Goal: Communication & Community: Answer question/provide support

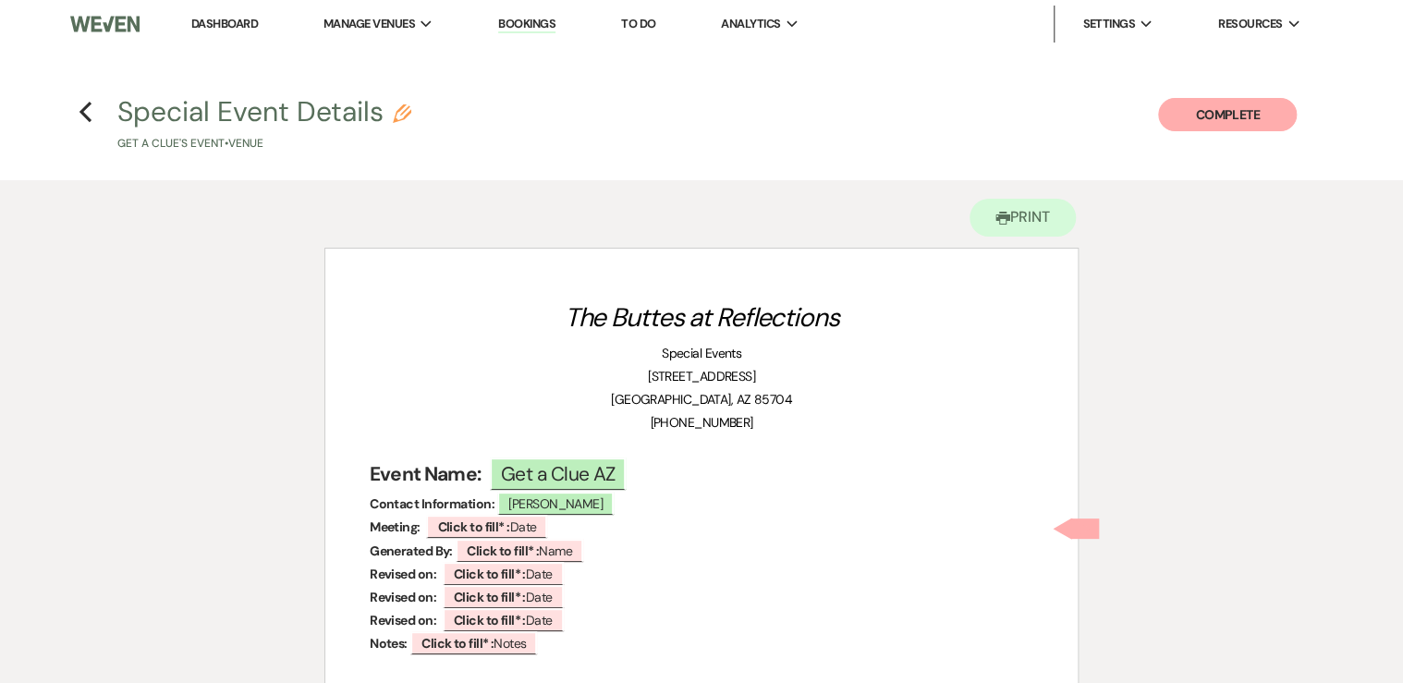
click at [224, 22] on link "Dashboard" at bounding box center [224, 24] width 67 height 16
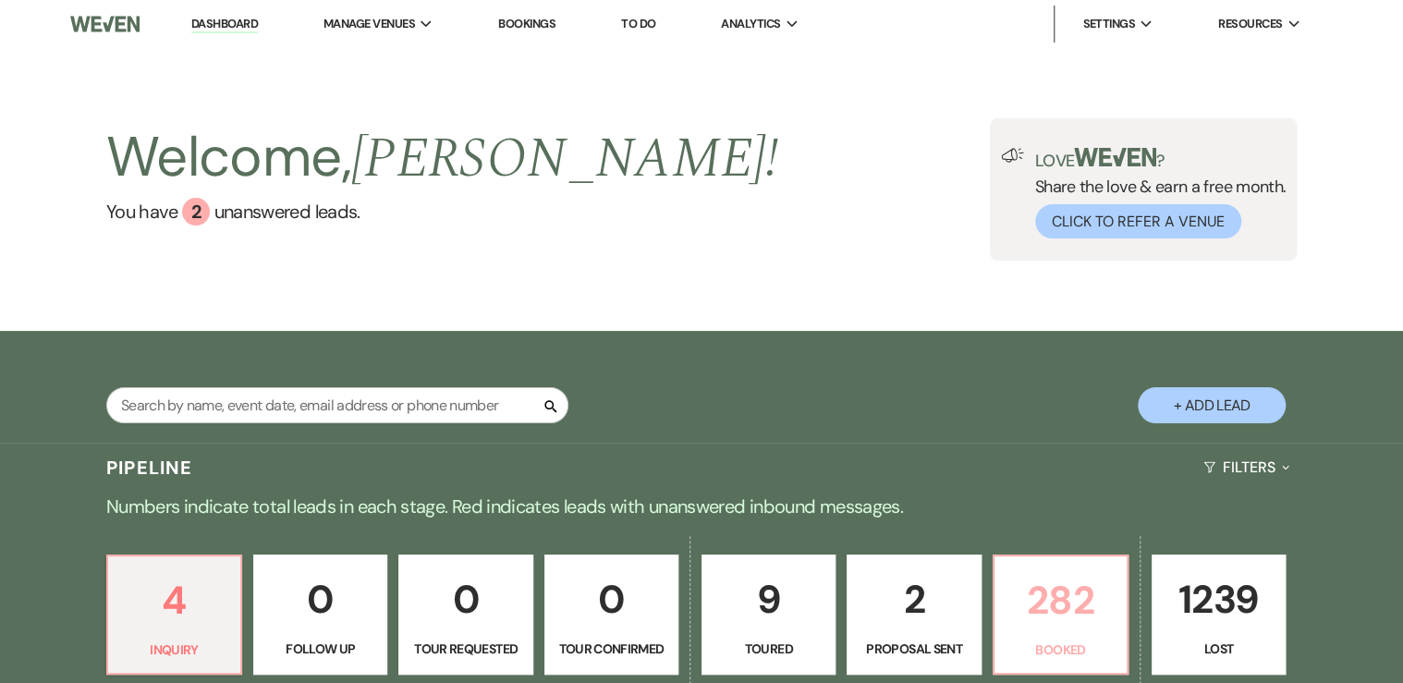
click at [1025, 639] on p "Booked" at bounding box center [1060, 649] width 110 height 20
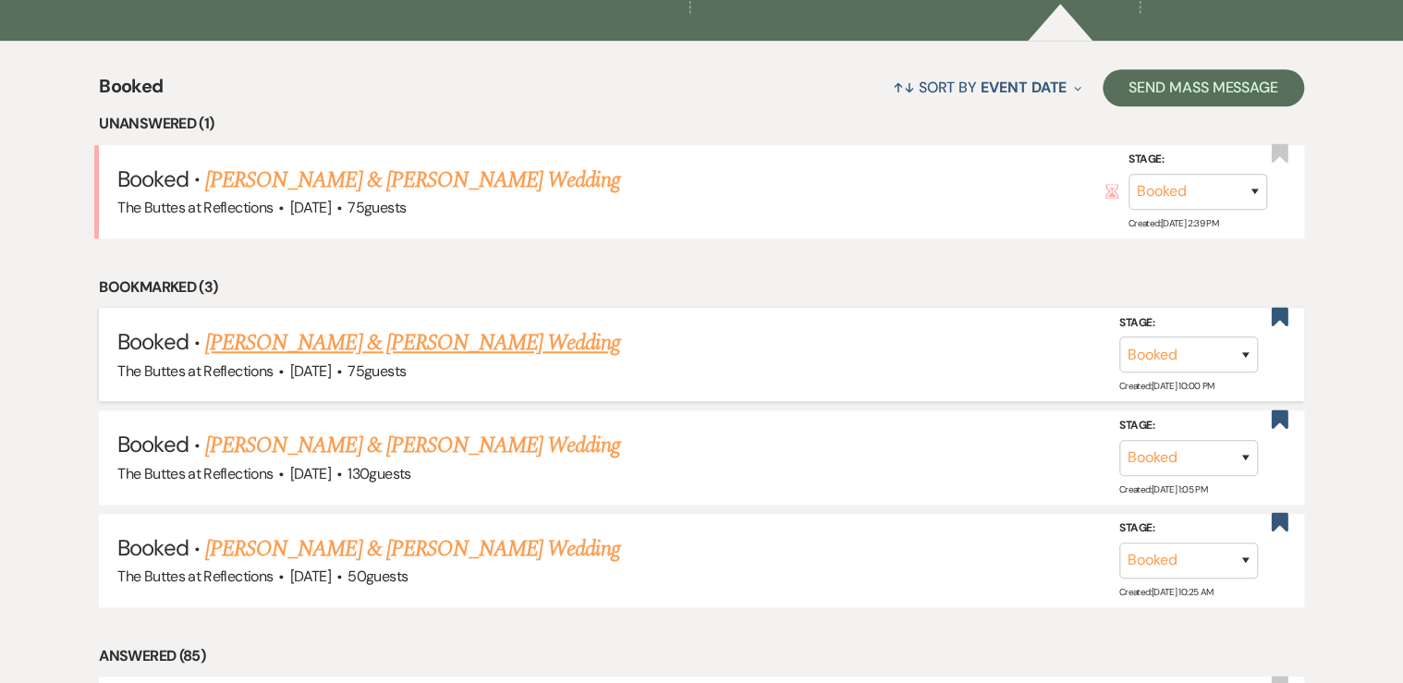
scroll to position [665, 0]
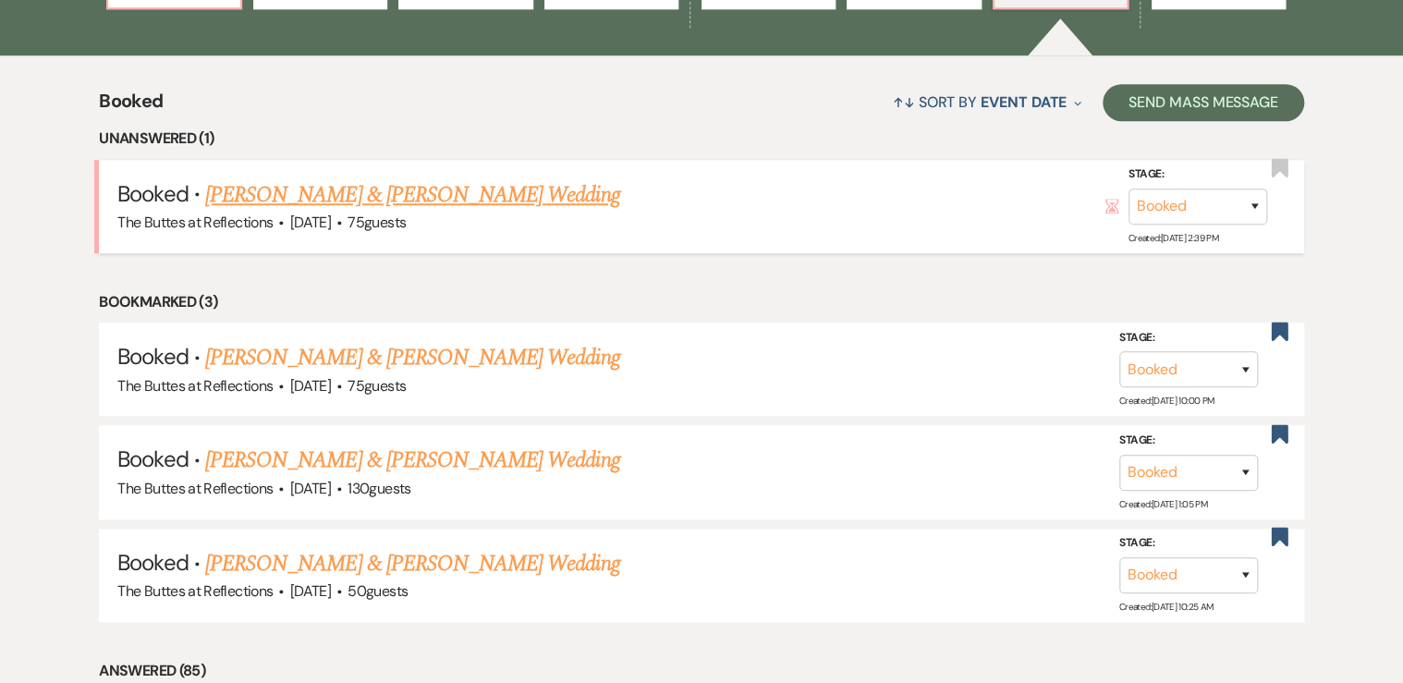
click at [266, 199] on link "[PERSON_NAME] & [PERSON_NAME] Wedding" at bounding box center [412, 194] width 414 height 33
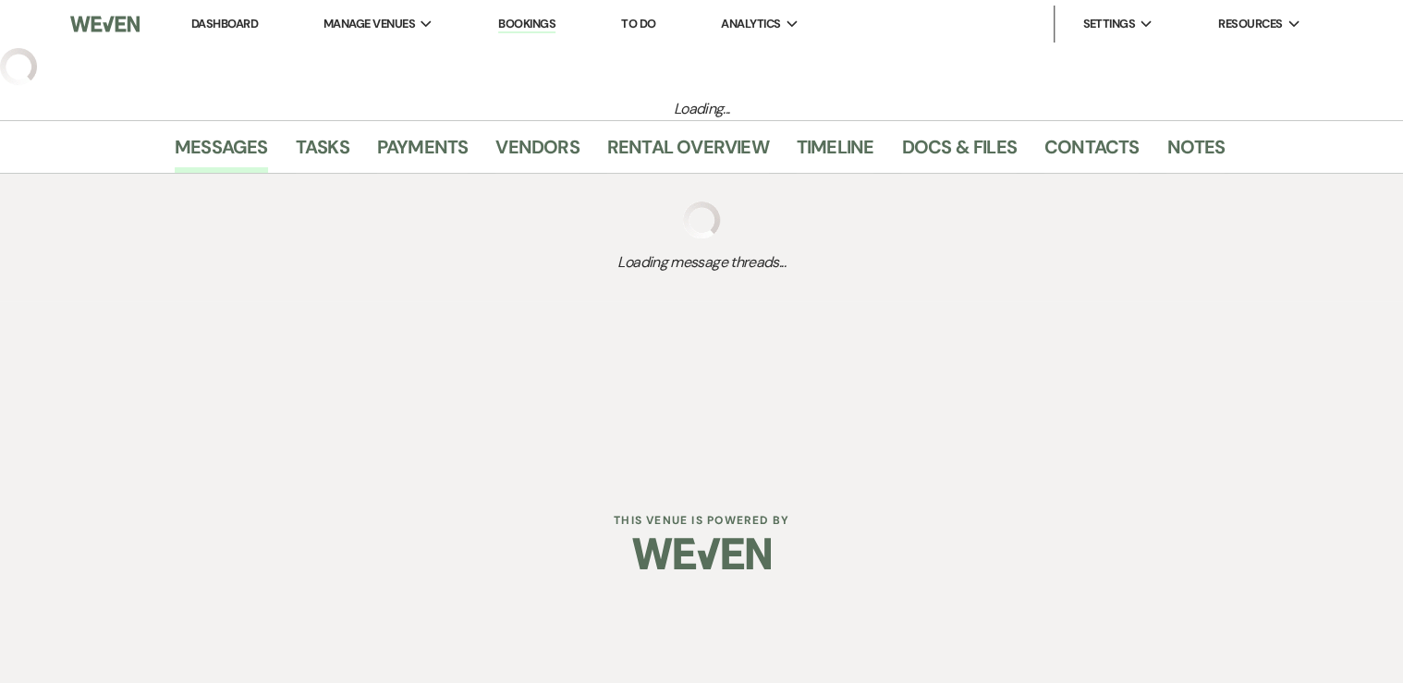
select select "5"
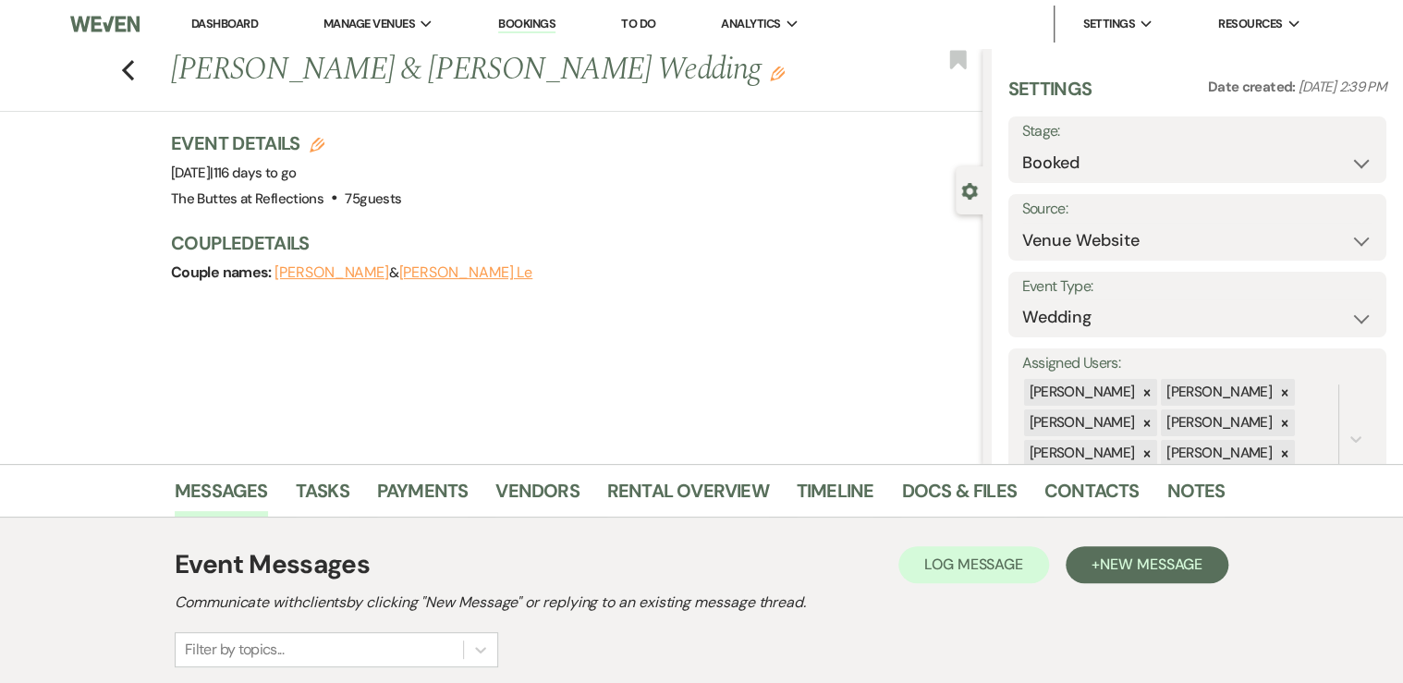
click at [216, 19] on link "Dashboard" at bounding box center [224, 24] width 67 height 16
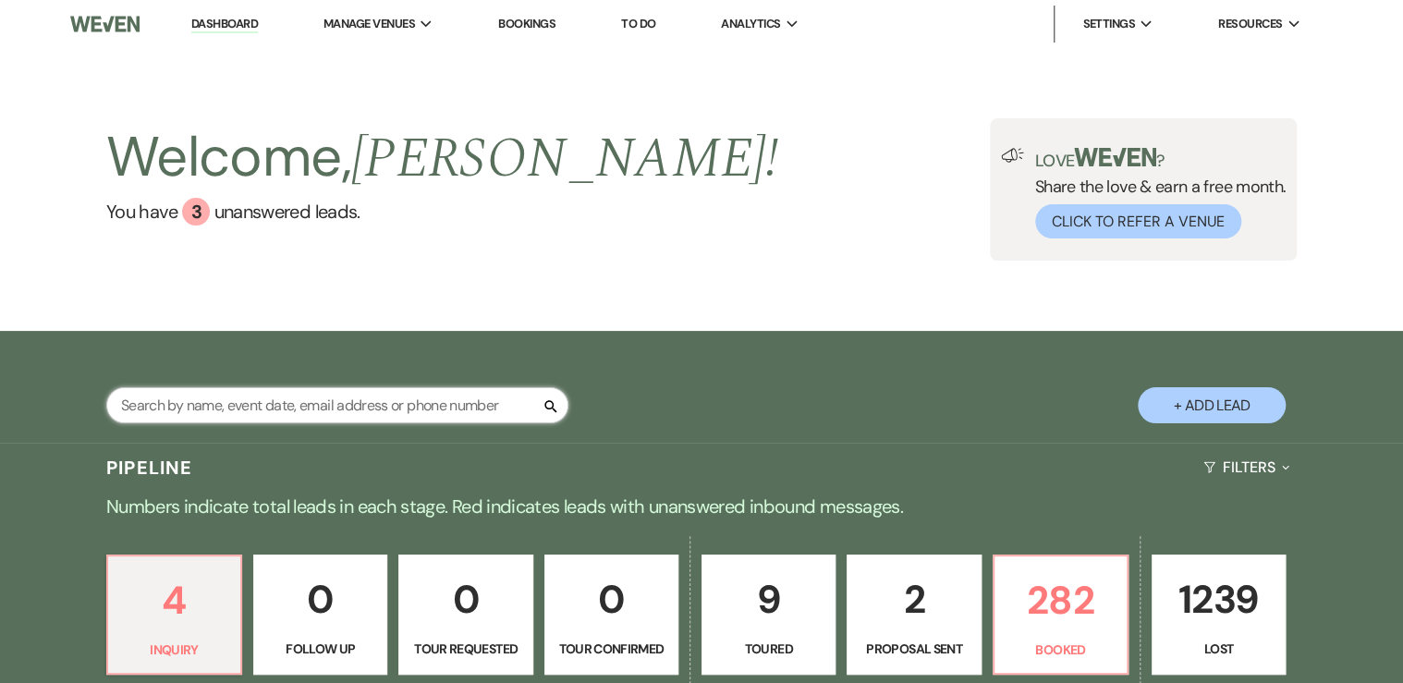
click at [250, 410] on input "text" at bounding box center [337, 405] width 462 height 36
type input "[PERSON_NAME]"
select select "8"
select select "7"
select select "8"
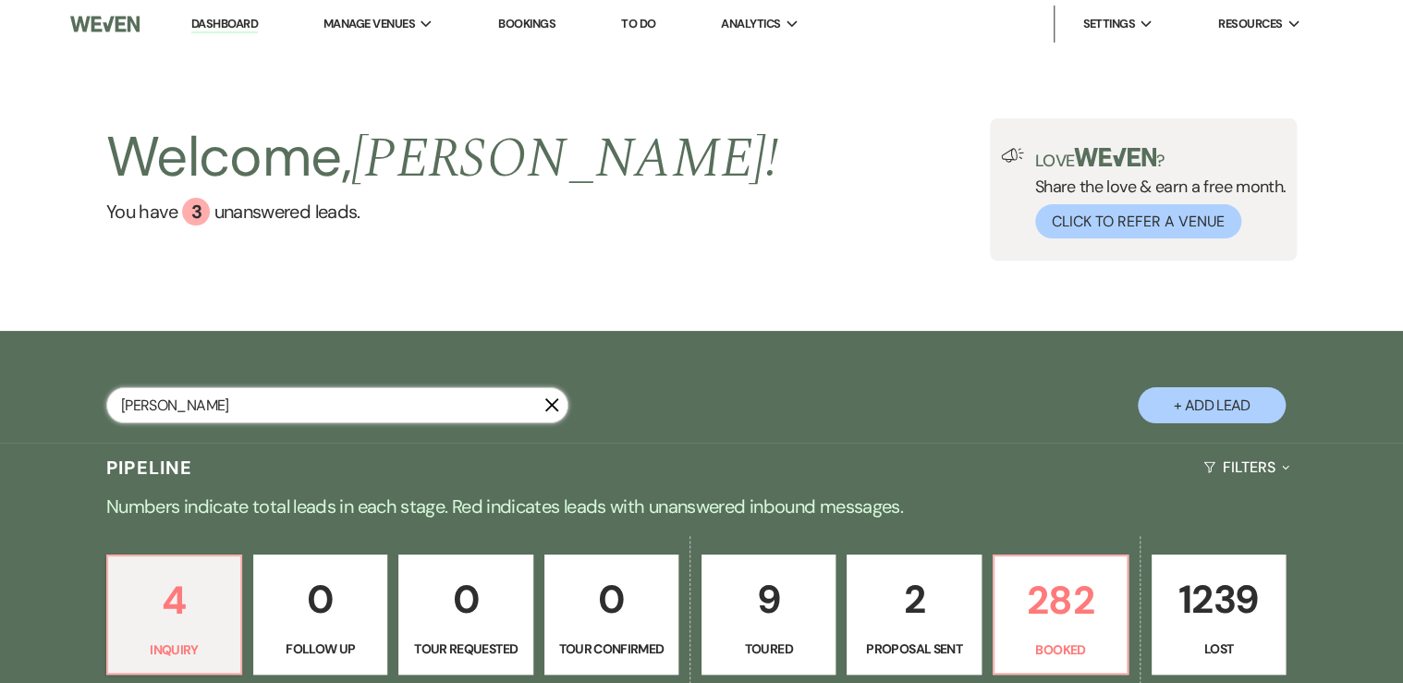
select select "5"
select select "8"
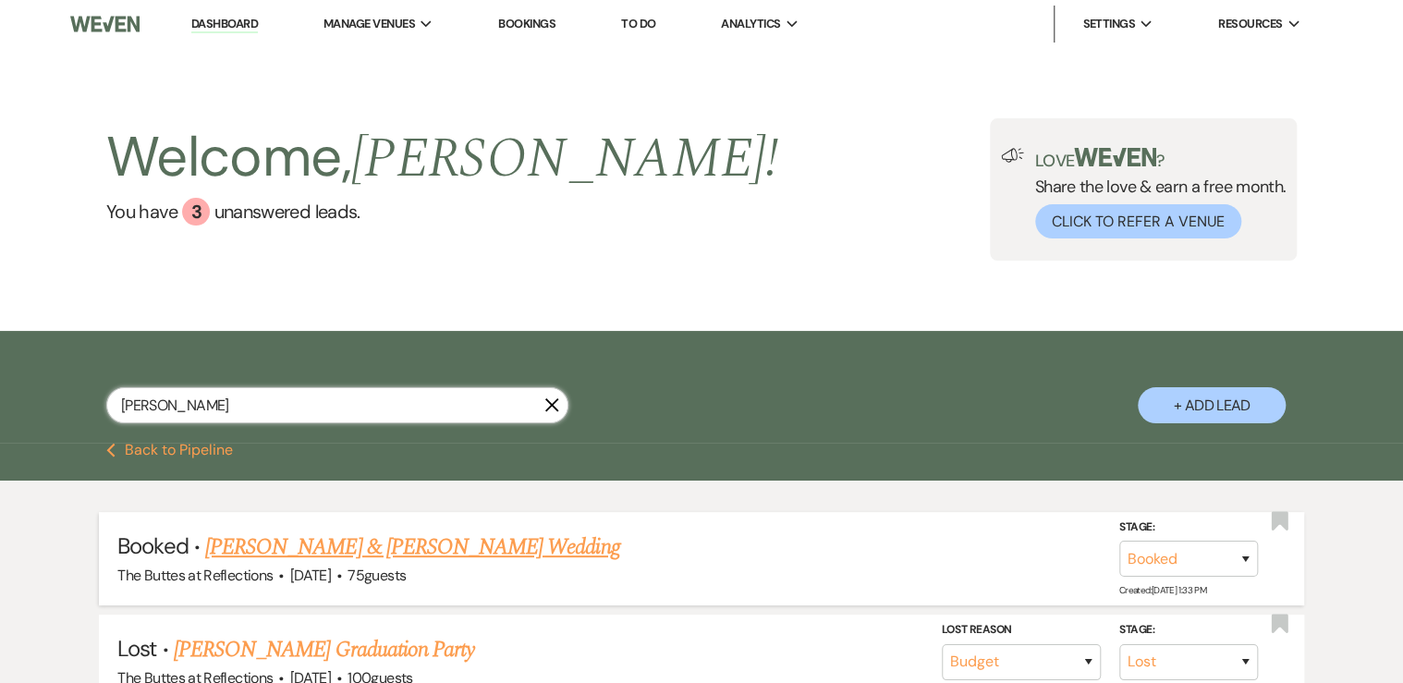
type input "[PERSON_NAME]"
click at [314, 552] on link "[PERSON_NAME] & [PERSON_NAME] Wedding" at bounding box center [412, 546] width 414 height 33
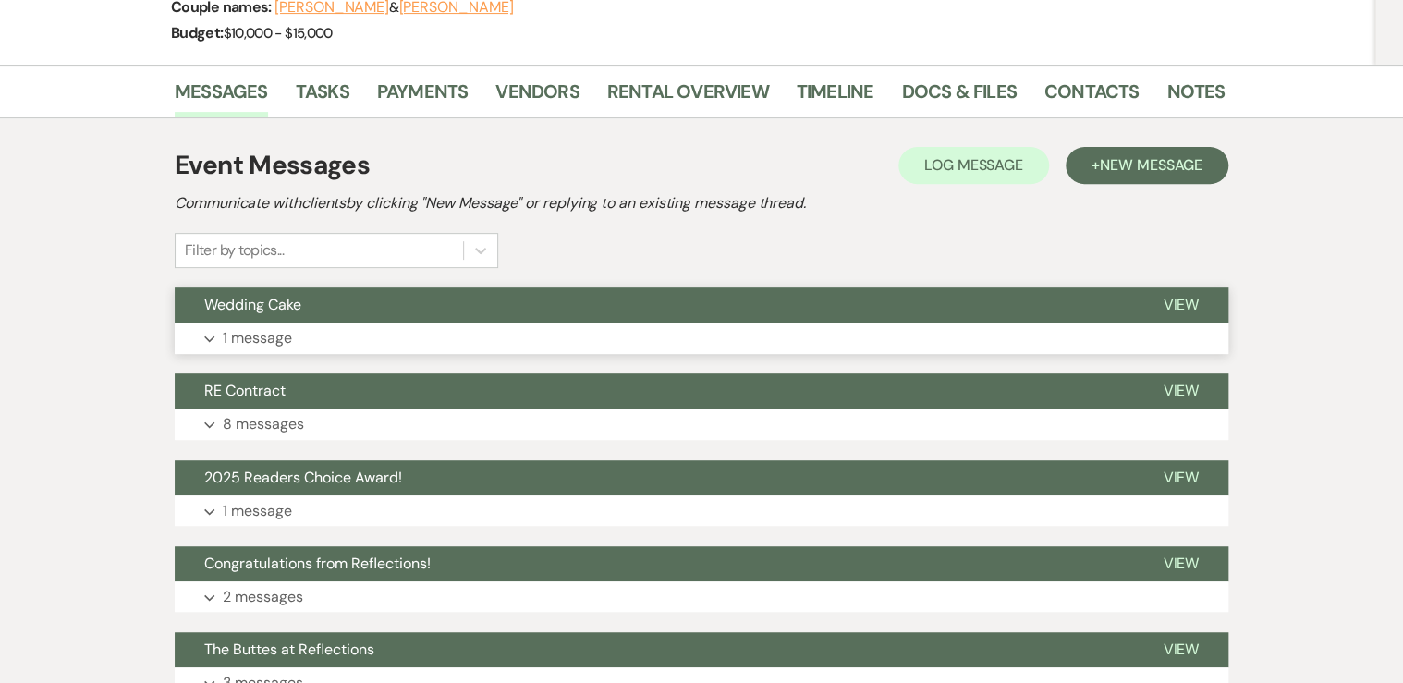
scroll to position [296, 0]
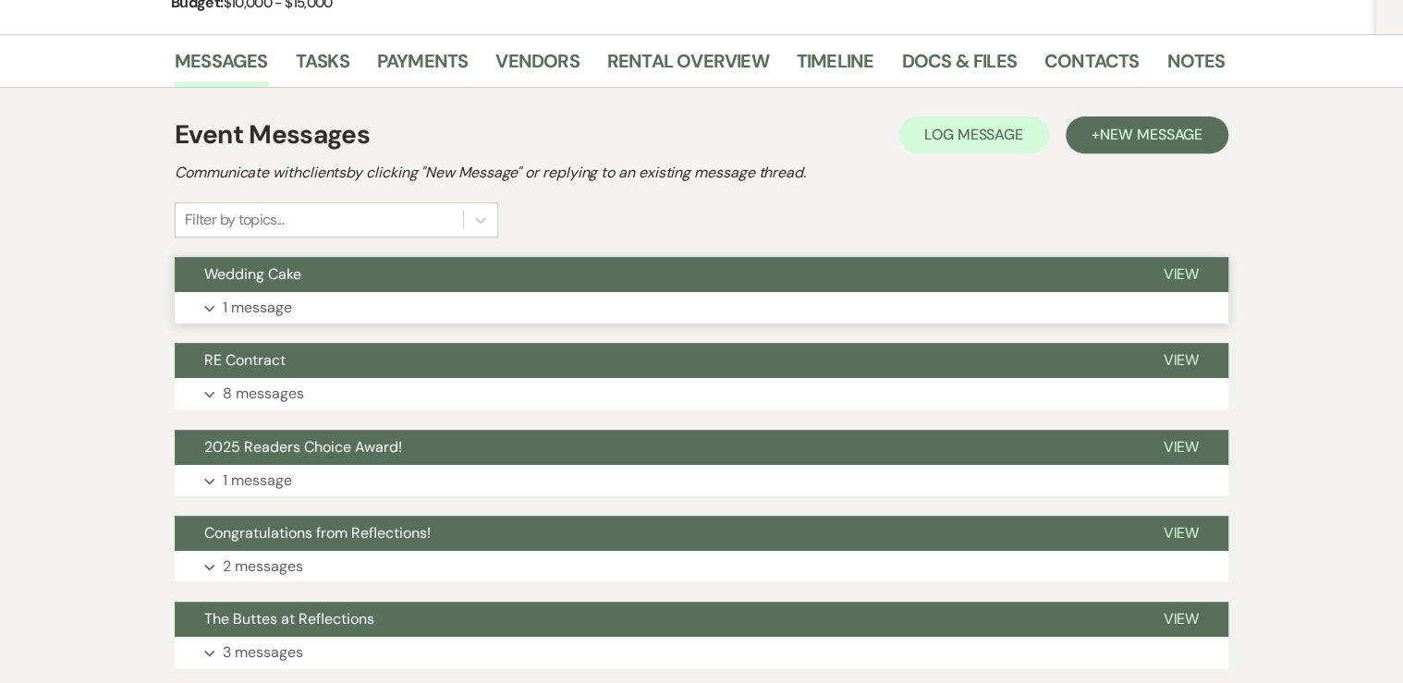
click at [274, 307] on p "1 message" at bounding box center [257, 308] width 69 height 24
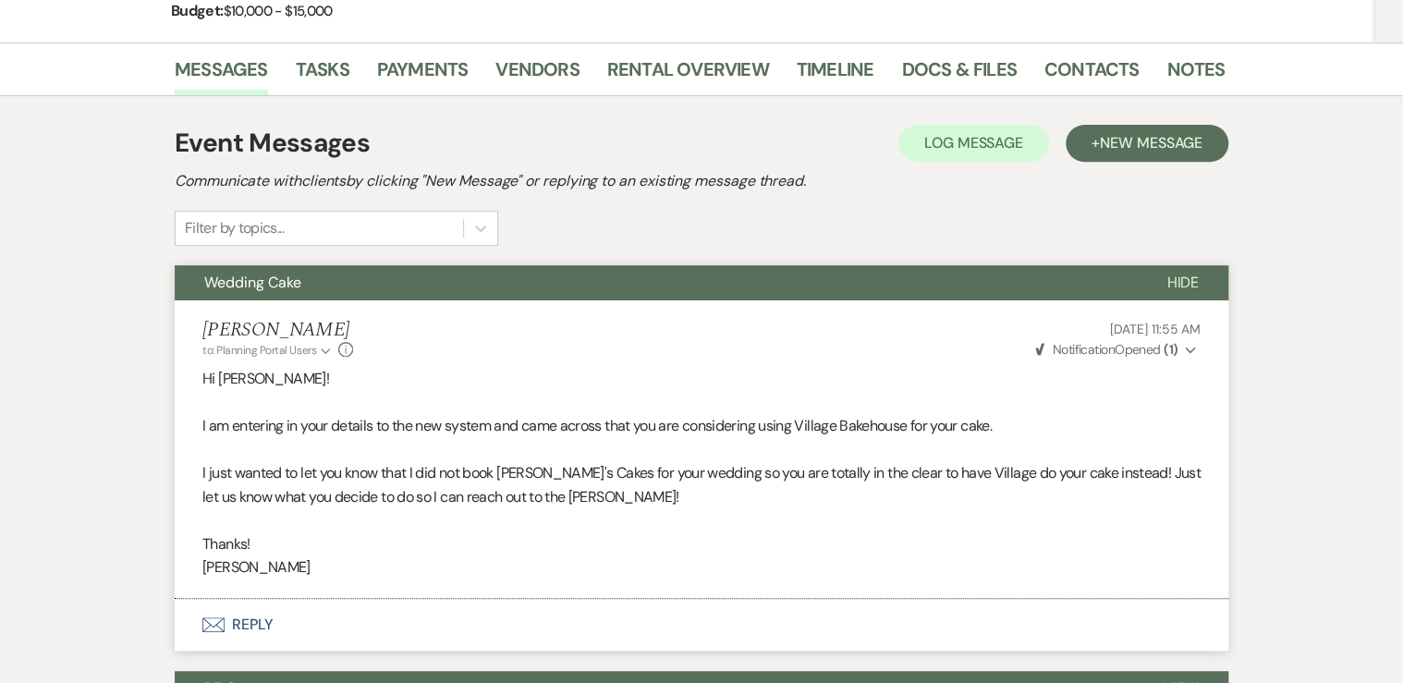
scroll to position [74, 0]
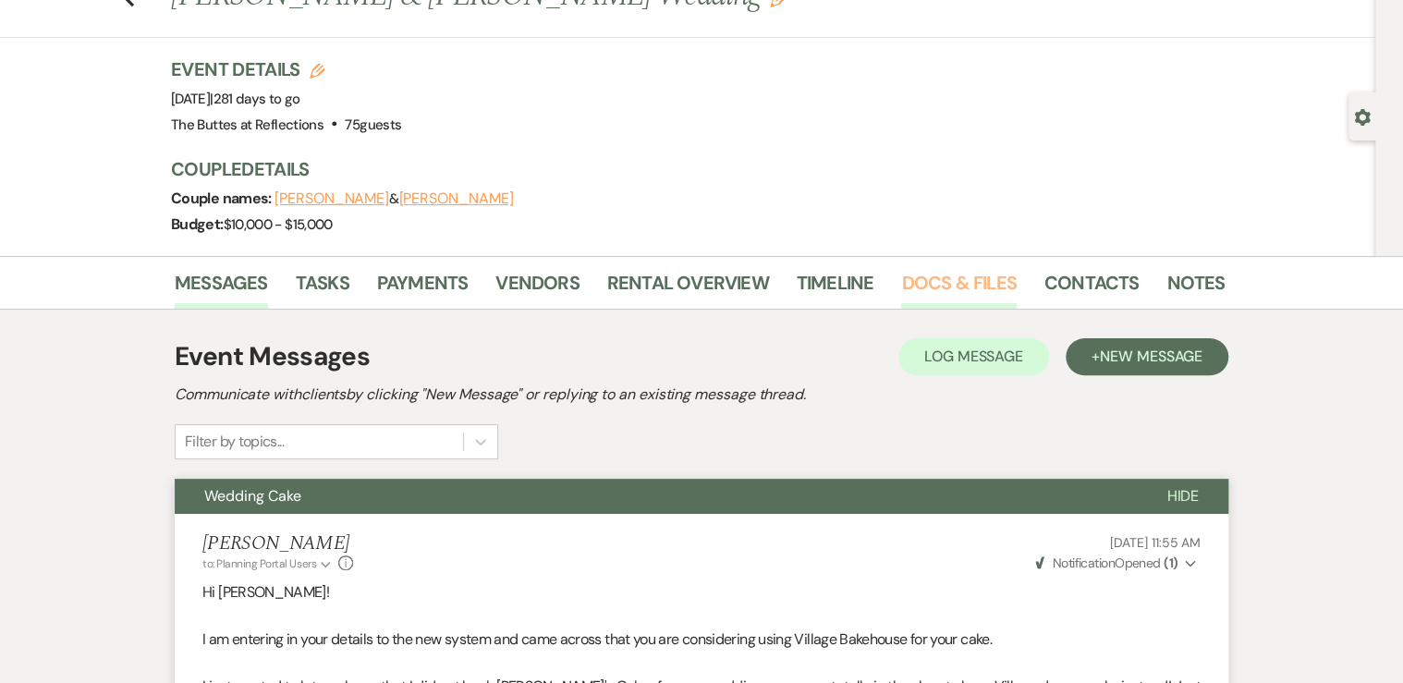
click at [944, 283] on link "Docs & Files" at bounding box center [958, 288] width 115 height 41
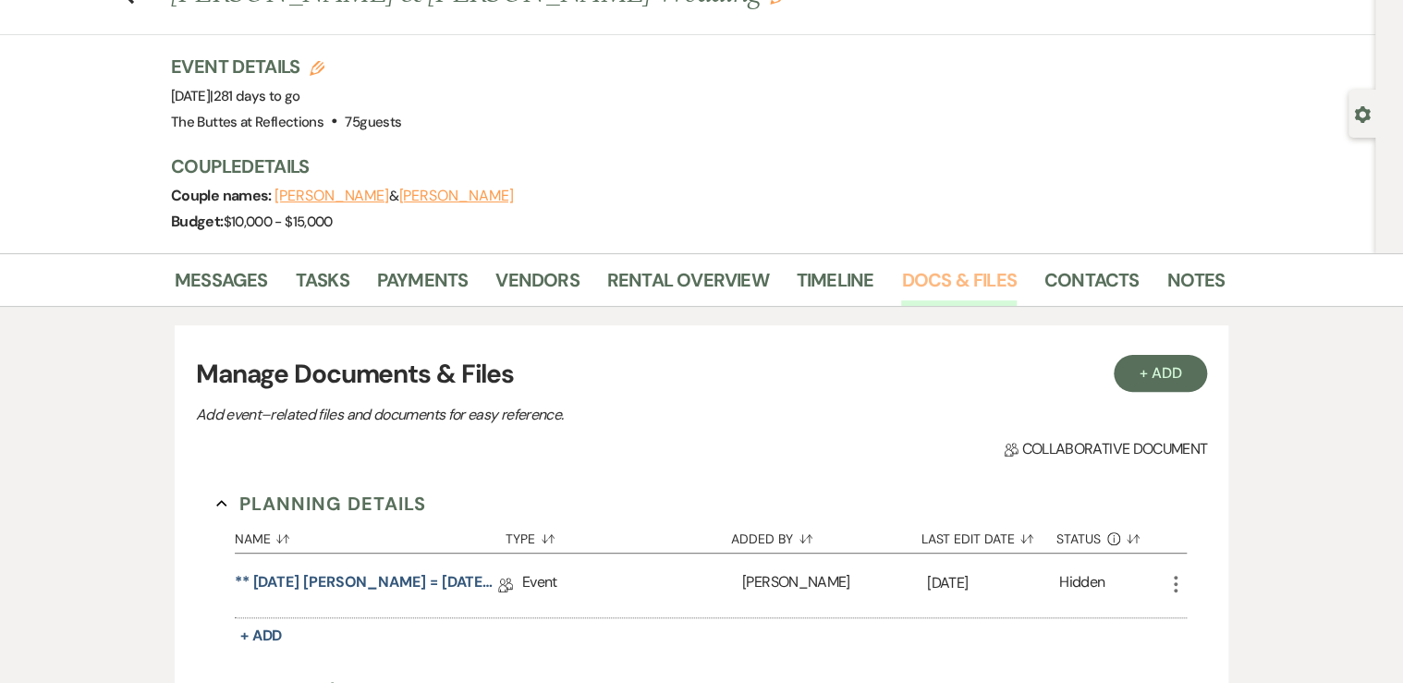
scroll to position [74, 0]
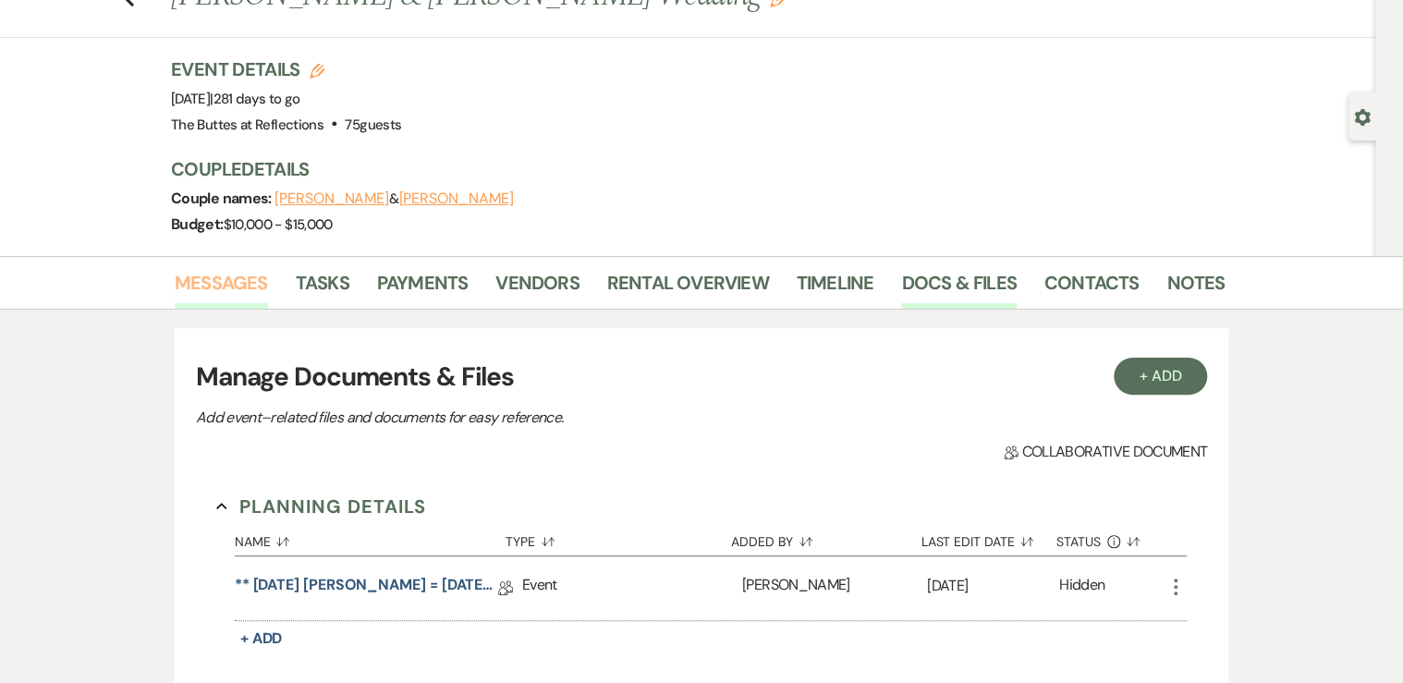
click at [235, 286] on link "Messages" at bounding box center [221, 288] width 93 height 41
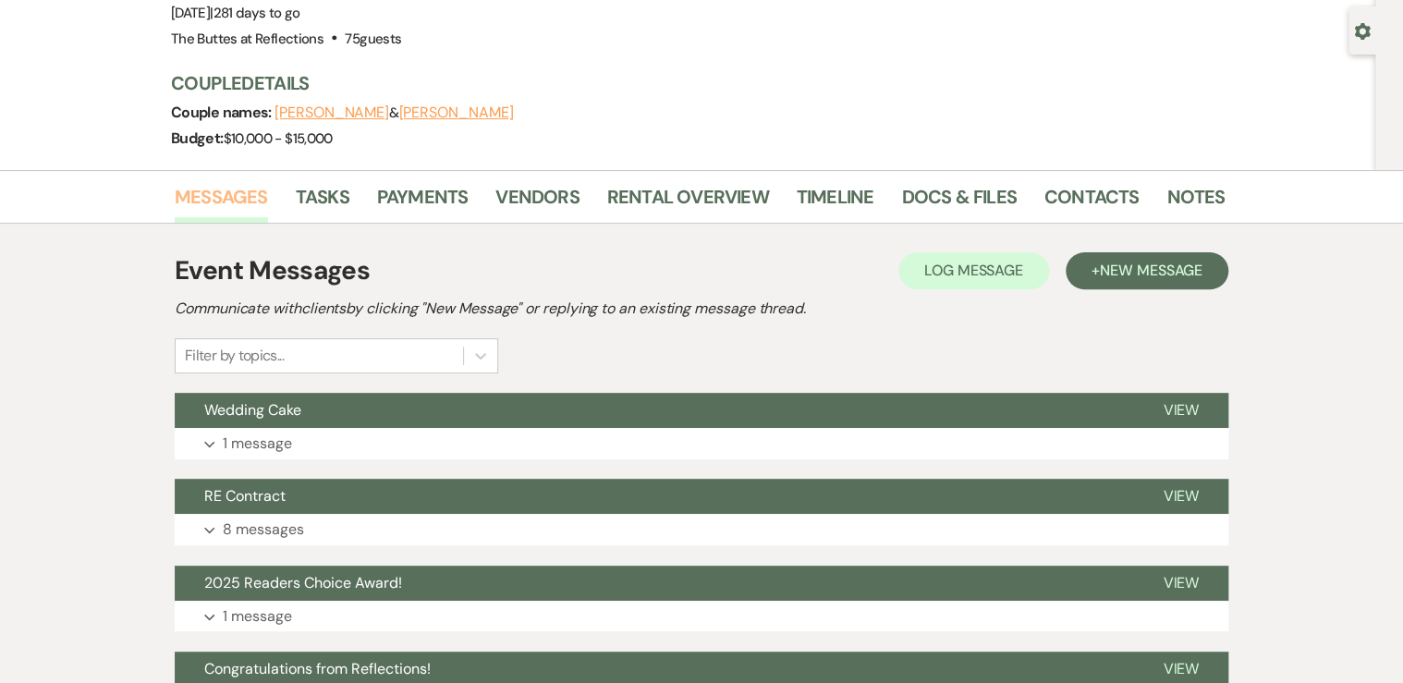
scroll to position [74, 0]
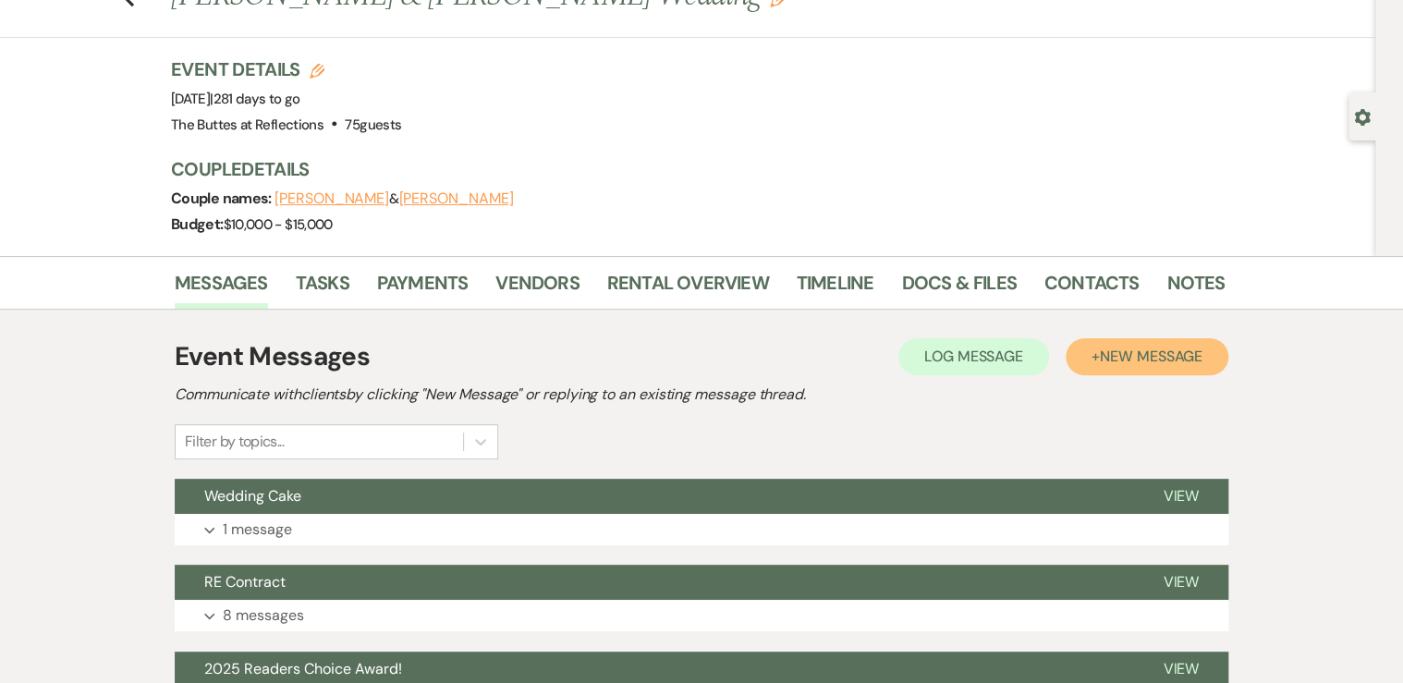
click at [1132, 352] on span "New Message" at bounding box center [1151, 356] width 103 height 19
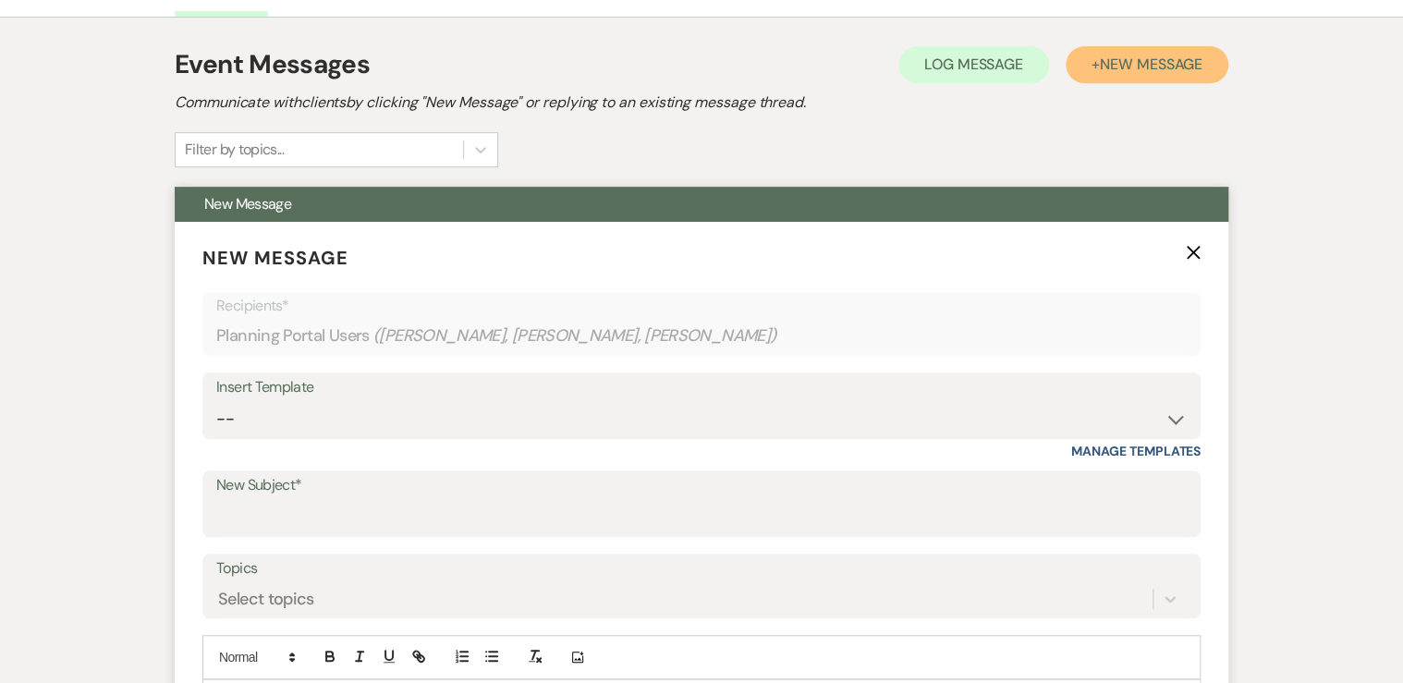
scroll to position [370, 0]
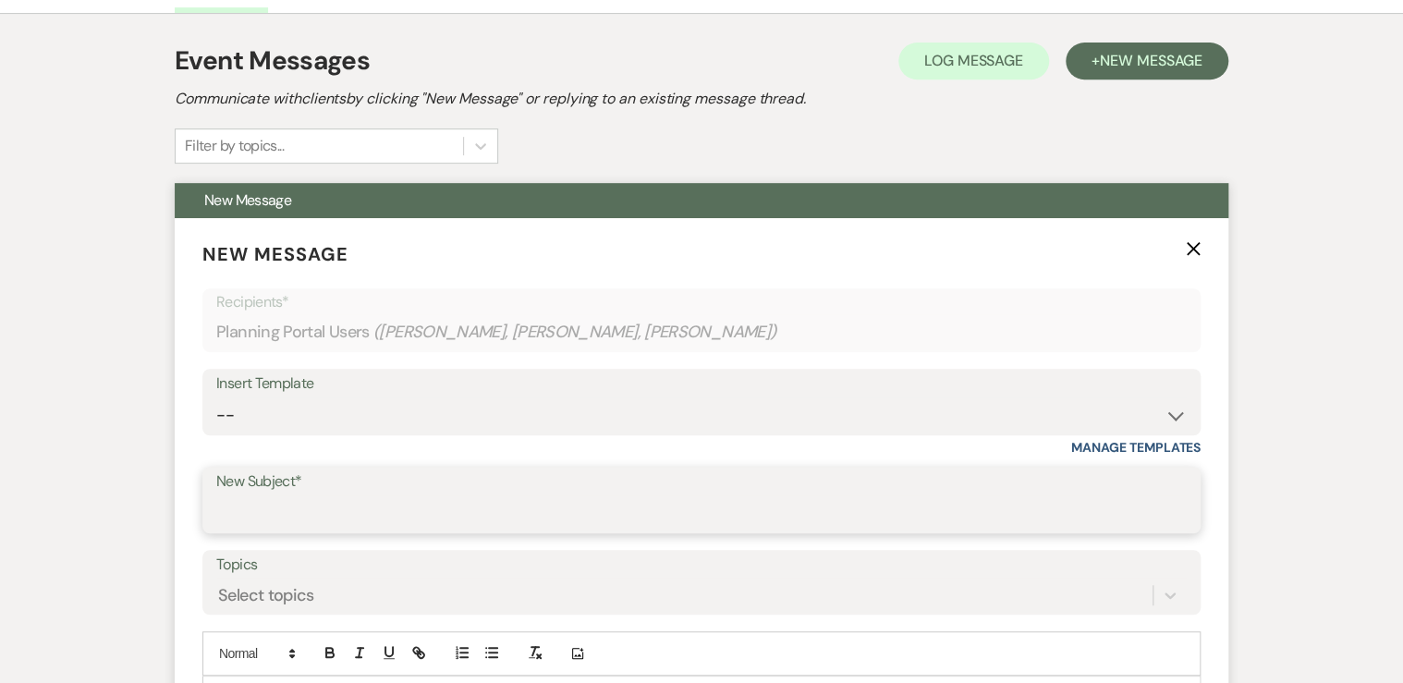
click at [260, 504] on input "New Subject*" at bounding box center [701, 513] width 970 height 36
type input "Photography"
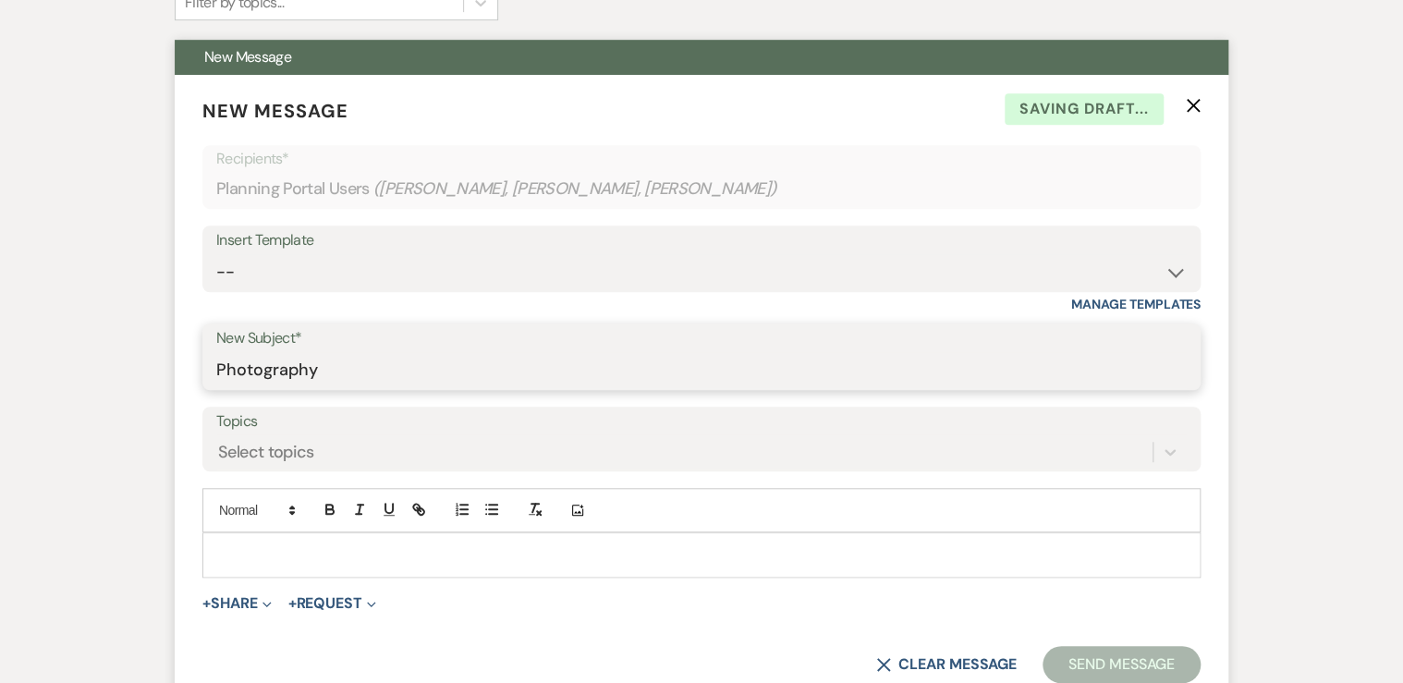
scroll to position [517, 0]
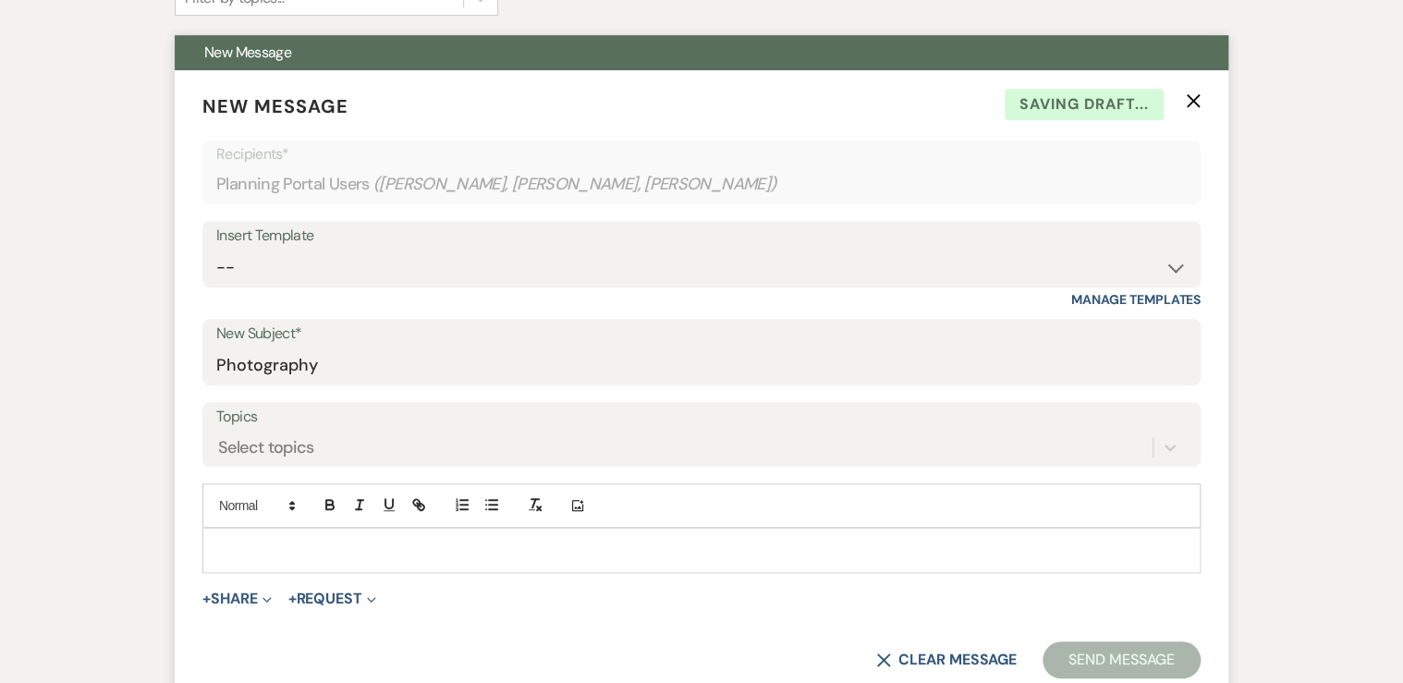
click at [254, 540] on p at bounding box center [701, 550] width 968 height 20
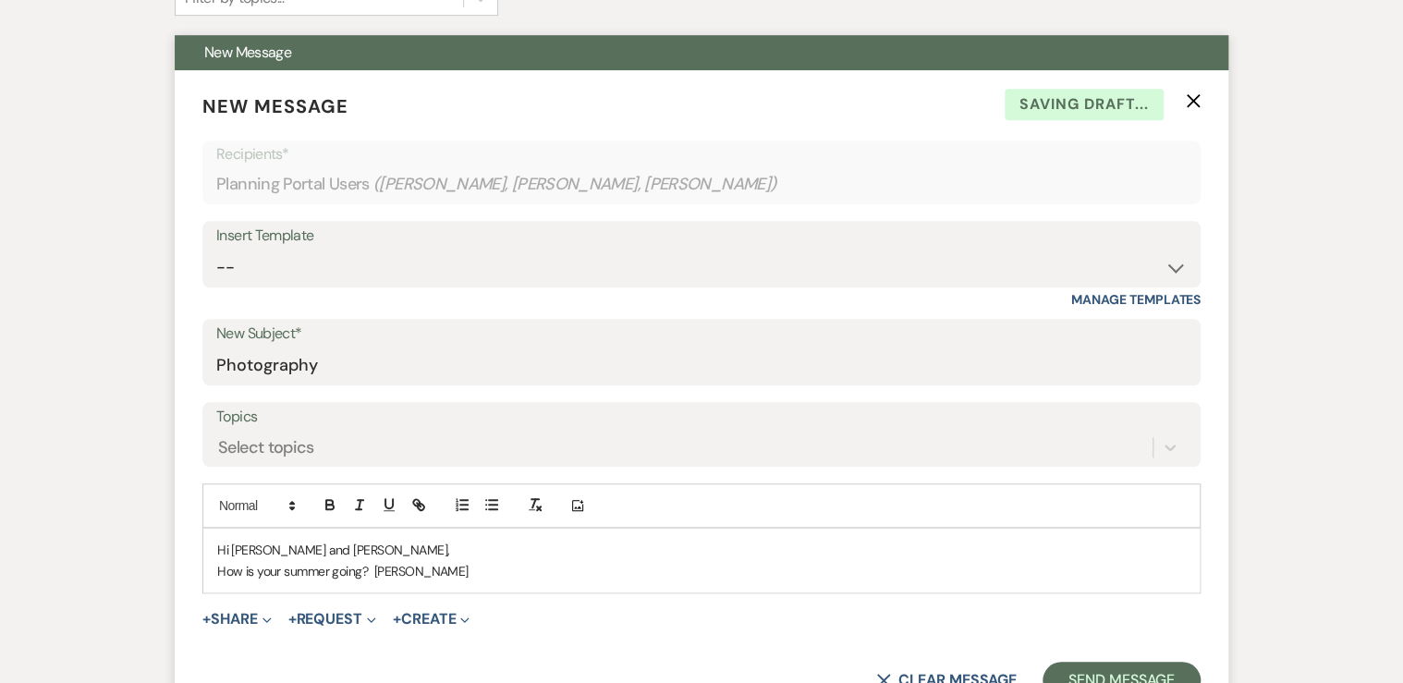
click at [254, 540] on p "Hi [PERSON_NAME] and [PERSON_NAME]," at bounding box center [701, 550] width 968 height 20
click at [418, 562] on p "How is your summer going? [PERSON_NAME]" at bounding box center [701, 571] width 968 height 20
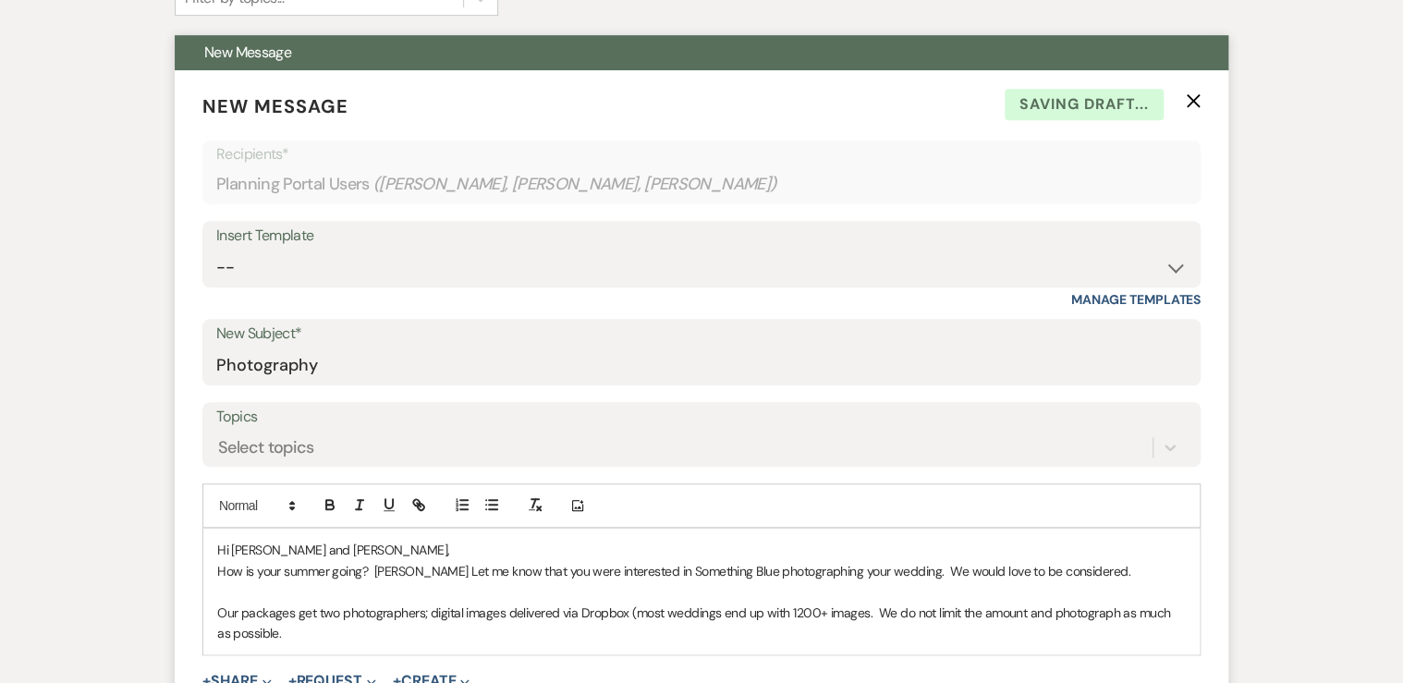
click at [274, 632] on p "Our packages get two photographers; digital images delivered via Dropbox (most …" at bounding box center [701, 624] width 968 height 42
click at [643, 626] on p "Our packages get two photographers; digital images delivered via Dropbox (most …" at bounding box center [701, 624] width 968 height 42
click at [753, 631] on p "Our packages get two photographers; digital images delivered via Dropbox (most …" at bounding box center [701, 624] width 968 height 42
click at [933, 632] on p "Our packages get two photographers; digital images delivered via Dropbox (most …" at bounding box center [701, 624] width 968 height 42
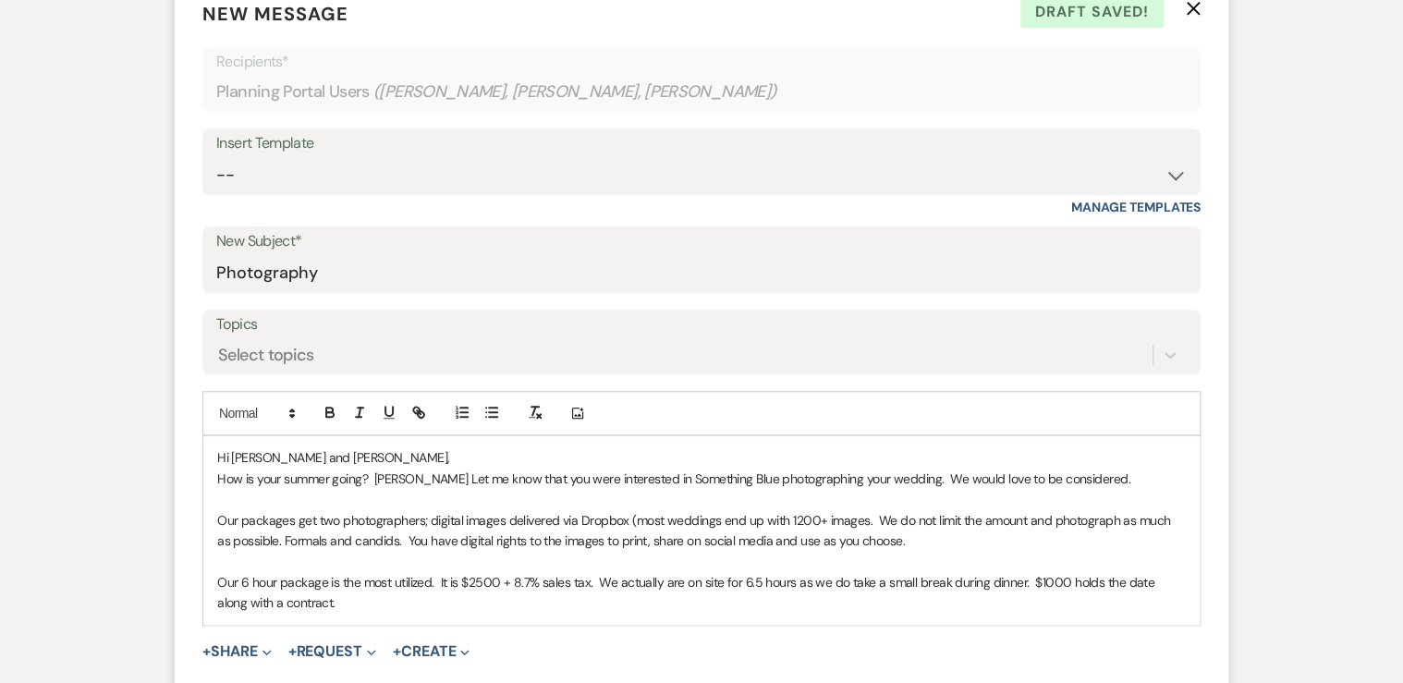
scroll to position [684, 0]
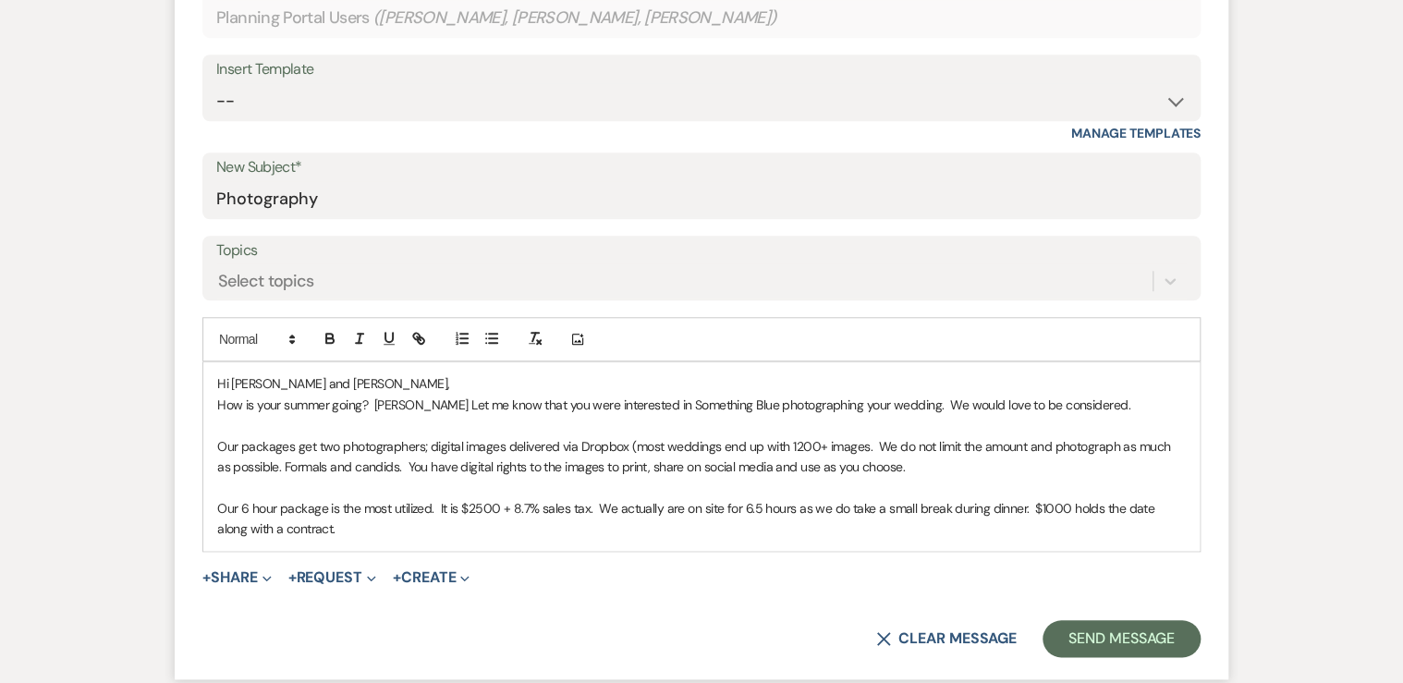
click at [1117, 447] on p "Our packages get two photographers; digital images delivered via Dropbox (most …" at bounding box center [701, 457] width 968 height 42
click at [341, 530] on p "Our 6 hour package is the most utilized. It is $2500 + 8.7% sales tax. We actua…" at bounding box center [701, 519] width 968 height 42
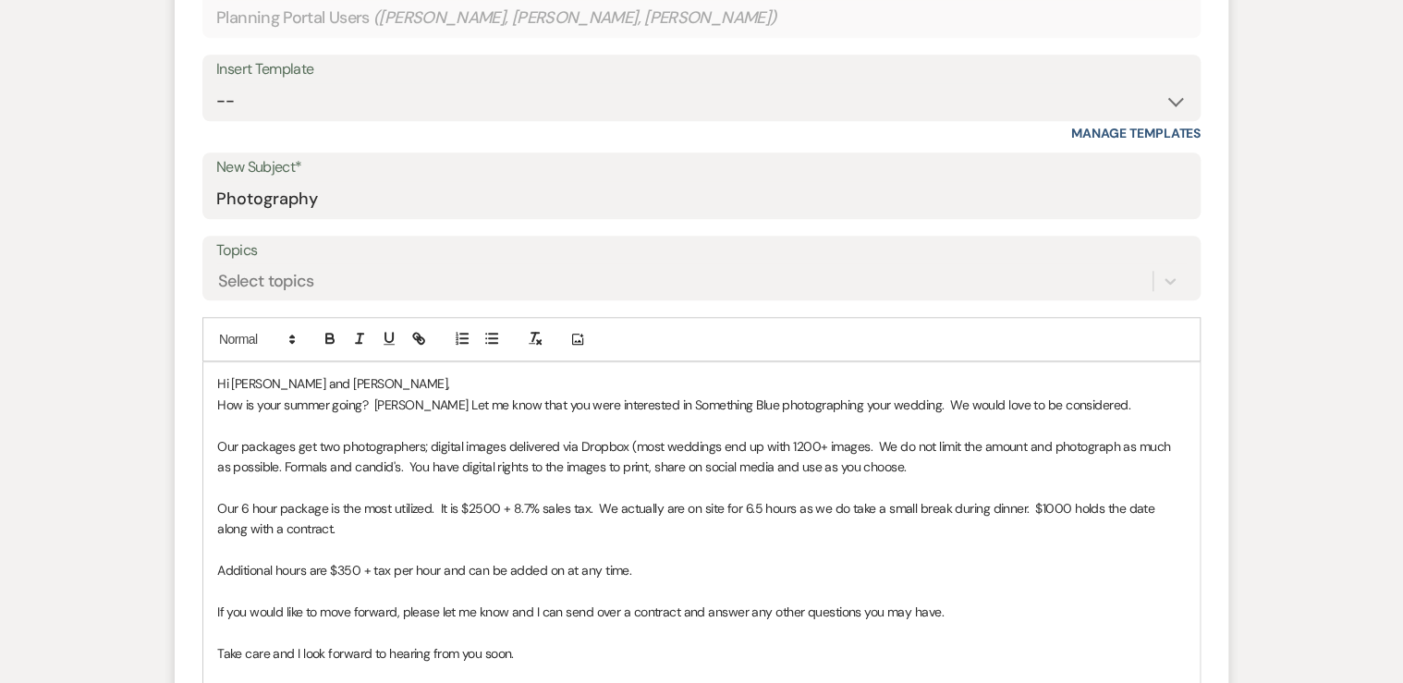
scroll to position [701, 0]
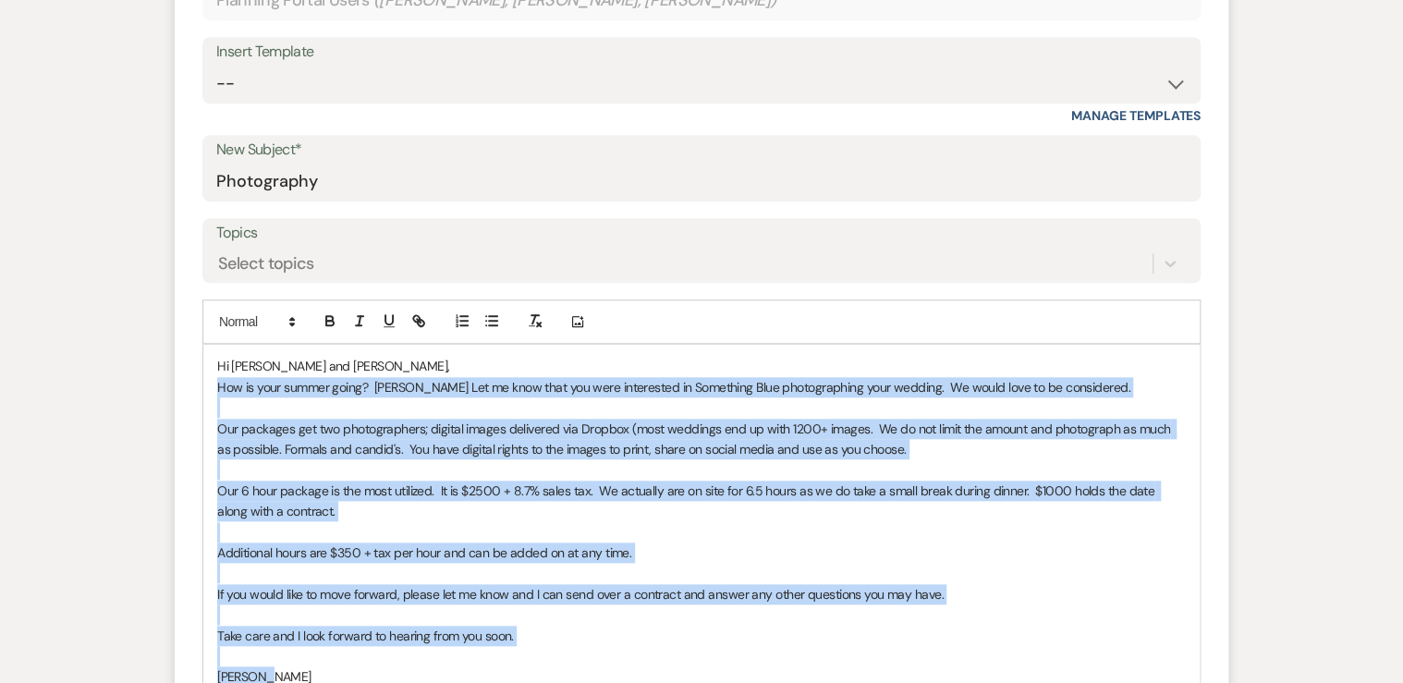
drag, startPoint x: 274, startPoint y: 673, endPoint x: 192, endPoint y: 390, distance: 294.5
click at [192, 390] on form "New Message X Draft saved! Recipients* Planning Portal Users ( [PERSON_NAME], […" at bounding box center [701, 356] width 1053 height 941
copy div "How is your summer going? [PERSON_NAME] Let me know that you were interested in…"
click at [381, 534] on p at bounding box center [701, 532] width 968 height 20
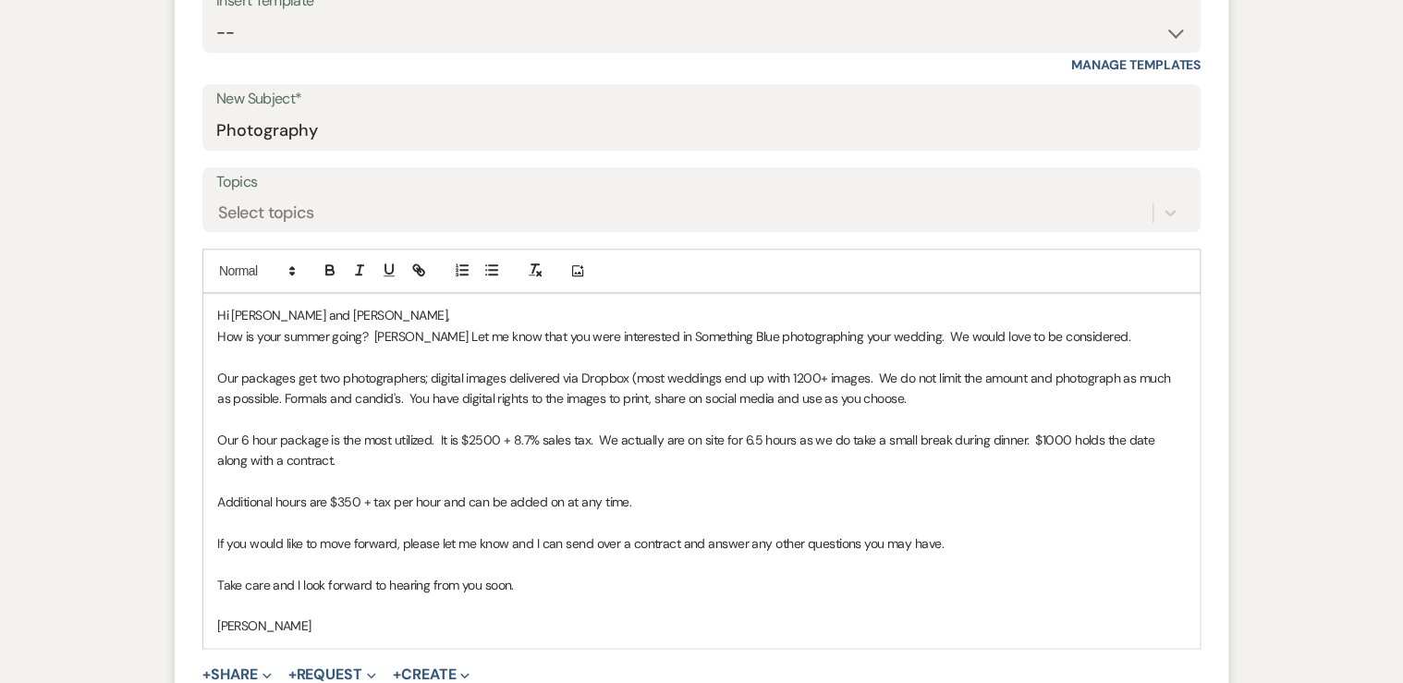
scroll to position [775, 0]
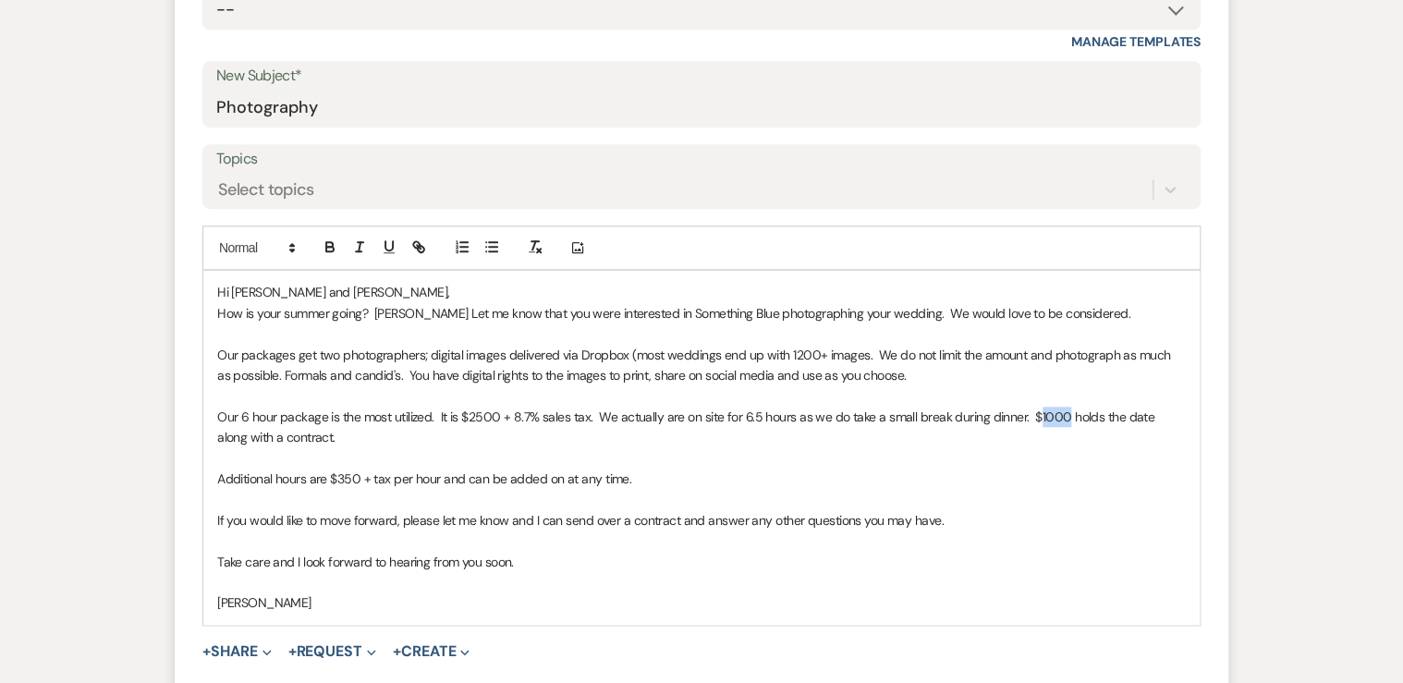
drag, startPoint x: 1033, startPoint y: 414, endPoint x: 1060, endPoint y: 410, distance: 27.1
click at [1060, 410] on p "Our 6 hour package is the most utilized. It is $2500 + 8.7% sales tax. We actua…" at bounding box center [701, 428] width 968 height 42
click at [310, 438] on p "Our 6 hour package is the most utilized. It is $2500 + 8.7% sales tax. We actua…" at bounding box center [701, 428] width 968 height 42
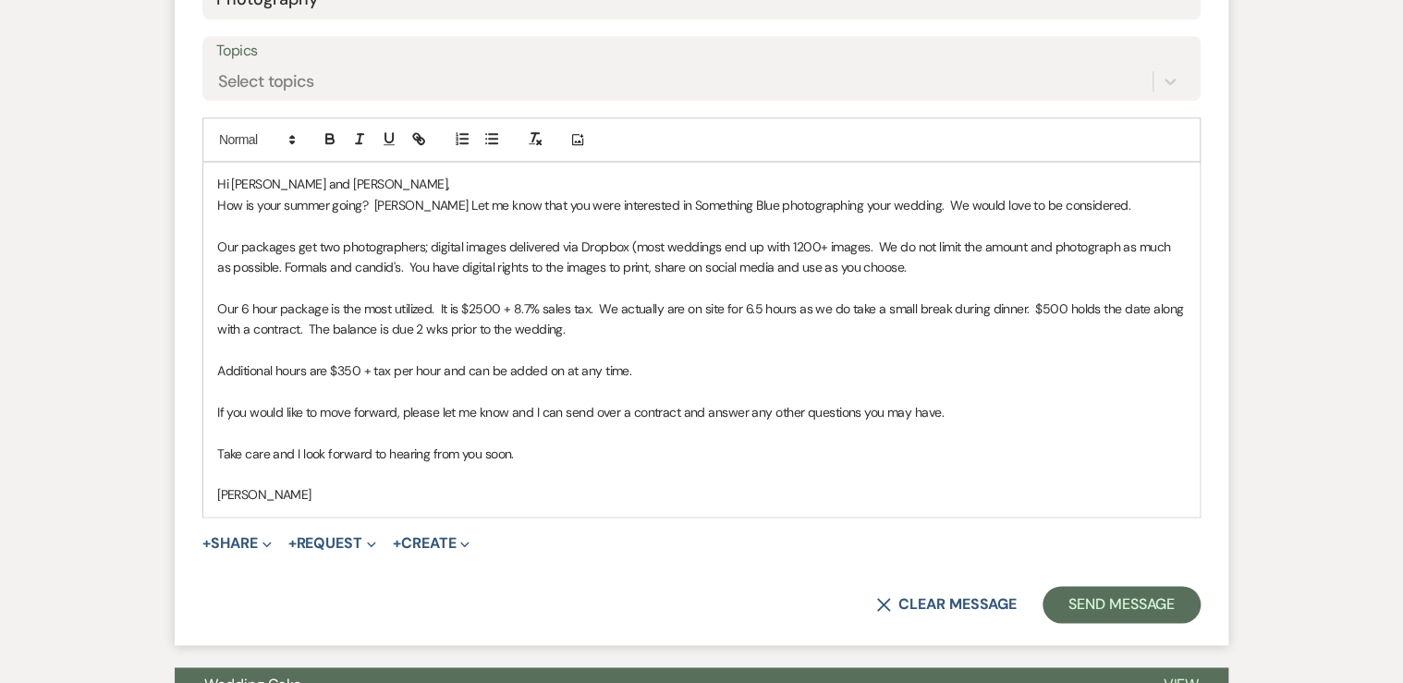
scroll to position [923, 0]
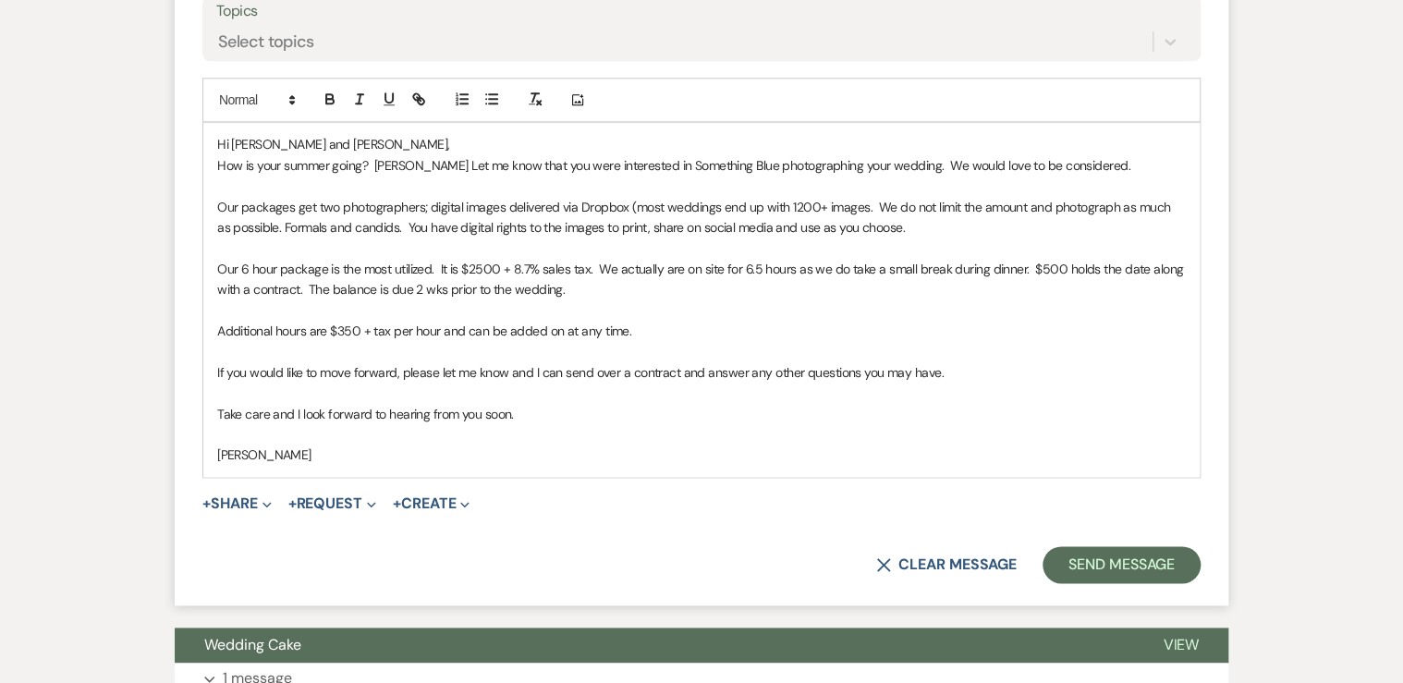
click at [264, 224] on p "Our packages get two photographers; digital images delivered via Dropbox (most …" at bounding box center [701, 218] width 968 height 42
click at [262, 224] on p "Our packages get two photographers; digital images delivered via Dropbox (most …" at bounding box center [701, 218] width 968 height 42
click at [1130, 565] on button "Send Message" at bounding box center [1121, 564] width 158 height 37
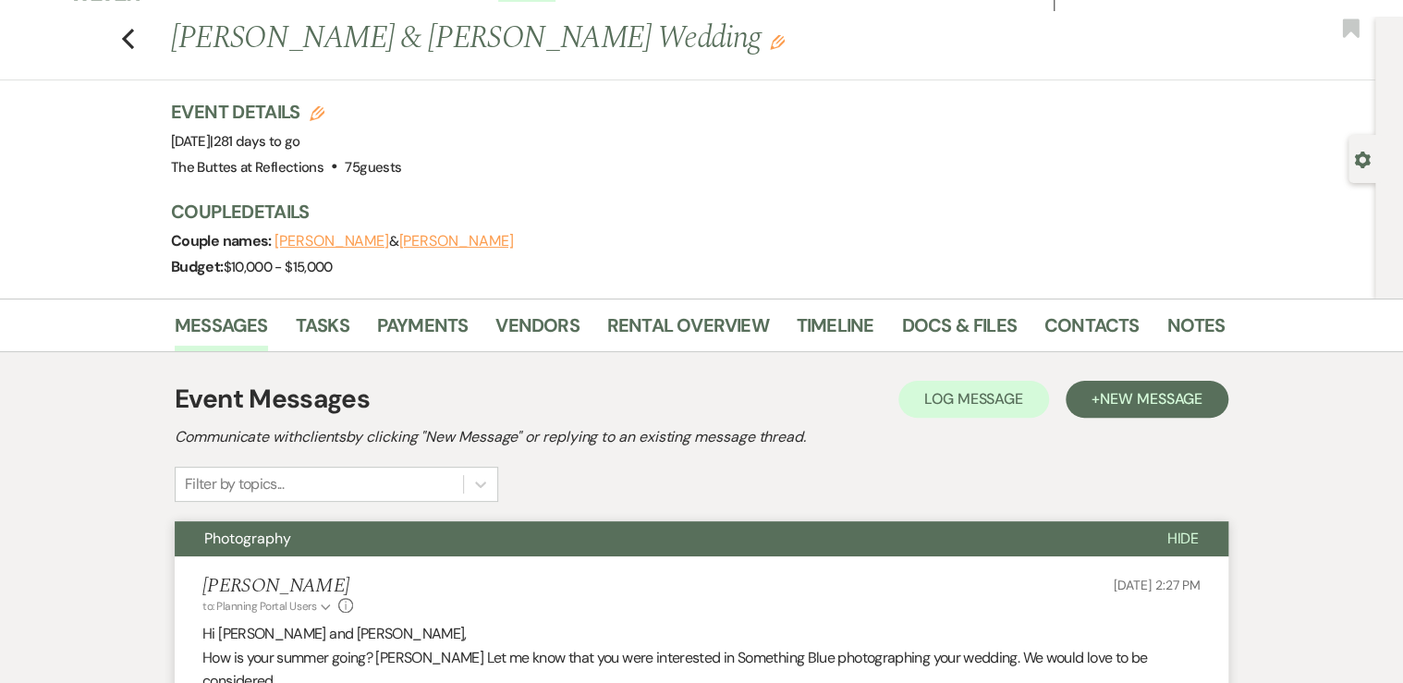
scroll to position [0, 0]
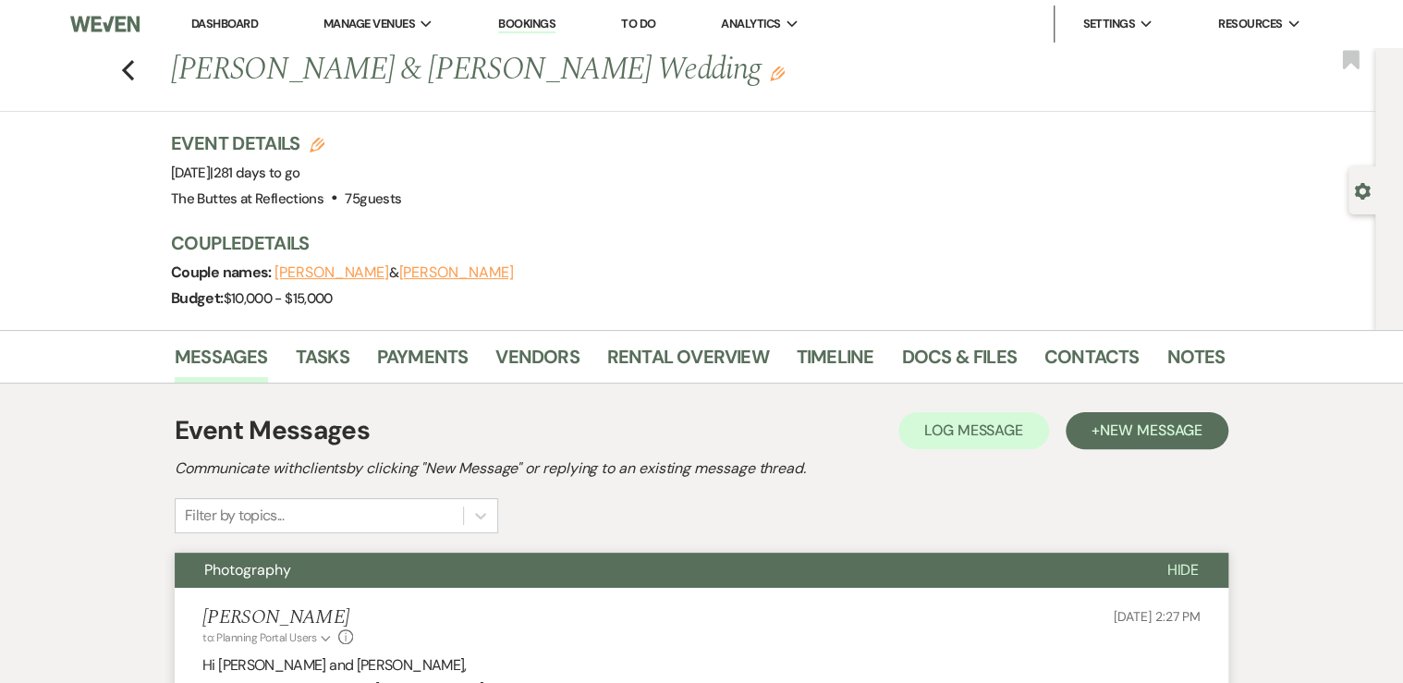
click at [214, 26] on link "Dashboard" at bounding box center [224, 24] width 67 height 16
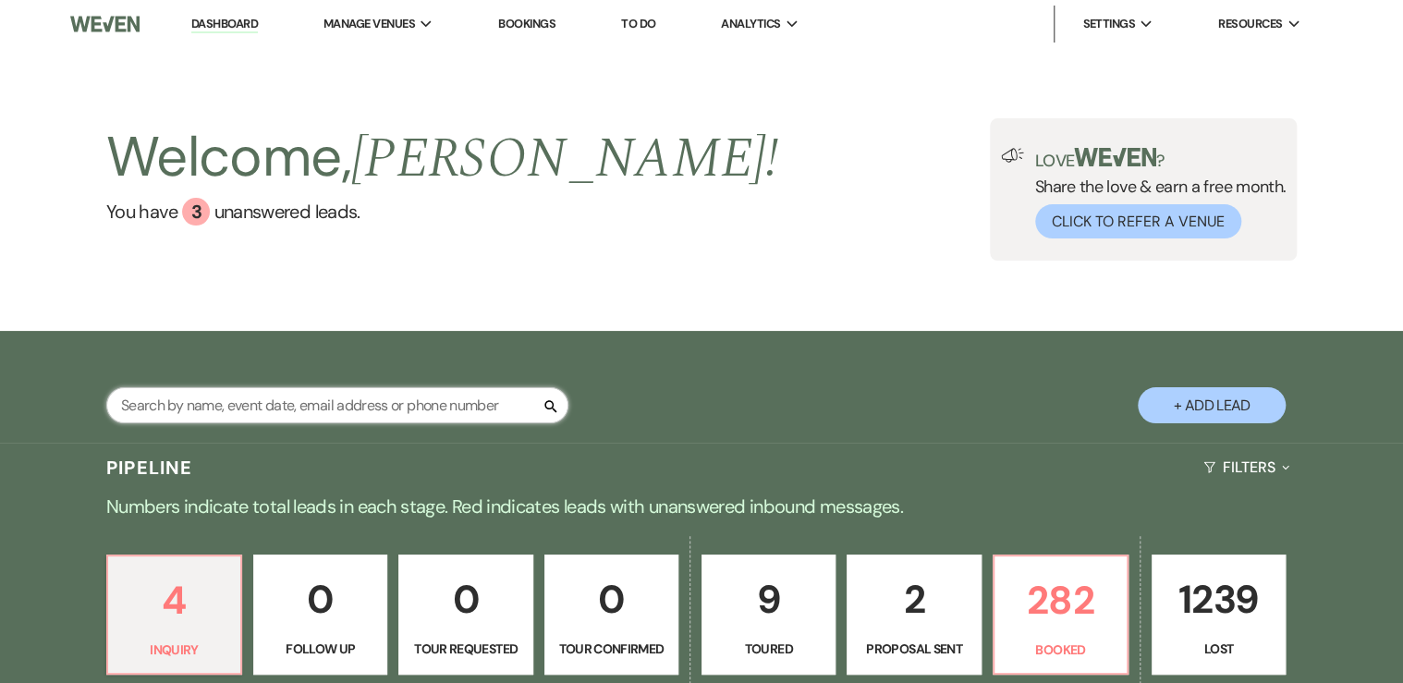
click at [222, 402] on input "text" at bounding box center [337, 405] width 462 height 36
type input "bays"
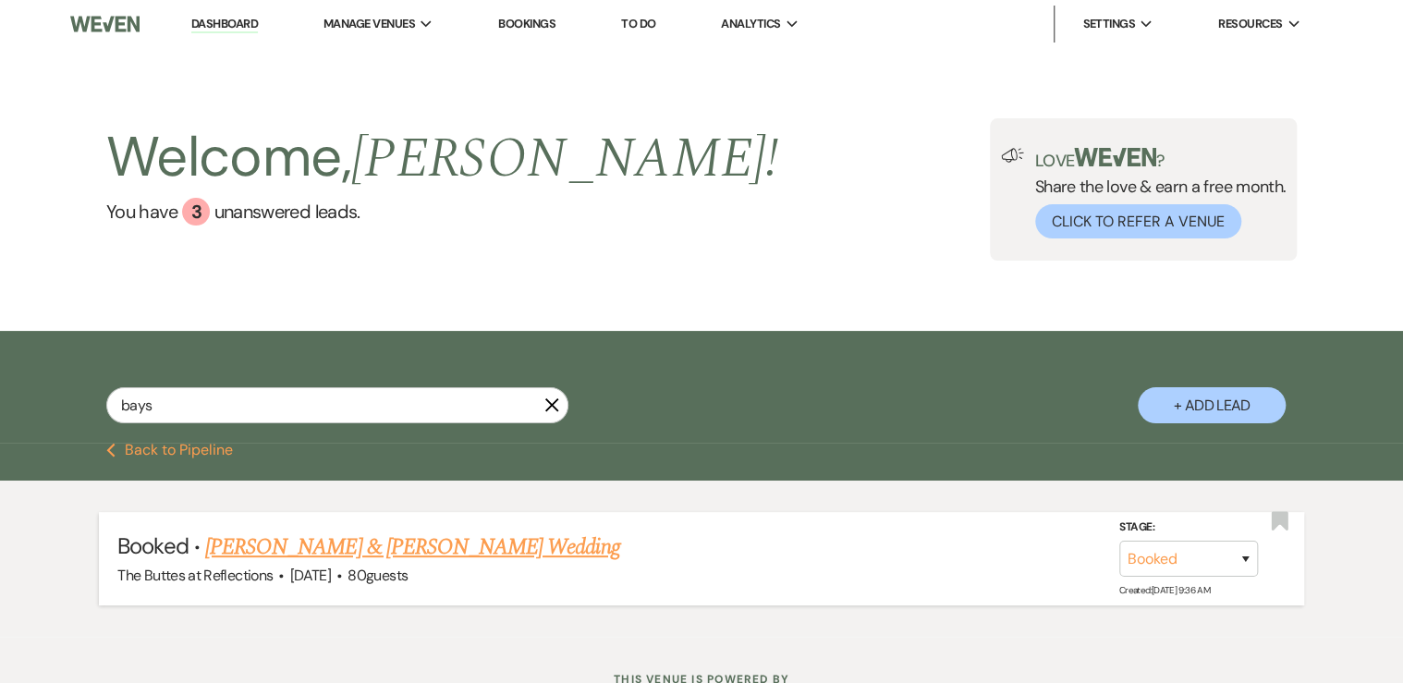
click at [286, 553] on link "[PERSON_NAME] & [PERSON_NAME] Wedding" at bounding box center [412, 546] width 414 height 33
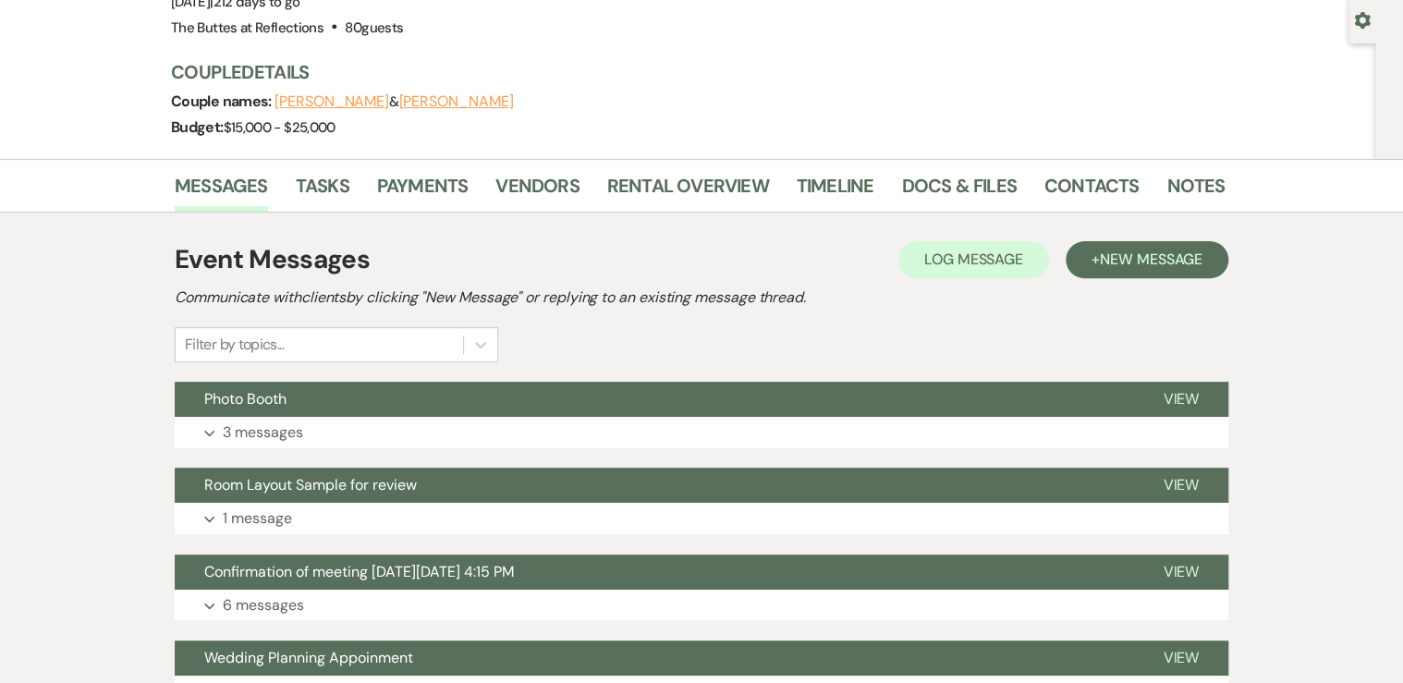
scroll to position [222, 0]
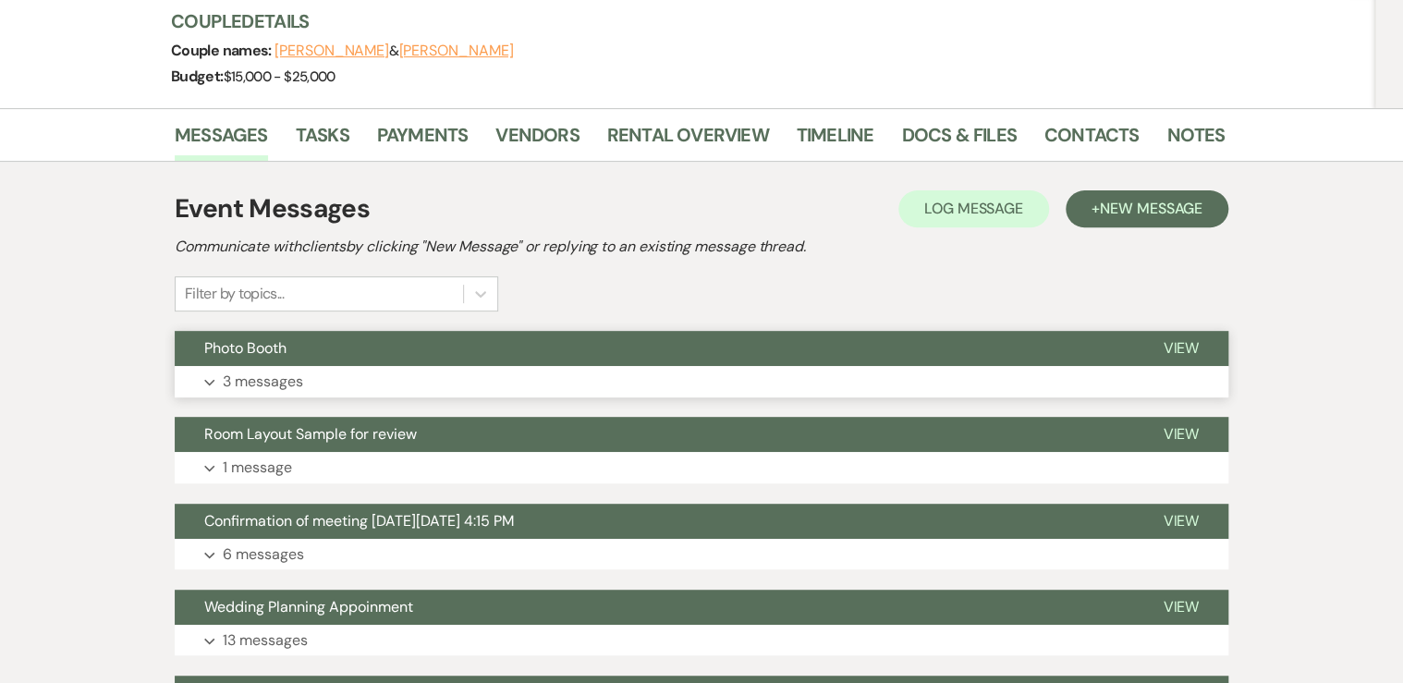
click at [261, 375] on p "3 messages" at bounding box center [263, 382] width 80 height 24
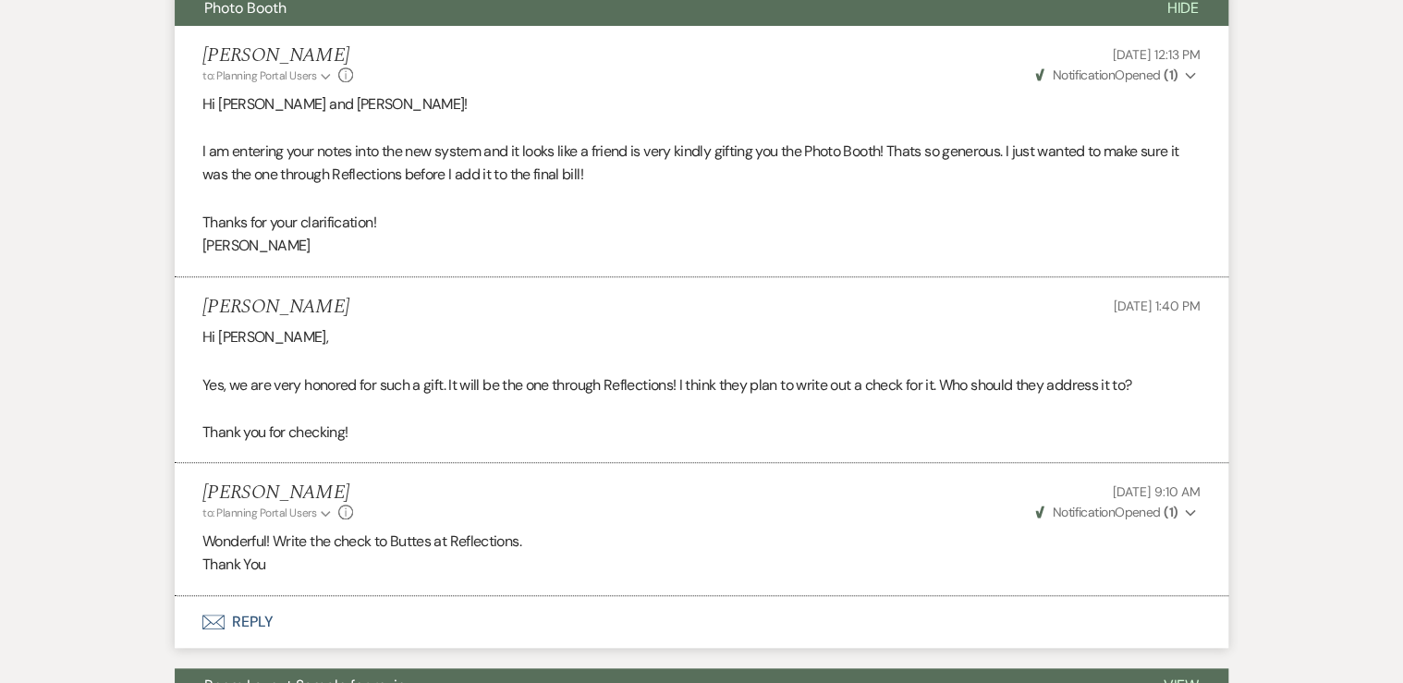
scroll to position [591, 0]
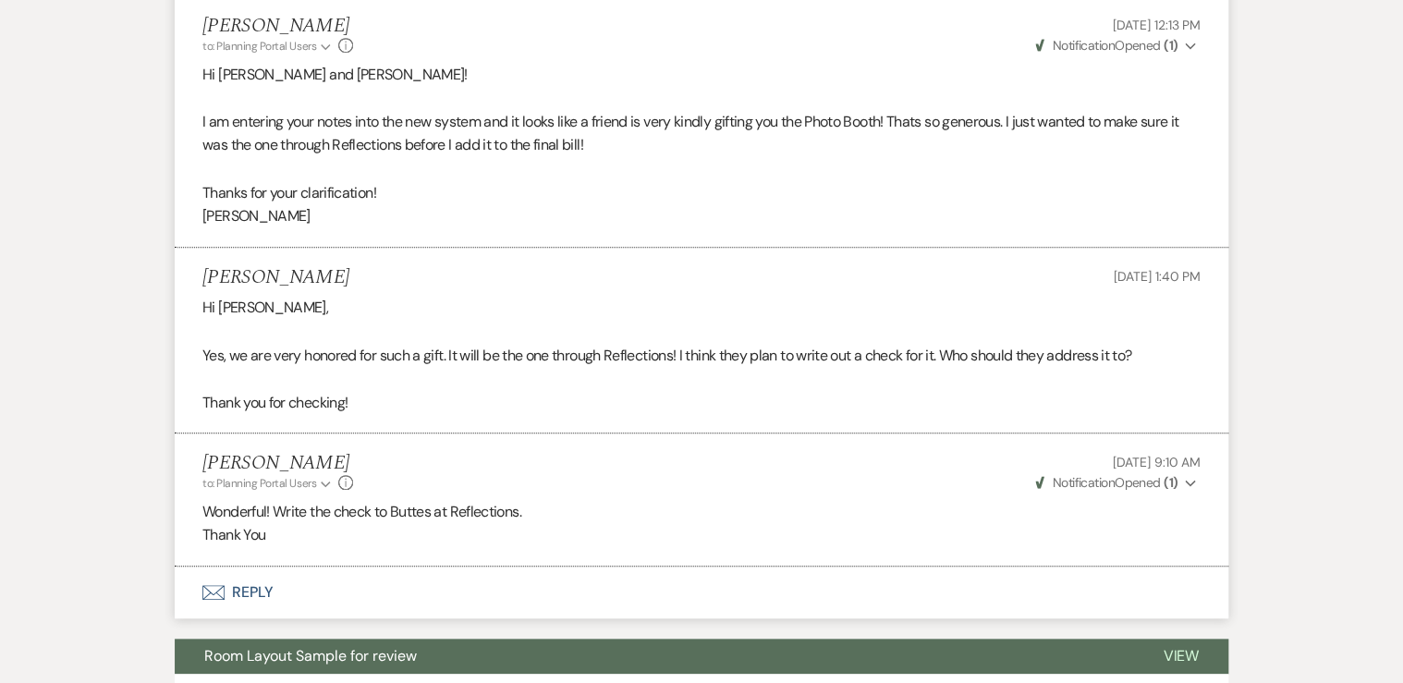
click at [259, 584] on button "Envelope Reply" at bounding box center [701, 592] width 1053 height 52
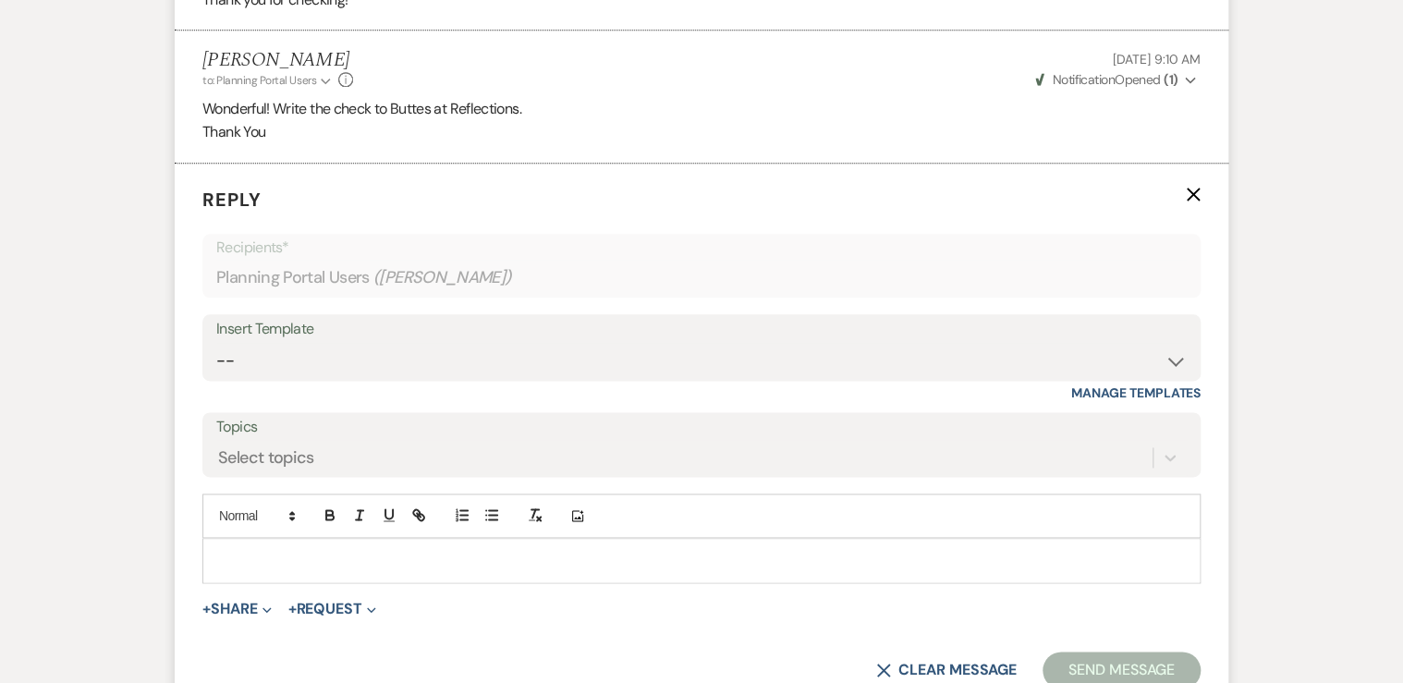
scroll to position [1088, 0]
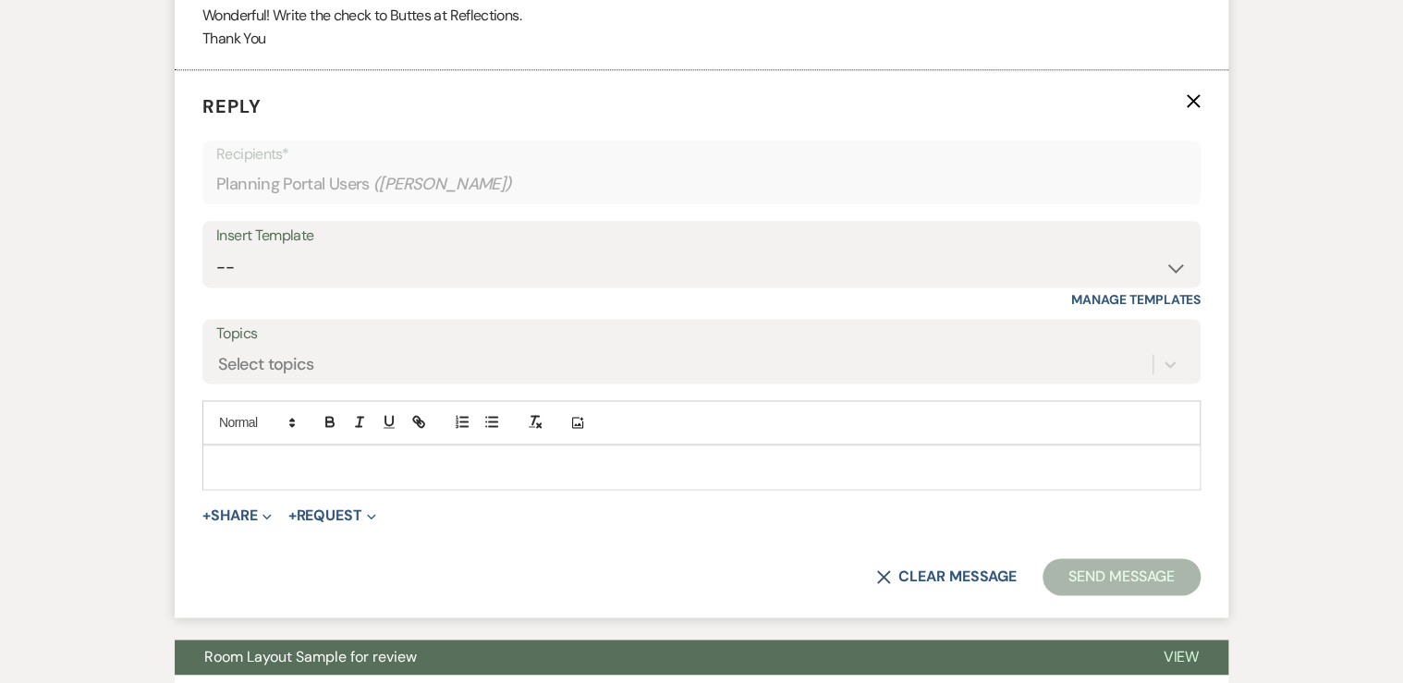
click at [241, 460] on p at bounding box center [701, 467] width 968 height 20
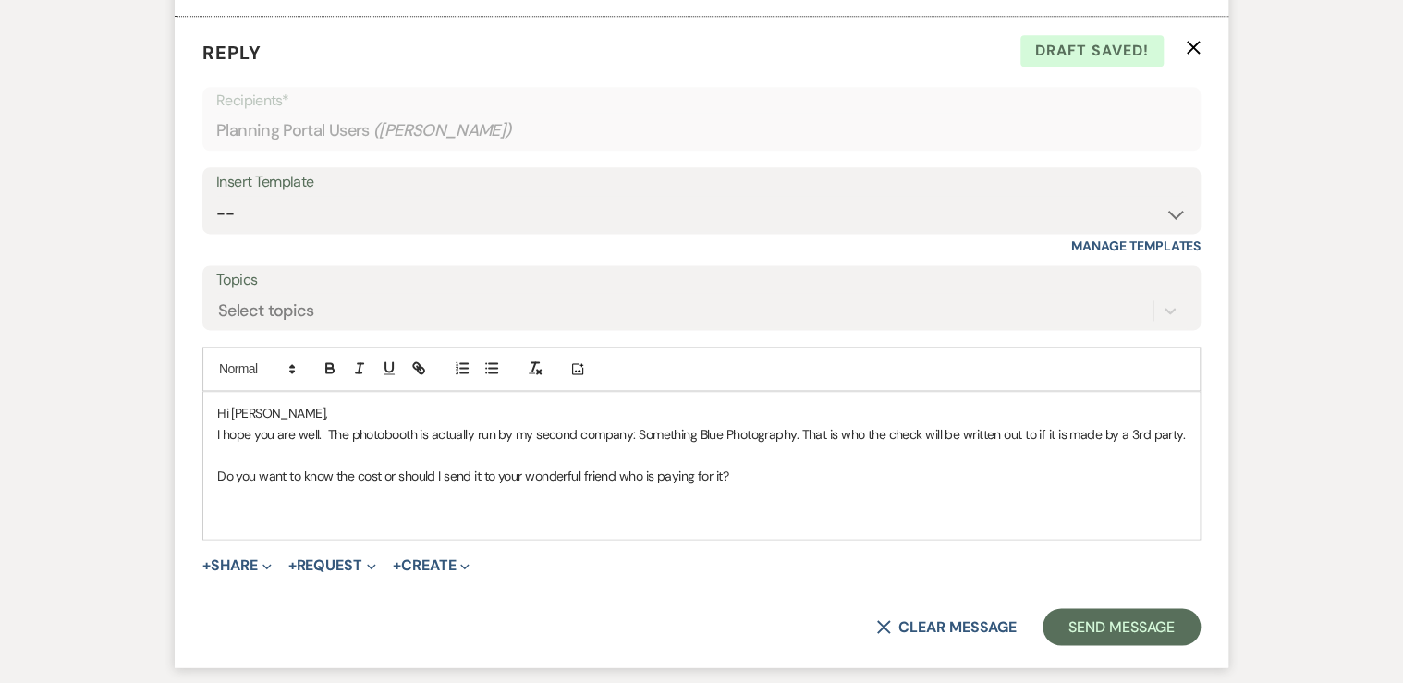
scroll to position [1162, 0]
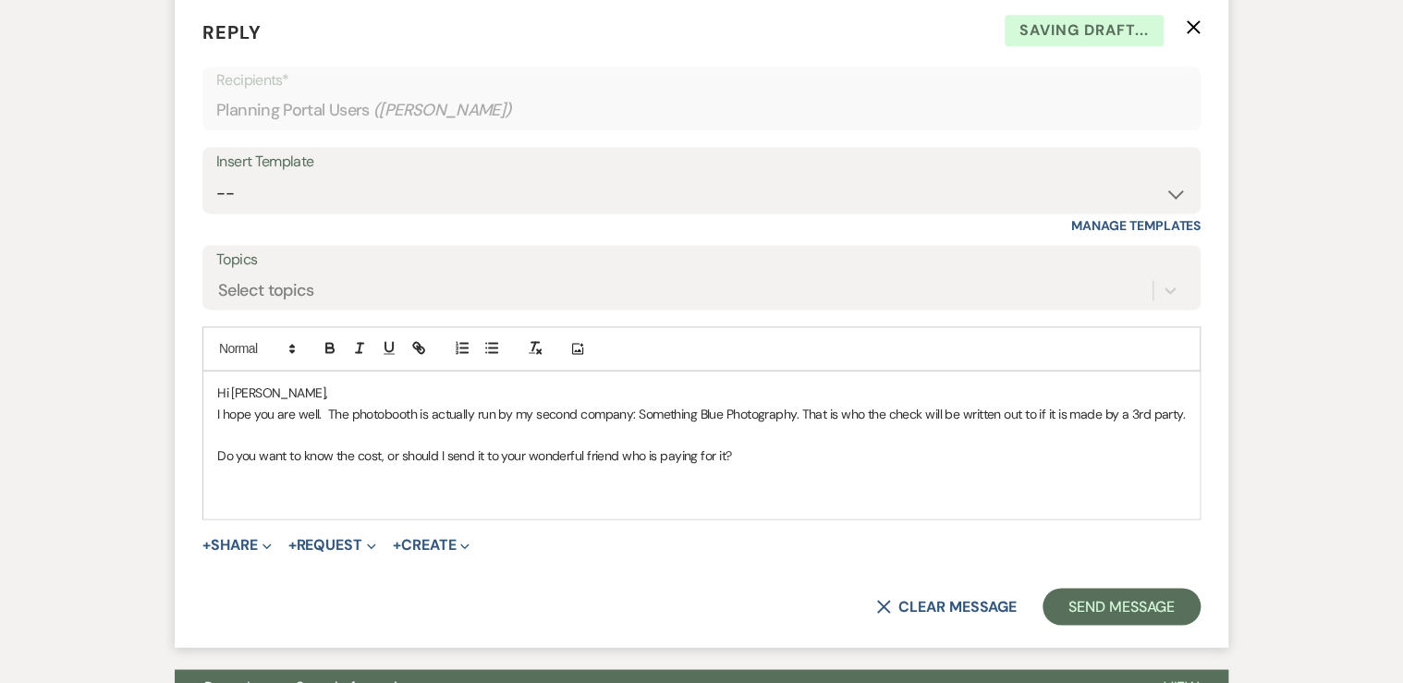
click at [743, 448] on p "Do you want to know the cost, or should I send it to your wonderful friend who …" at bounding box center [701, 455] width 968 height 20
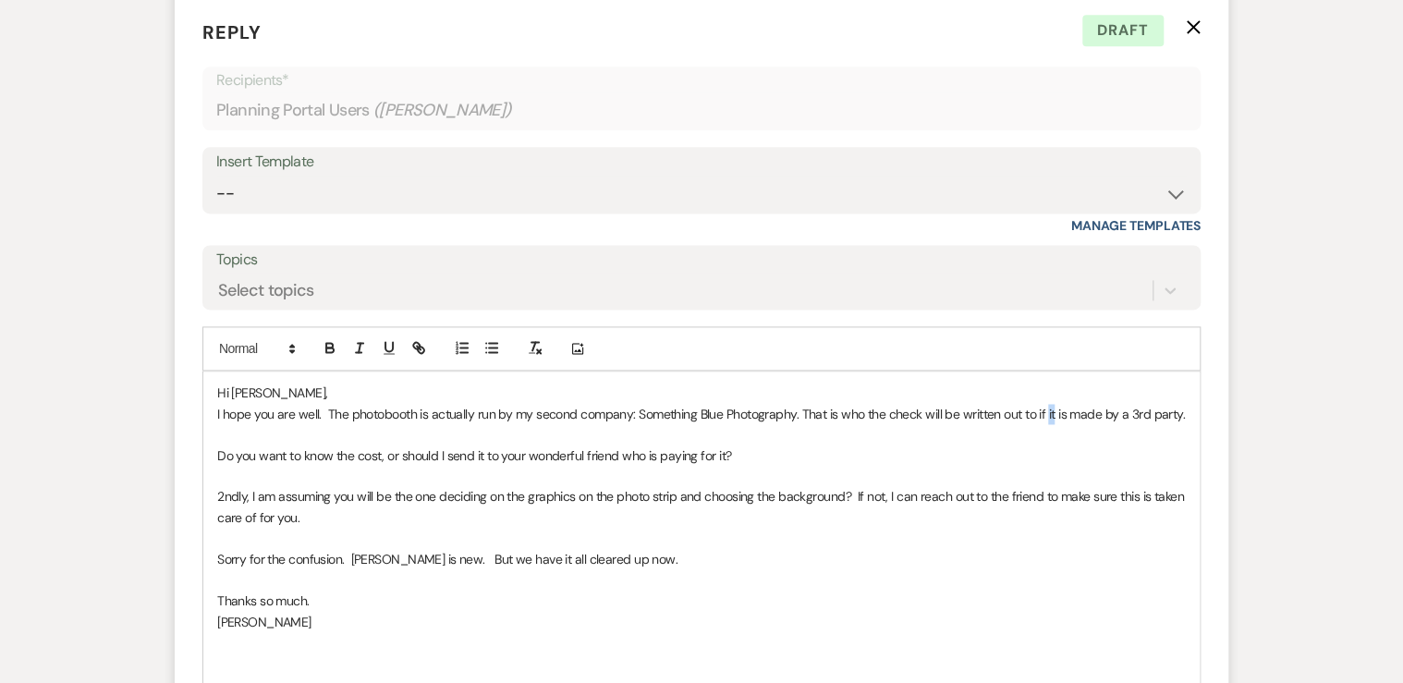
click at [1050, 407] on p "I hope you are well. The photobooth is actually run by my second company: Somet…" at bounding box center [701, 414] width 968 height 20
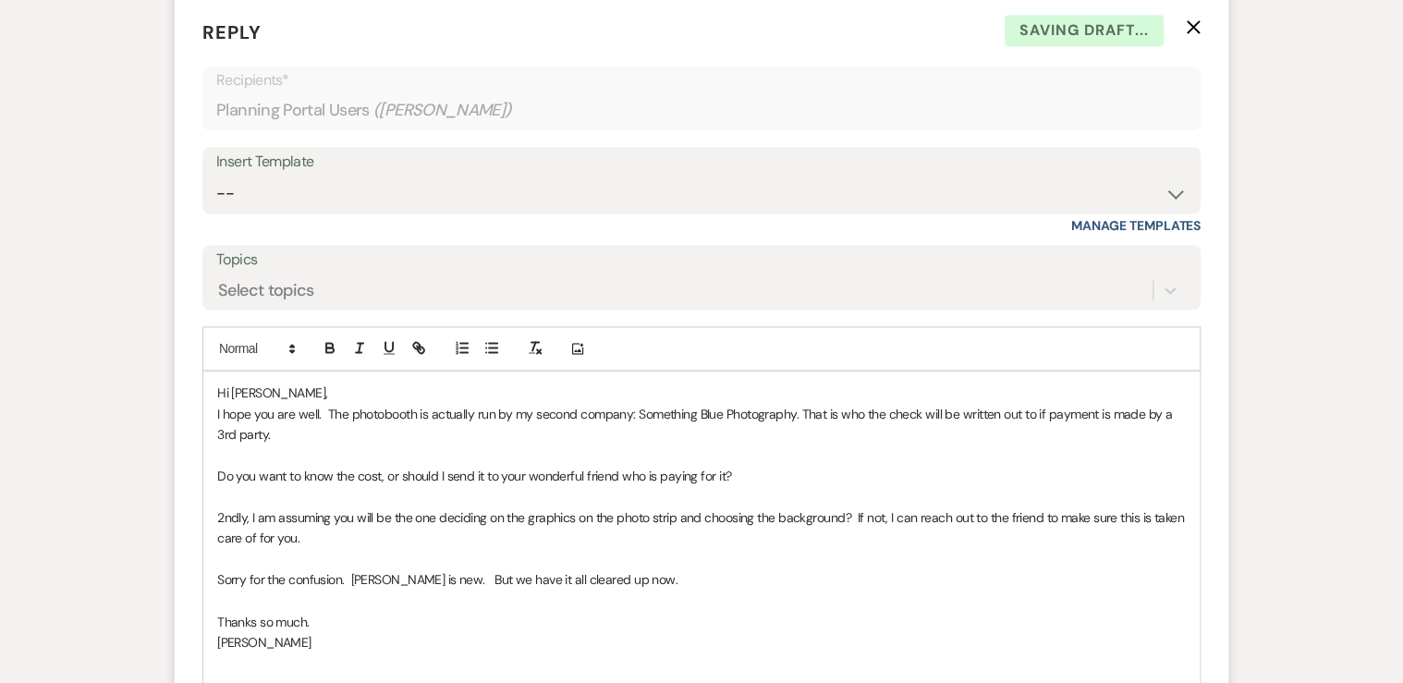
click at [266, 435] on p "I hope you are well. The photobooth is actually run by my second company: Somet…" at bounding box center [701, 425] width 968 height 42
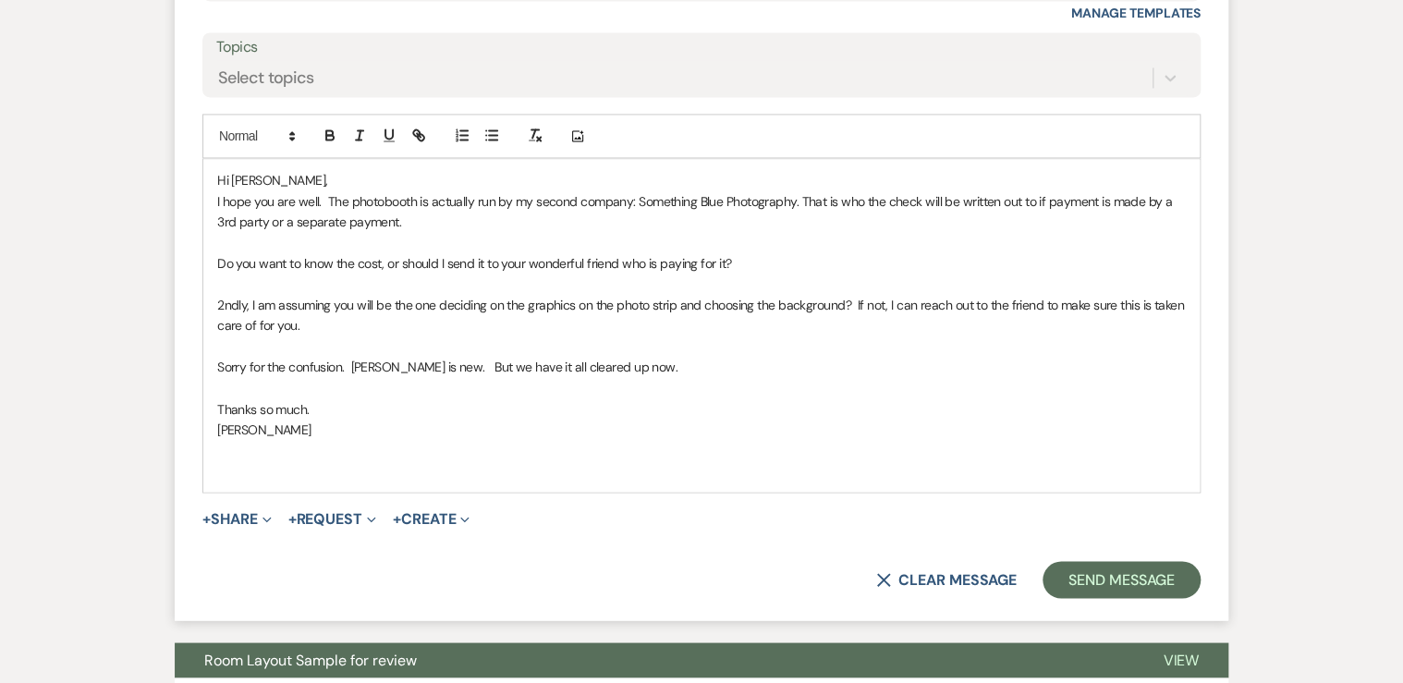
scroll to position [1383, 0]
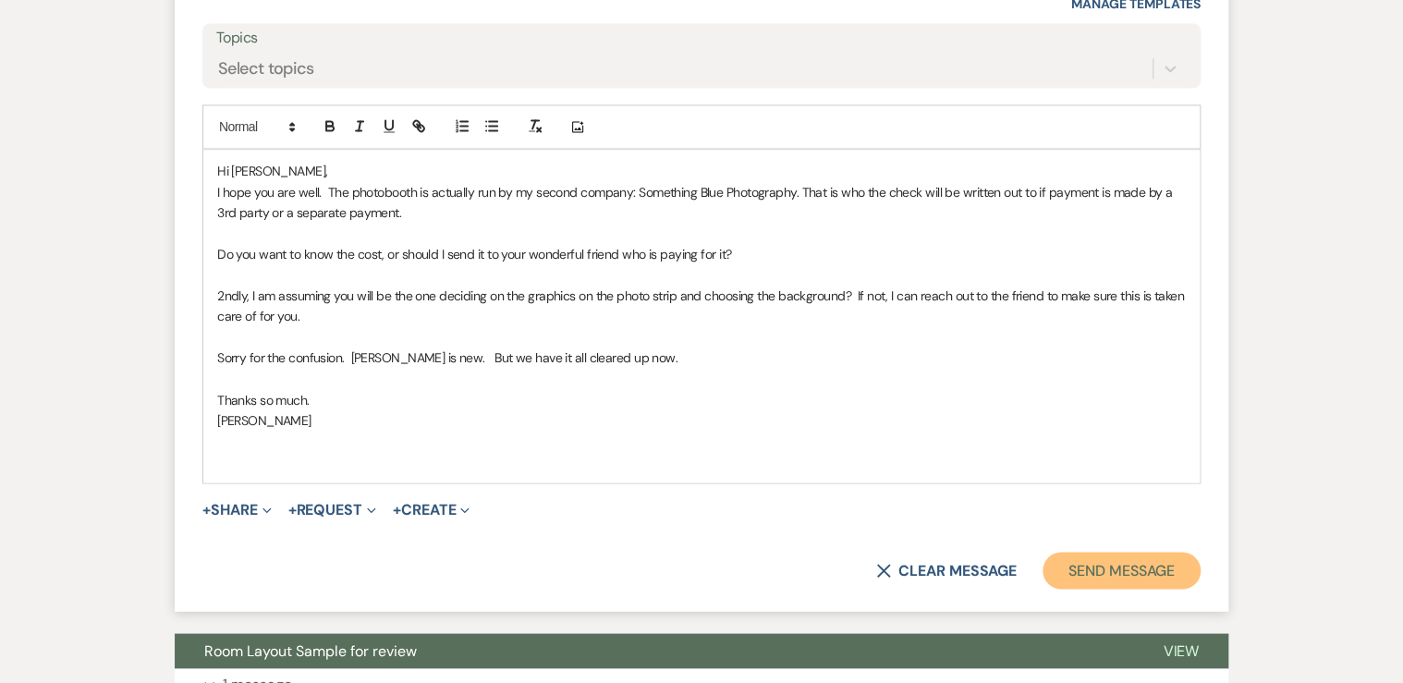
click at [1143, 569] on button "Send Message" at bounding box center [1121, 570] width 158 height 37
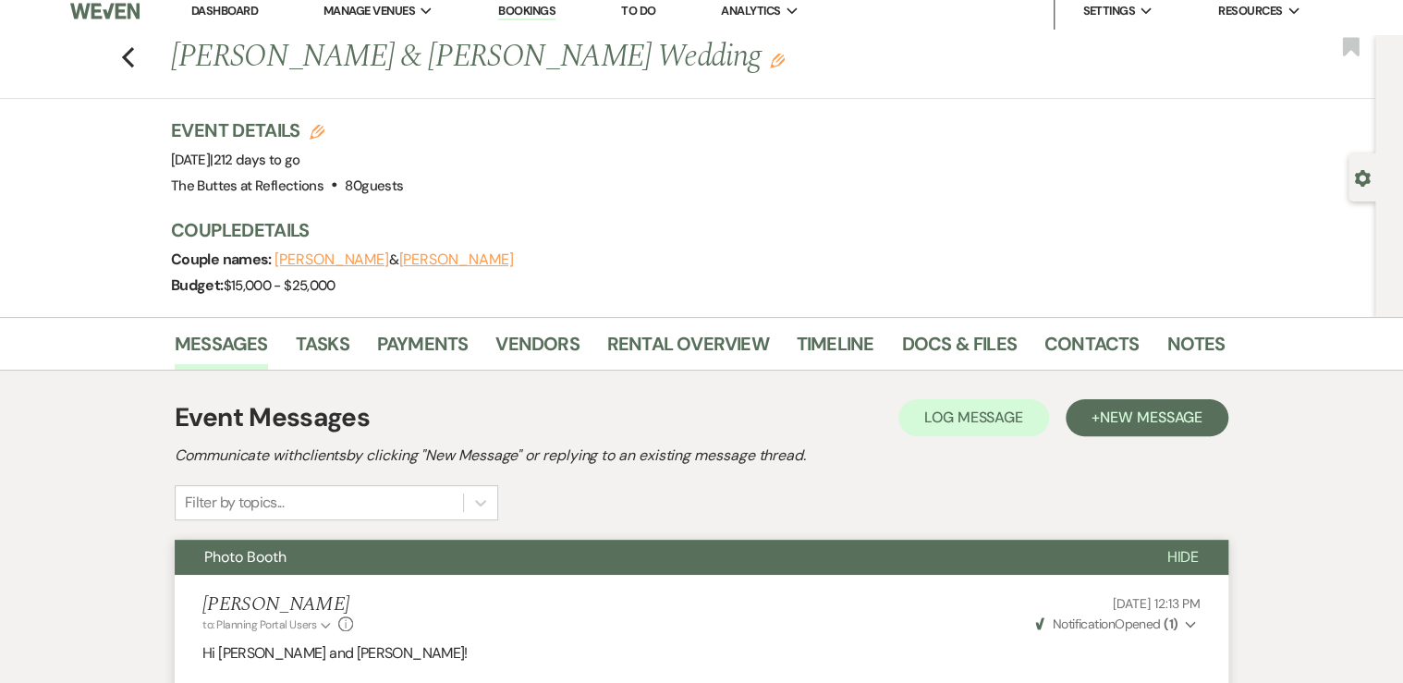
scroll to position [0, 0]
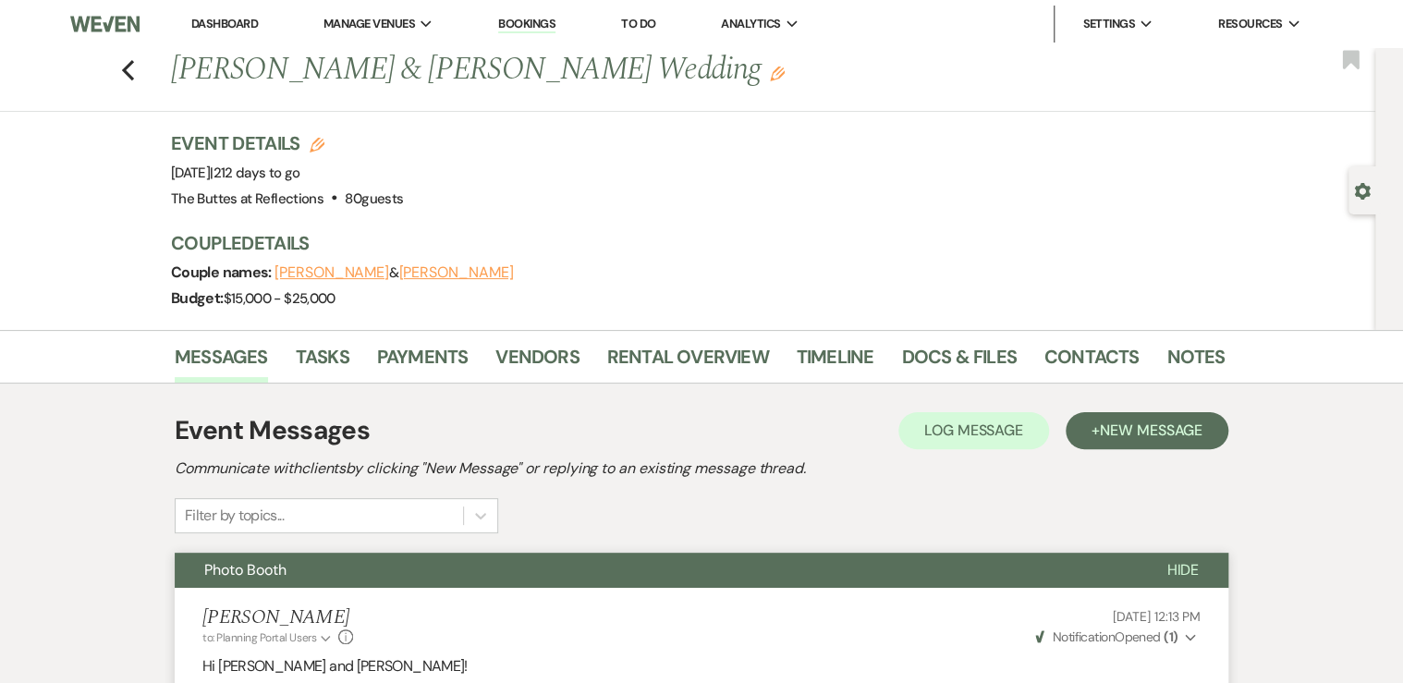
click at [229, 22] on link "Dashboard" at bounding box center [224, 24] width 67 height 16
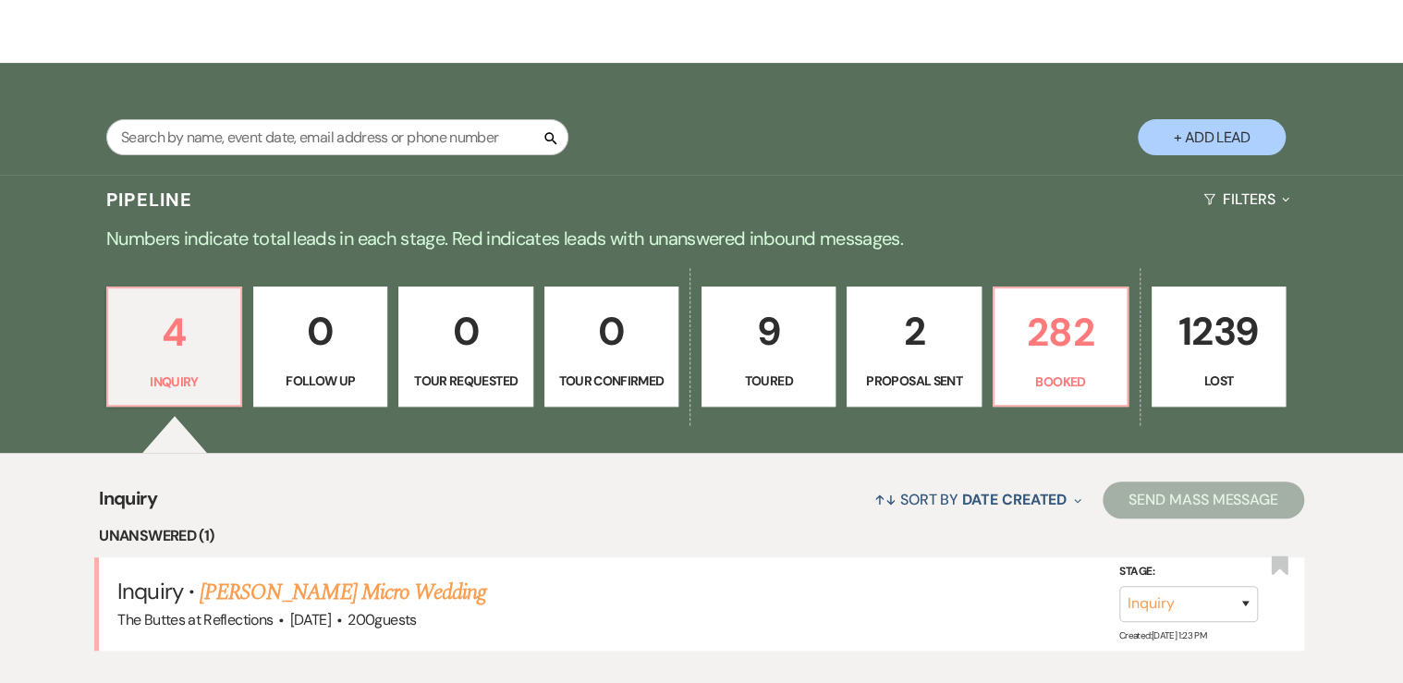
scroll to position [296, 0]
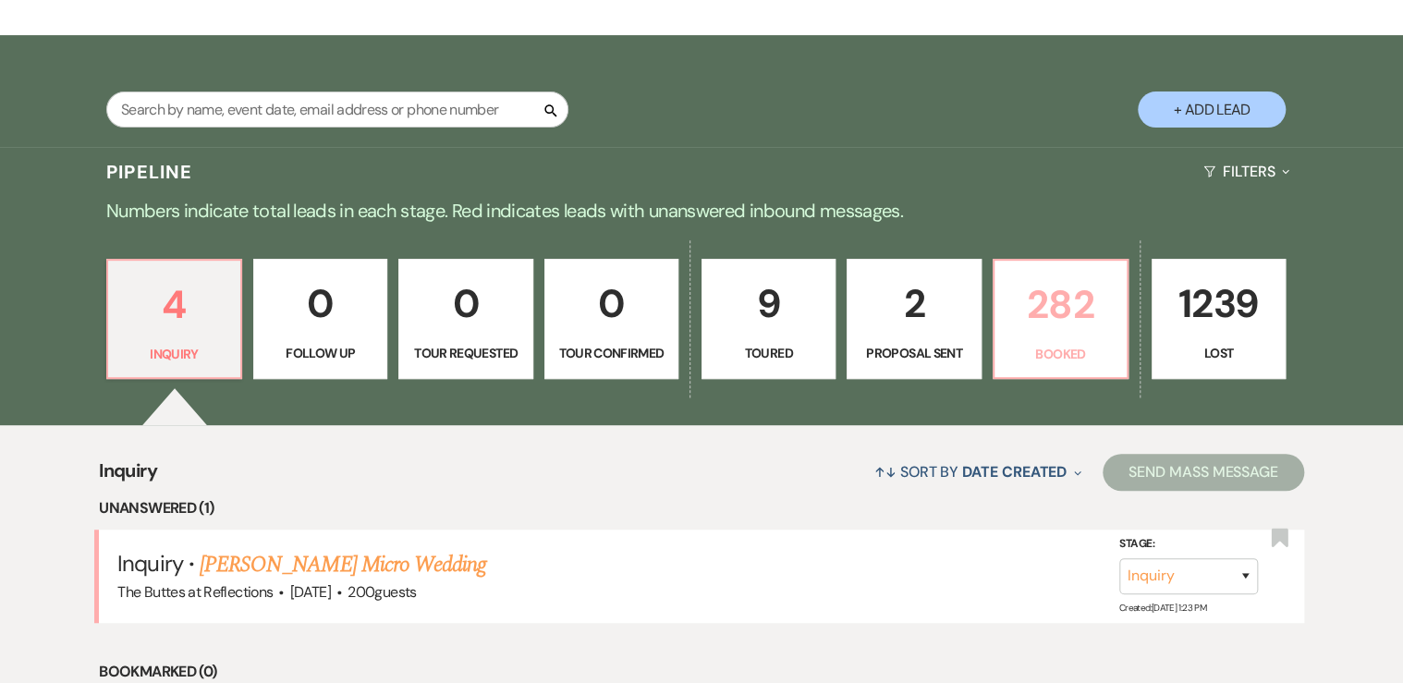
click at [1083, 346] on p "Booked" at bounding box center [1060, 354] width 110 height 20
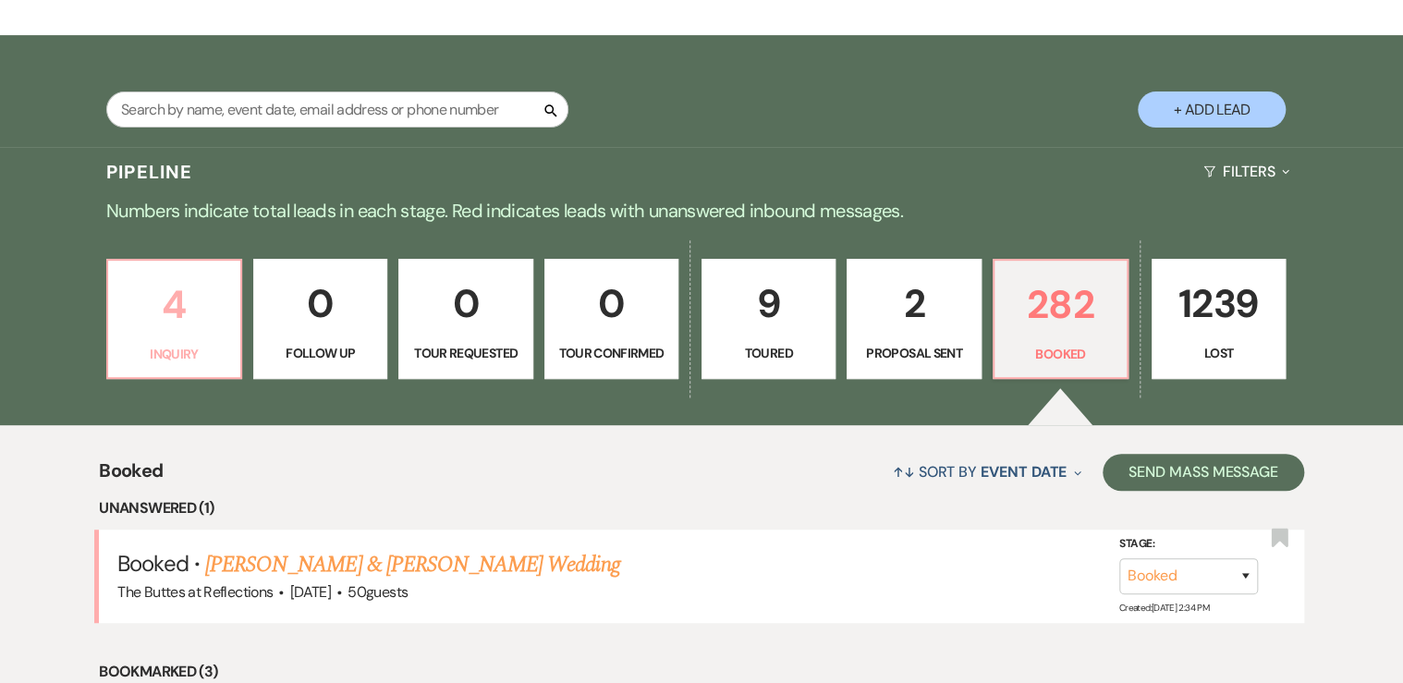
click at [196, 310] on p "4" at bounding box center [174, 305] width 110 height 62
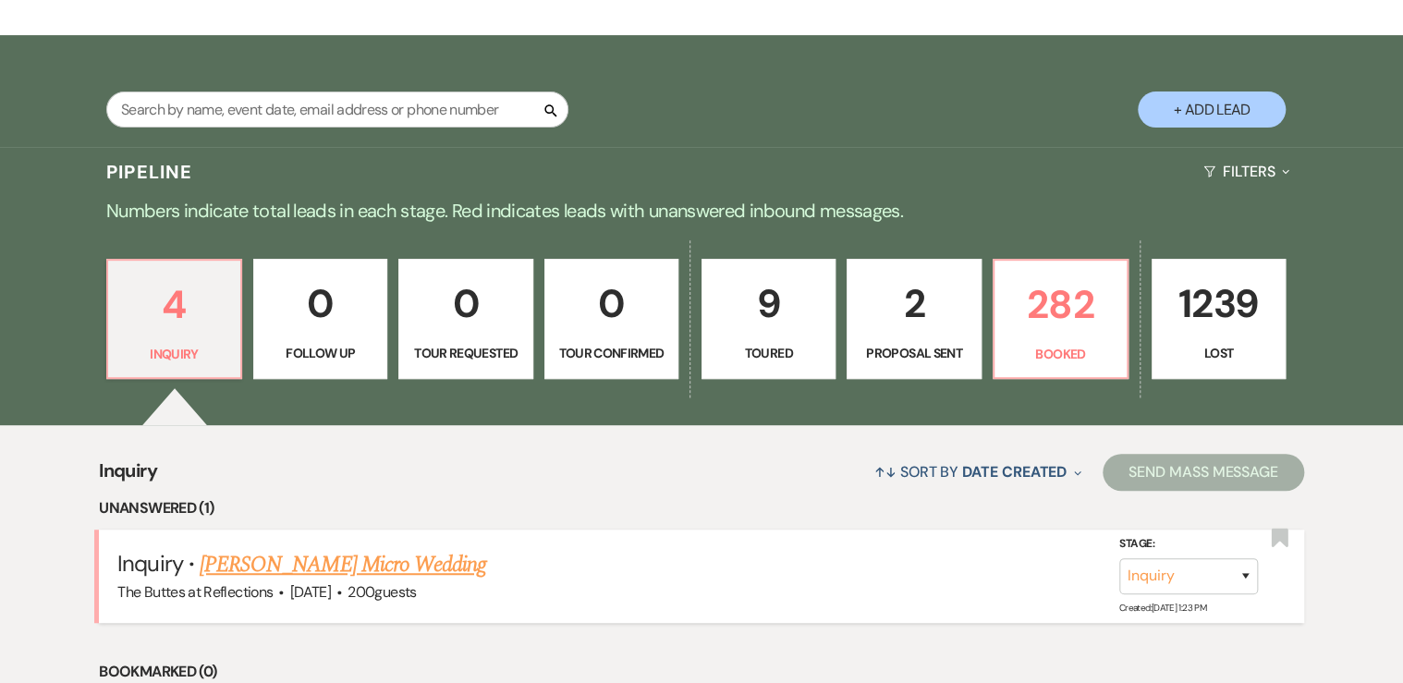
click at [383, 566] on link "[PERSON_NAME] Micro Wedding" at bounding box center [343, 564] width 286 height 33
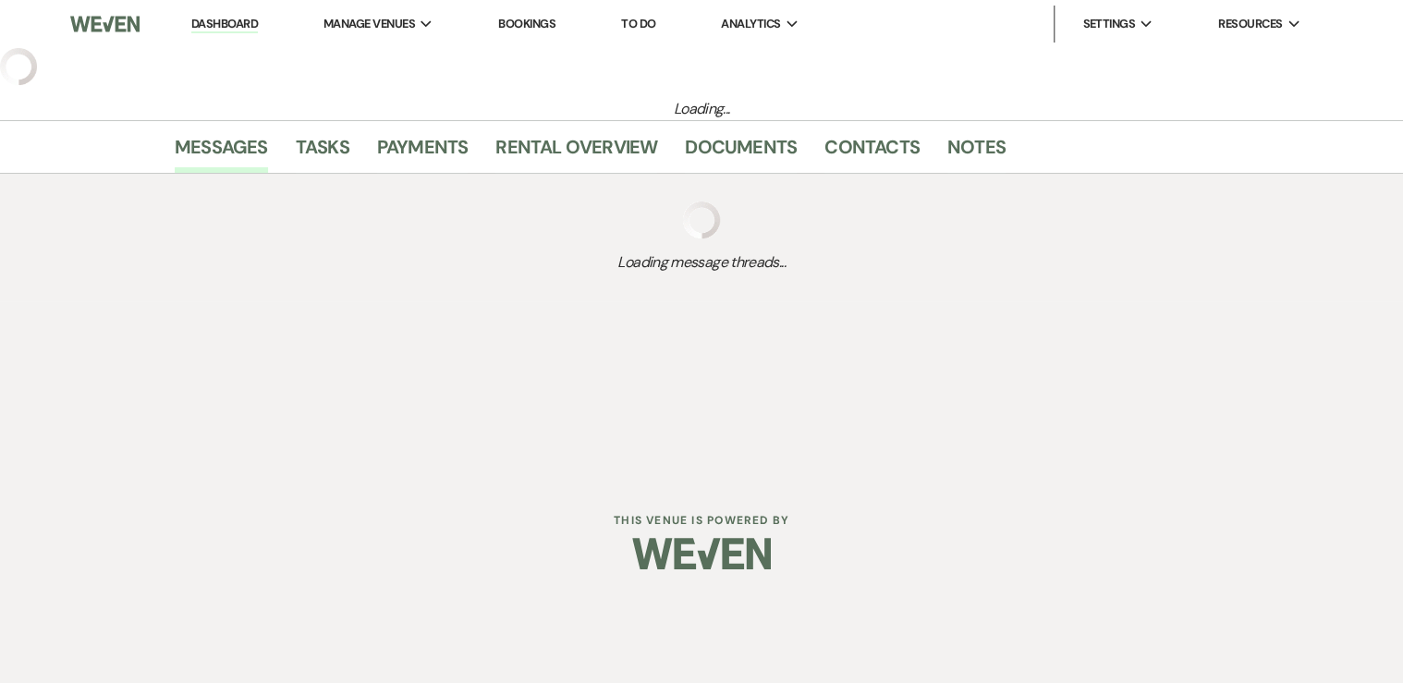
select select "5"
select select "16"
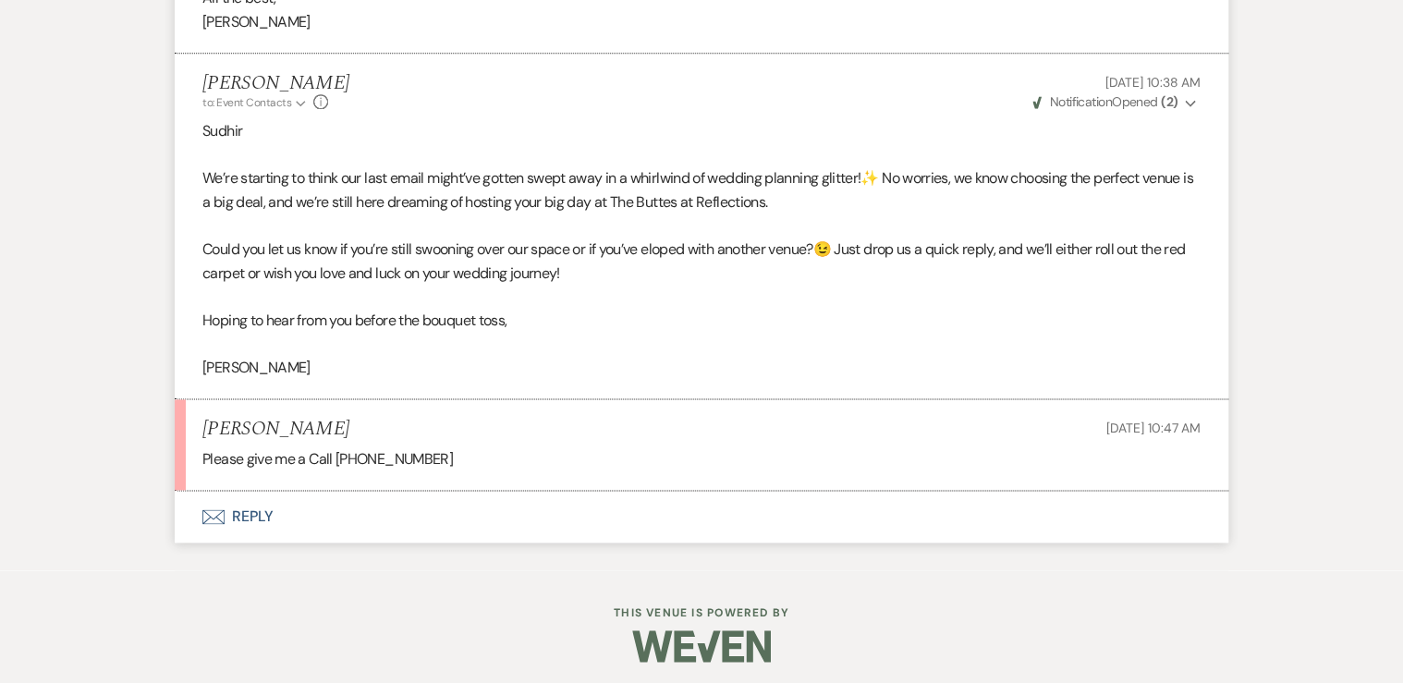
scroll to position [4582, 0]
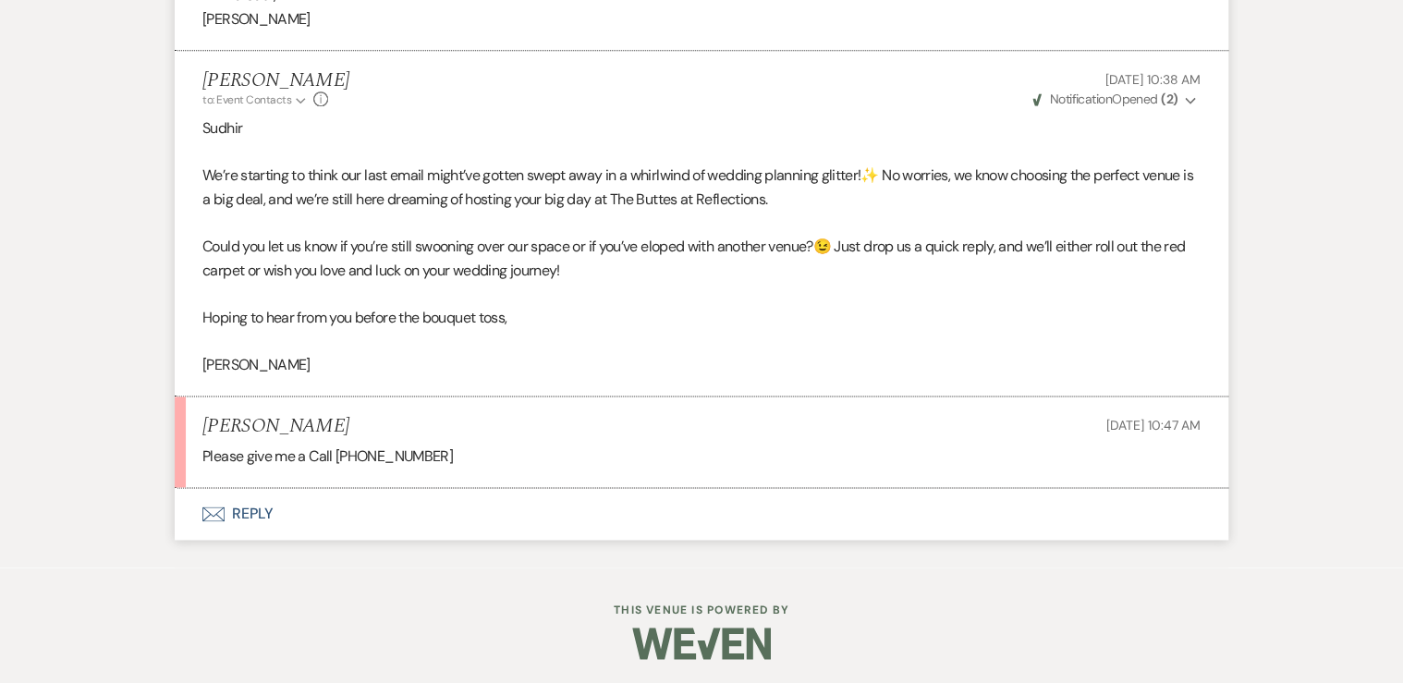
click at [256, 506] on button "Envelope Reply" at bounding box center [701, 514] width 1053 height 52
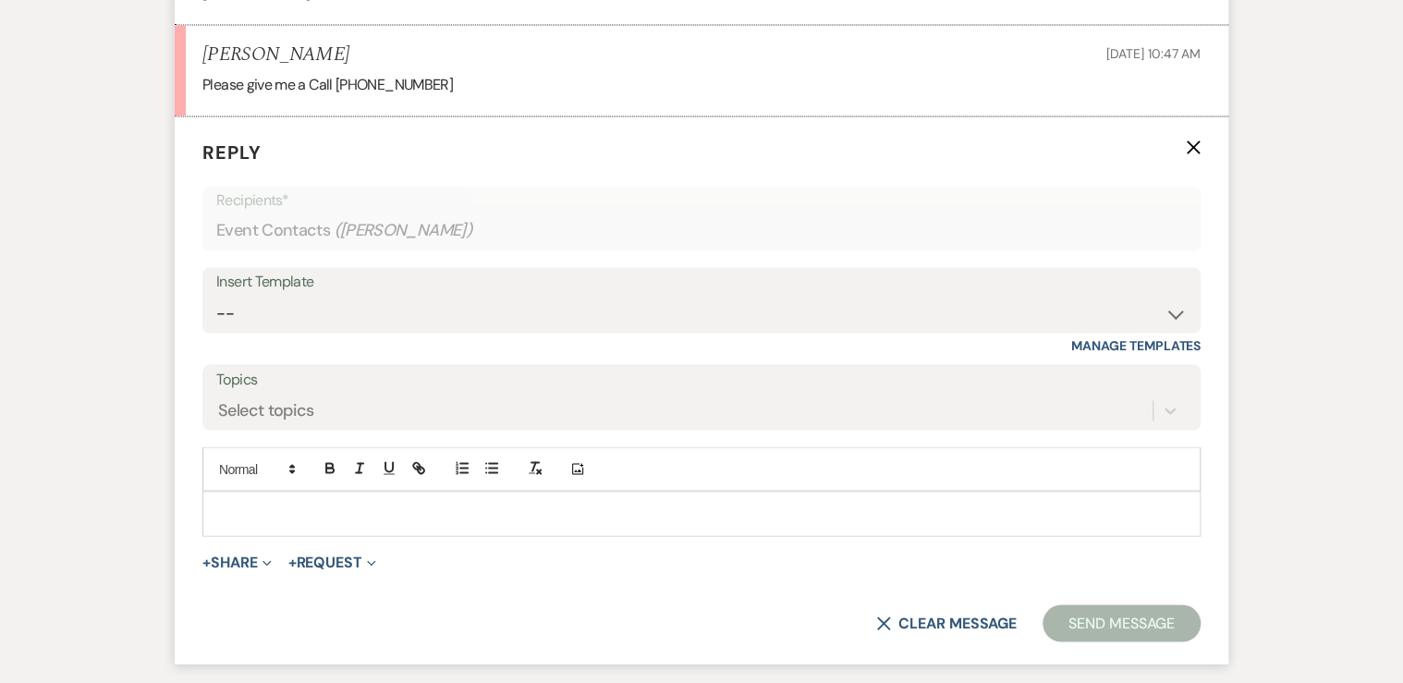
scroll to position [4998, 0]
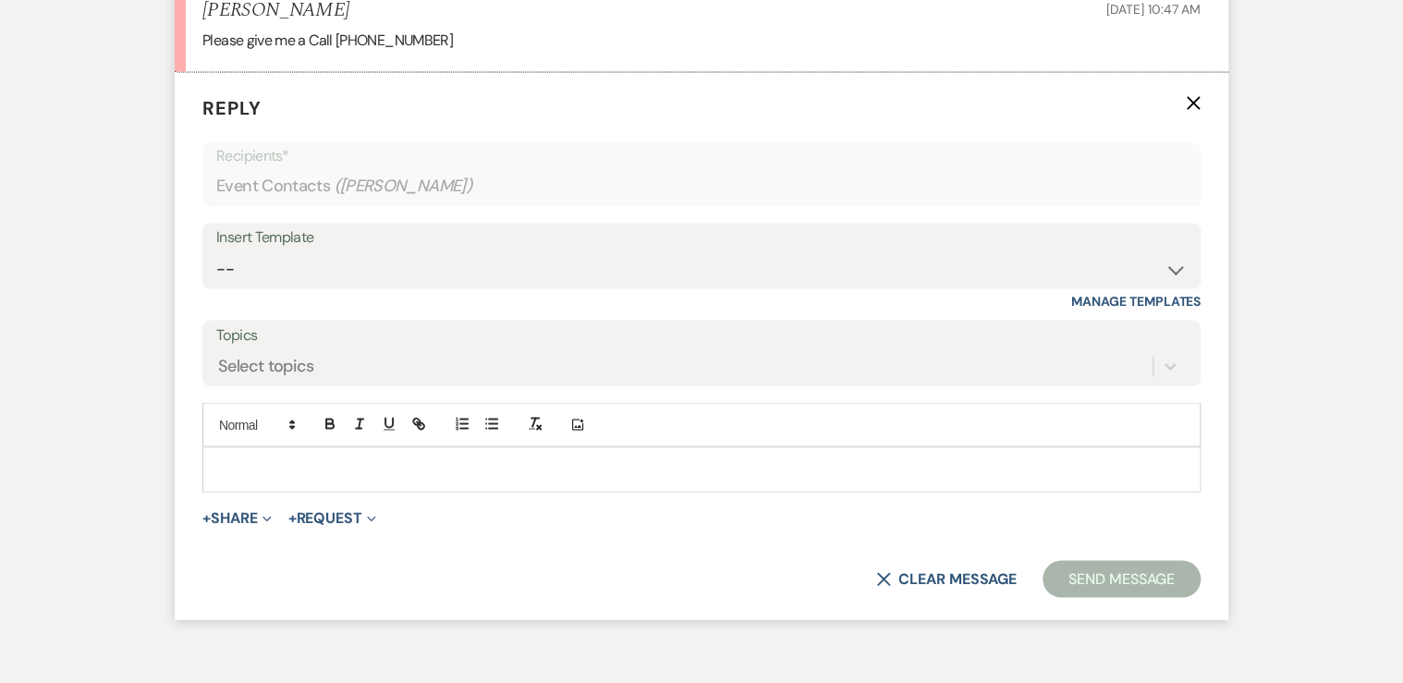
click at [273, 465] on p at bounding box center [701, 468] width 968 height 20
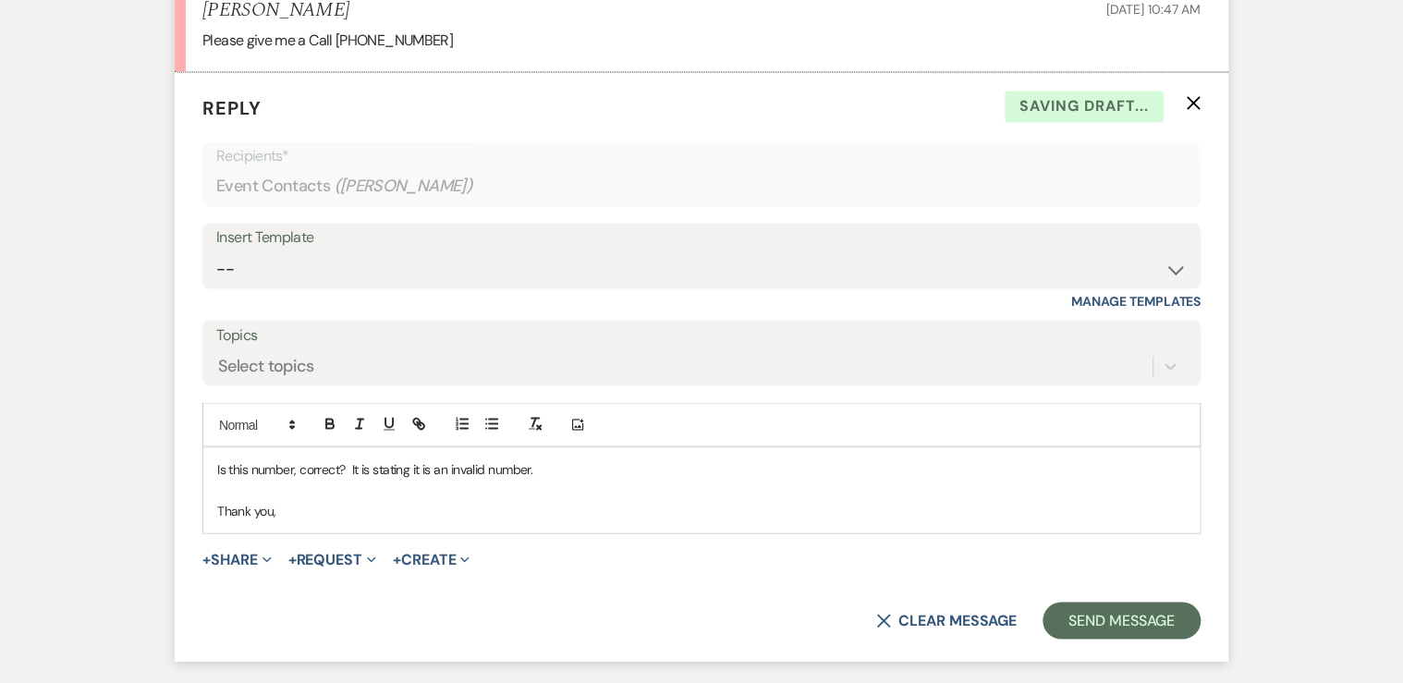
click at [296, 462] on p "Is this number, correct? It is stating it is an invalid number." at bounding box center [701, 468] width 968 height 20
click at [1075, 609] on button "Send Message" at bounding box center [1121, 620] width 158 height 37
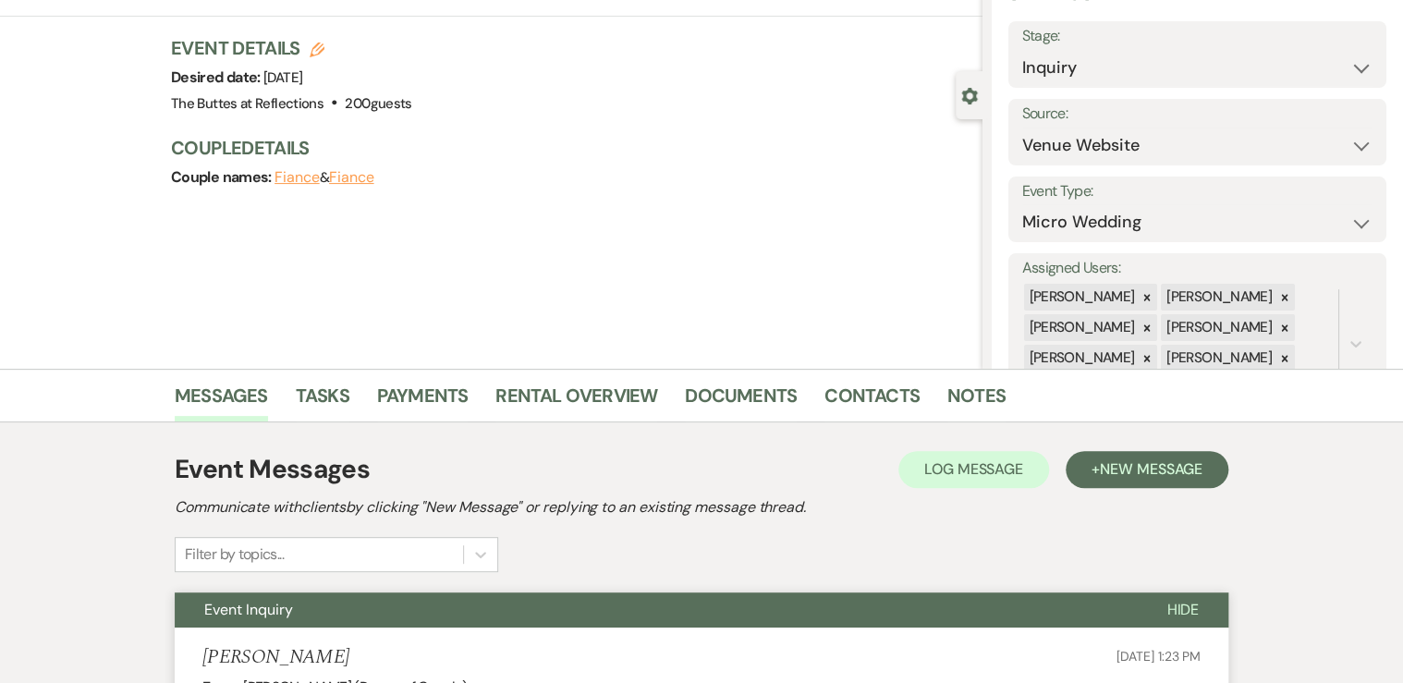
scroll to position [0, 0]
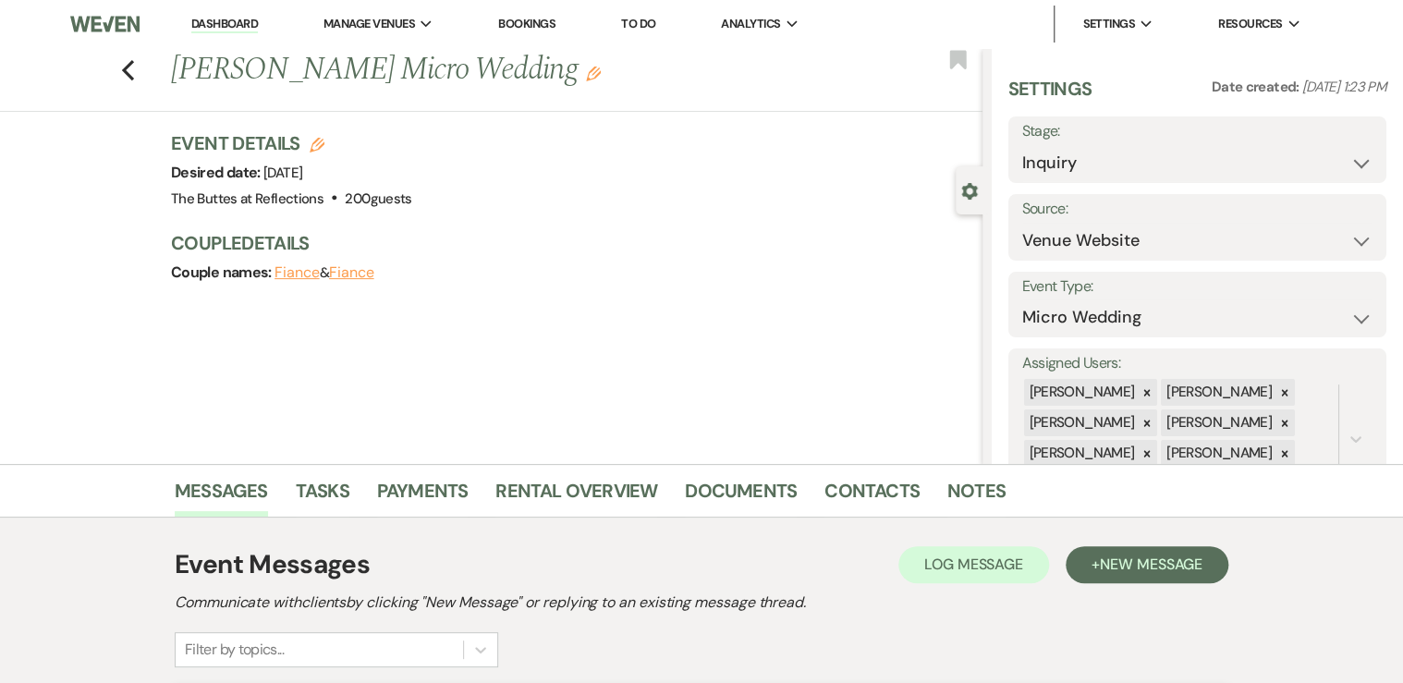
click at [225, 22] on link "Dashboard" at bounding box center [224, 25] width 67 height 18
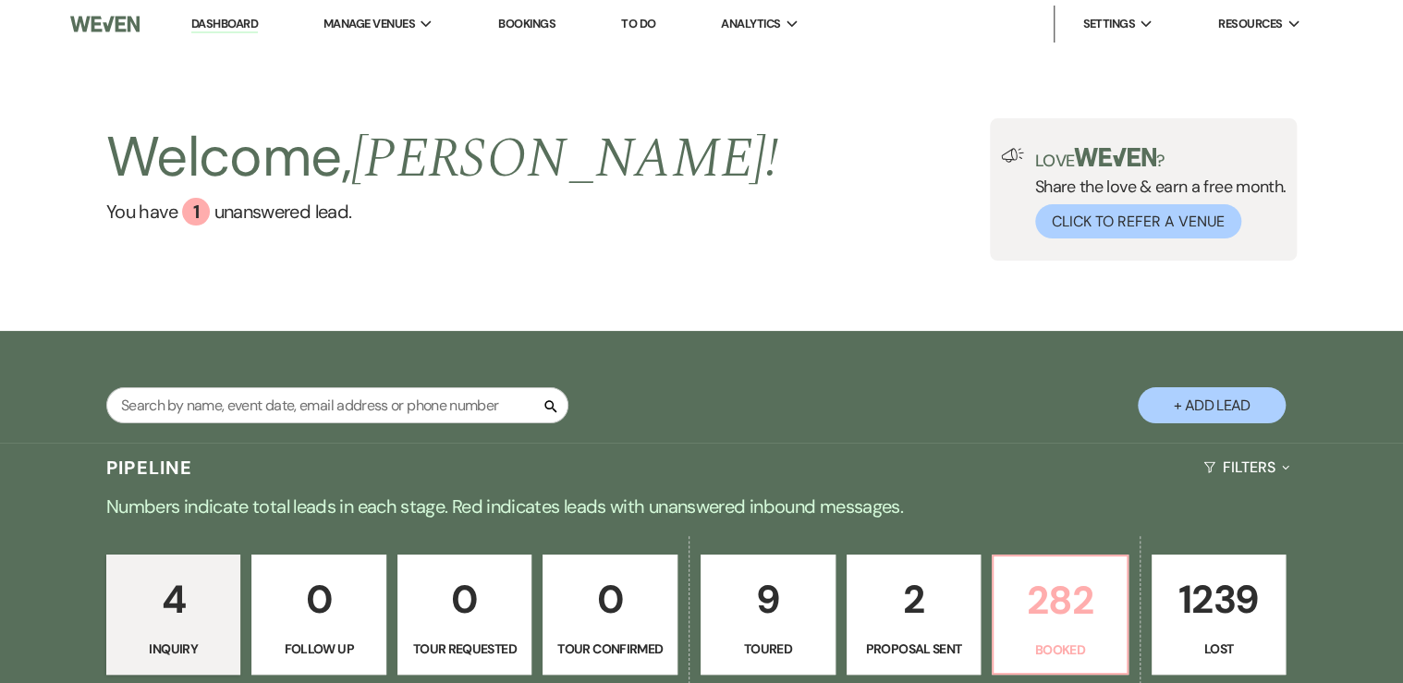
click at [1072, 617] on p "282" at bounding box center [1059, 600] width 111 height 62
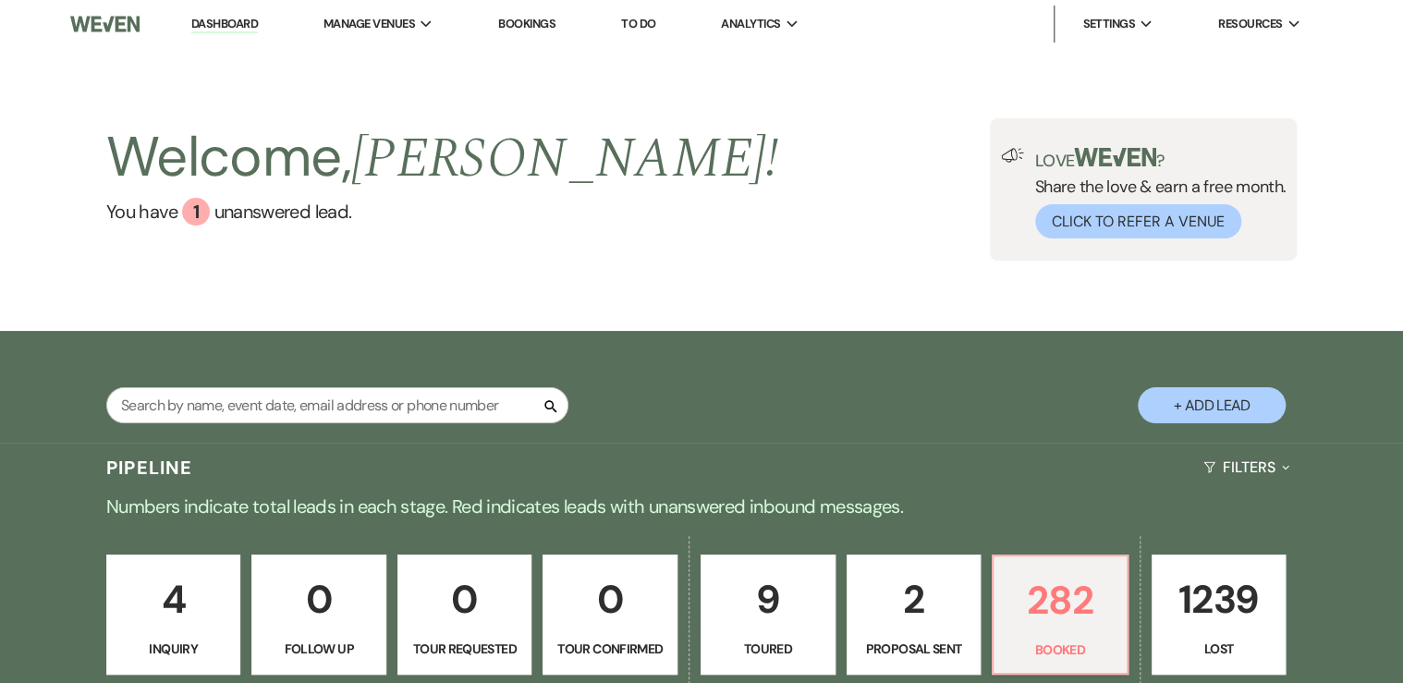
scroll to position [370, 0]
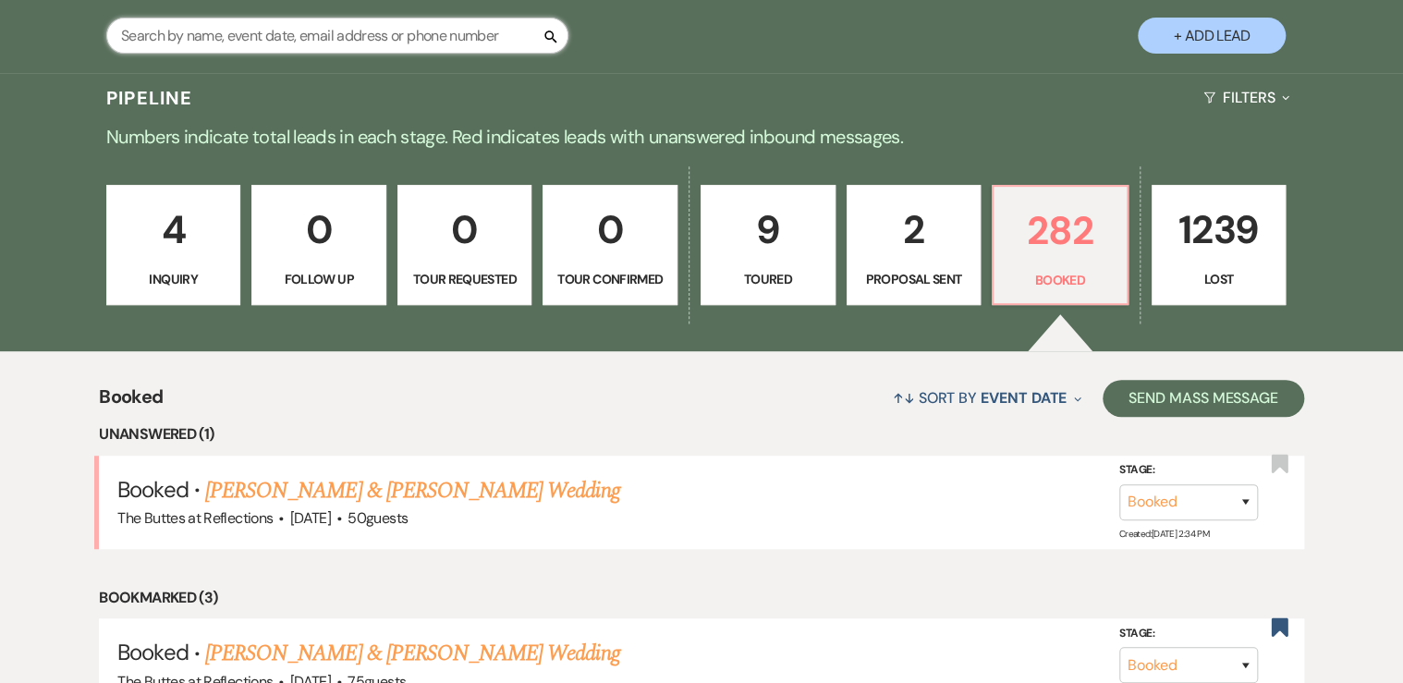
click at [197, 36] on input "text" at bounding box center [337, 36] width 462 height 36
type input "bays"
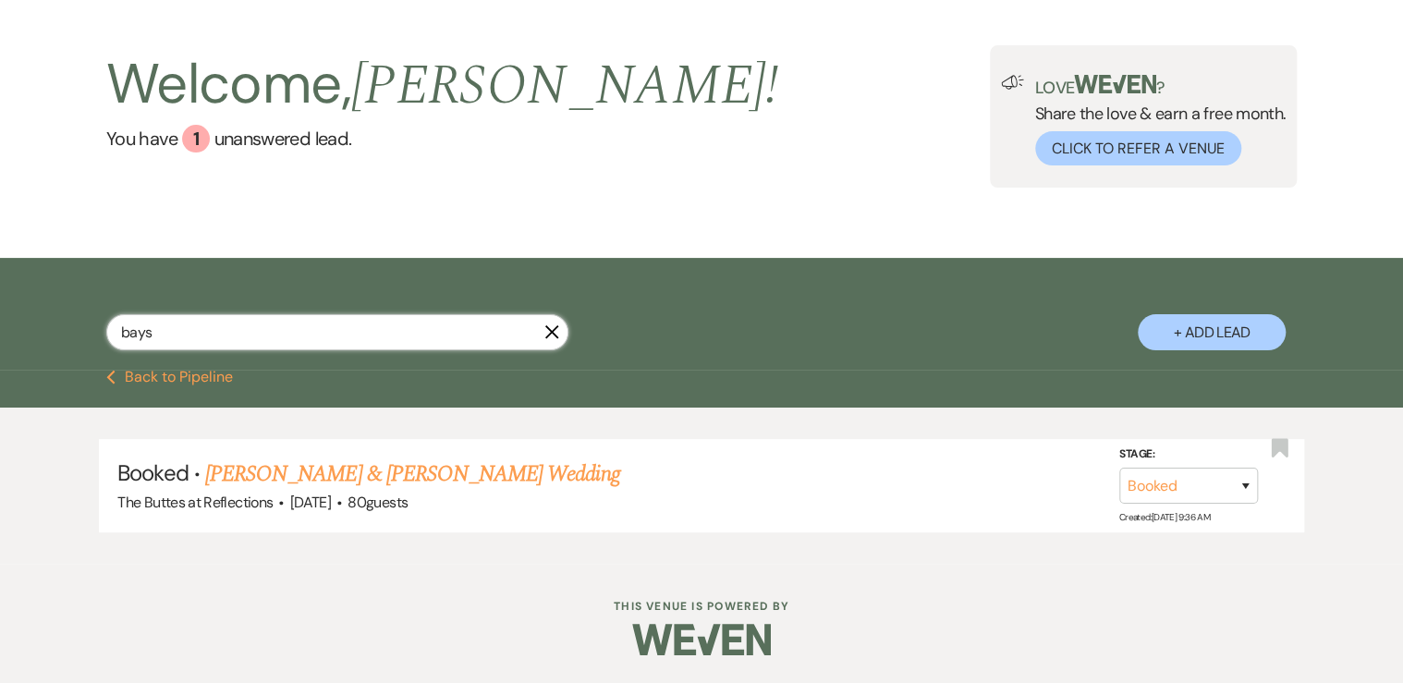
scroll to position [72, 0]
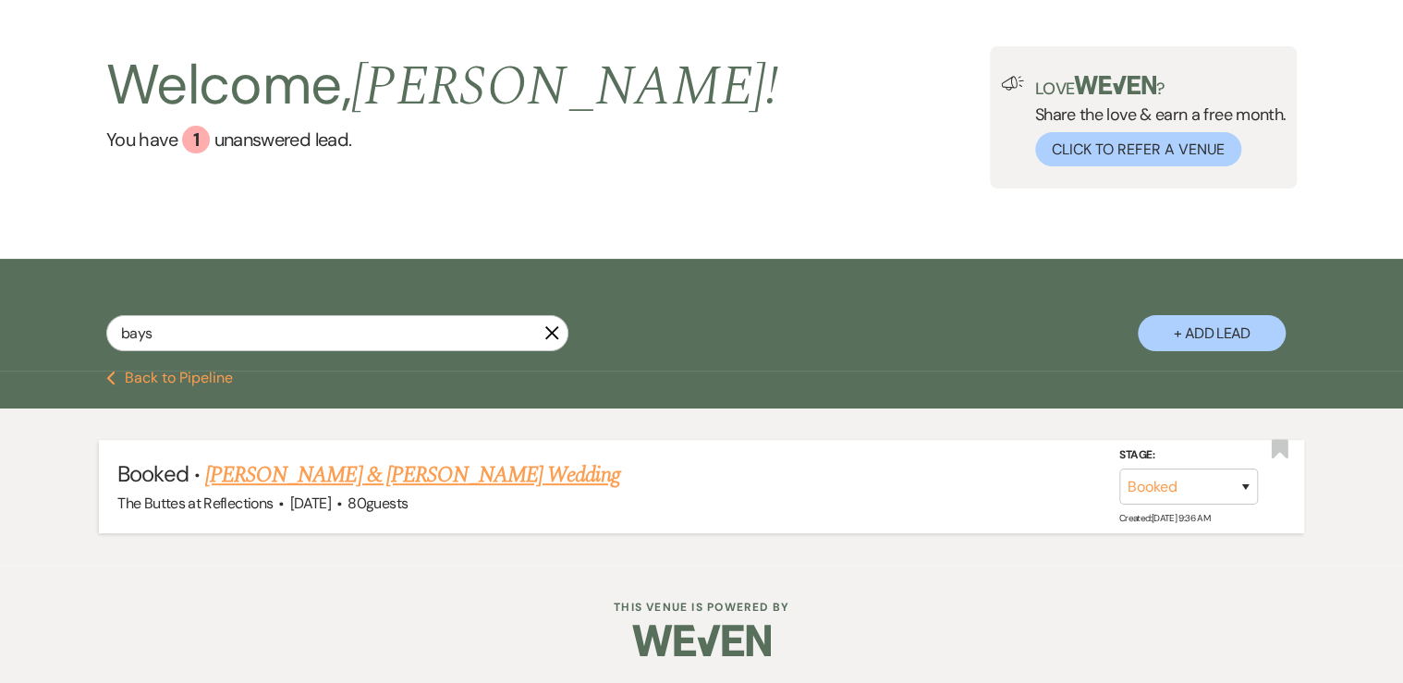
click at [318, 478] on link "[PERSON_NAME] & [PERSON_NAME] Wedding" at bounding box center [412, 474] width 414 height 33
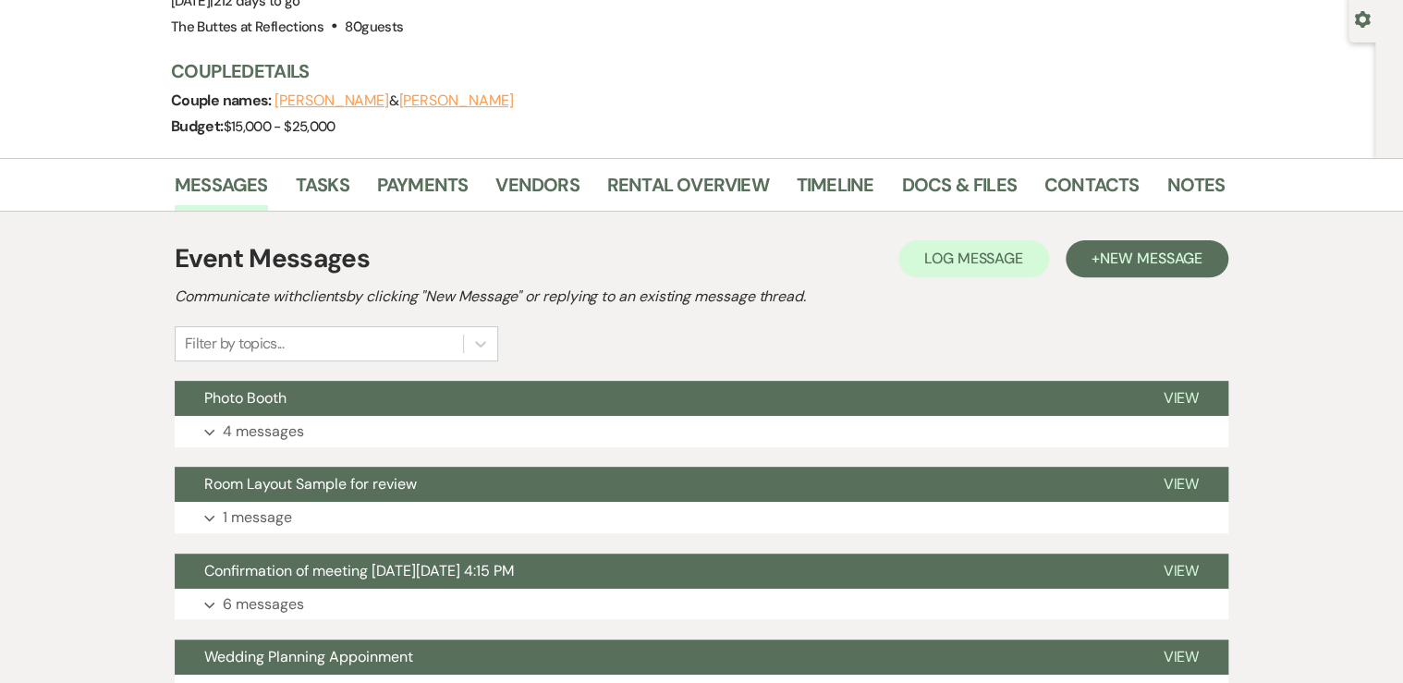
scroll to position [146, 0]
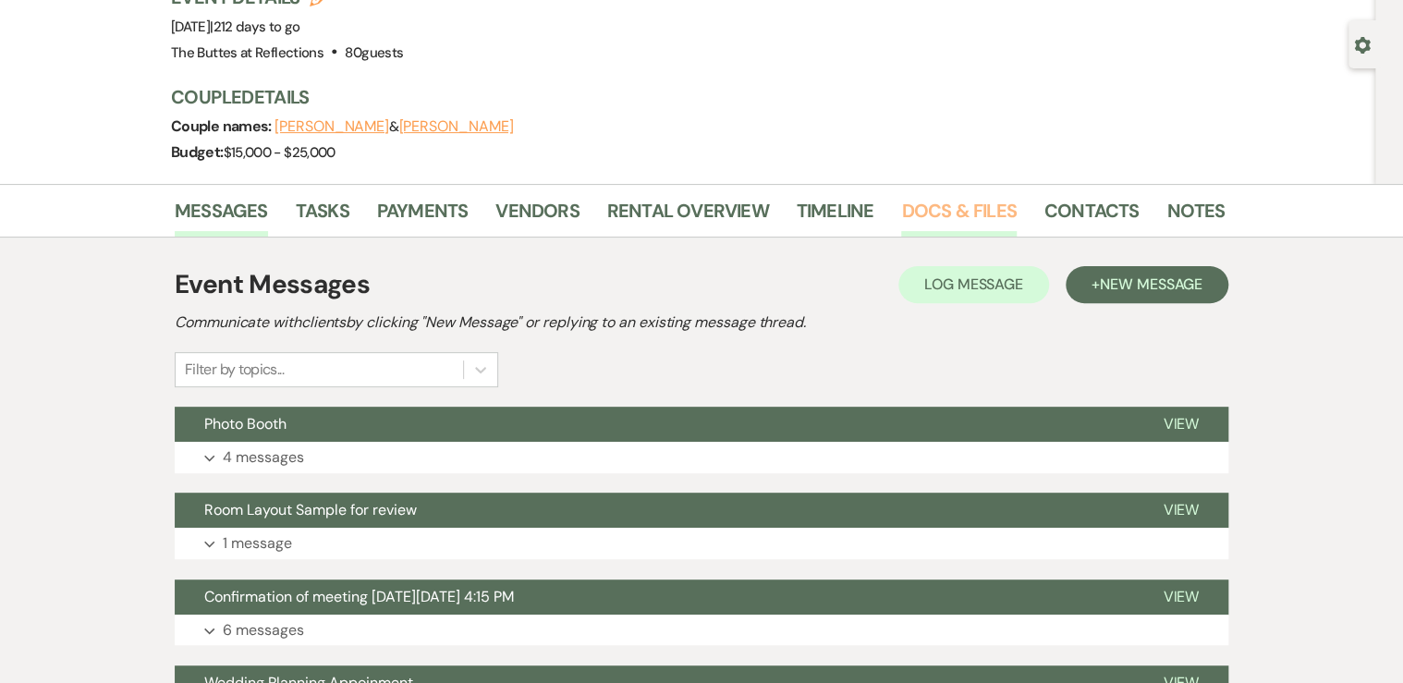
click at [931, 214] on link "Docs & Files" at bounding box center [958, 216] width 115 height 41
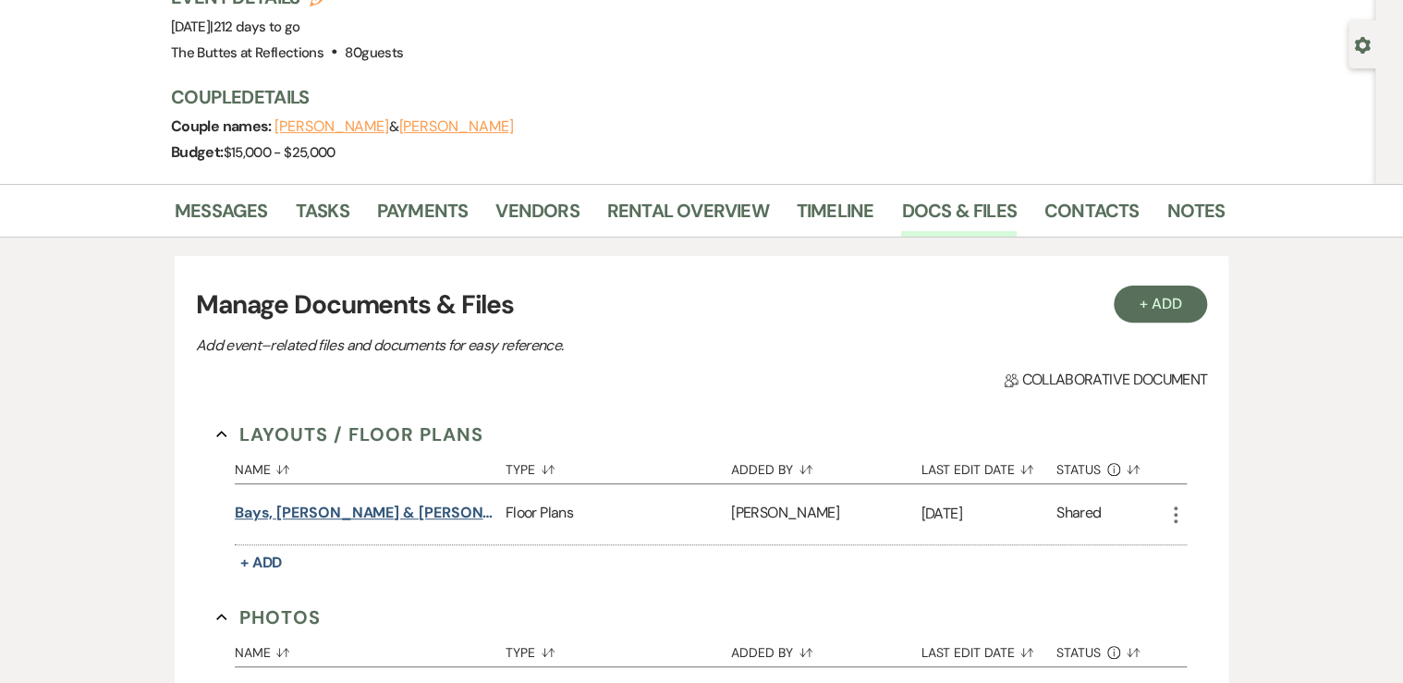
click at [368, 510] on button "Bays, [PERSON_NAME] & [PERSON_NAME]" at bounding box center [366, 513] width 263 height 22
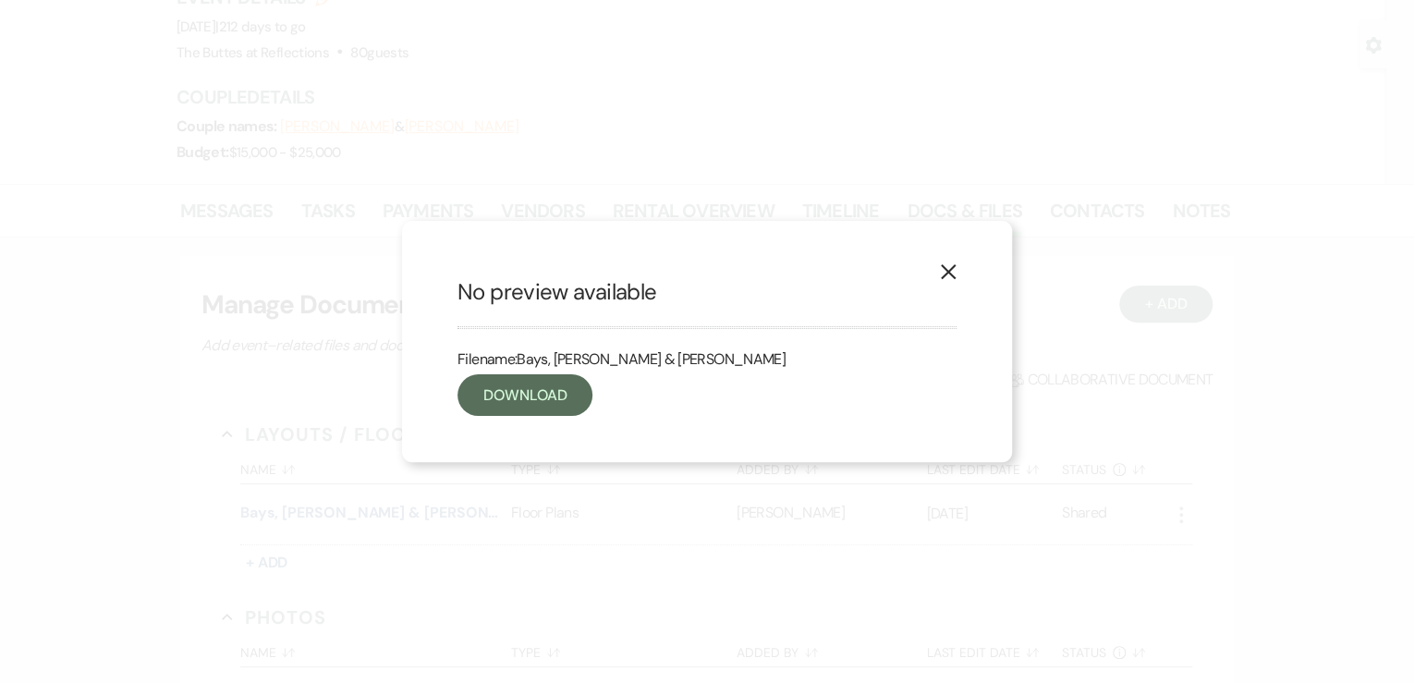
click at [948, 274] on icon "X" at bounding box center [948, 271] width 17 height 17
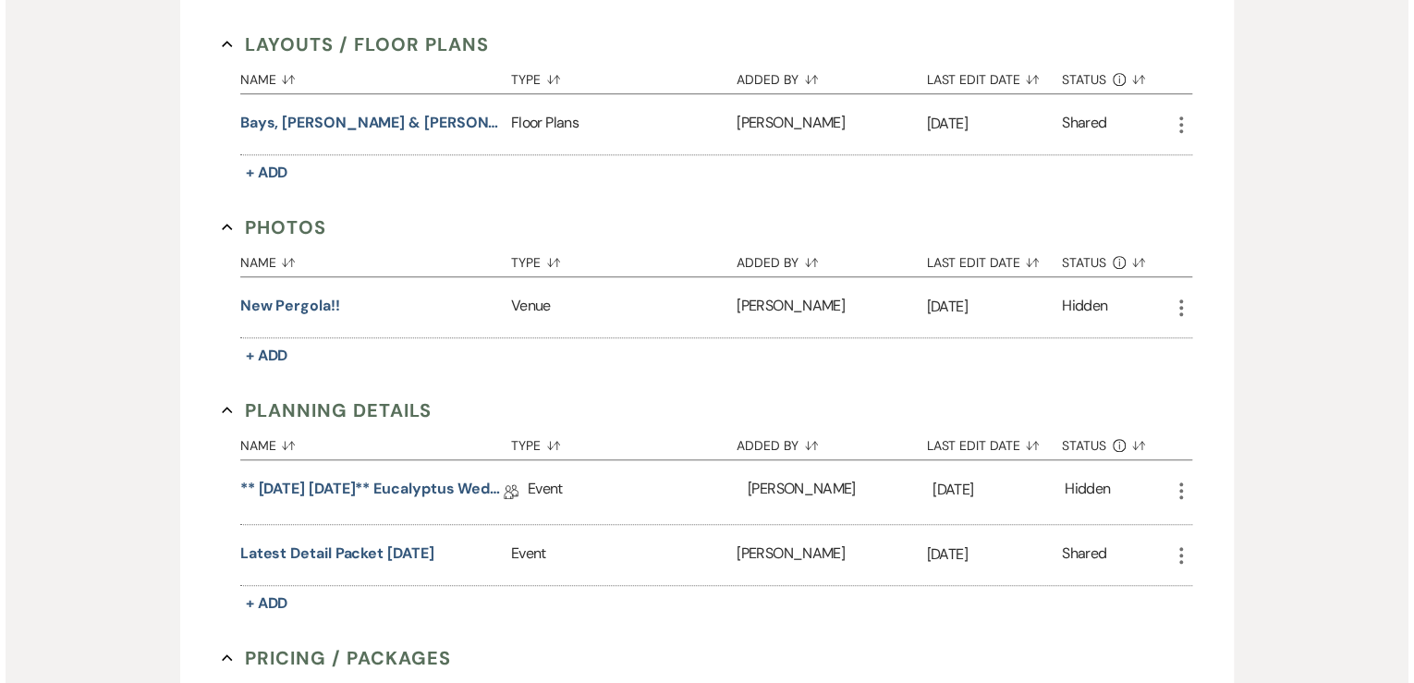
scroll to position [590, 0]
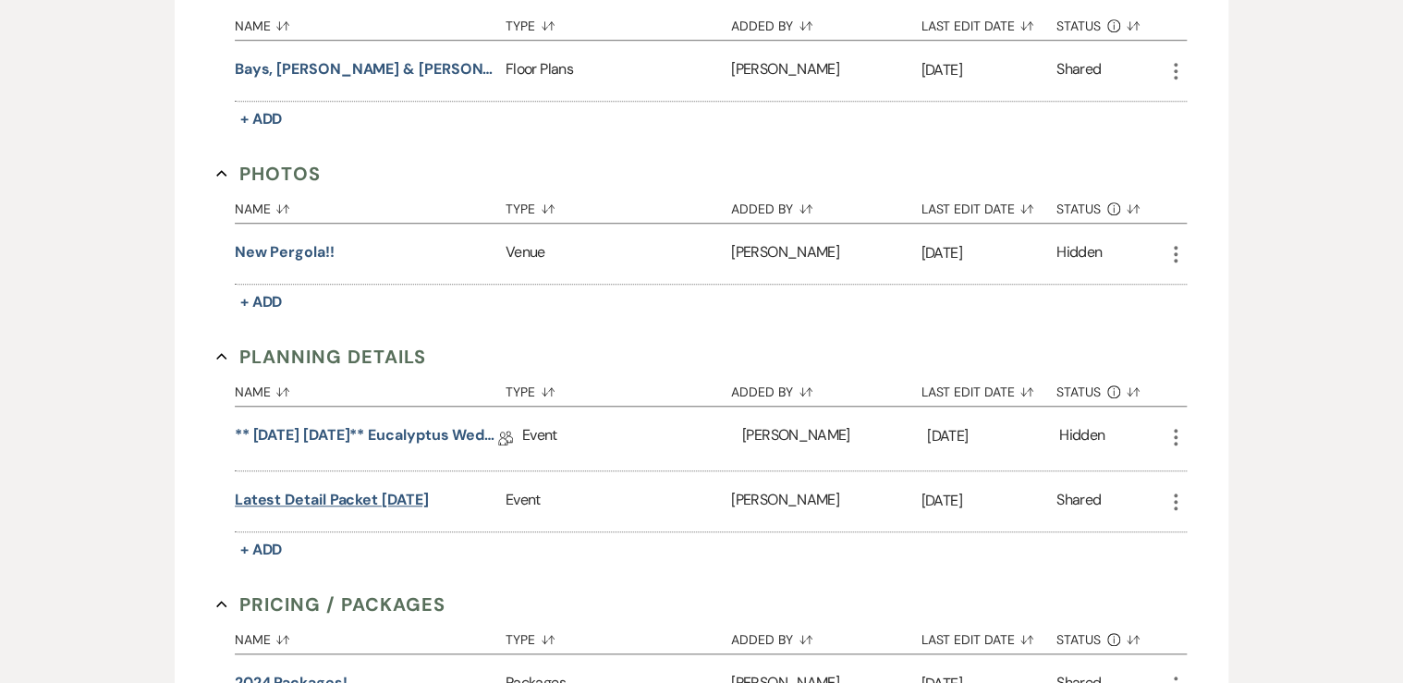
click at [368, 494] on button "Latest Detail Packet [DATE]" at bounding box center [332, 500] width 194 height 22
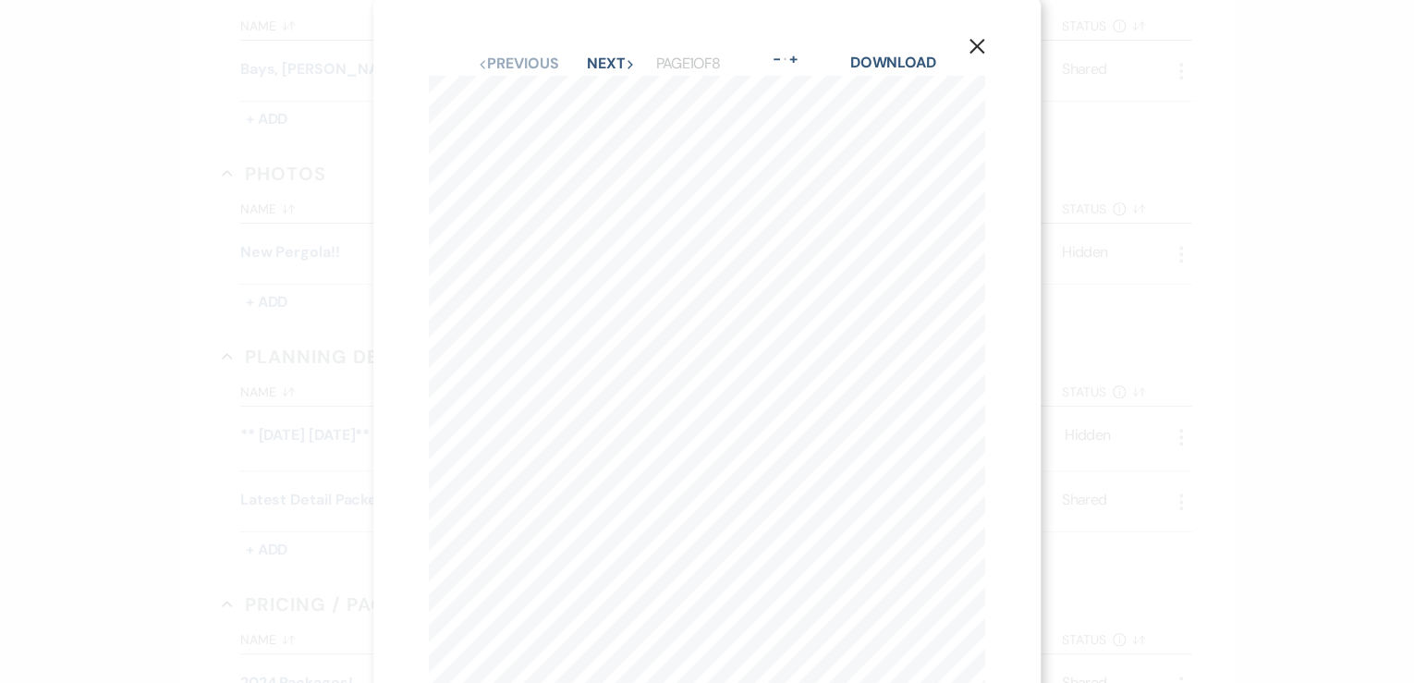
scroll to position [0, 0]
click at [595, 69] on button "Next Next" at bounding box center [611, 67] width 48 height 15
click at [976, 52] on icon "X" at bounding box center [976, 50] width 17 height 17
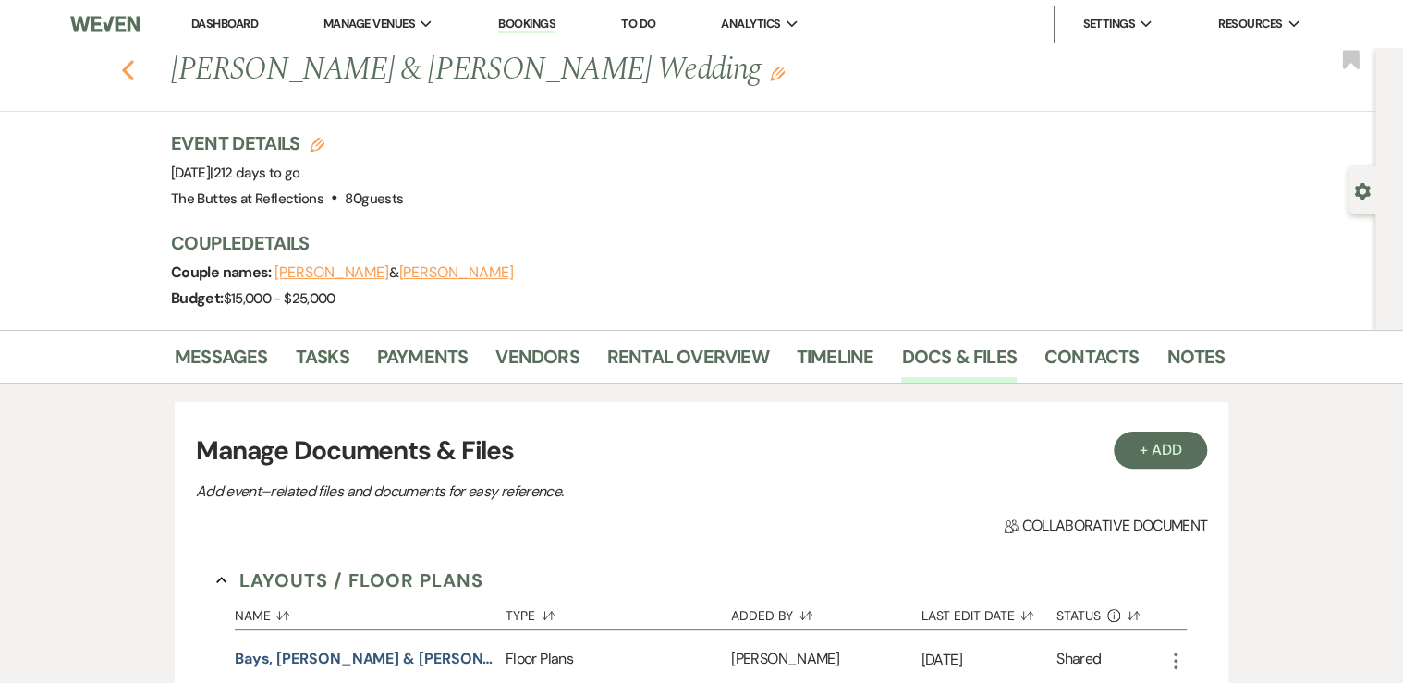
click at [134, 69] on icon "Previous" at bounding box center [128, 70] width 14 height 22
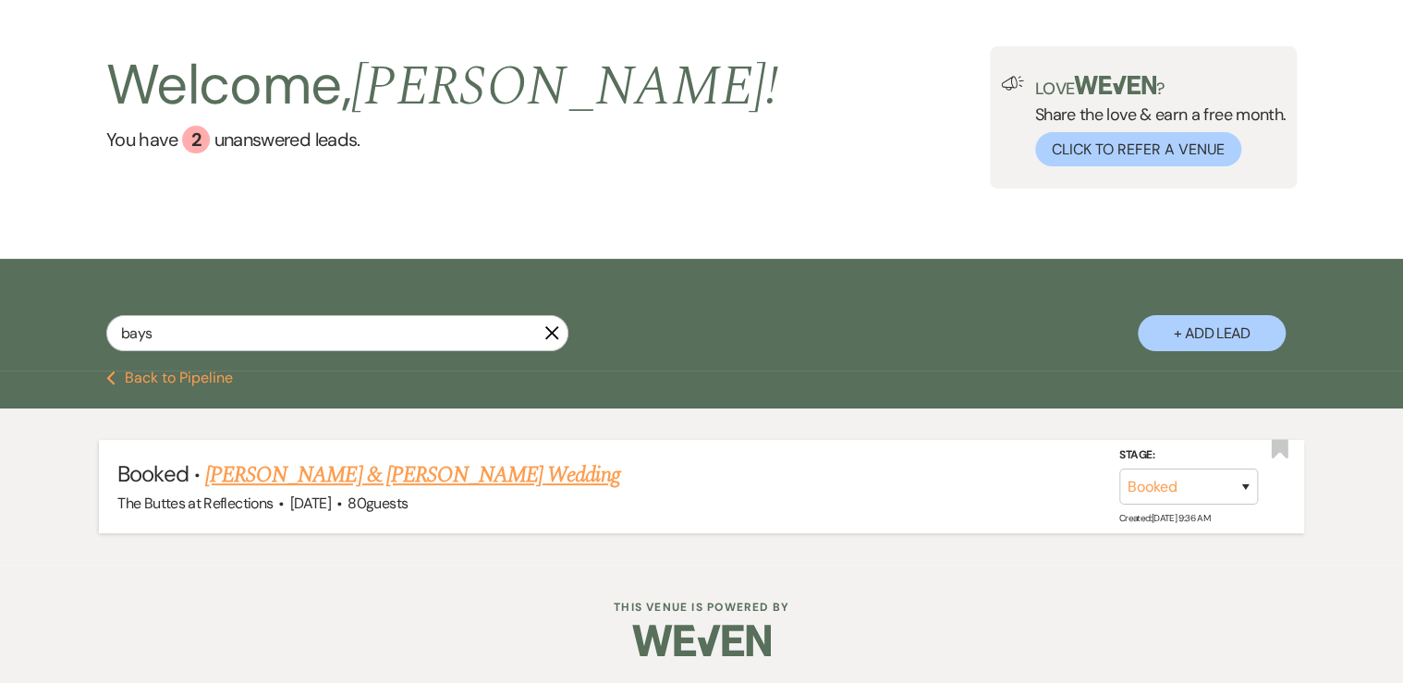
click at [307, 470] on link "[PERSON_NAME] & [PERSON_NAME] Wedding" at bounding box center [412, 474] width 414 height 33
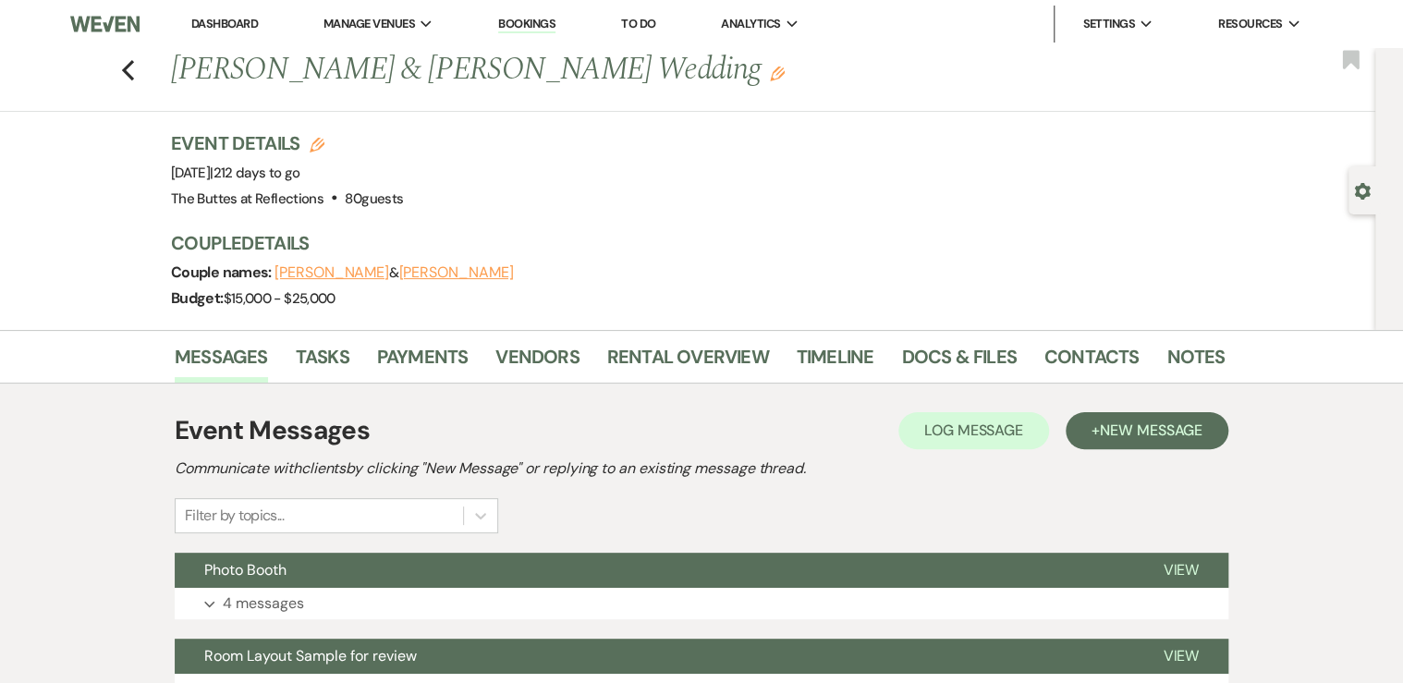
click at [213, 24] on link "Dashboard" at bounding box center [224, 24] width 67 height 16
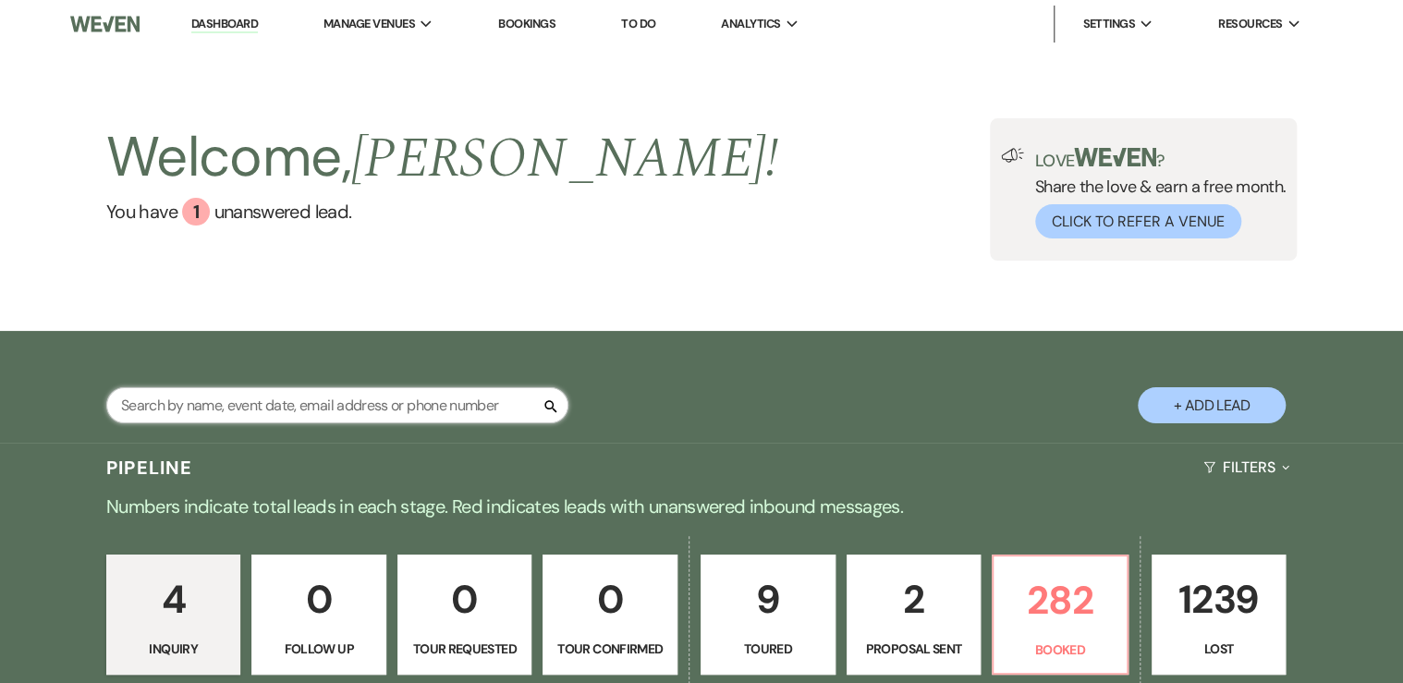
click at [180, 411] on input "text" at bounding box center [337, 405] width 462 height 36
type input "[PERSON_NAME]"
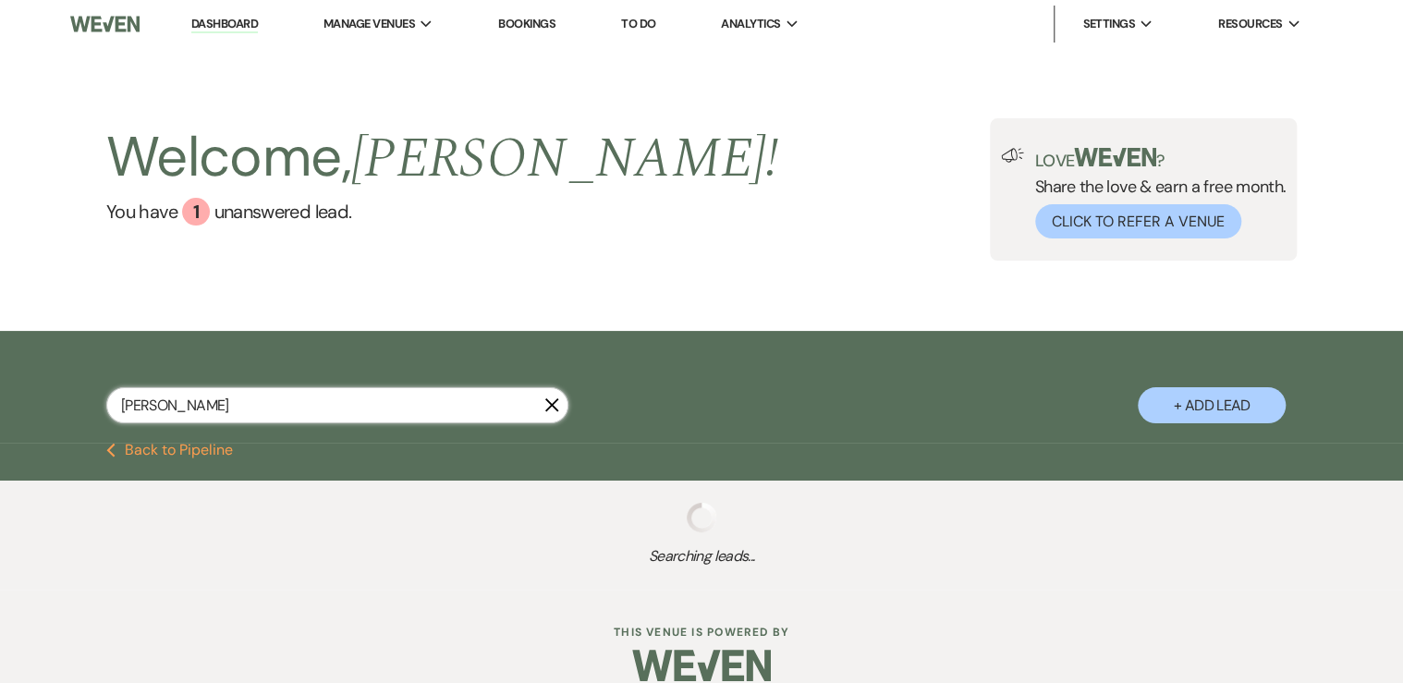
select select "8"
select select "5"
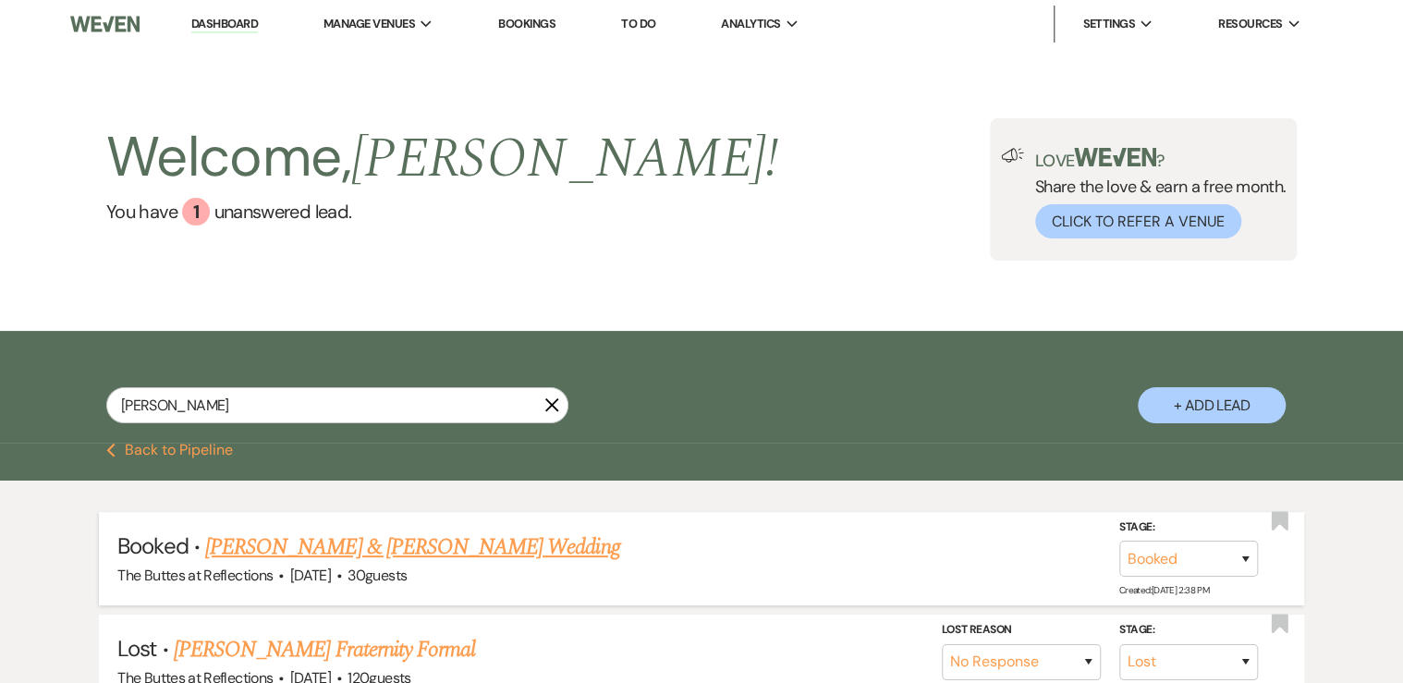
click at [257, 551] on link "[PERSON_NAME] & [PERSON_NAME] Wedding" at bounding box center [412, 546] width 414 height 33
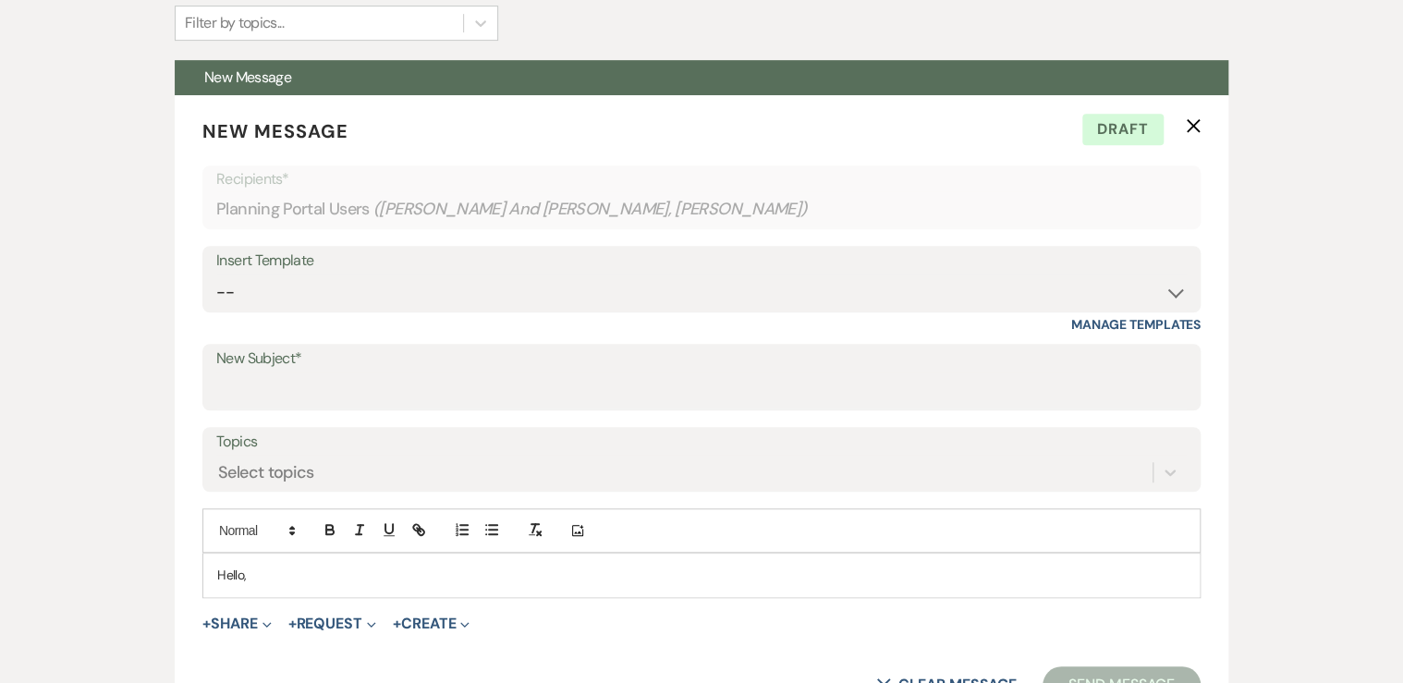
scroll to position [813, 0]
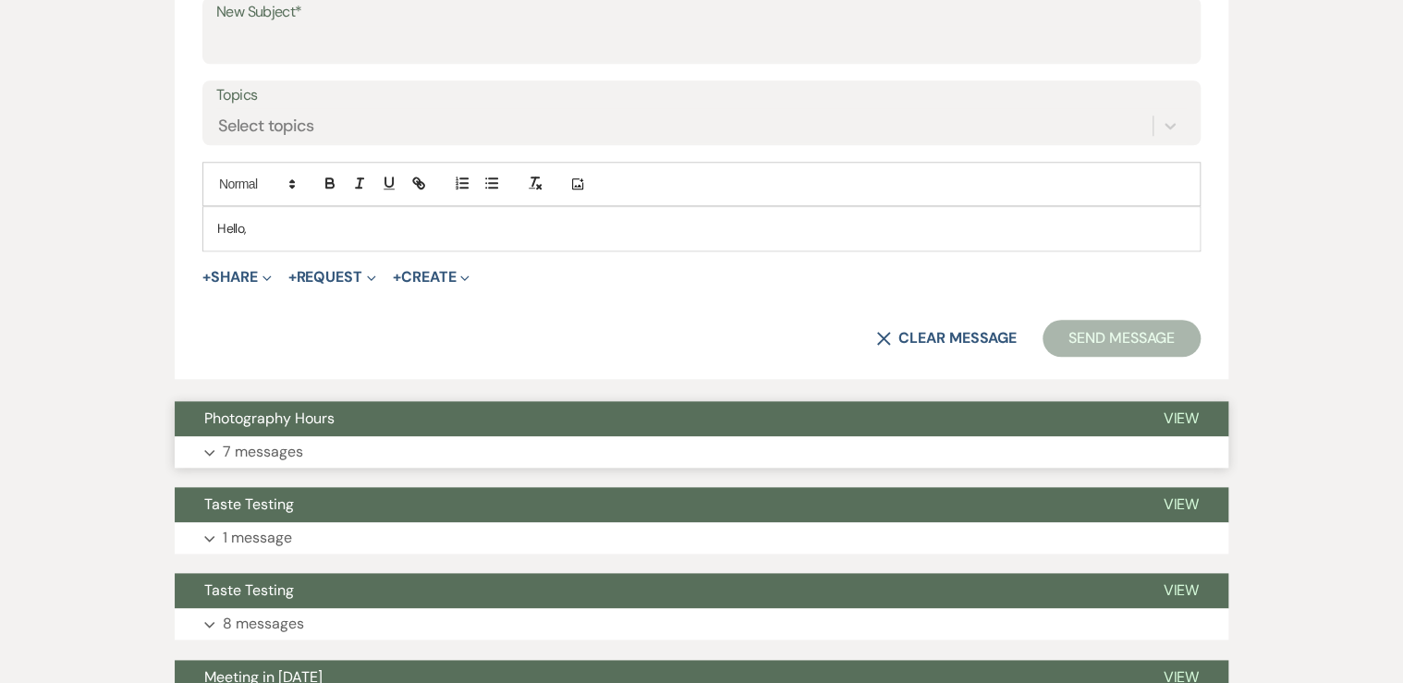
click at [283, 448] on p "7 messages" at bounding box center [263, 452] width 80 height 24
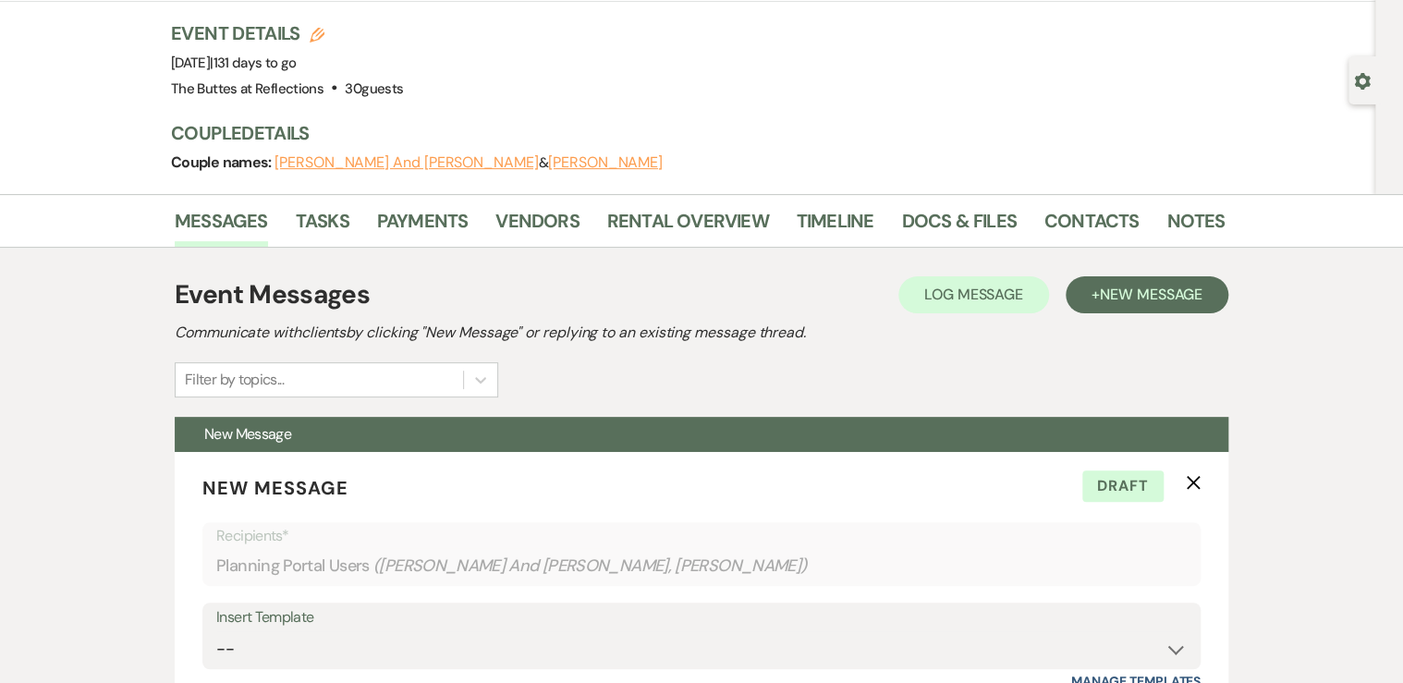
scroll to position [0, 0]
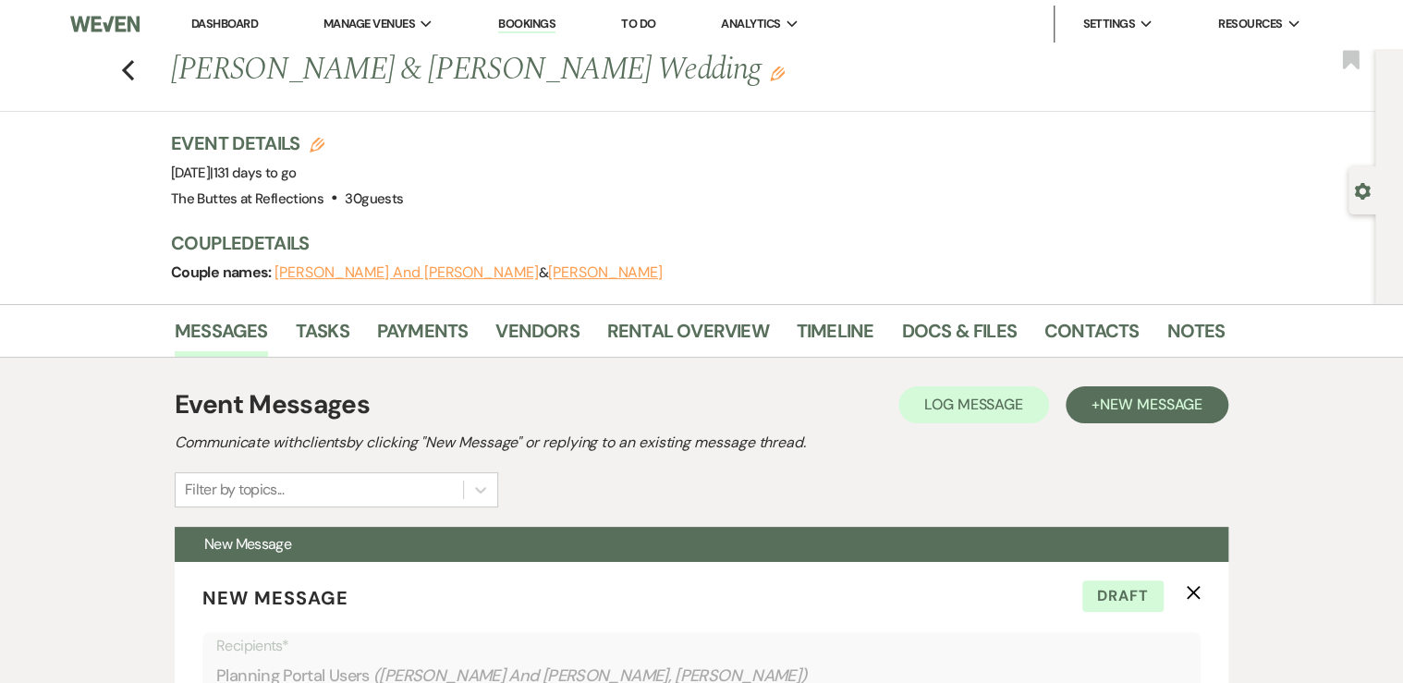
click at [219, 18] on link "Dashboard" at bounding box center [224, 24] width 67 height 16
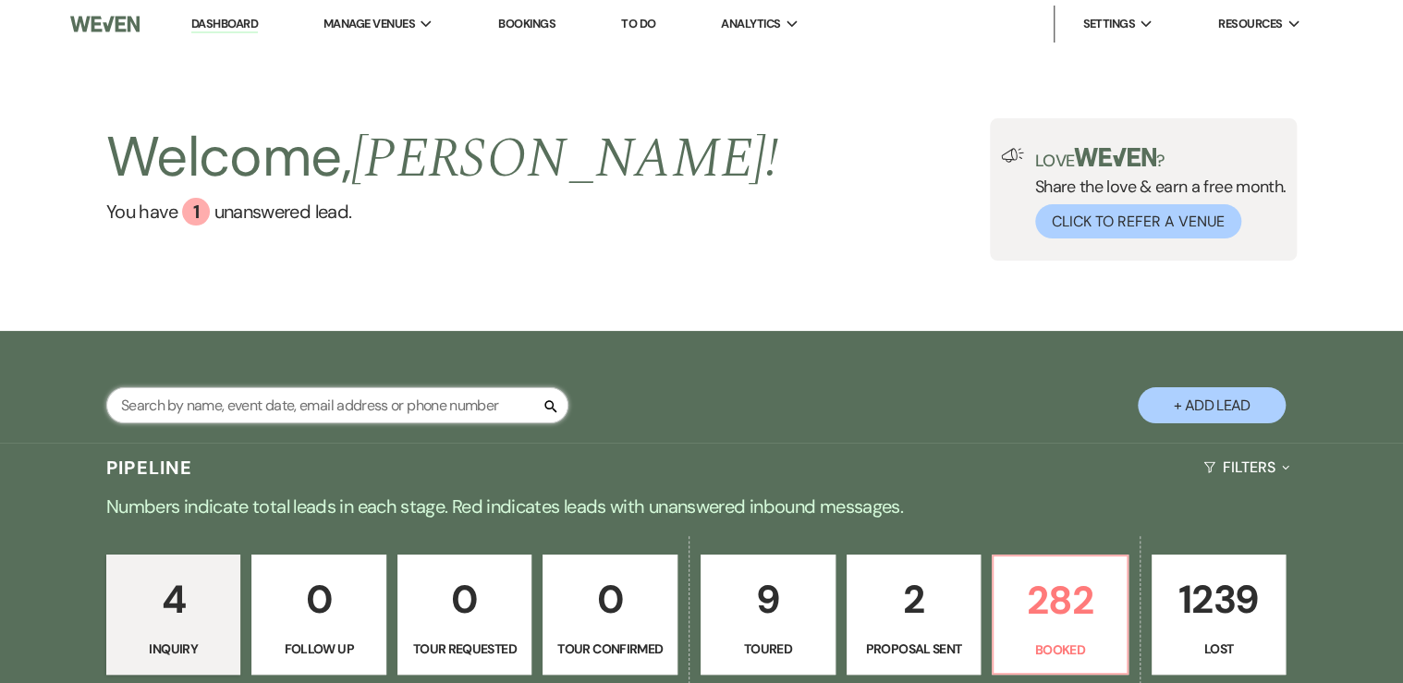
click at [180, 400] on input "text" at bounding box center [337, 405] width 462 height 36
type input "koman"
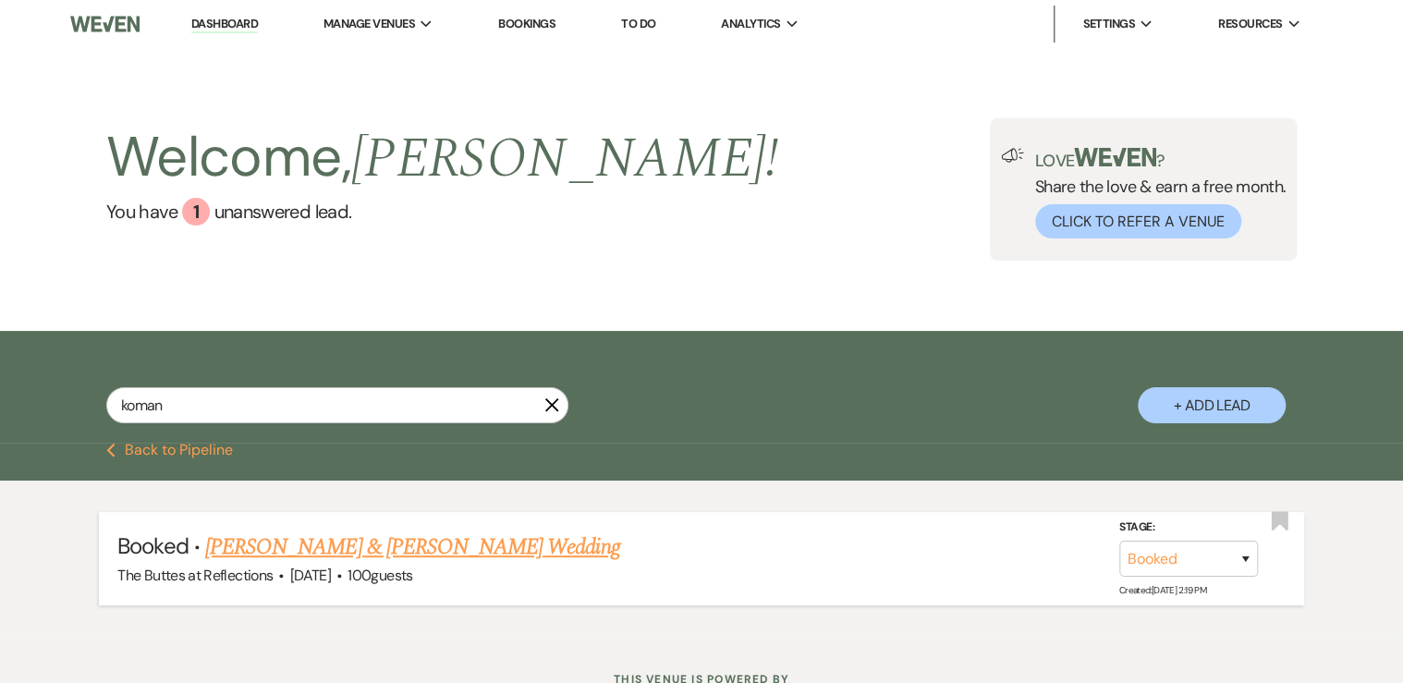
click at [348, 552] on link "[PERSON_NAME] & [PERSON_NAME] Wedding" at bounding box center [412, 546] width 414 height 33
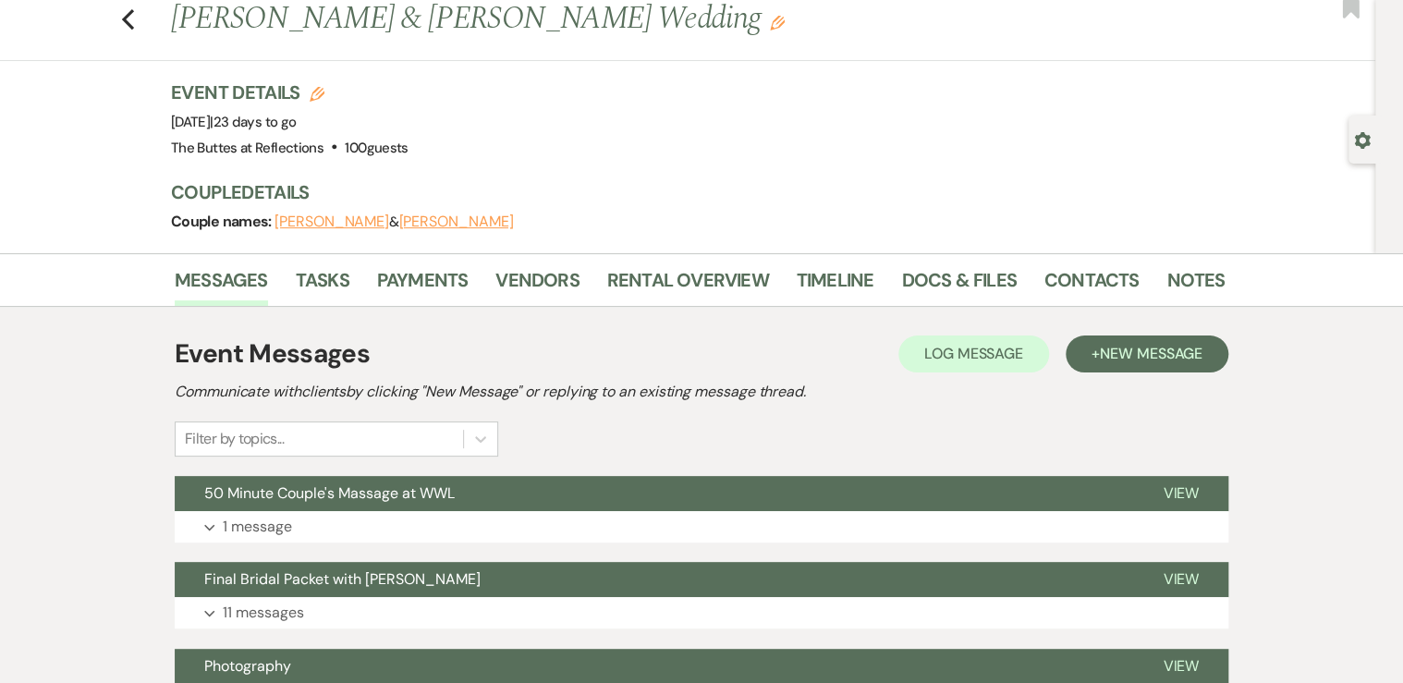
scroll to position [74, 0]
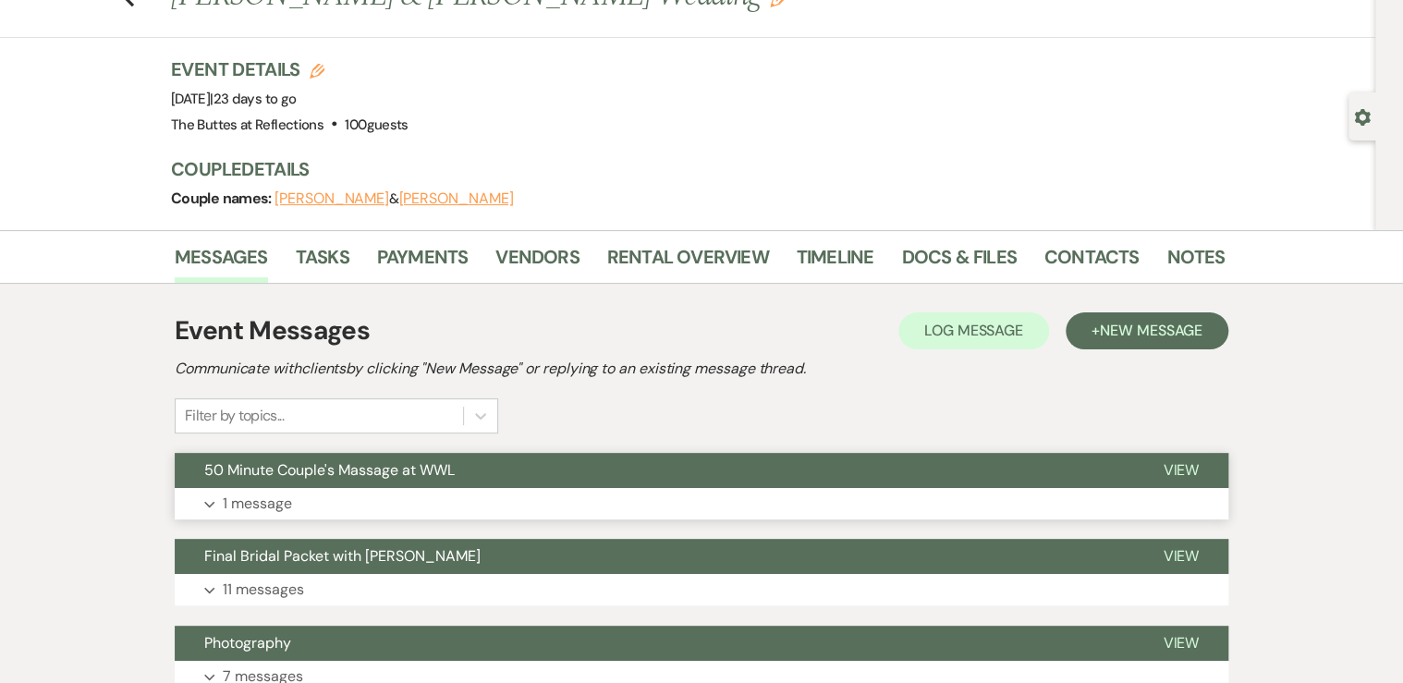
click at [410, 470] on span "50 Minute Couple's Massage at WWL" at bounding box center [329, 469] width 250 height 19
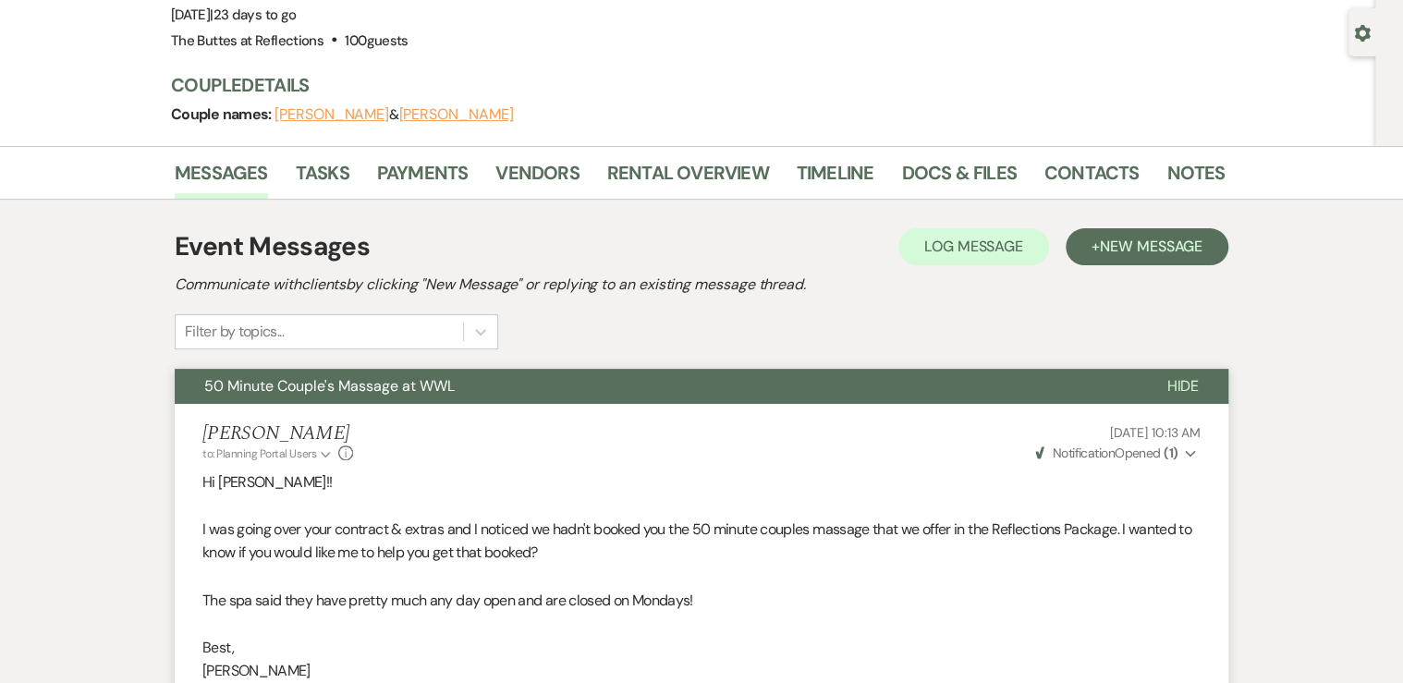
scroll to position [148, 0]
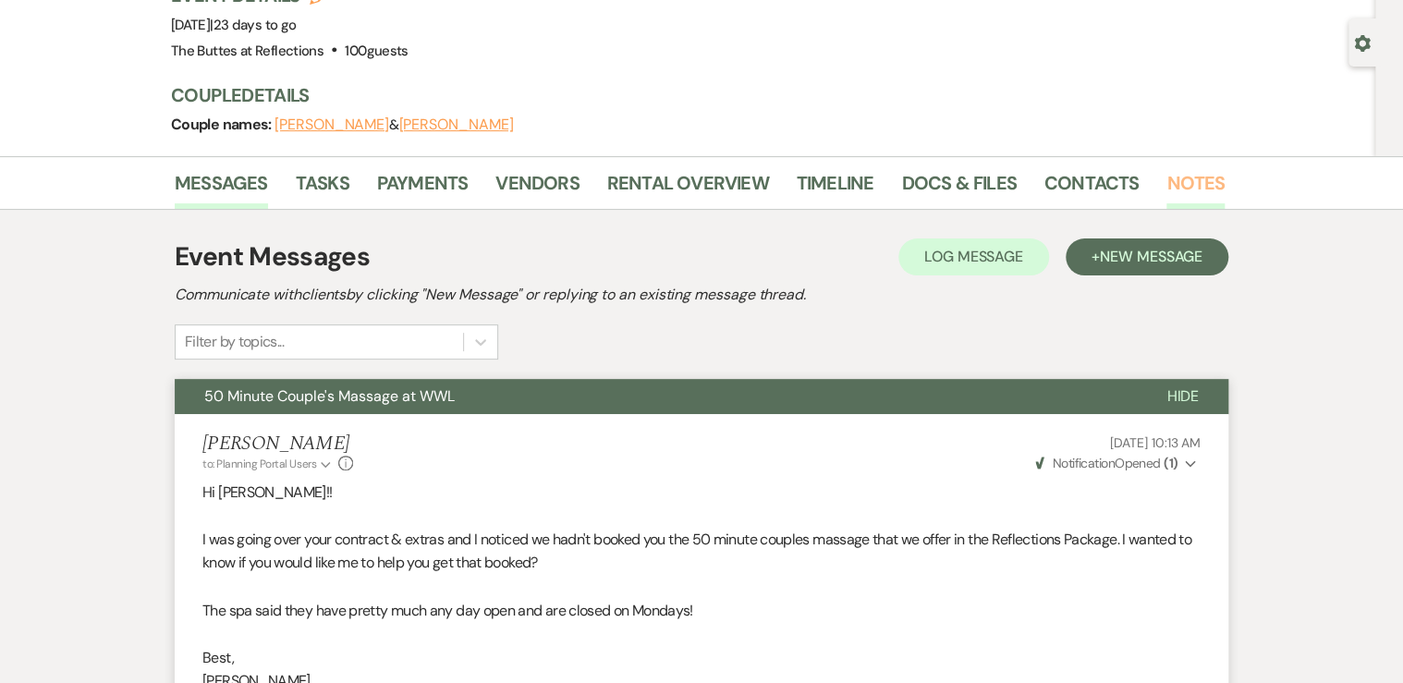
click at [1190, 180] on link "Notes" at bounding box center [1195, 188] width 58 height 41
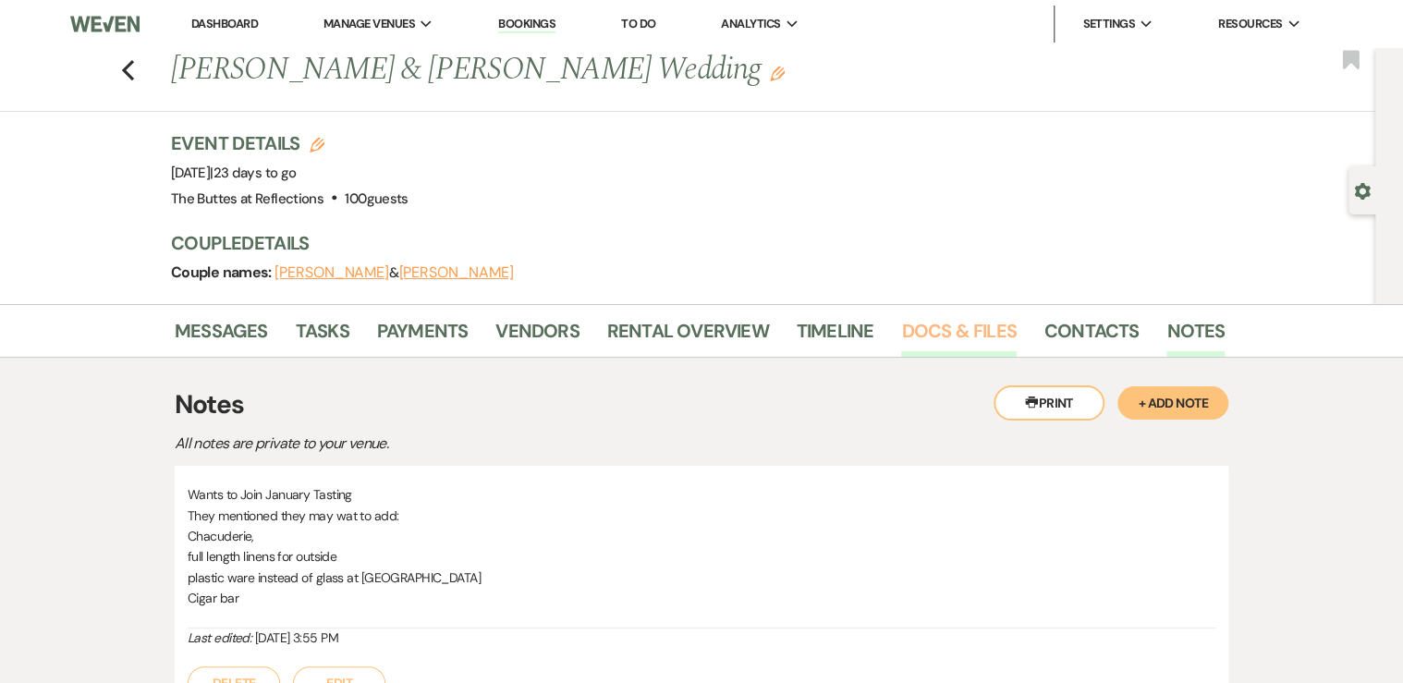
click at [946, 329] on link "Docs & Files" at bounding box center [958, 336] width 115 height 41
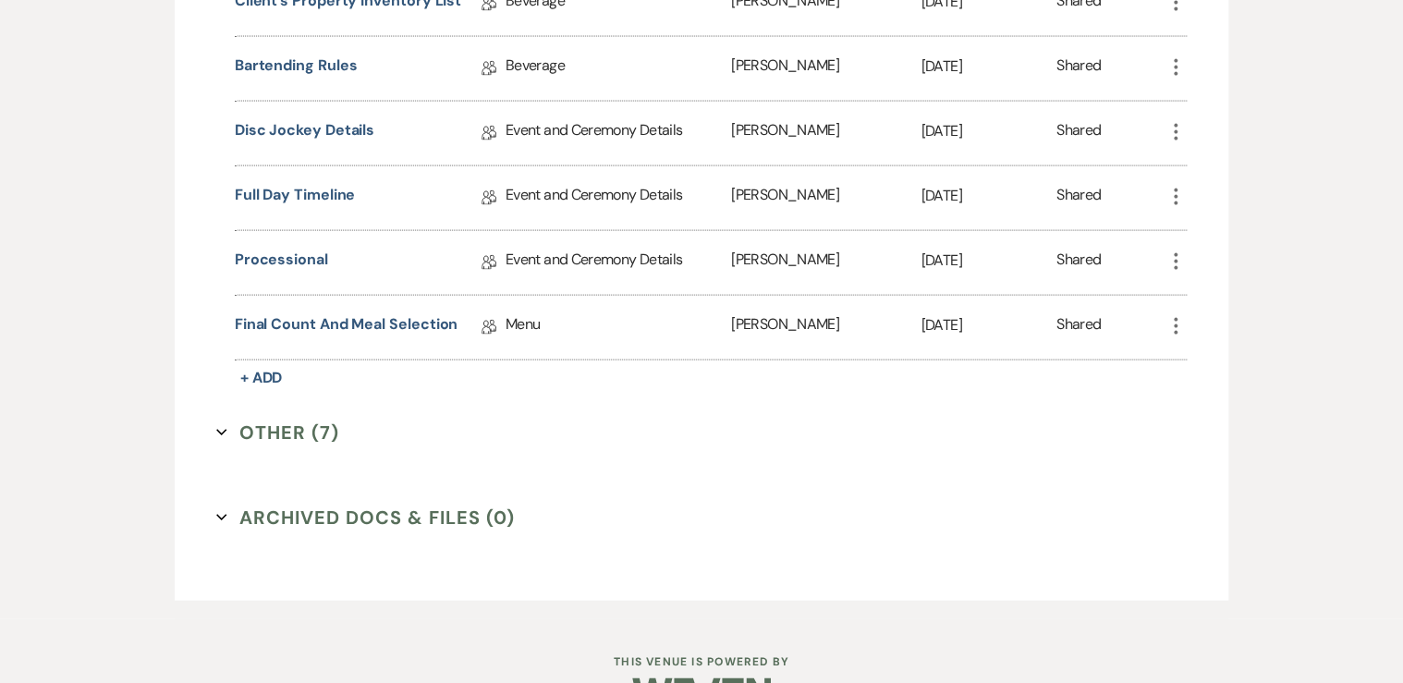
scroll to position [1897, 0]
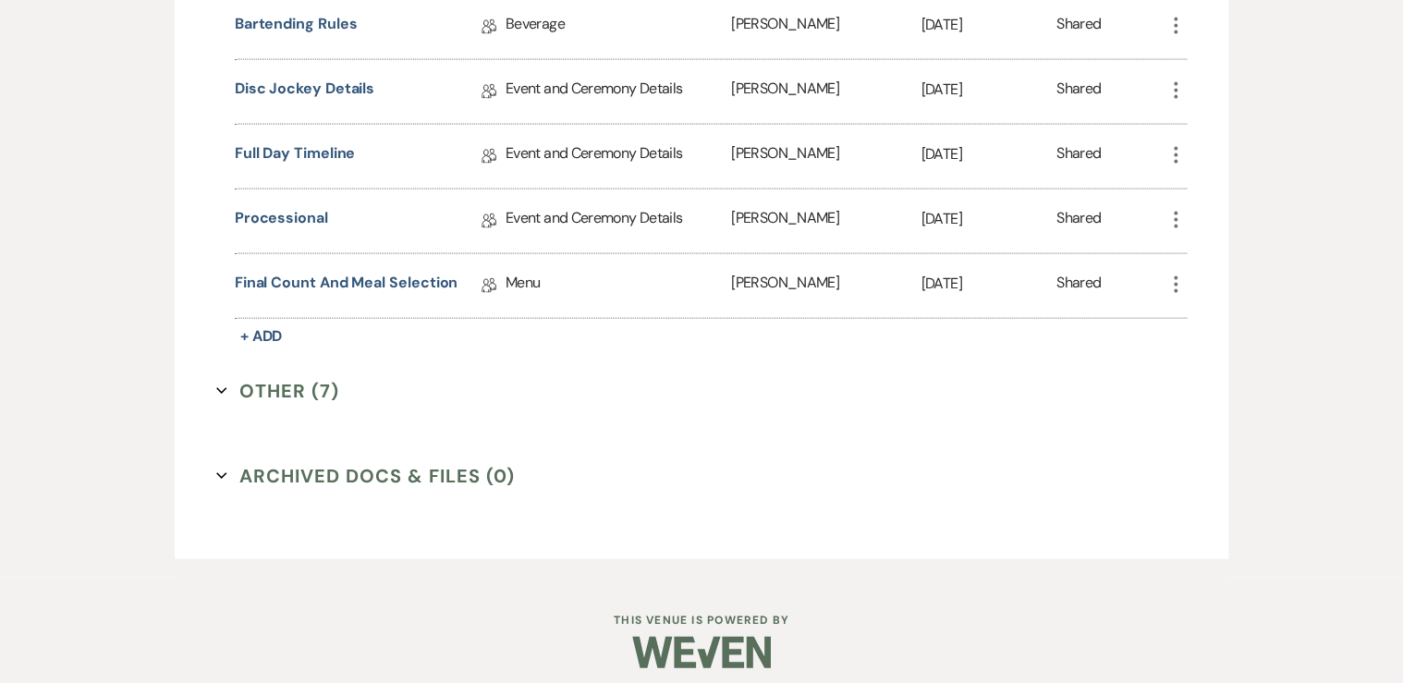
click at [283, 377] on button "Other (7) Expand" at bounding box center [277, 391] width 123 height 28
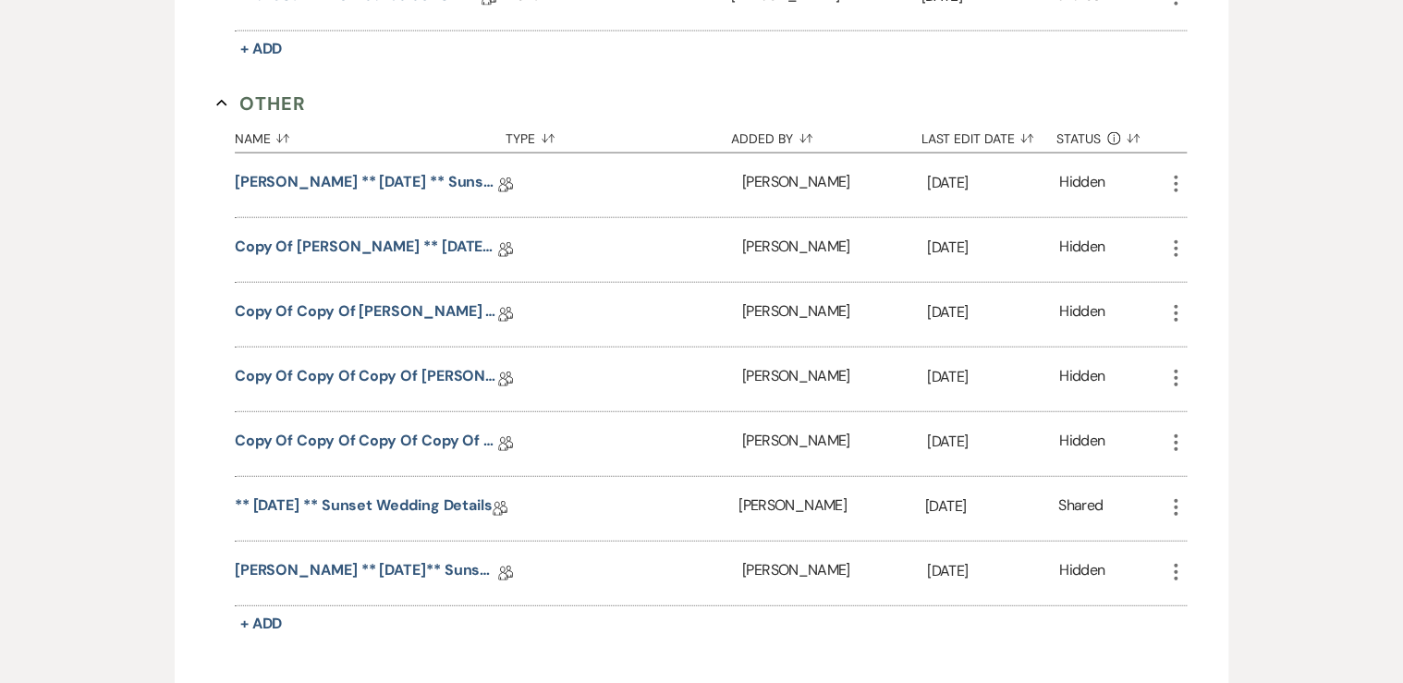
scroll to position [2193, 0]
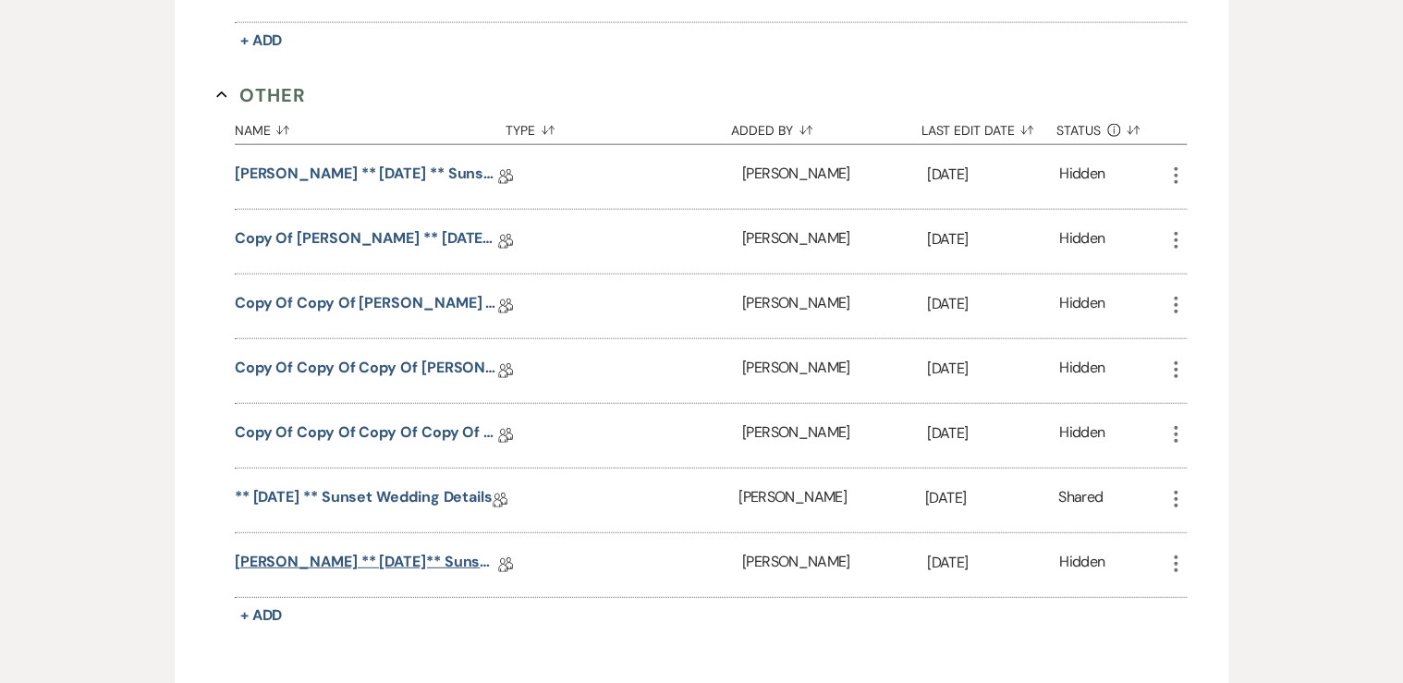
click at [359, 551] on link "[PERSON_NAME] ** [DATE]** Sunset Wedding Details" at bounding box center [366, 565] width 263 height 29
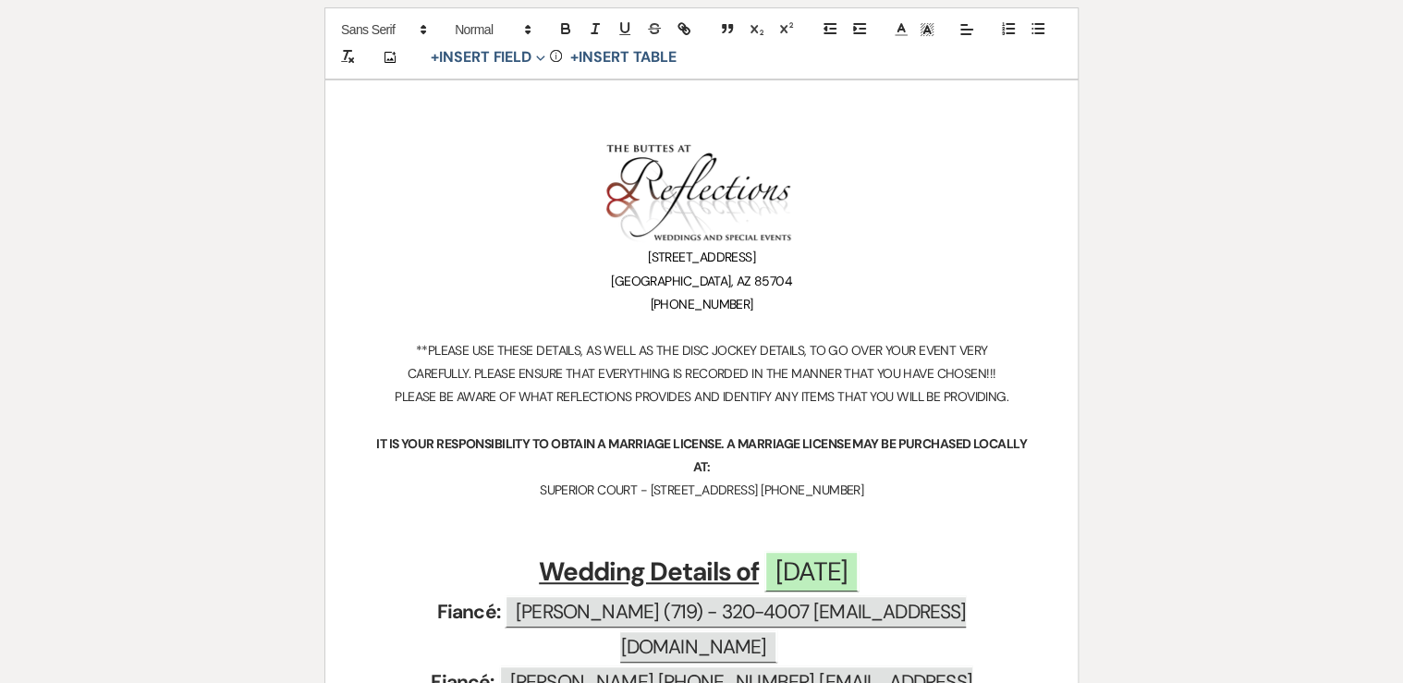
scroll to position [74, 0]
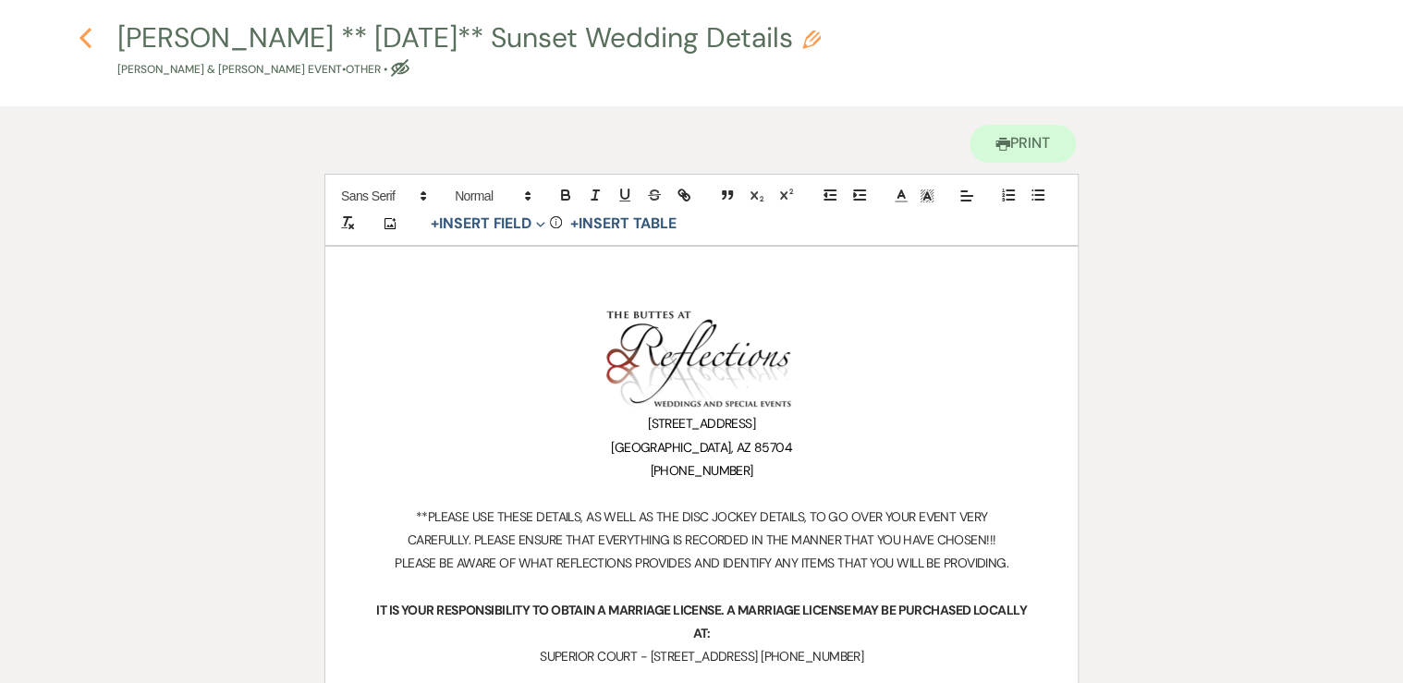
click at [81, 38] on use "button" at bounding box center [85, 38] width 12 height 20
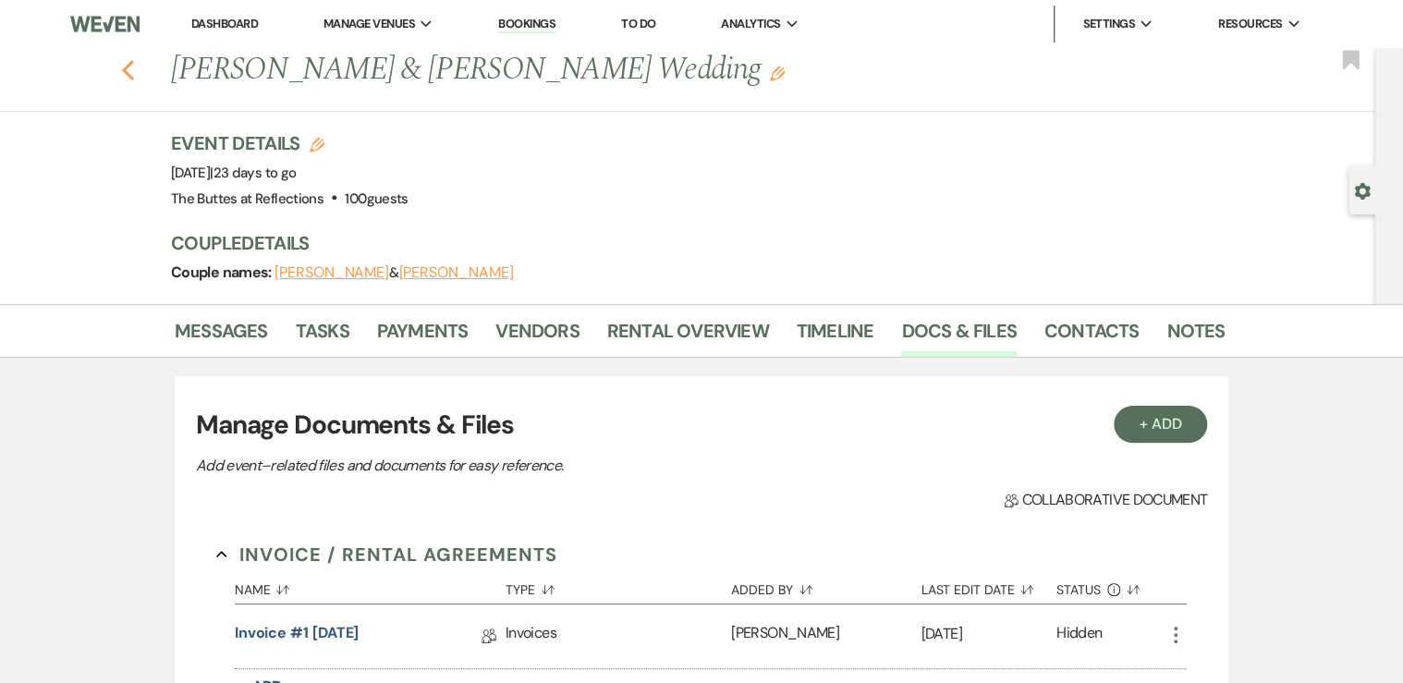
click at [134, 75] on use "button" at bounding box center [128, 70] width 12 height 20
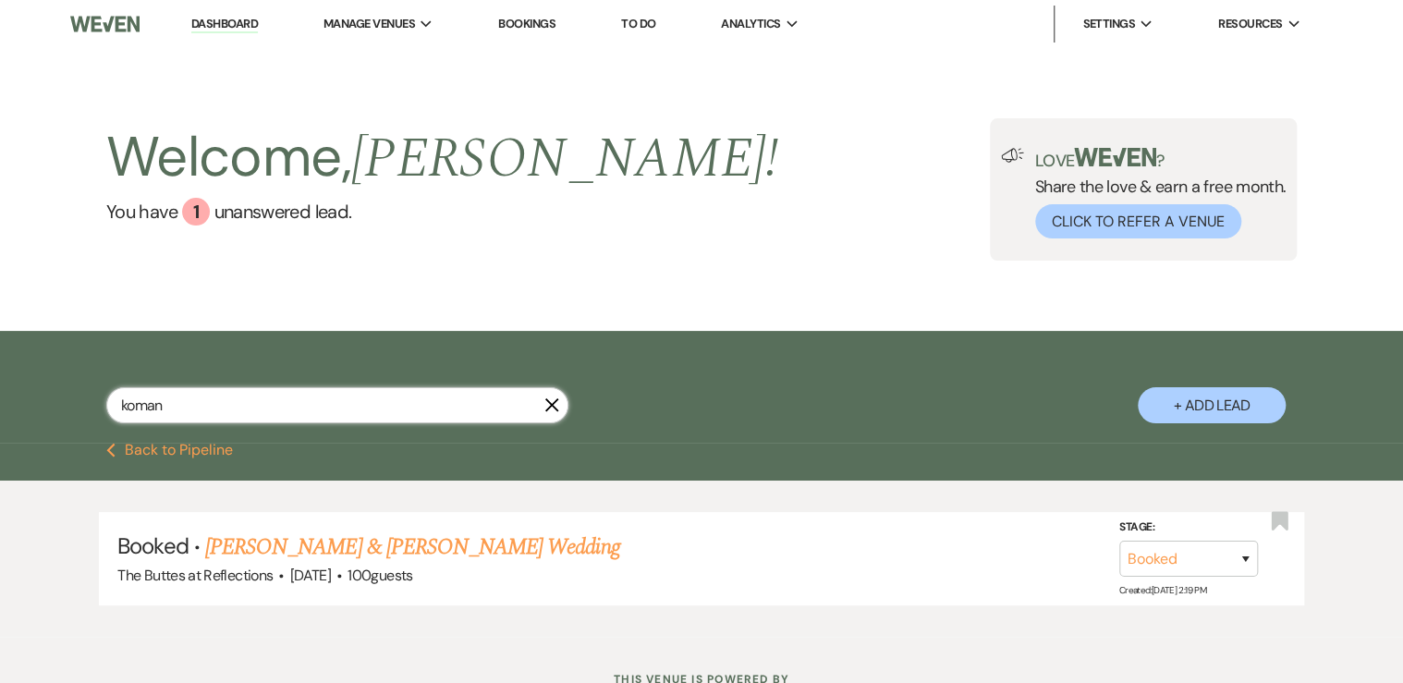
drag, startPoint x: 174, startPoint y: 406, endPoint x: 18, endPoint y: 386, distance: 157.4
click at [23, 397] on div "koman X + Add Lead" at bounding box center [701, 387] width 1403 height 113
type input "[PERSON_NAME]"
select select "8"
select select "6"
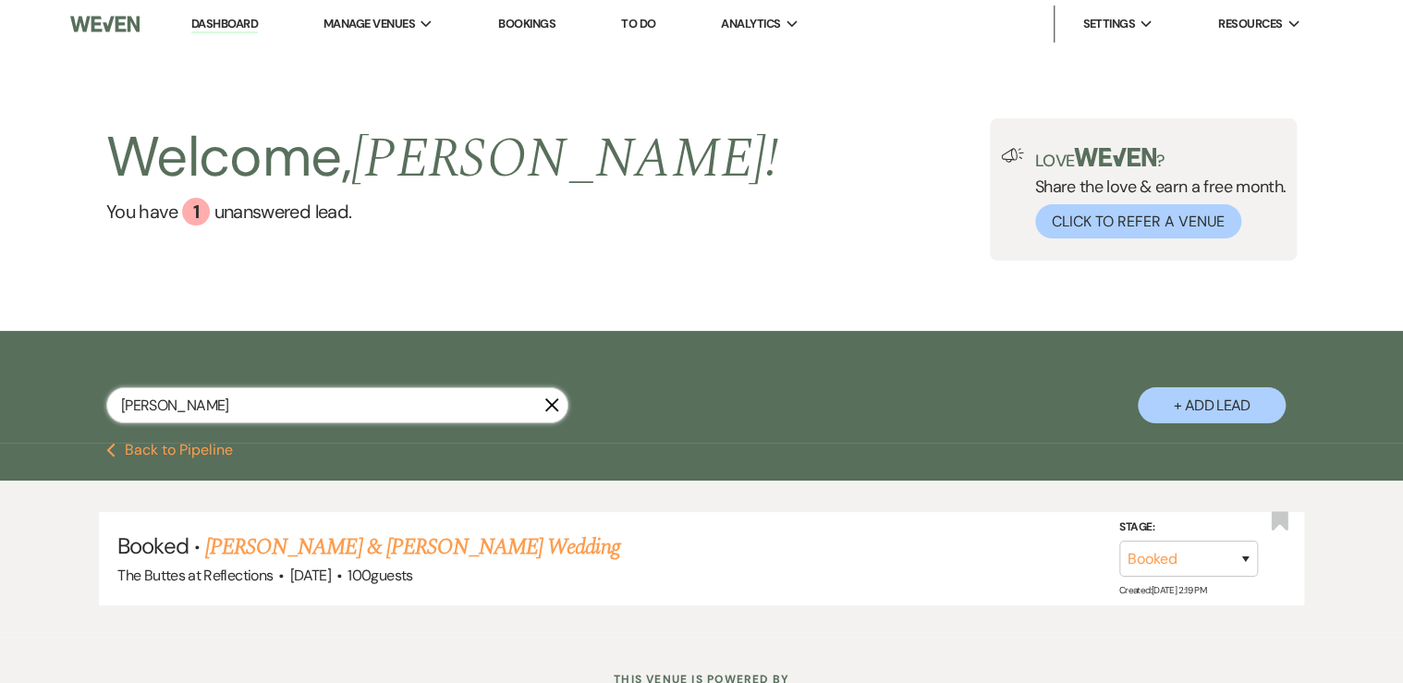
select select "8"
select select "5"
select select "8"
select select "5"
select select "8"
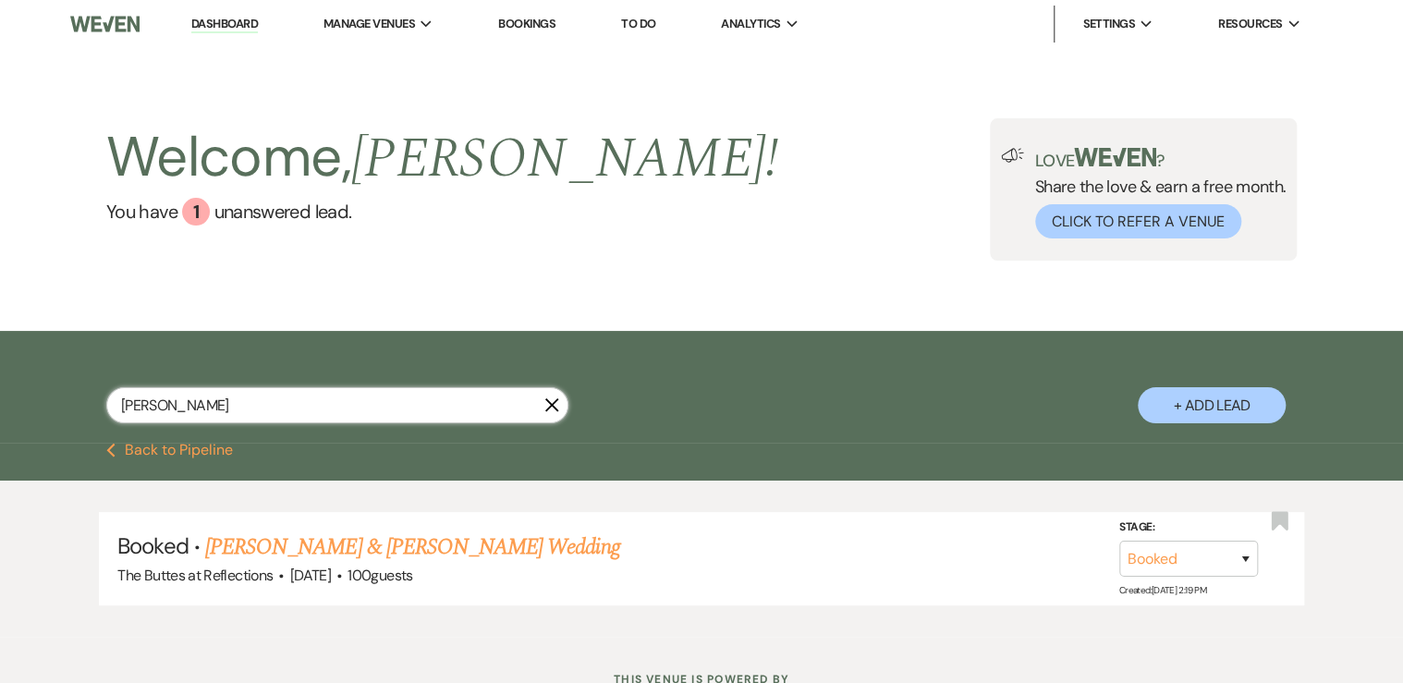
select select "5"
select select "8"
select select "5"
select select "8"
select select "3"
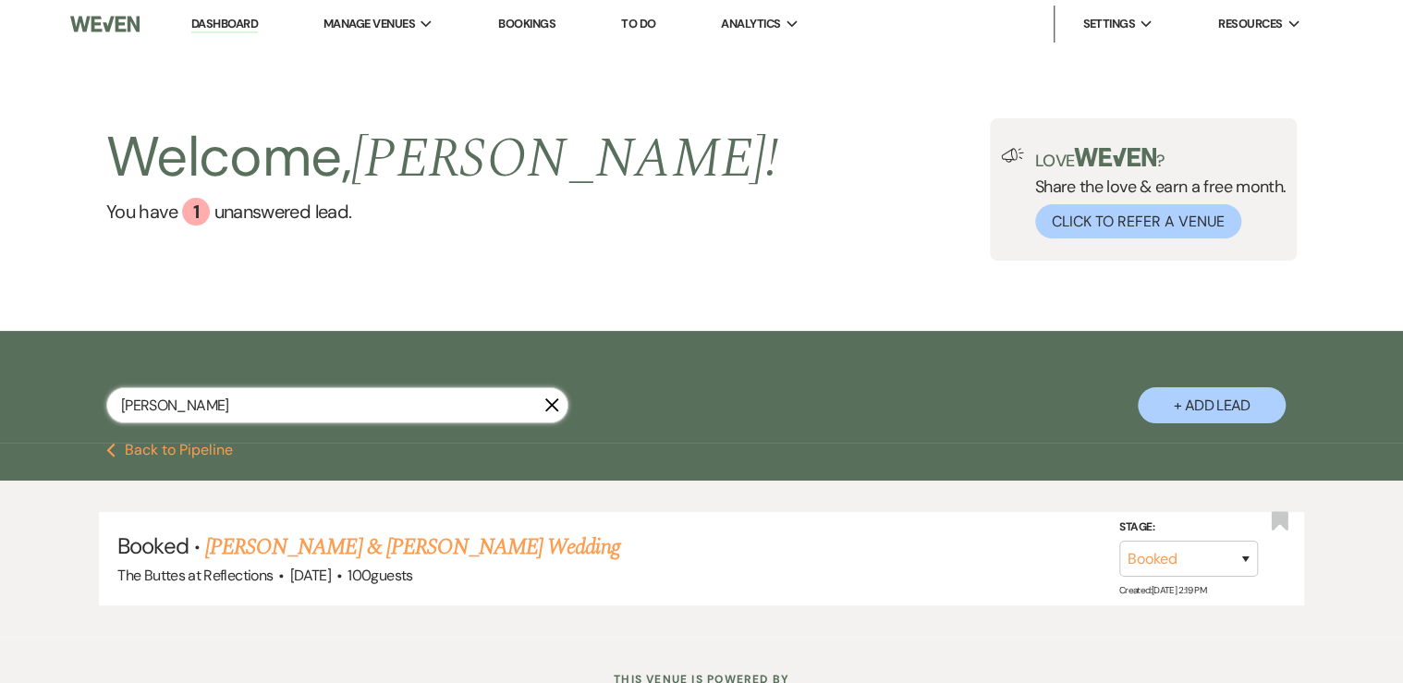
select select "8"
select select "5"
select select "8"
select select "3"
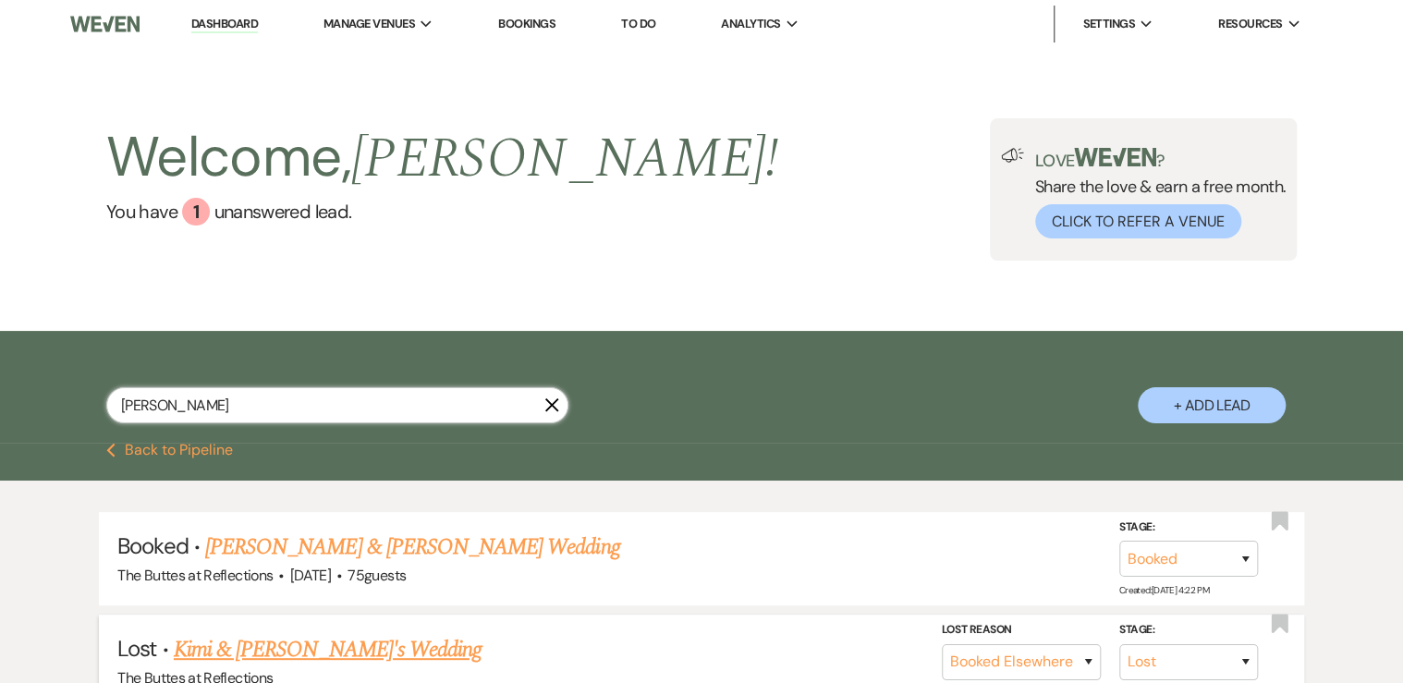
type input "[PERSON_NAME]"
click at [248, 645] on link "Kimi & [PERSON_NAME]'s Wedding" at bounding box center [328, 649] width 308 height 33
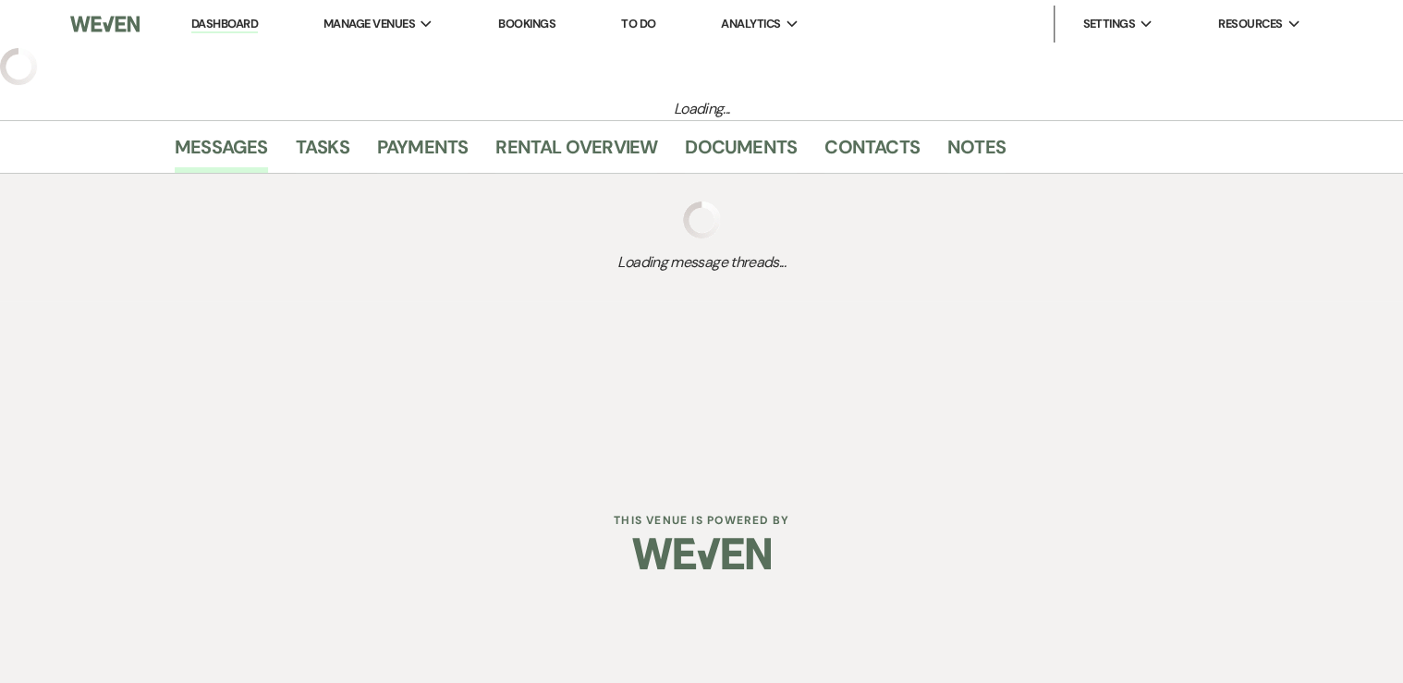
select select "8"
select select "6"
select select "5"
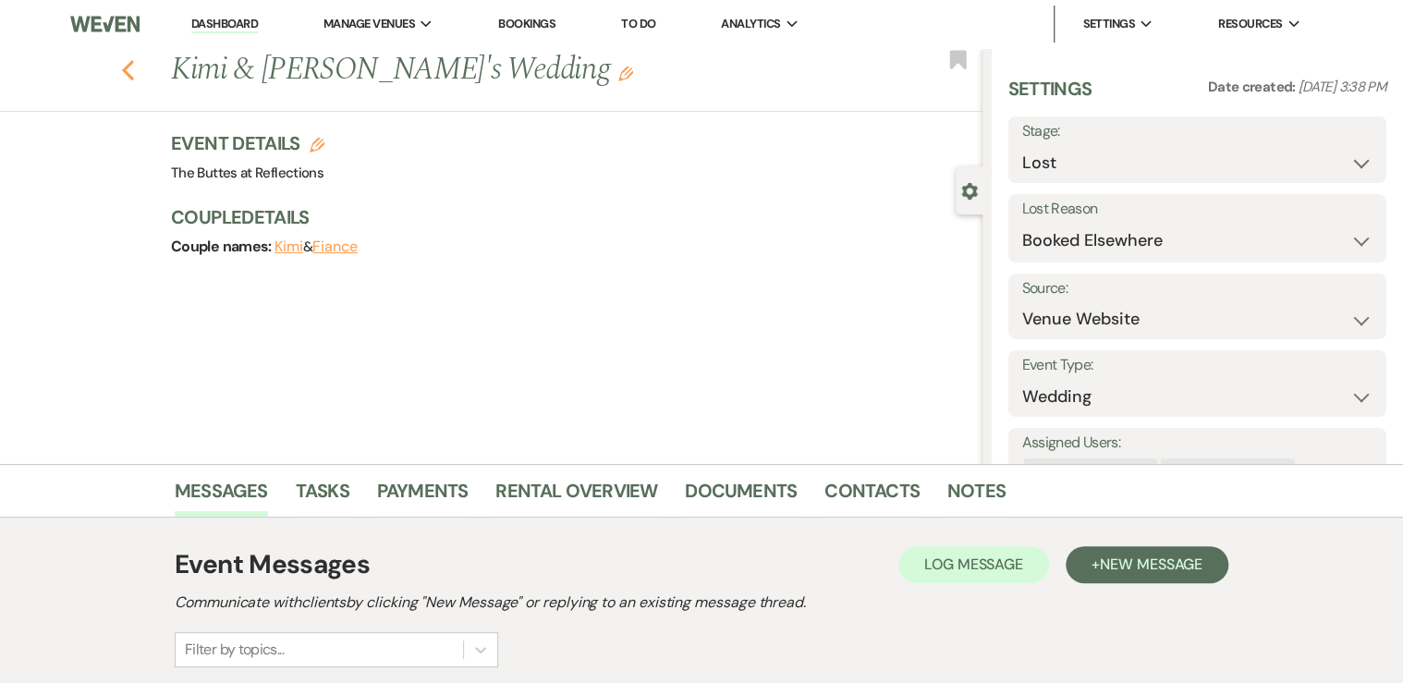
click at [132, 72] on use "button" at bounding box center [128, 70] width 12 height 20
select select "8"
select select "6"
select select "8"
select select "5"
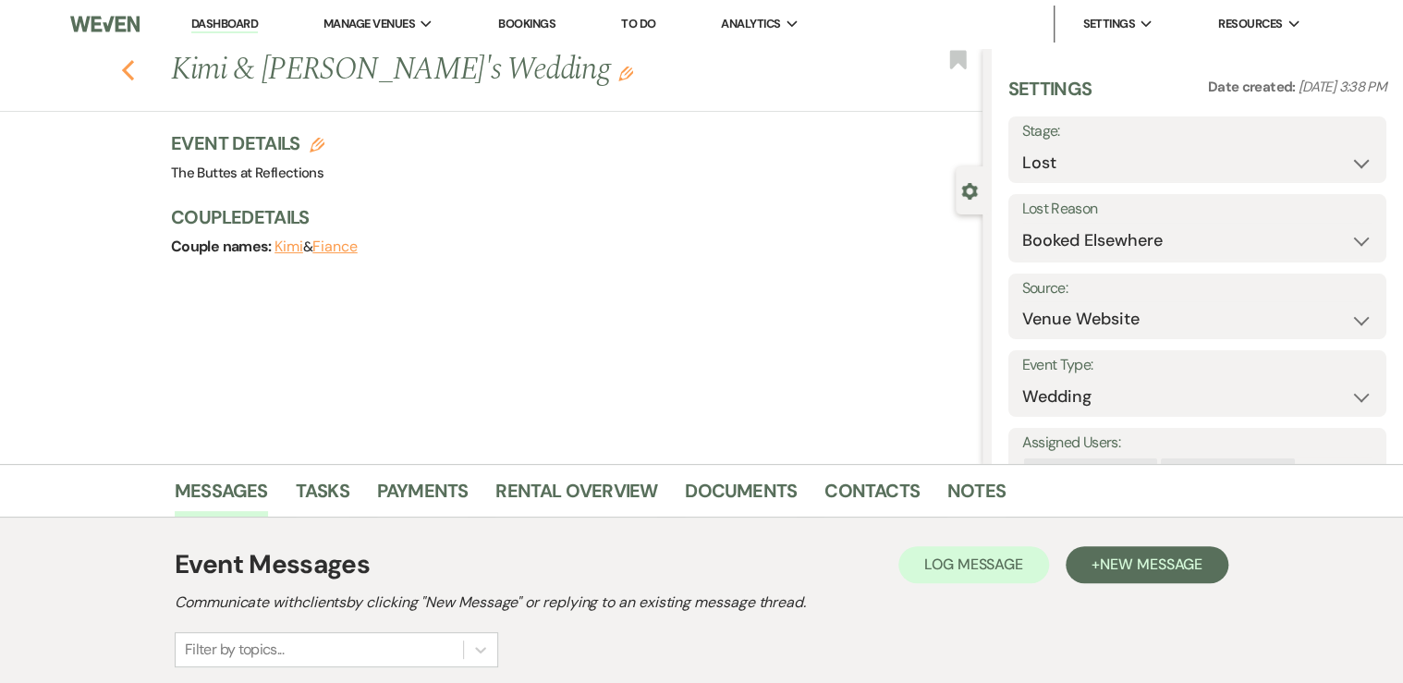
select select "8"
select select "5"
select select "8"
select select "5"
select select "8"
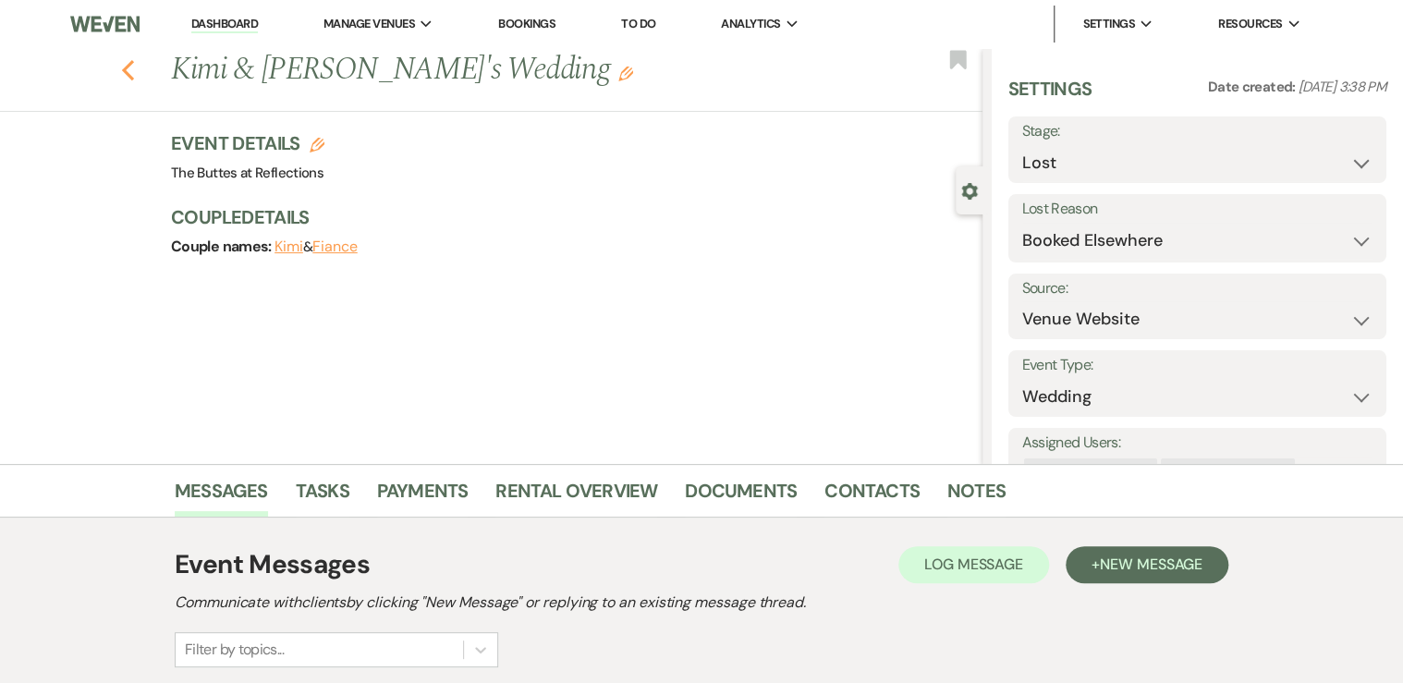
select select "5"
select select "8"
select select "3"
select select "8"
select select "5"
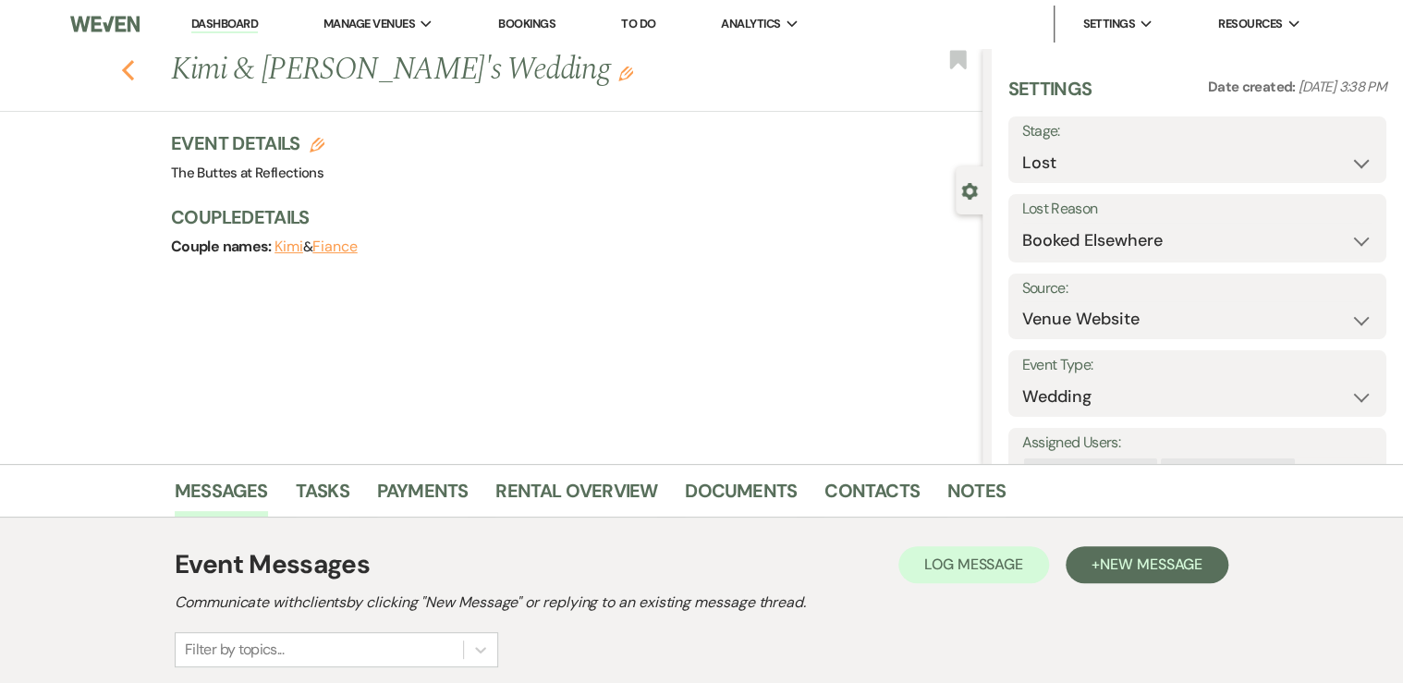
select select "8"
select select "3"
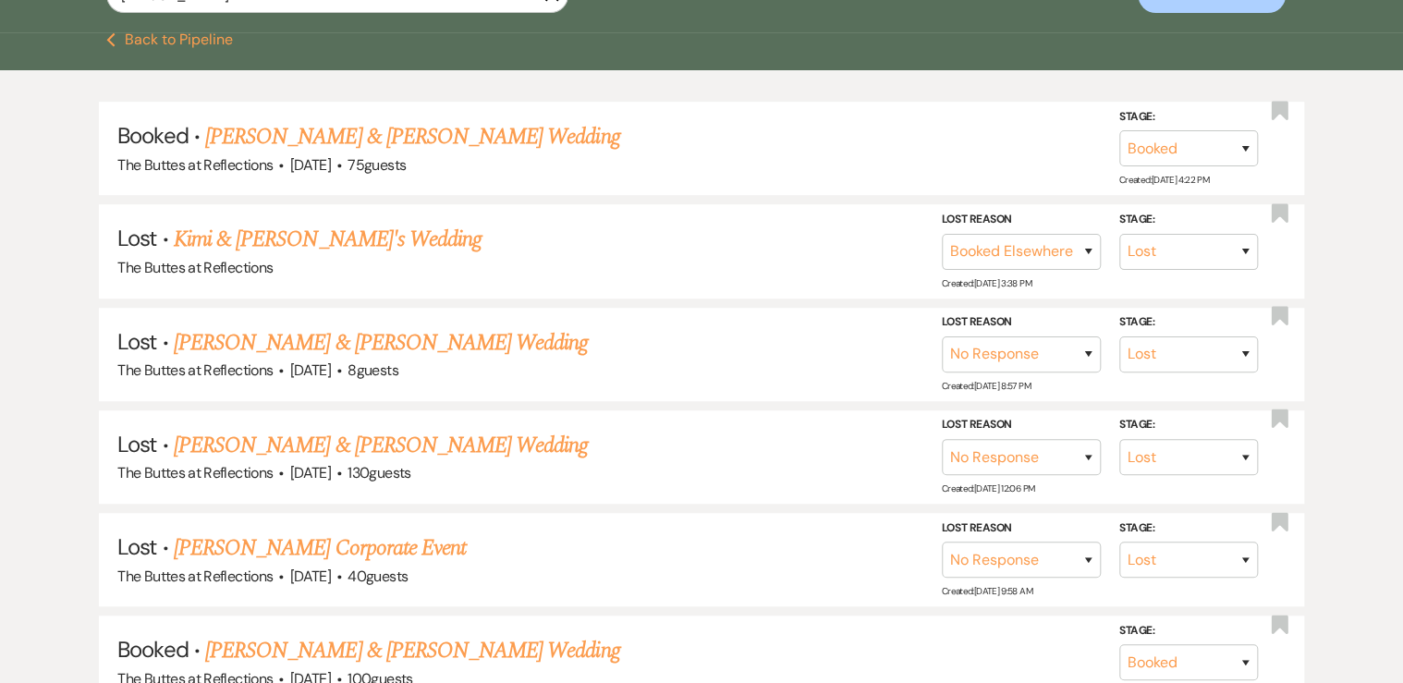
scroll to position [444, 0]
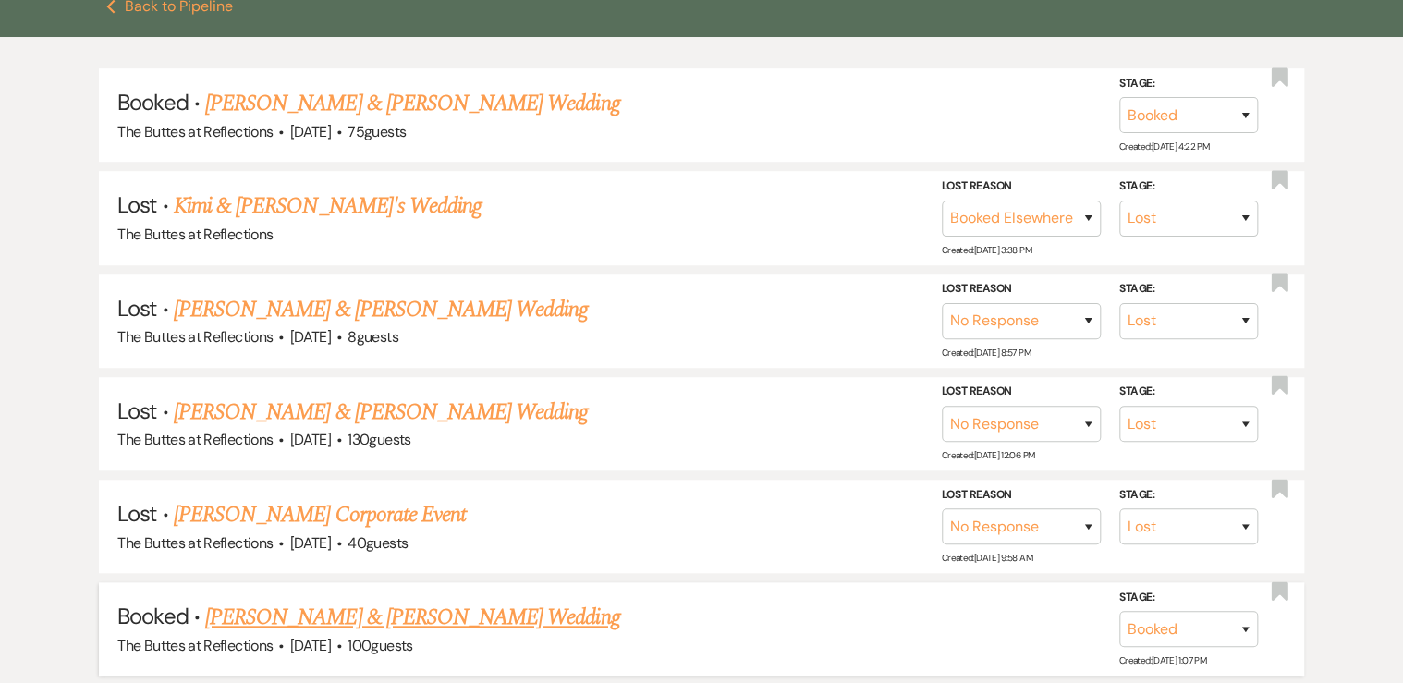
click at [352, 614] on link "[PERSON_NAME] & [PERSON_NAME] Wedding" at bounding box center [412, 617] width 414 height 33
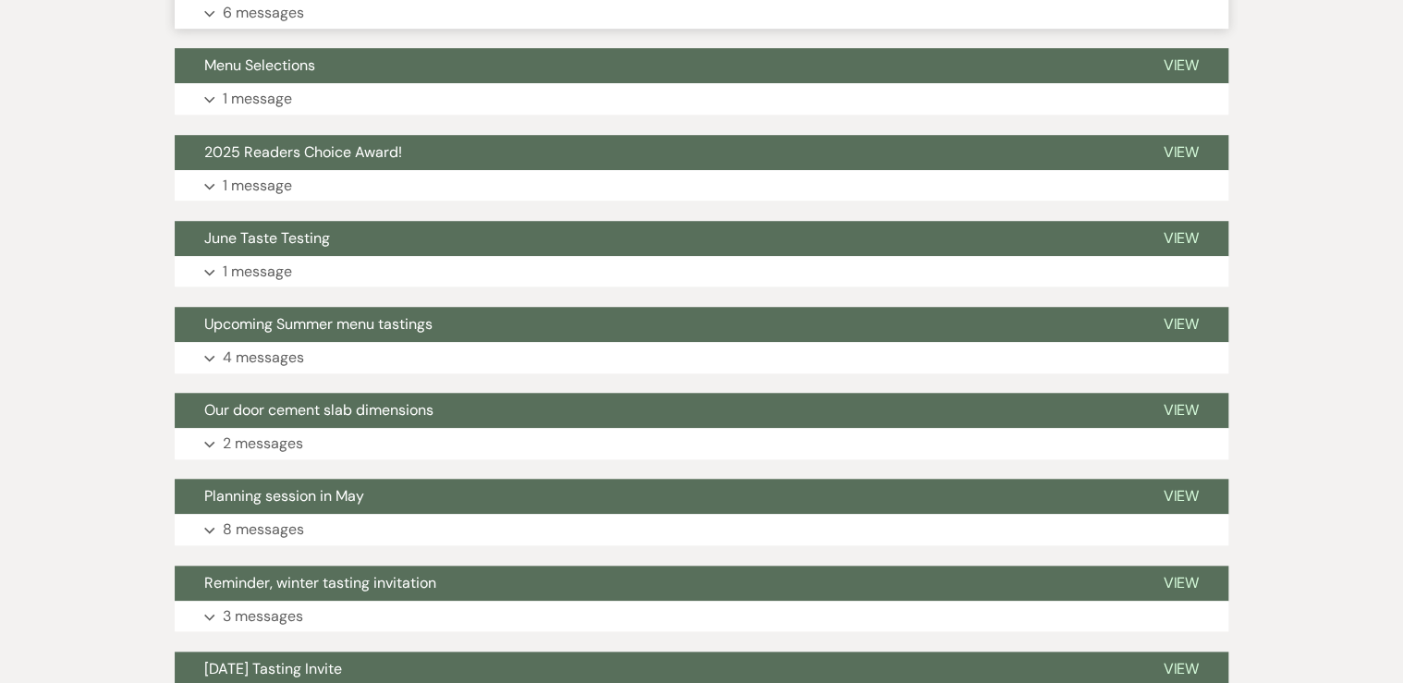
scroll to position [591, 0]
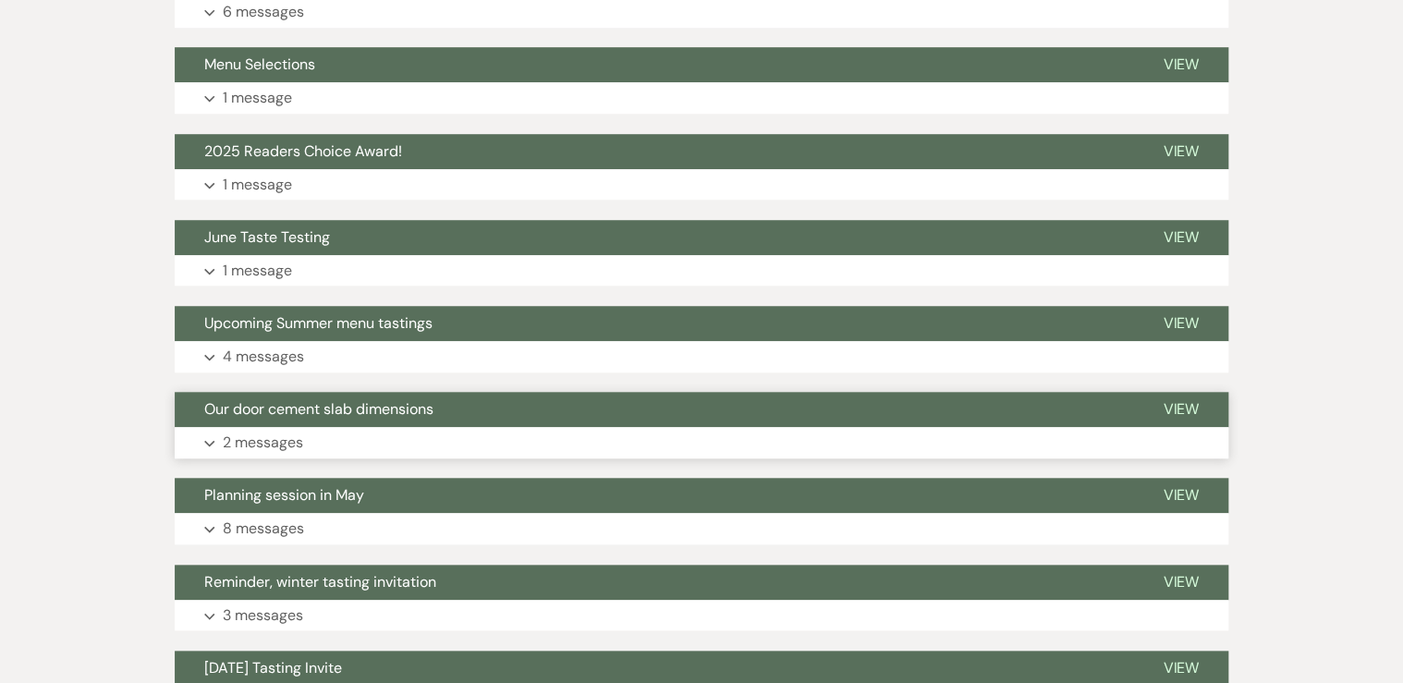
click at [365, 411] on span "Our door cement slab dimensions" at bounding box center [318, 408] width 229 height 19
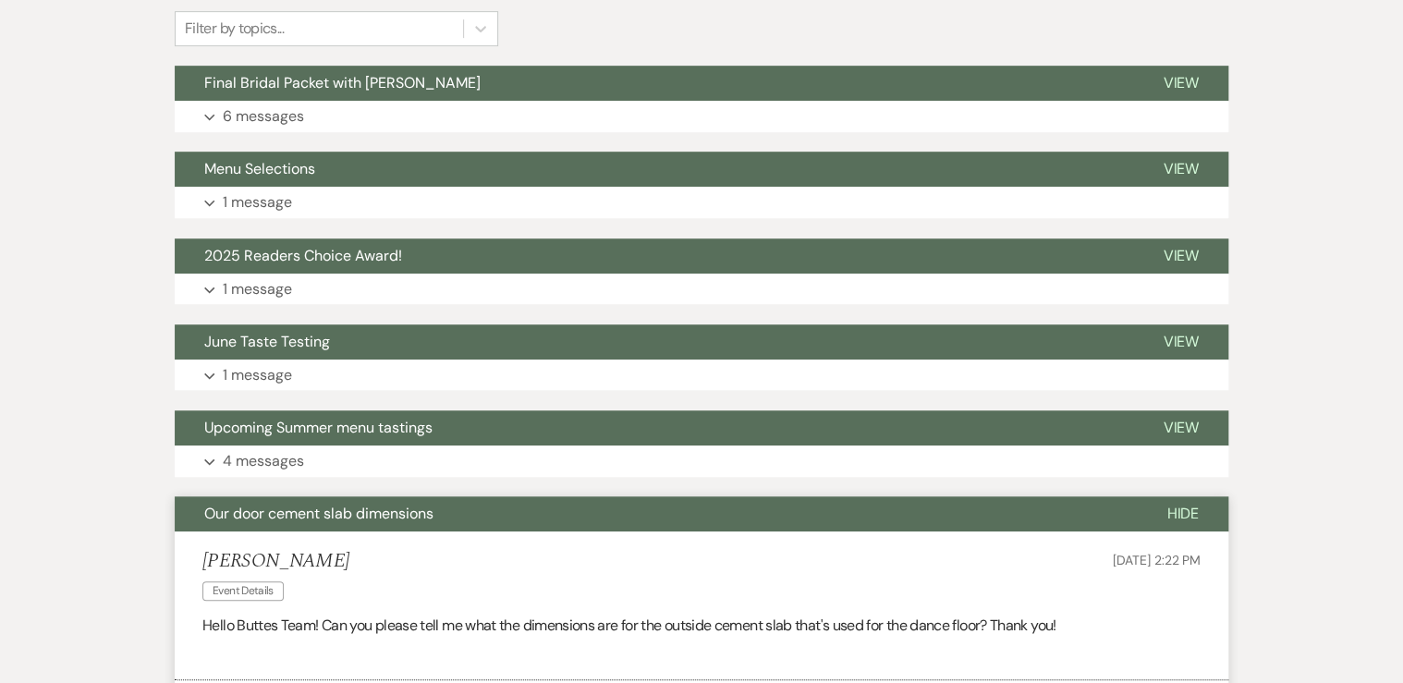
scroll to position [370, 0]
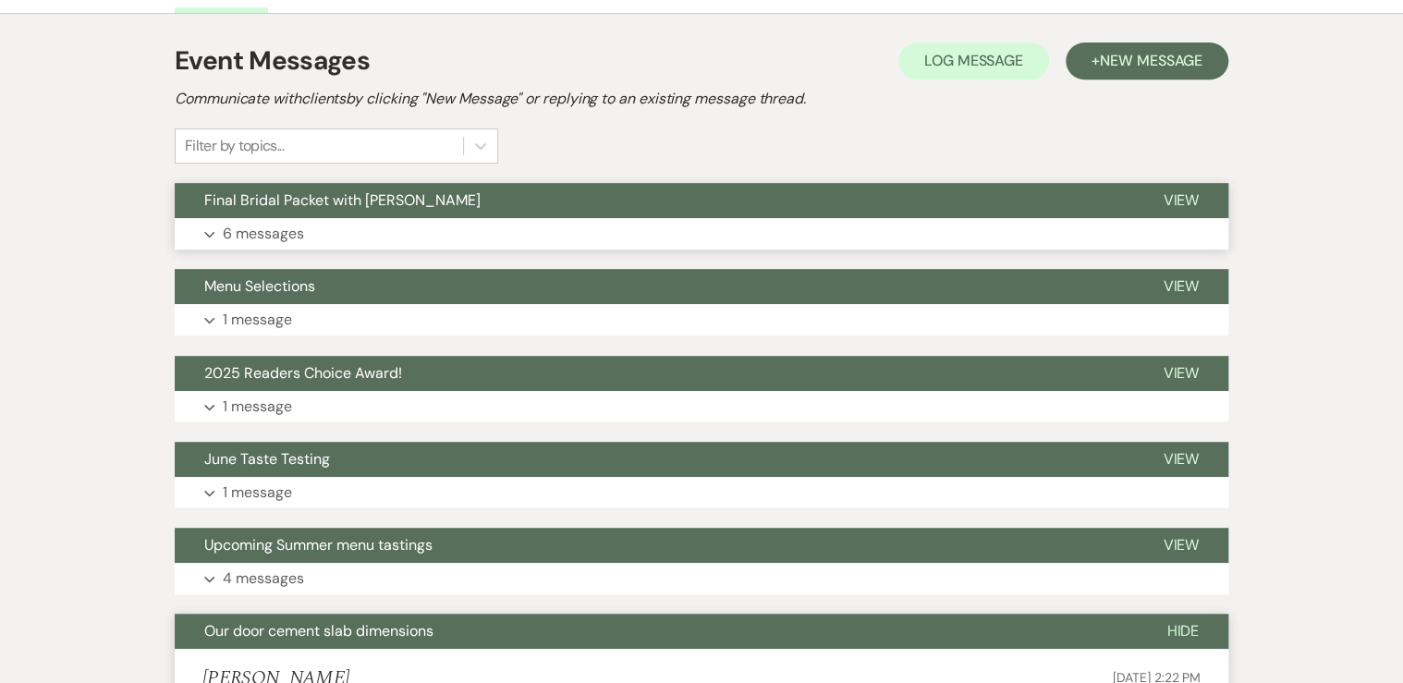
click at [304, 239] on button "Expand 6 messages" at bounding box center [701, 233] width 1053 height 31
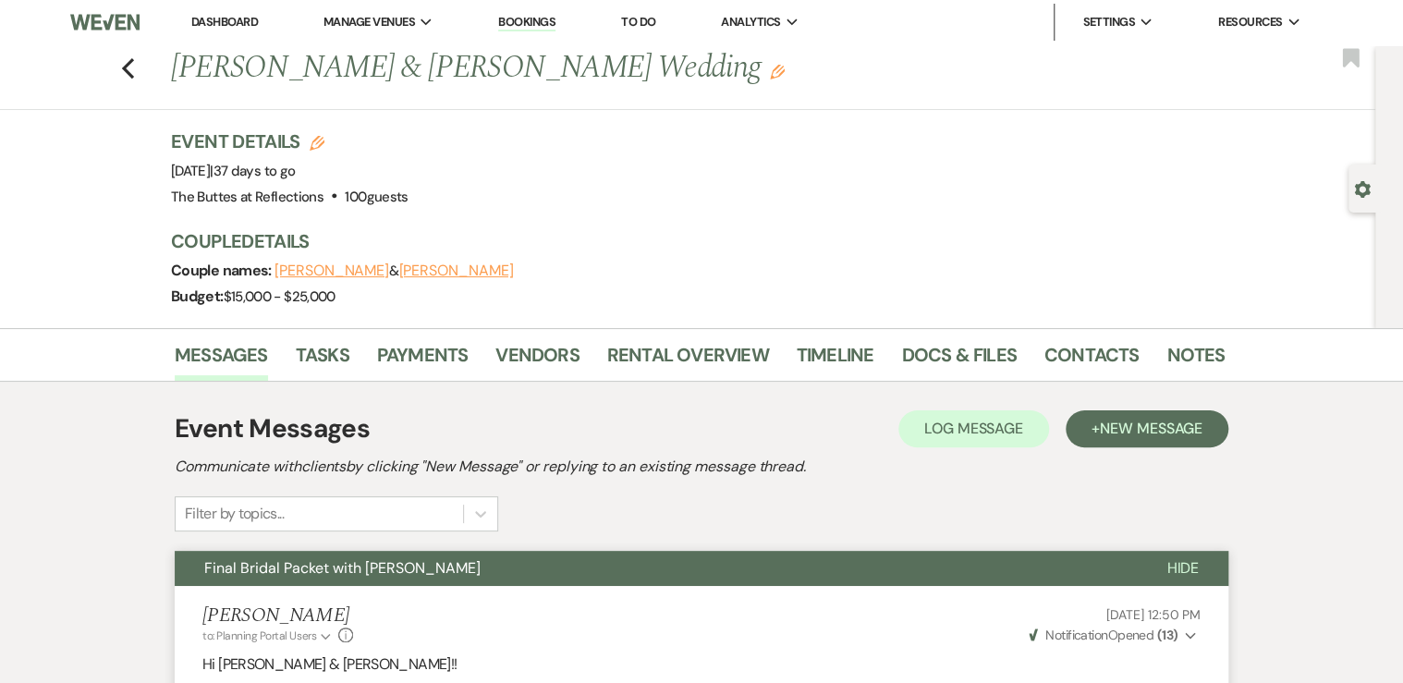
scroll to position [0, 0]
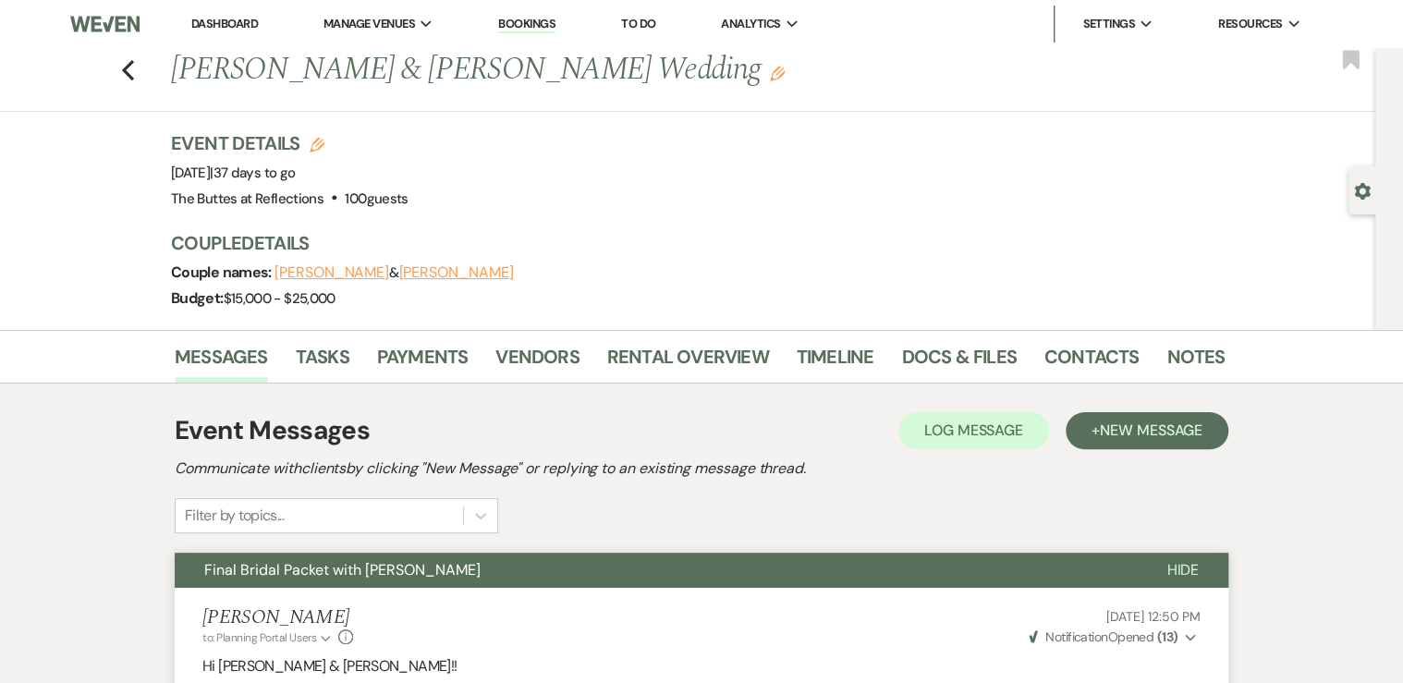
click at [225, 18] on link "Dashboard" at bounding box center [224, 24] width 67 height 16
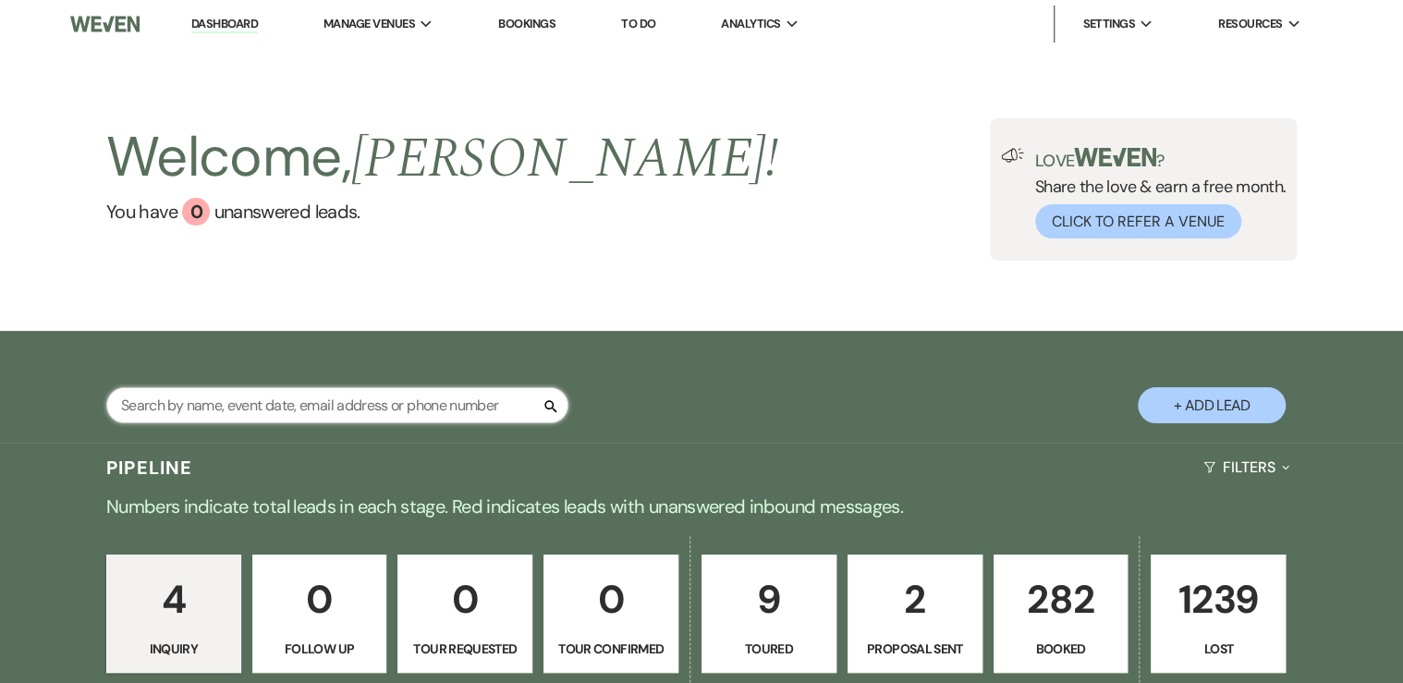
click at [205, 404] on input "text" at bounding box center [337, 405] width 462 height 36
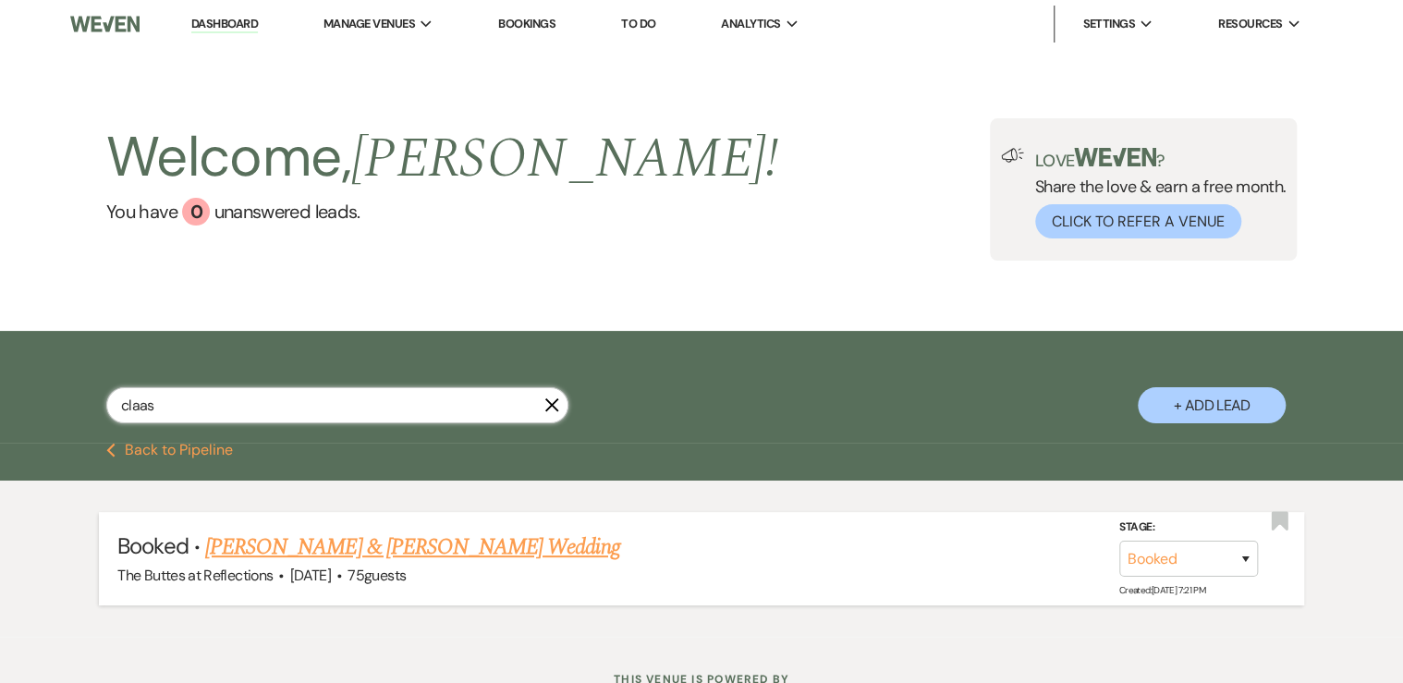
type input "claas"
click at [280, 554] on link "[PERSON_NAME] & [PERSON_NAME] Wedding" at bounding box center [412, 546] width 414 height 33
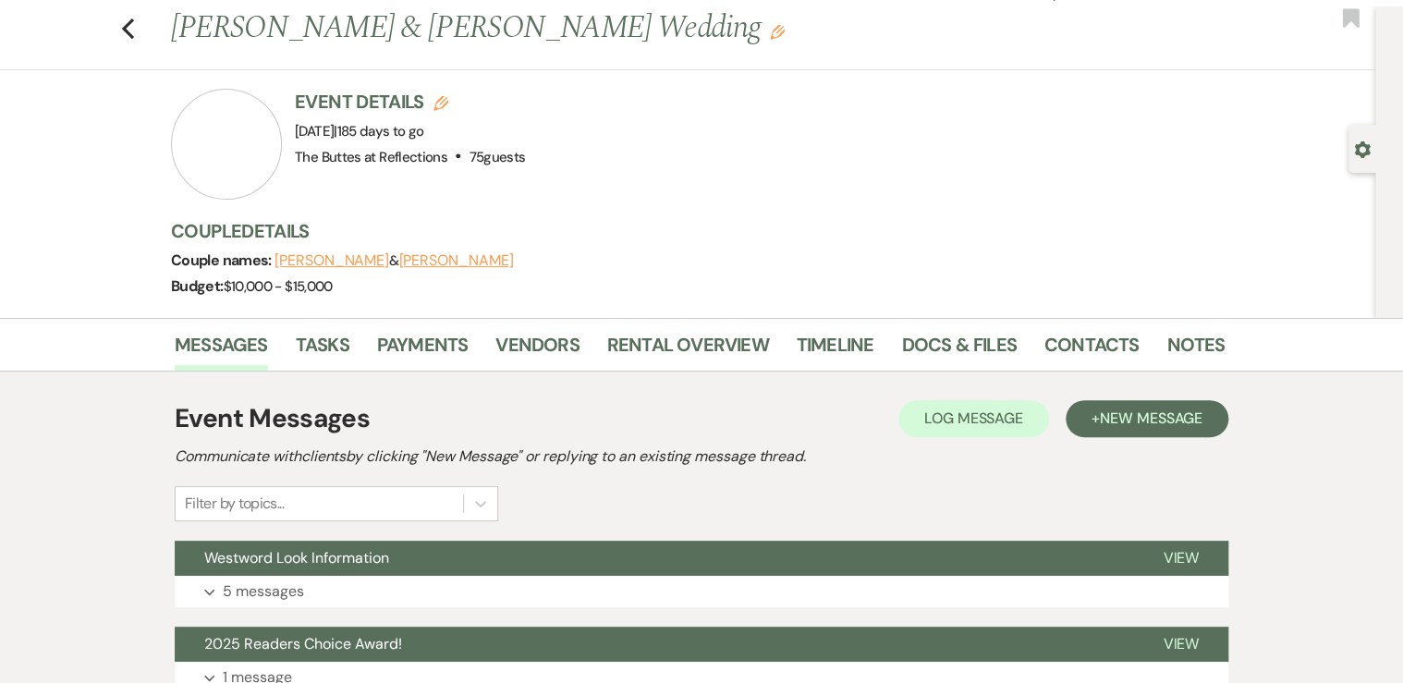
scroll to position [74, 0]
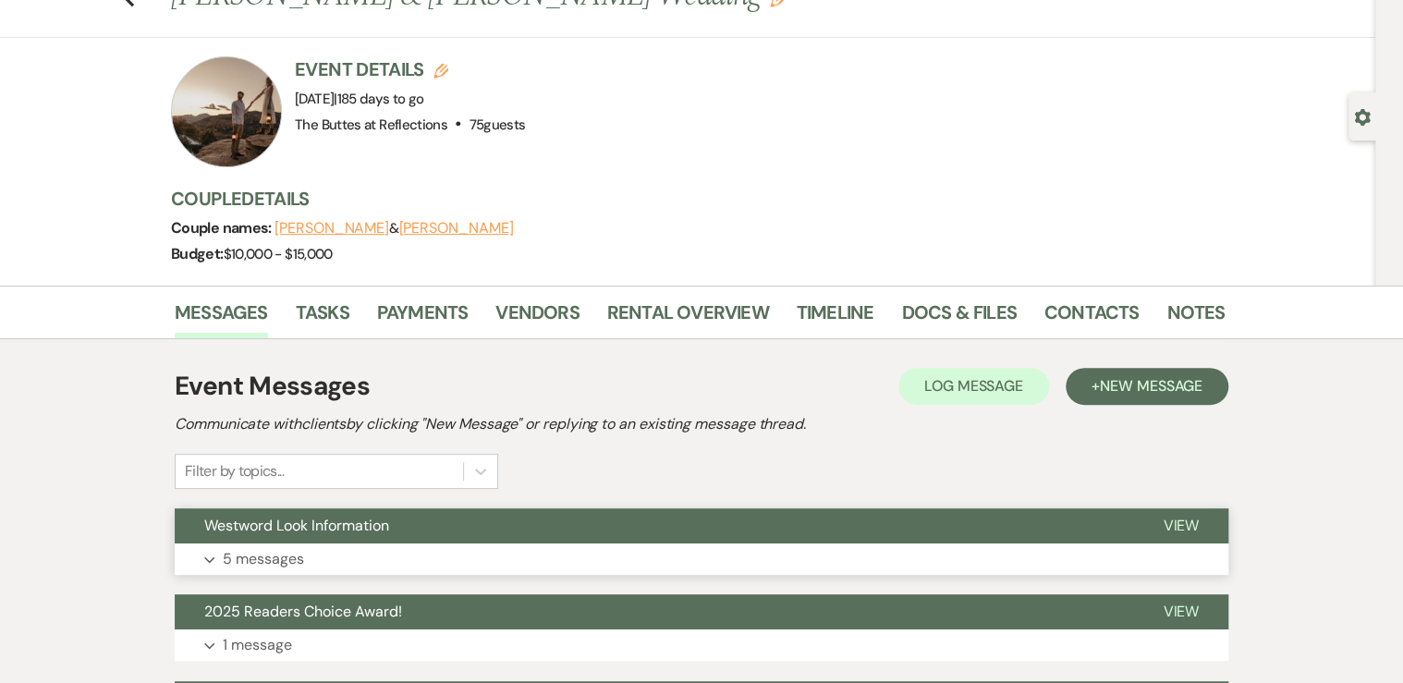
click at [336, 520] on span "Westword Look Information" at bounding box center [296, 525] width 185 height 19
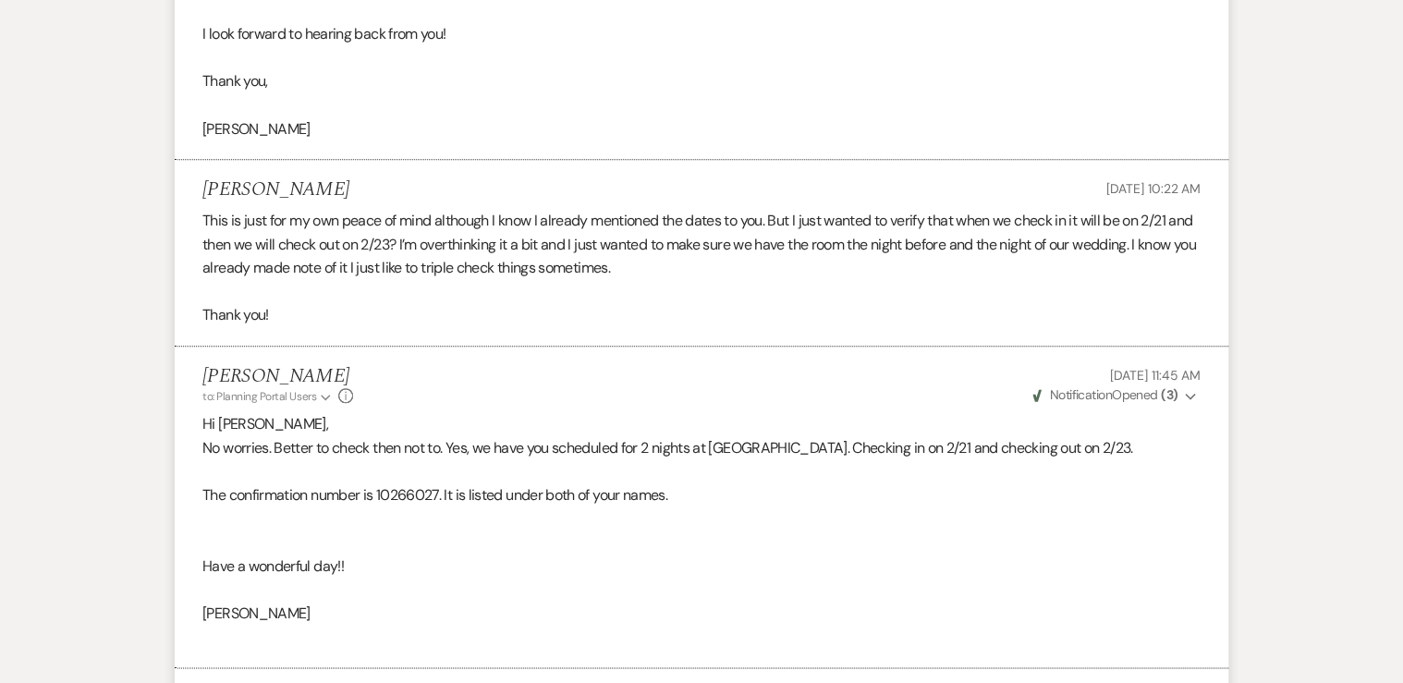
scroll to position [961, 0]
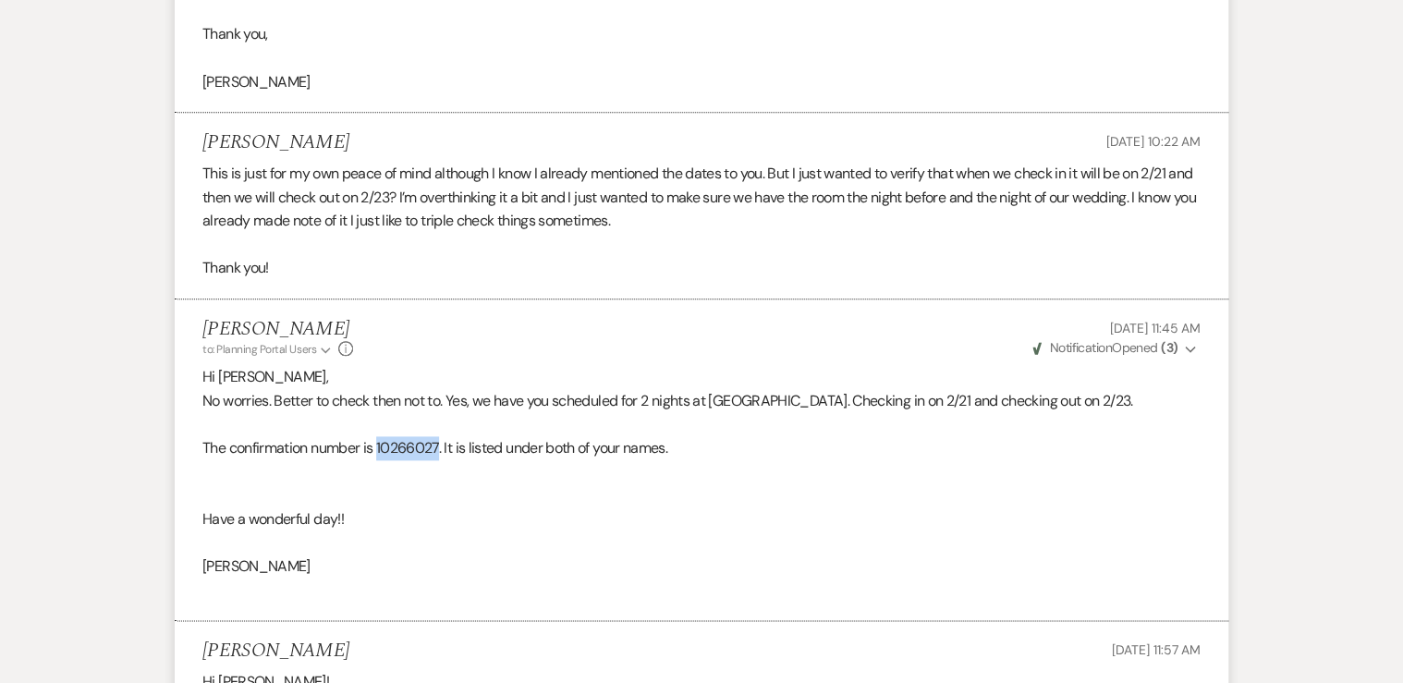
drag, startPoint x: 380, startPoint y: 446, endPoint x: 442, endPoint y: 457, distance: 62.9
click at [442, 457] on p "The confirmation number is 10266027 . It is listed under both of your names." at bounding box center [701, 448] width 998 height 24
copy p "10266027"
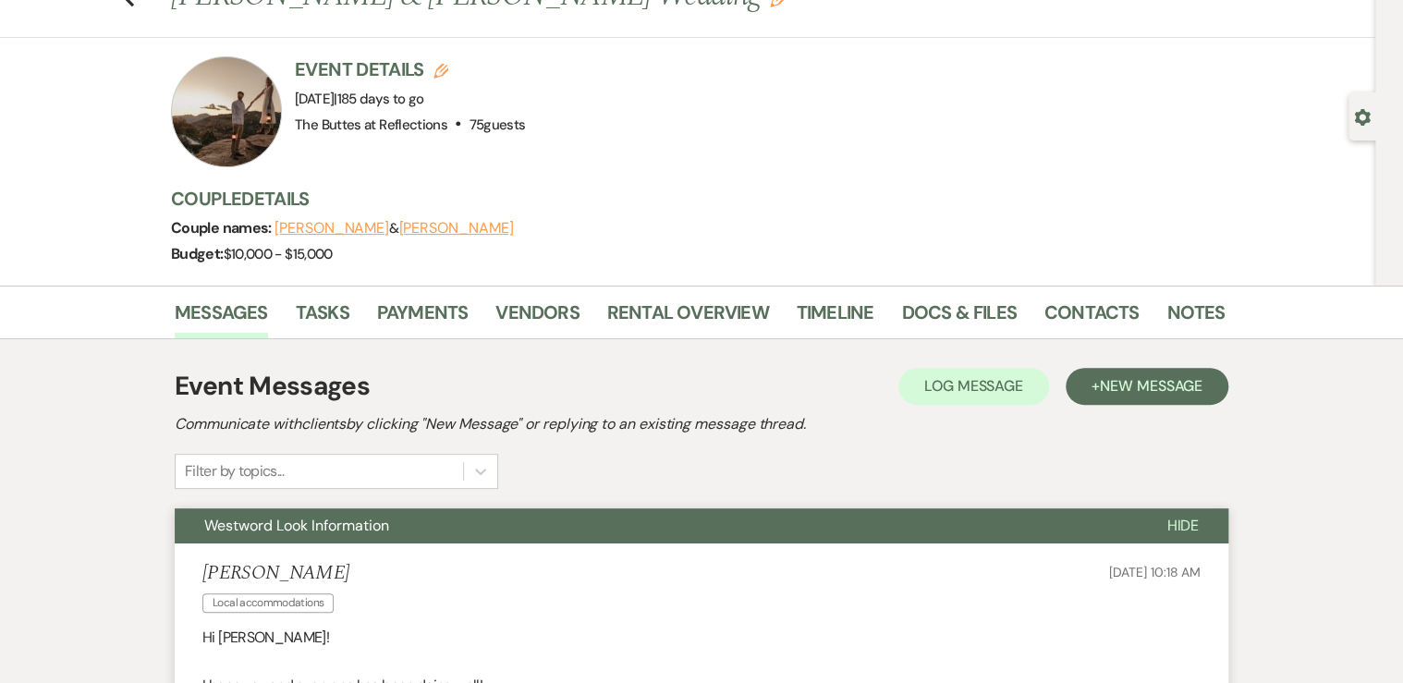
scroll to position [0, 0]
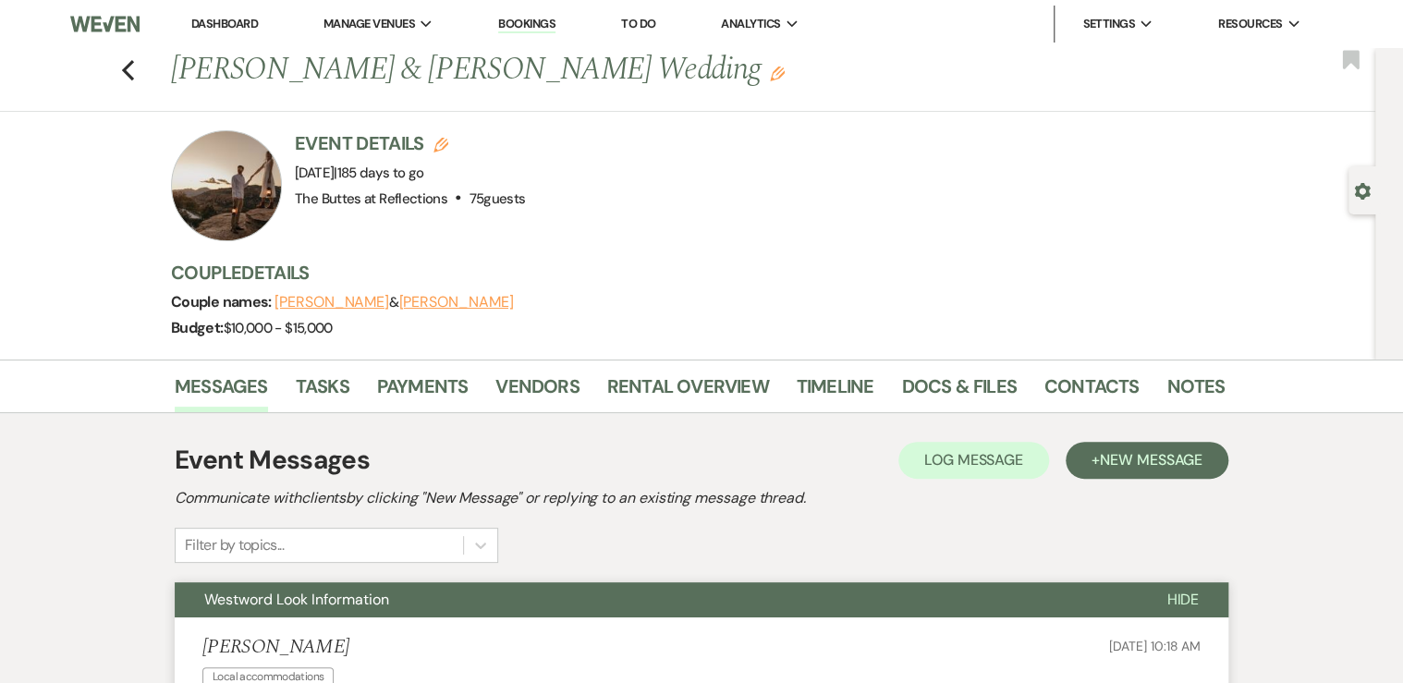
click at [225, 26] on link "Dashboard" at bounding box center [224, 24] width 67 height 16
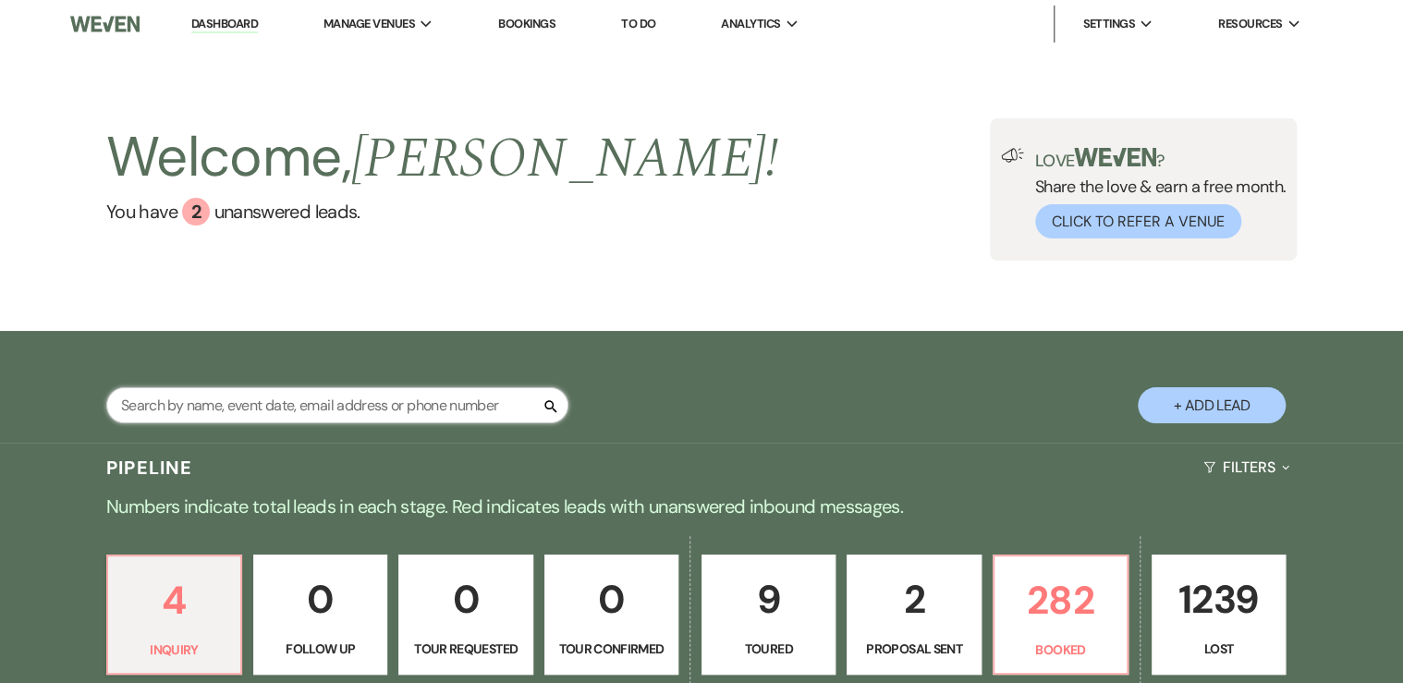
click at [281, 410] on input "text" at bounding box center [337, 405] width 462 height 36
type input "trang"
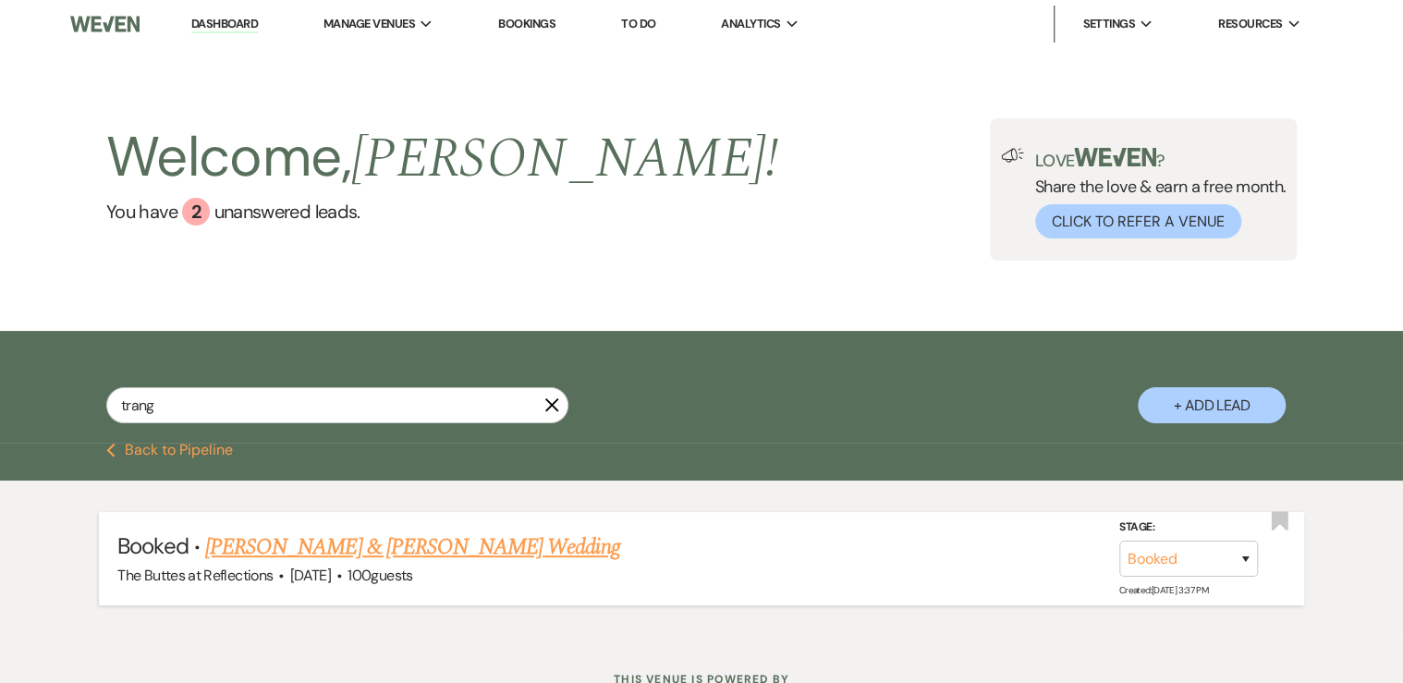
click at [318, 539] on link "[PERSON_NAME] & [PERSON_NAME] Wedding" at bounding box center [412, 546] width 414 height 33
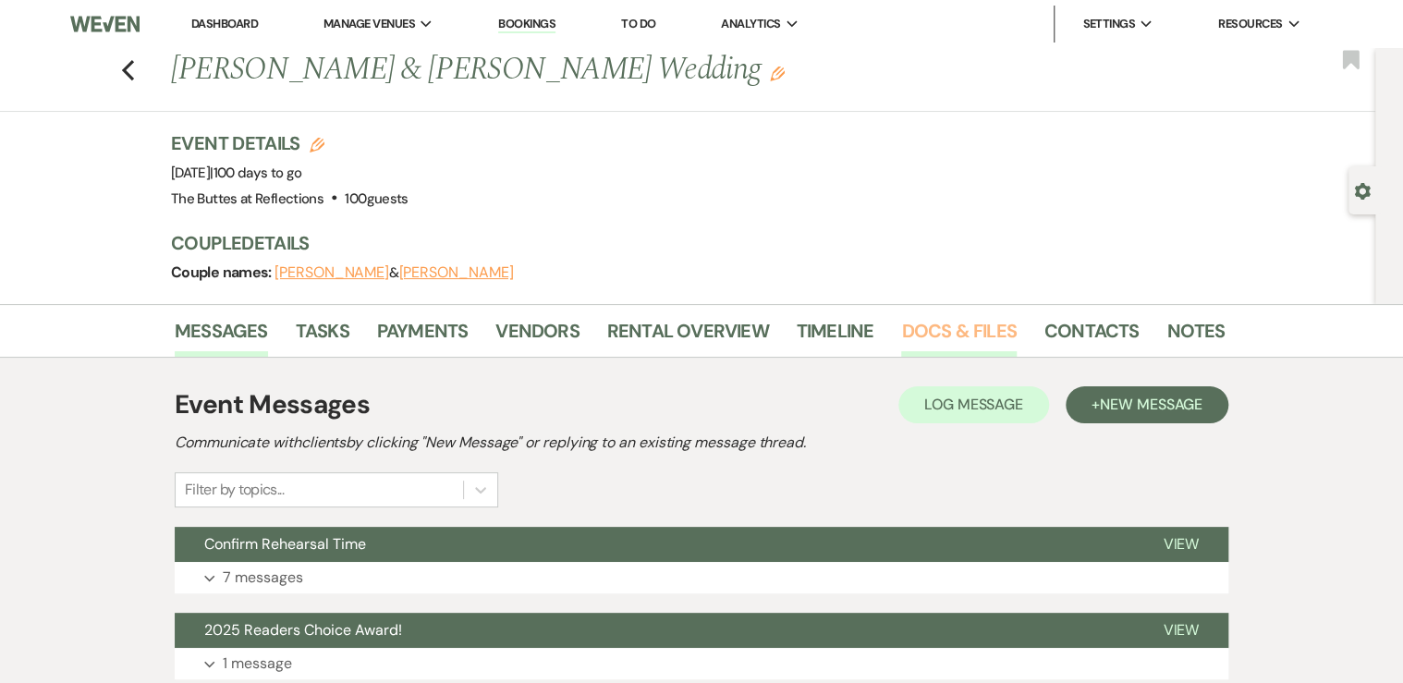
click at [948, 325] on link "Docs & Files" at bounding box center [958, 336] width 115 height 41
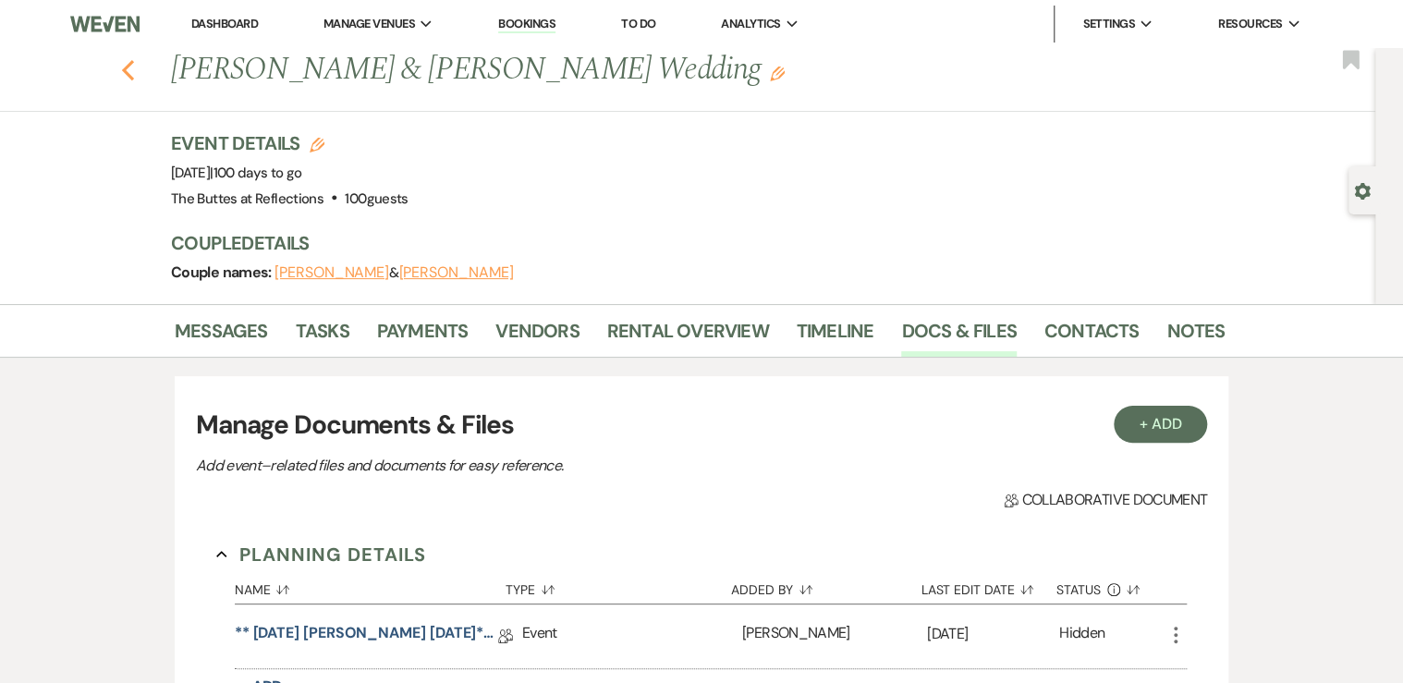
click at [131, 70] on icon "Previous" at bounding box center [128, 70] width 14 height 22
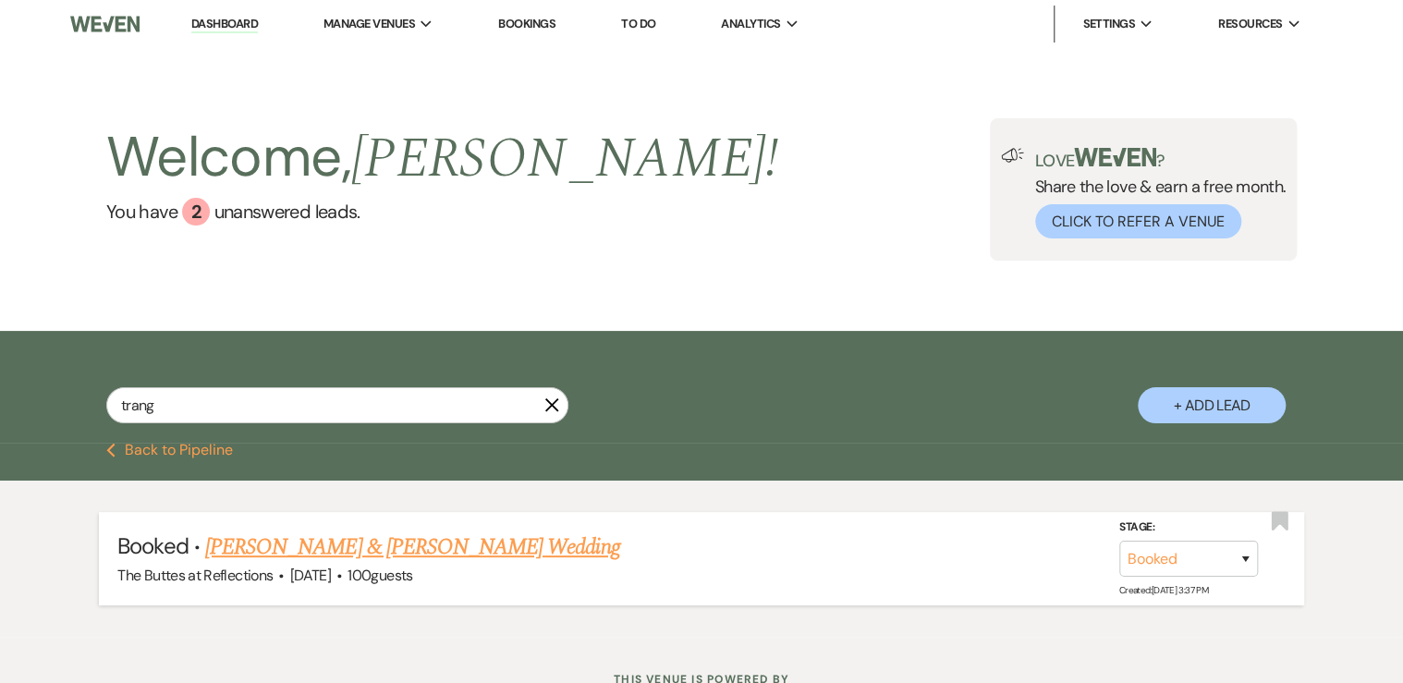
click at [367, 551] on link "[PERSON_NAME] & [PERSON_NAME] Wedding" at bounding box center [412, 546] width 414 height 33
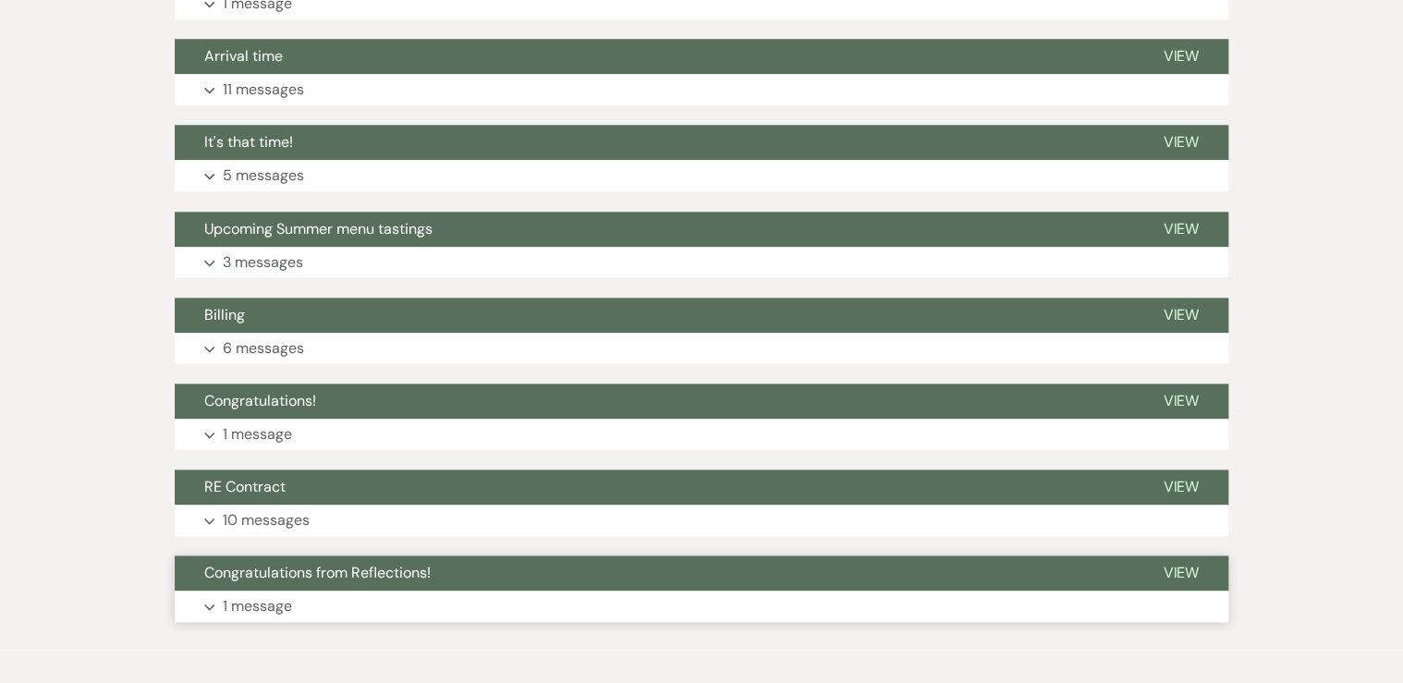
scroll to position [887, 0]
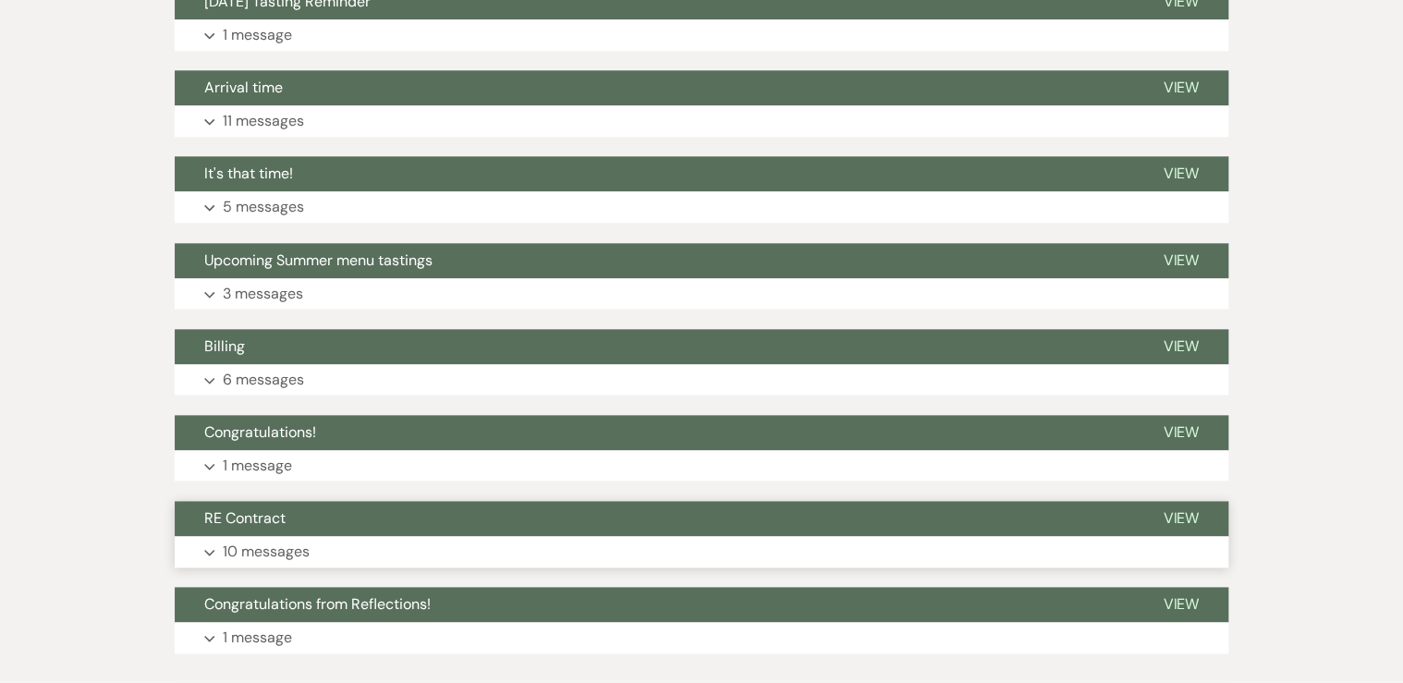
click at [333, 542] on button "Expand 10 messages" at bounding box center [701, 551] width 1053 height 31
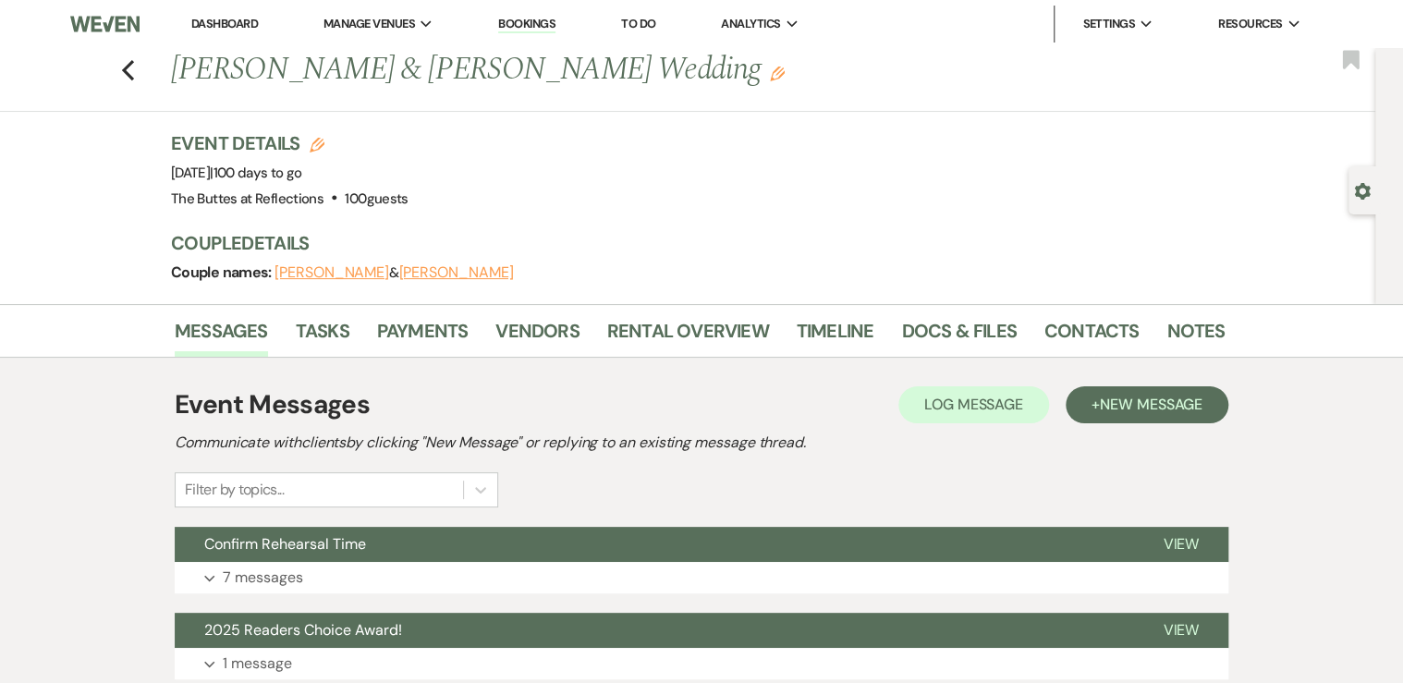
scroll to position [0, 0]
click at [1156, 404] on span "New Message" at bounding box center [1151, 404] width 103 height 19
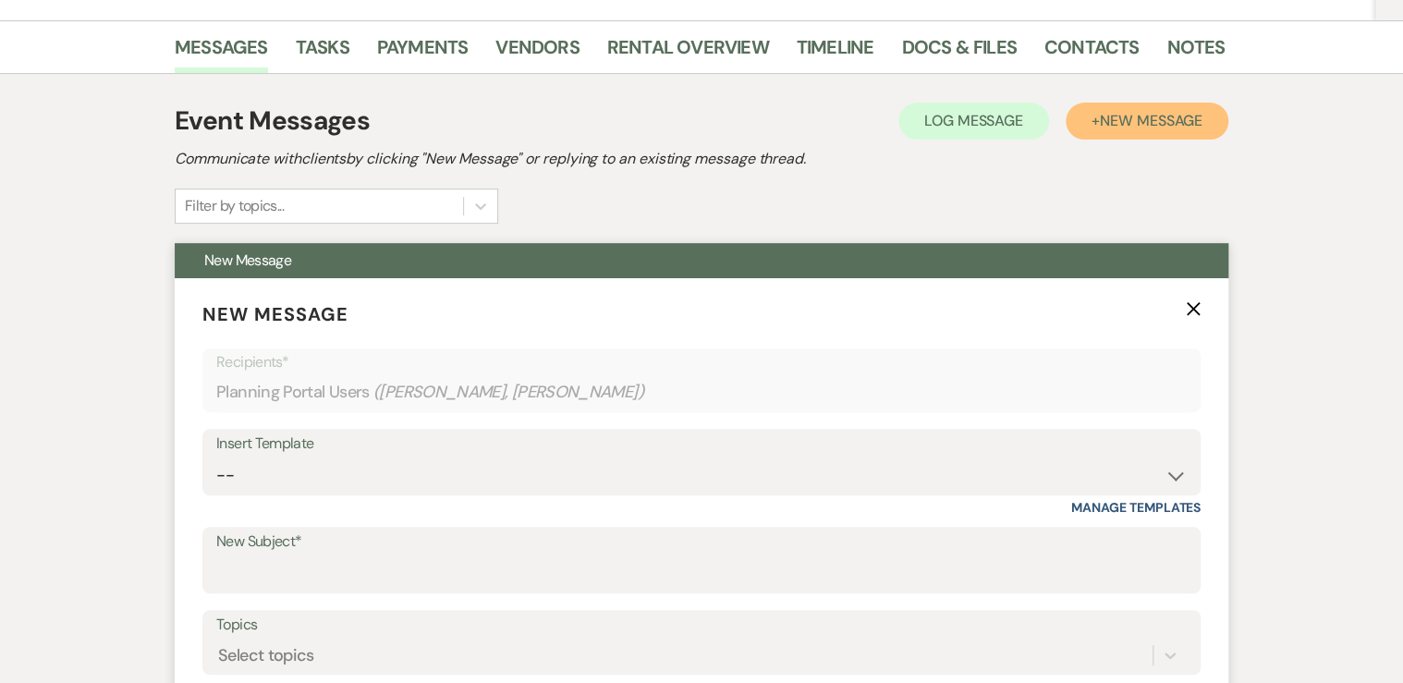
scroll to position [296, 0]
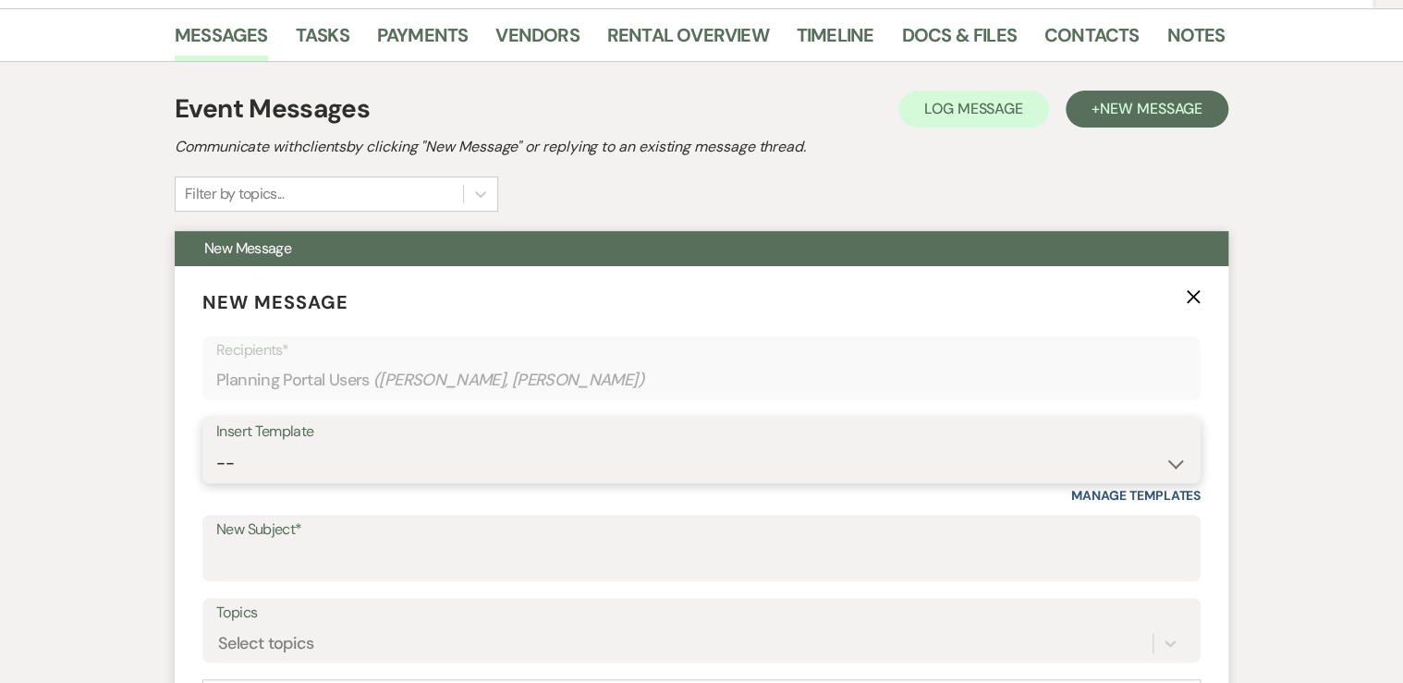
click at [274, 465] on select "-- Weven Planning Portal Introduction (Booked Events) Follow up - After Tour Re…" at bounding box center [701, 463] width 970 height 36
select select "2609"
click at [216, 445] on select "-- Weven Planning Portal Introduction (Booked Events) Follow up - After Tour Re…" at bounding box center [701, 463] width 970 height 36
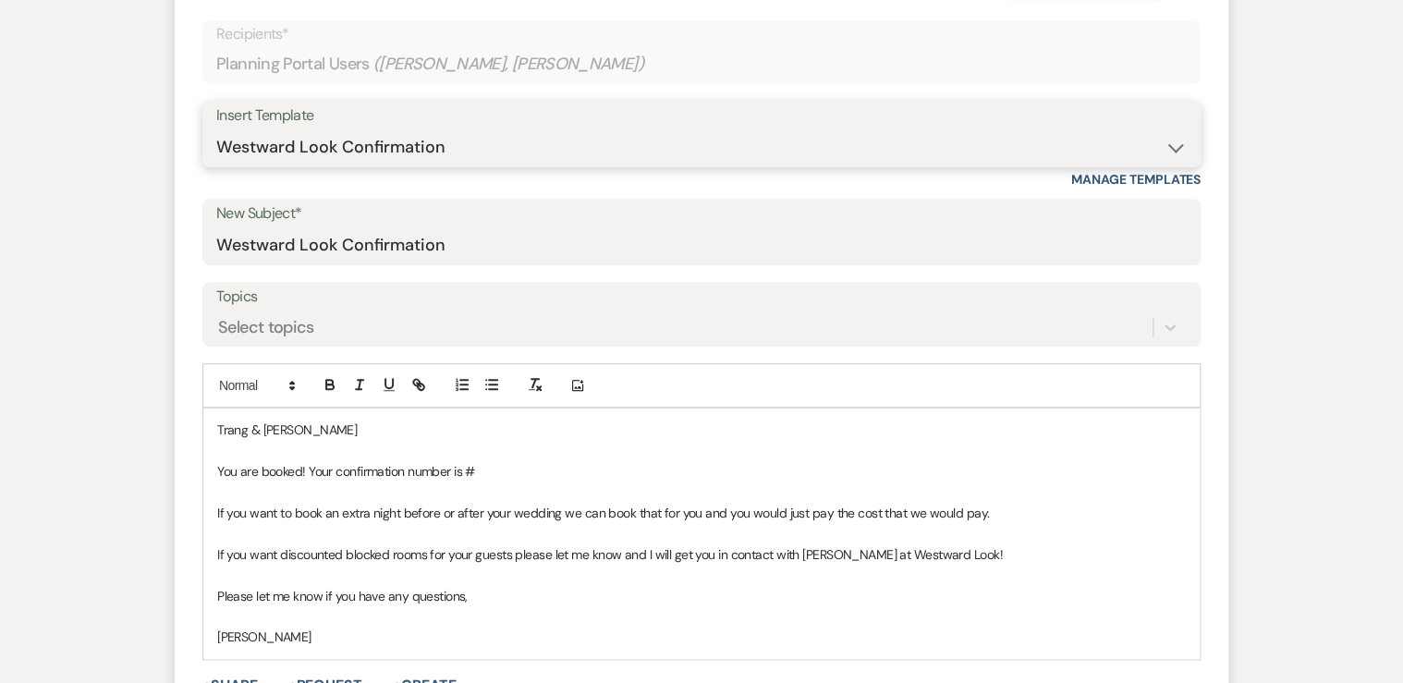
scroll to position [665, 0]
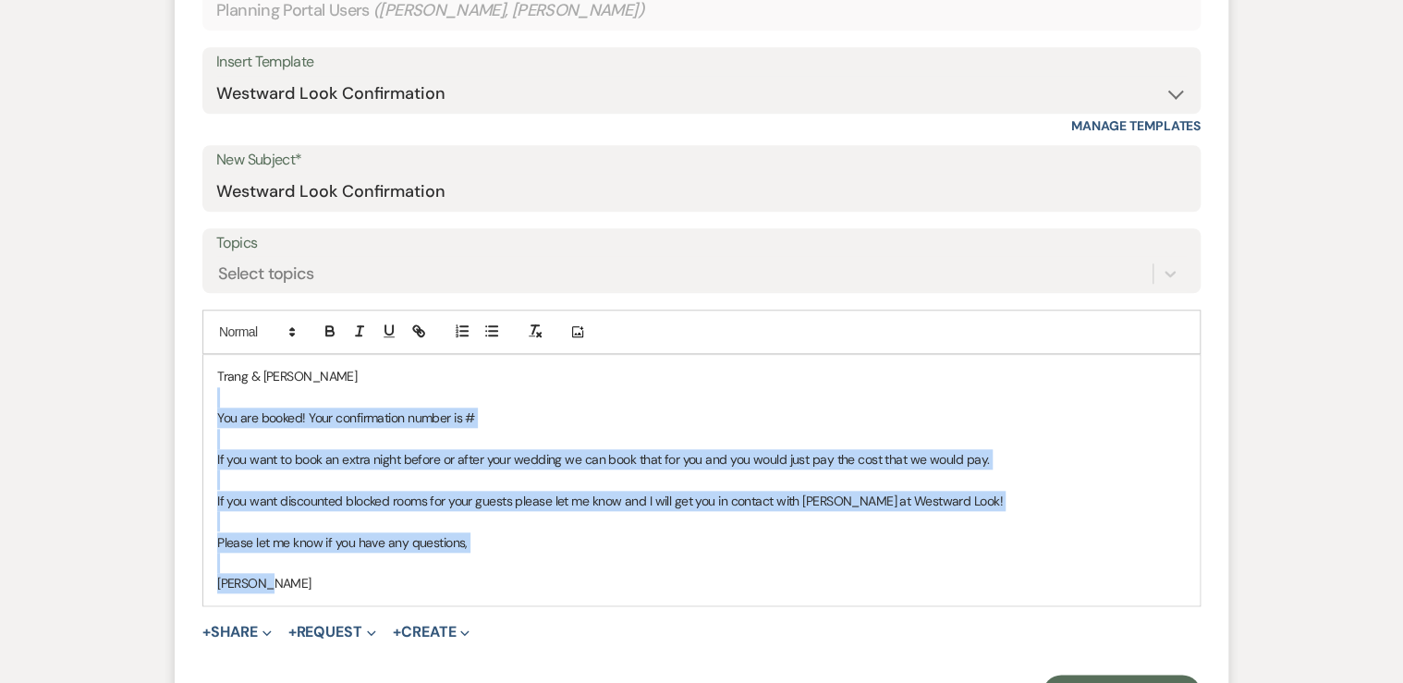
drag, startPoint x: 283, startPoint y: 588, endPoint x: 203, endPoint y: 396, distance: 208.0
click at [203, 396] on div "Trang & [PERSON_NAME] You are booked! Your confirmation number is # If you want…" at bounding box center [701, 480] width 996 height 250
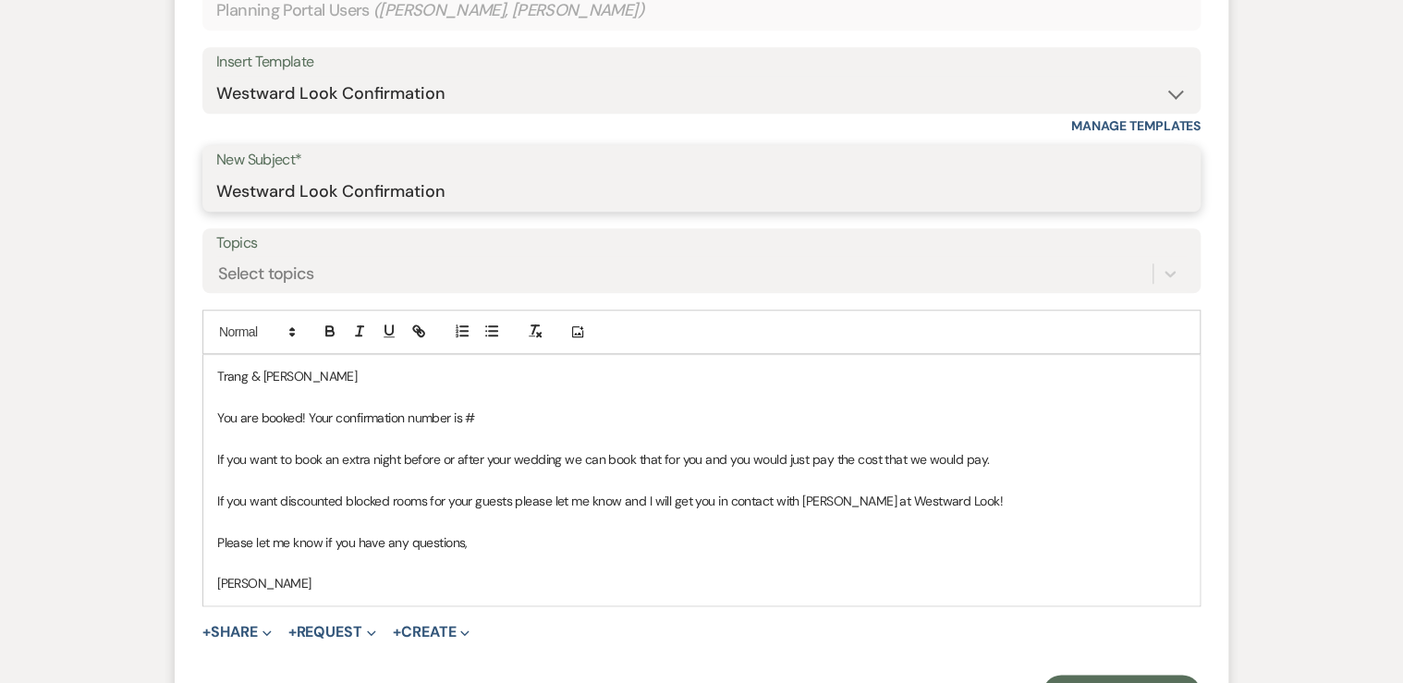
click at [367, 185] on input "Westward Look Confirmation" at bounding box center [701, 192] width 970 height 36
drag, startPoint x: 456, startPoint y: 189, endPoint x: 381, endPoint y: 185, distance: 75.0
click at [455, 189] on input "Westward Look Confirmation" at bounding box center [701, 192] width 970 height 36
drag, startPoint x: 336, startPoint y: 188, endPoint x: 201, endPoint y: 144, distance: 142.6
click at [210, 161] on div "New Subject* Westward Look Confirmation" at bounding box center [701, 178] width 998 height 67
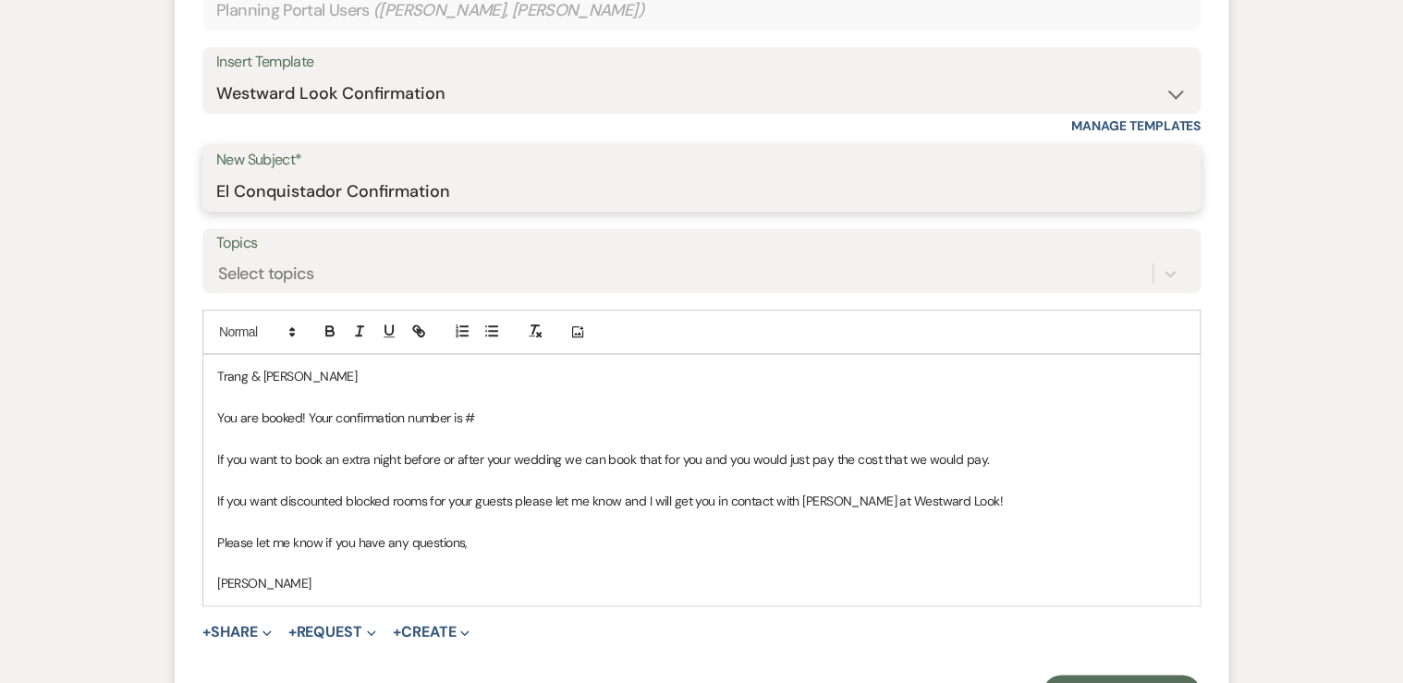
type input "El Conquistador Confirmation"
click at [488, 417] on p "You are booked! Your confirmation number is #" at bounding box center [701, 418] width 968 height 20
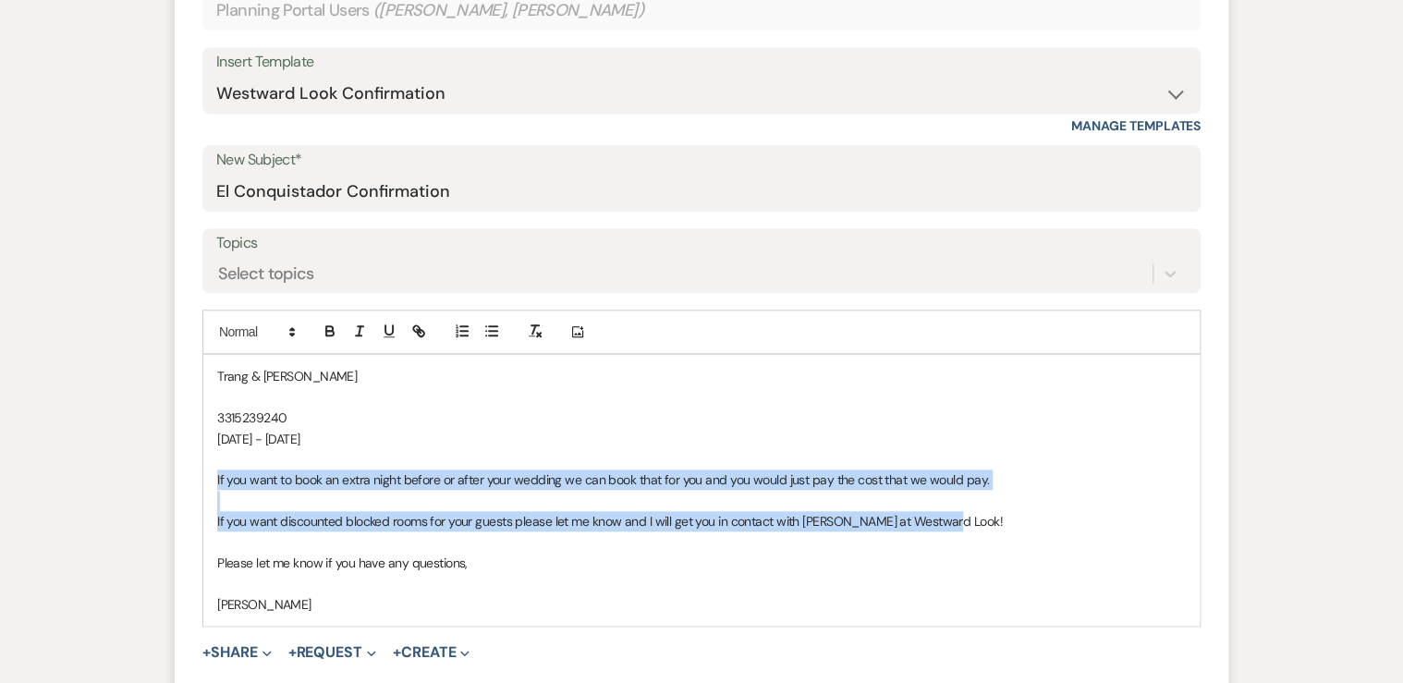
drag, startPoint x: 991, startPoint y: 525, endPoint x: 187, endPoint y: 475, distance: 805.5
click at [187, 475] on form "New Message X Draft Recipients* Planning Portal Users ( [PERSON_NAME], [PERSON_…" at bounding box center [701, 326] width 1053 height 858
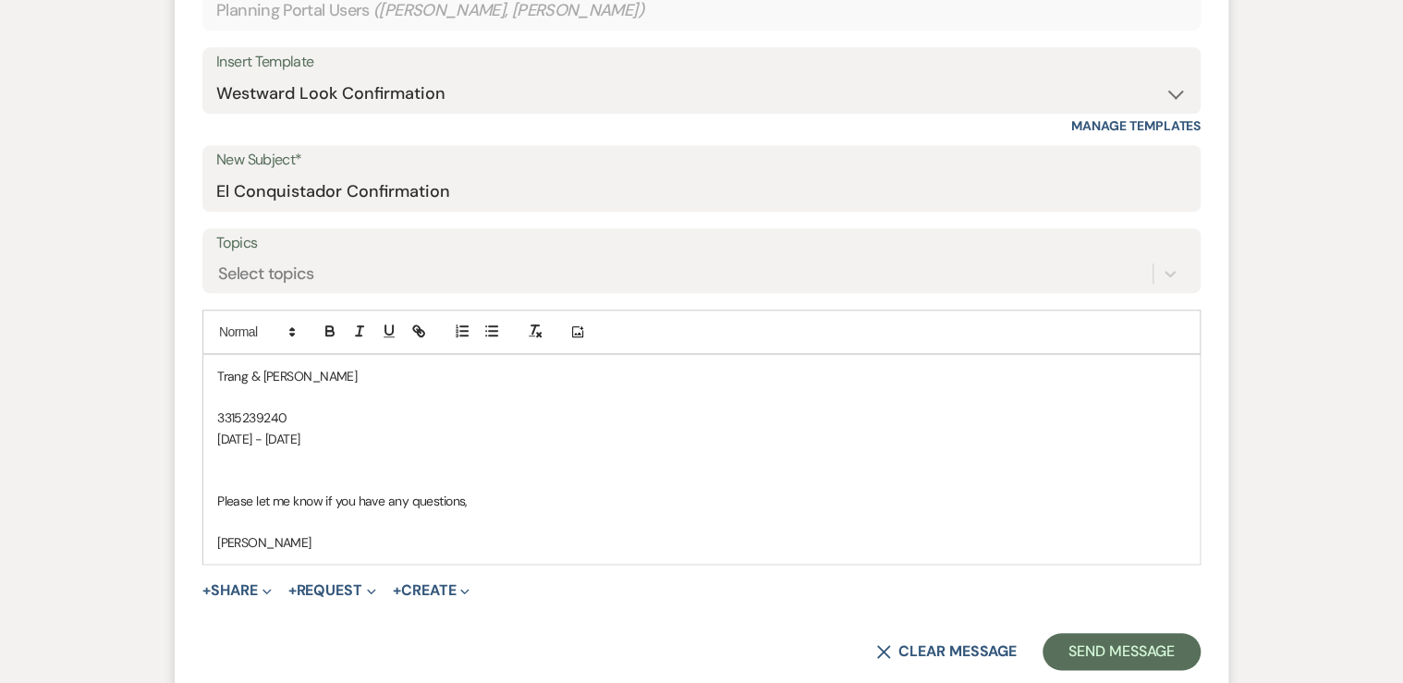
click at [217, 399] on p at bounding box center [701, 397] width 968 height 20
click at [211, 413] on div "Trang & [PERSON_NAME] Your room is booked for 2 nights at [GEOGRAPHIC_DATA] You…" at bounding box center [701, 459] width 996 height 209
click at [454, 415] on p "Your Reservation number is 3315239240" at bounding box center [701, 418] width 968 height 20
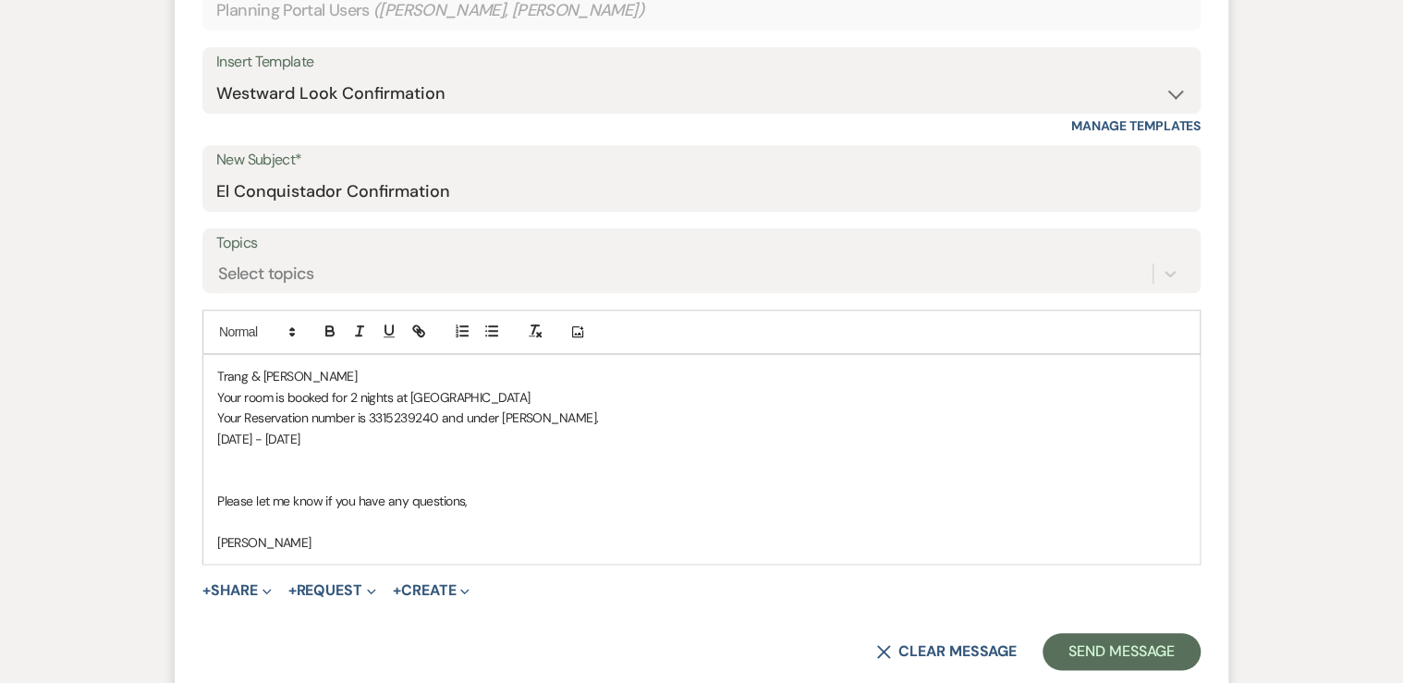
click at [310, 432] on p "[DATE] - [DATE]" at bounding box center [701, 439] width 968 height 20
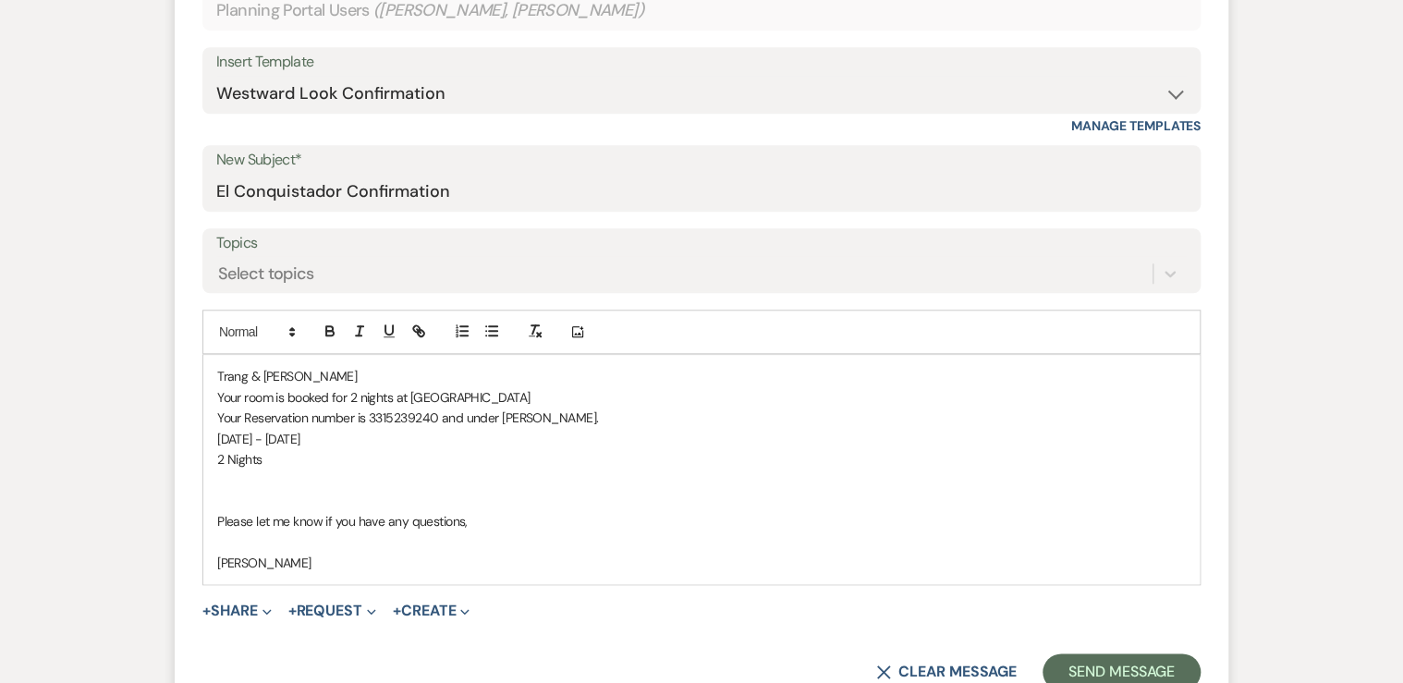
click at [313, 432] on p "[DATE] - [DATE]" at bounding box center [701, 439] width 968 height 20
click at [1102, 665] on button "Send Message" at bounding box center [1121, 671] width 158 height 37
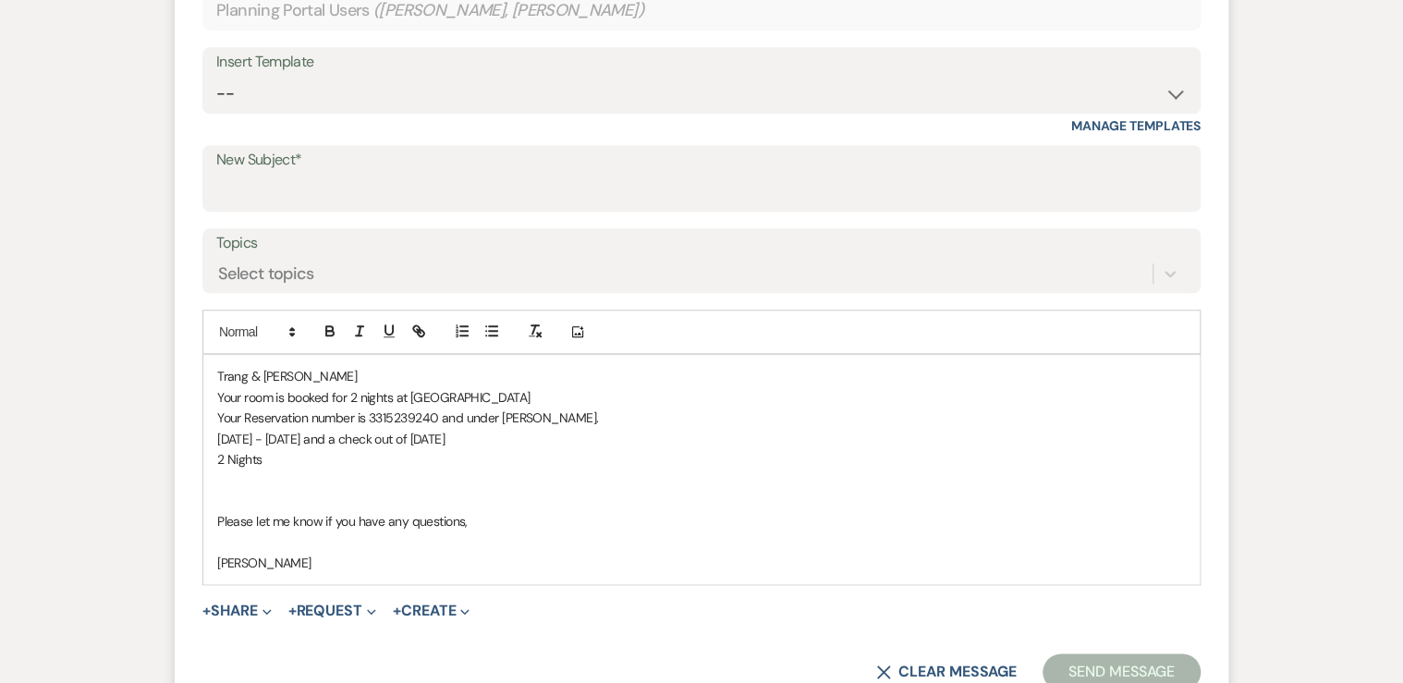
scroll to position [0, 0]
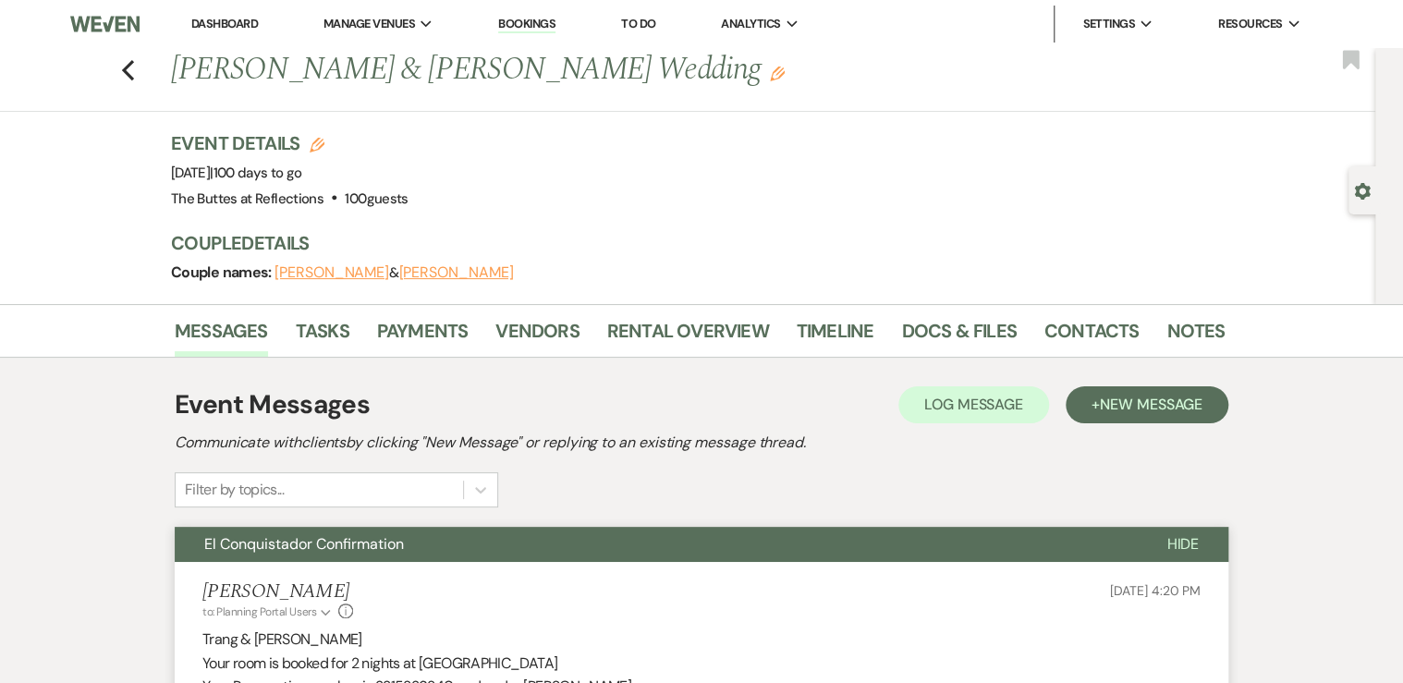
click at [221, 23] on link "Dashboard" at bounding box center [224, 24] width 67 height 16
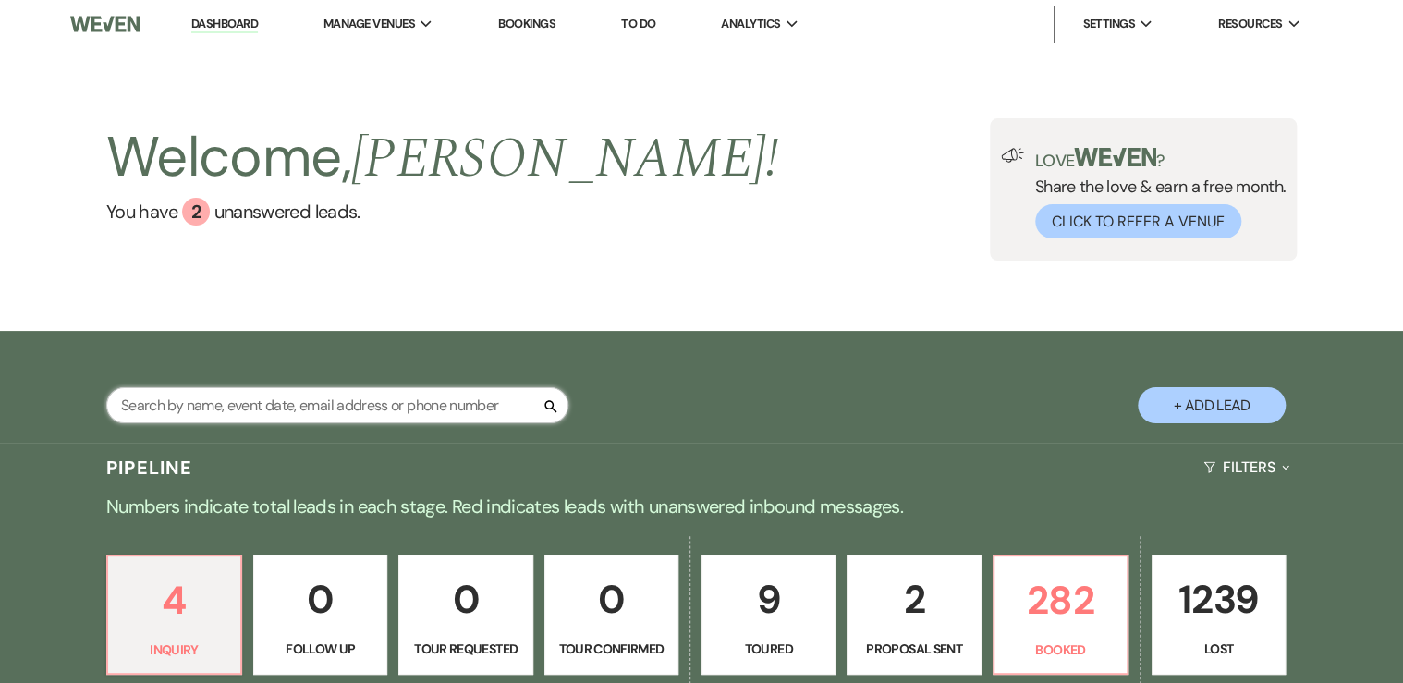
click at [231, 418] on input "text" at bounding box center [337, 405] width 462 height 36
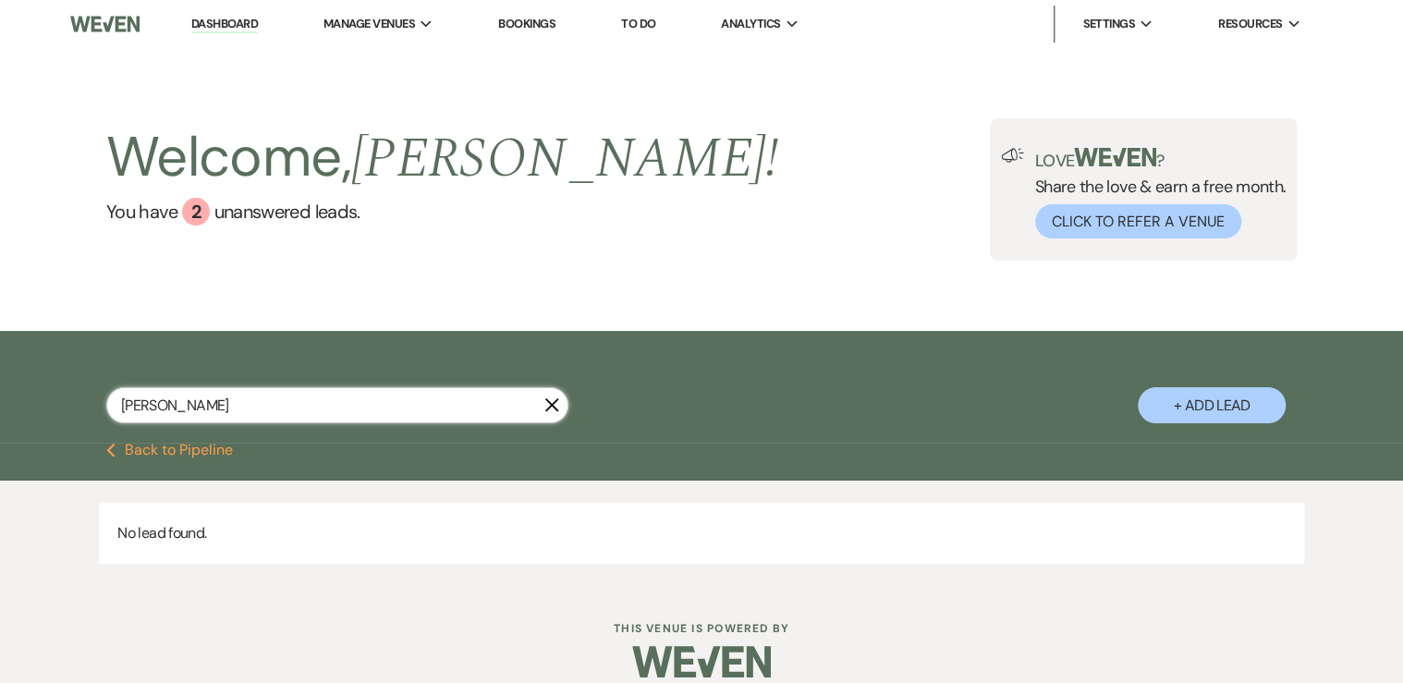
type input "[PERSON_NAME]"
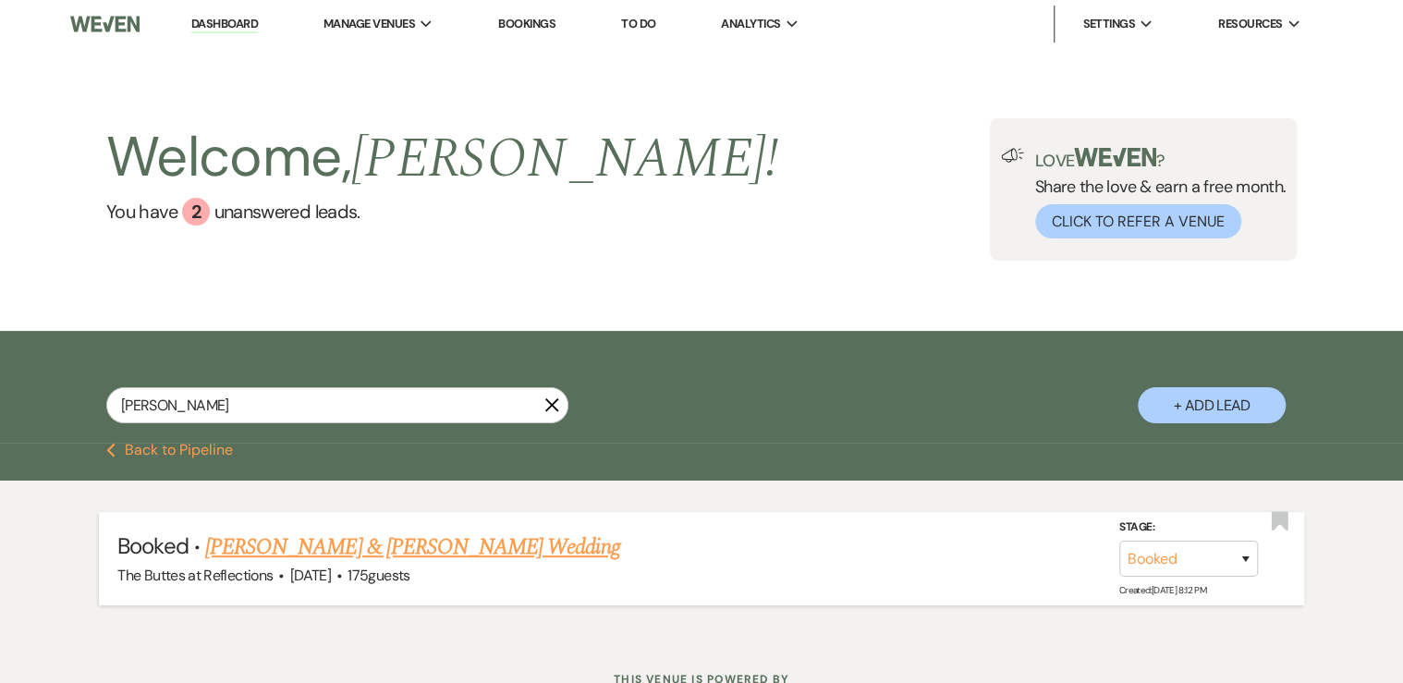
click at [307, 543] on link "[PERSON_NAME] & [PERSON_NAME] Wedding" at bounding box center [412, 546] width 414 height 33
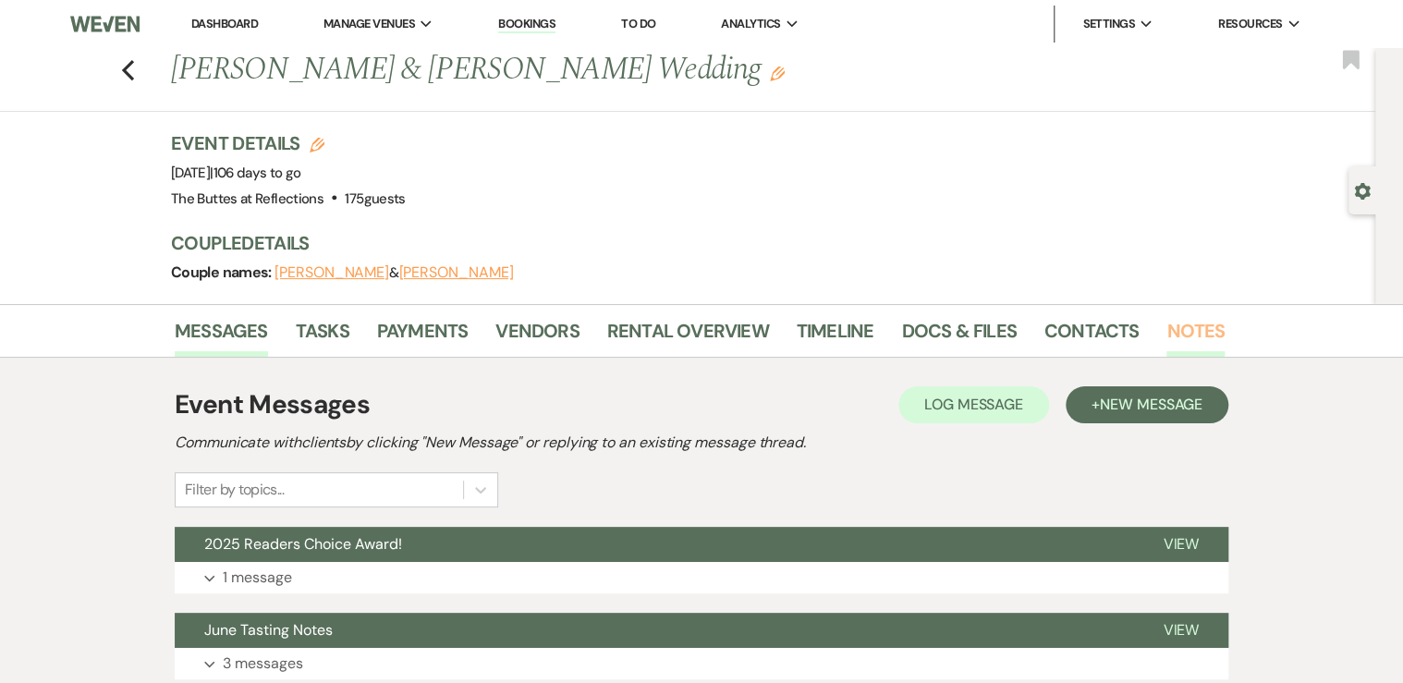
click at [1194, 323] on link "Notes" at bounding box center [1195, 336] width 58 height 41
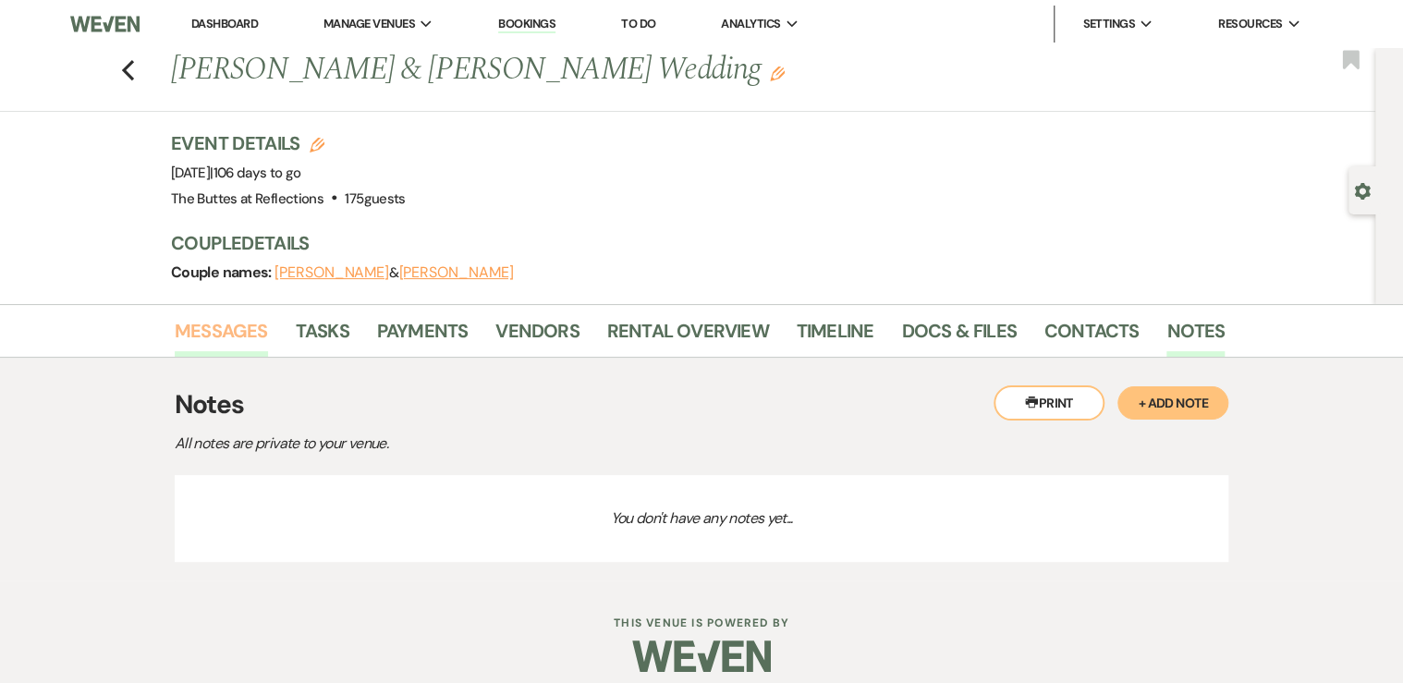
click at [225, 320] on link "Messages" at bounding box center [221, 336] width 93 height 41
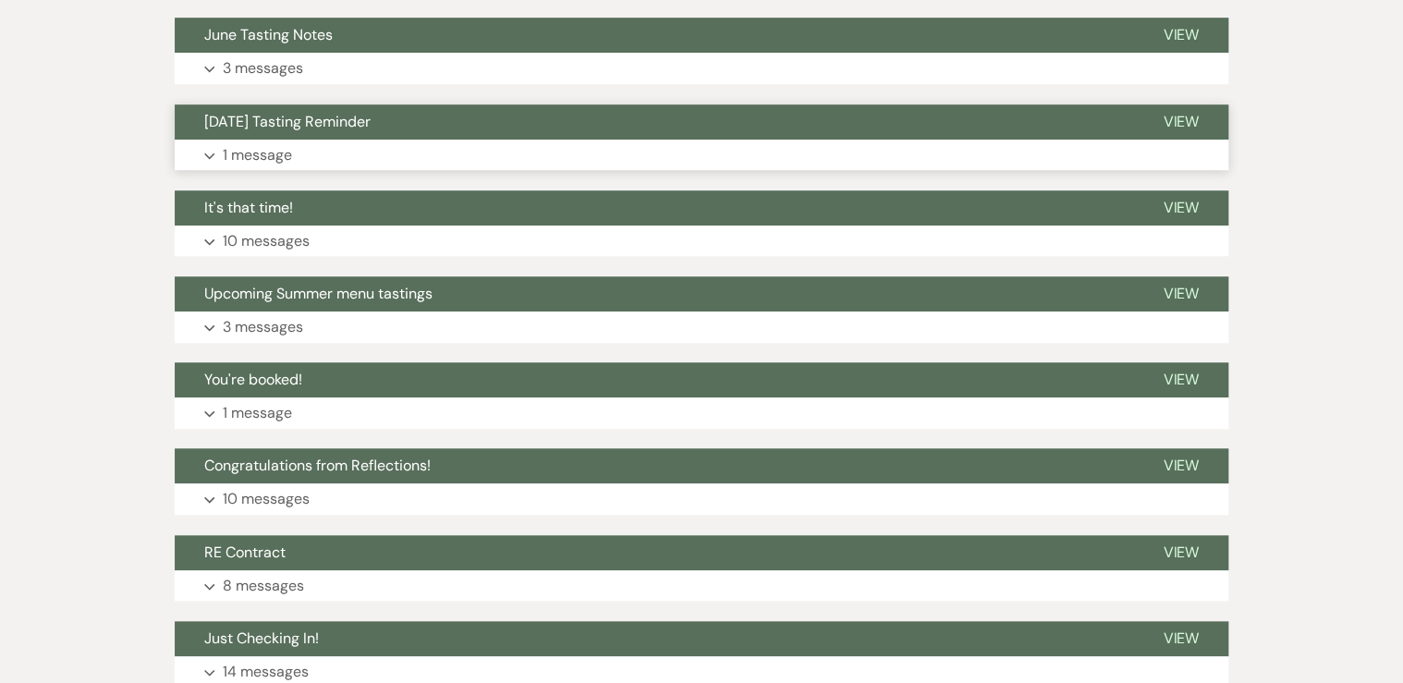
scroll to position [665, 0]
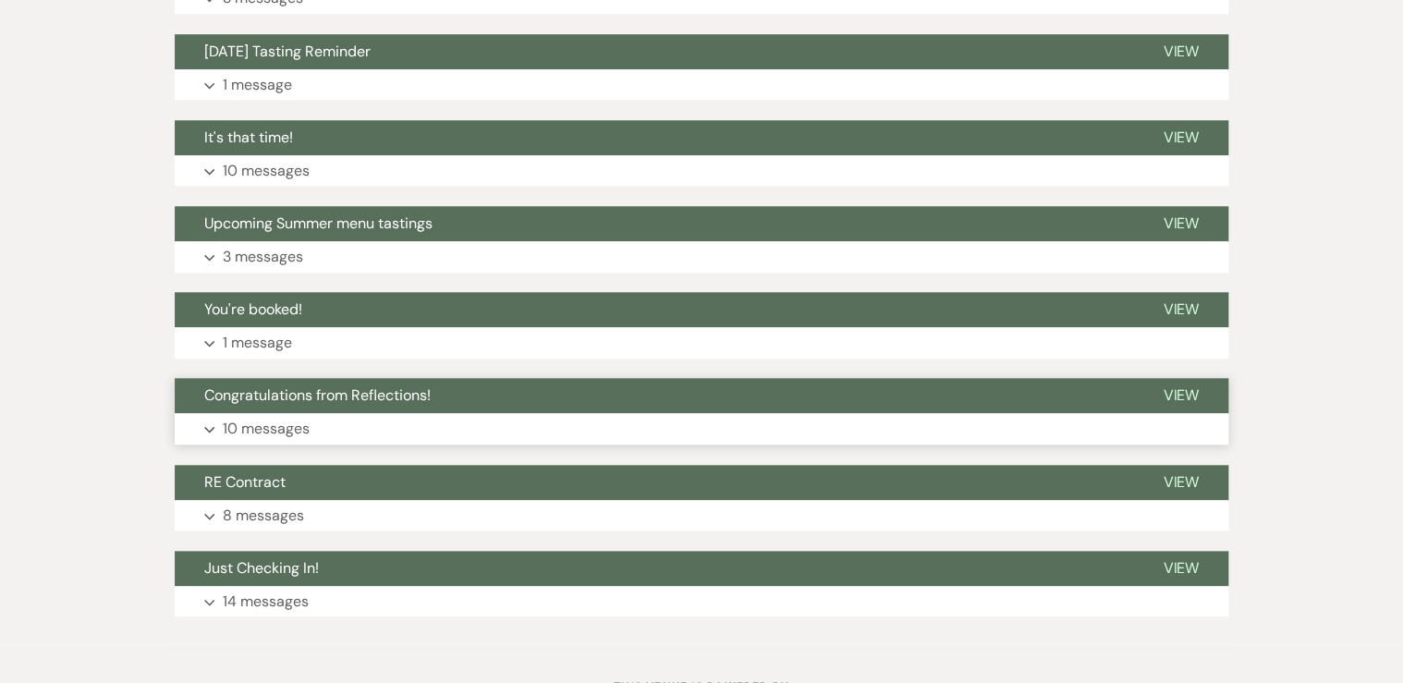
click at [335, 398] on span "Congratulations from Reflections!" at bounding box center [317, 394] width 226 height 19
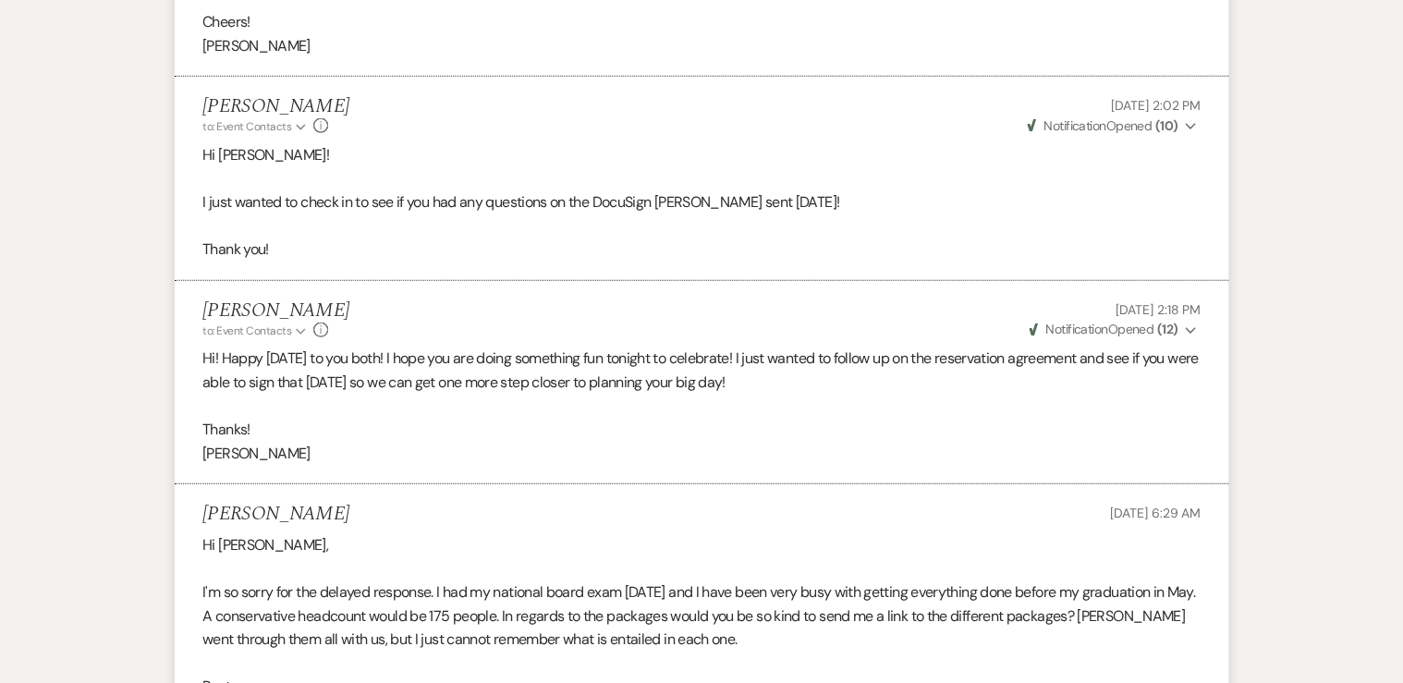
scroll to position [0, 0]
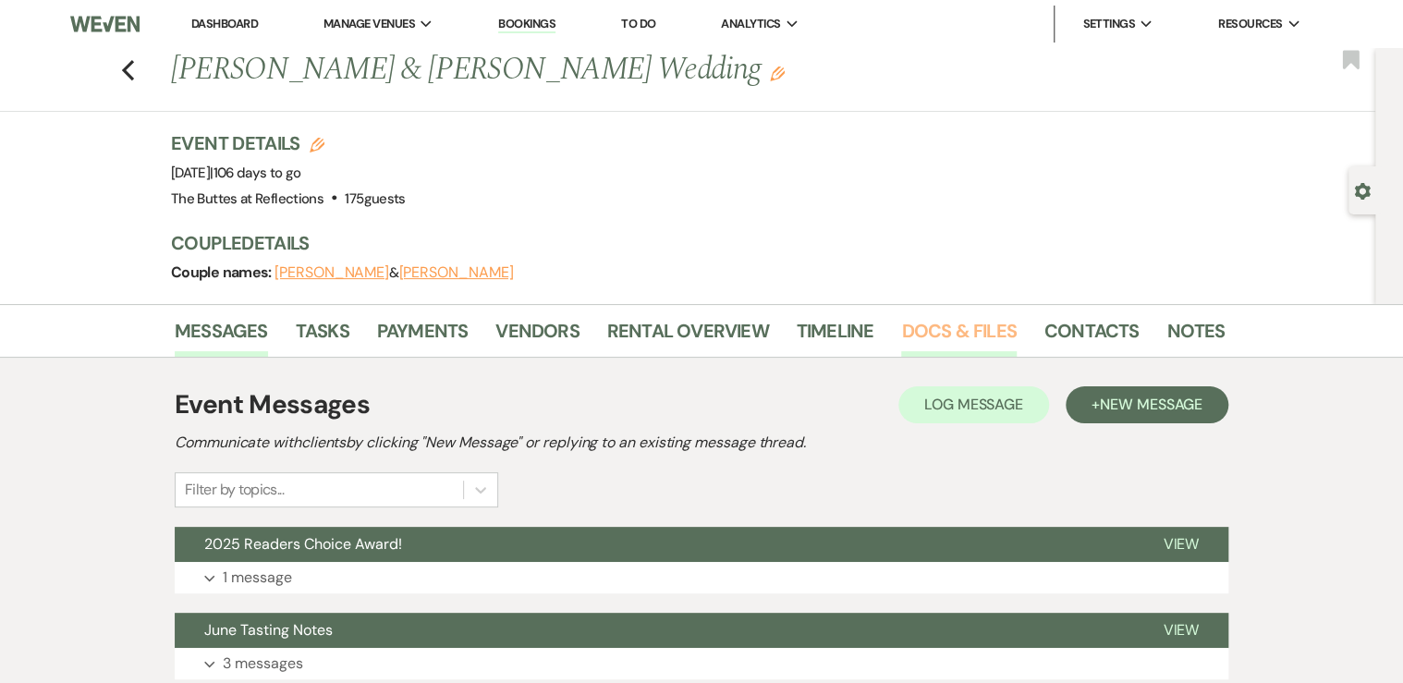
click at [975, 334] on link "Docs & Files" at bounding box center [958, 336] width 115 height 41
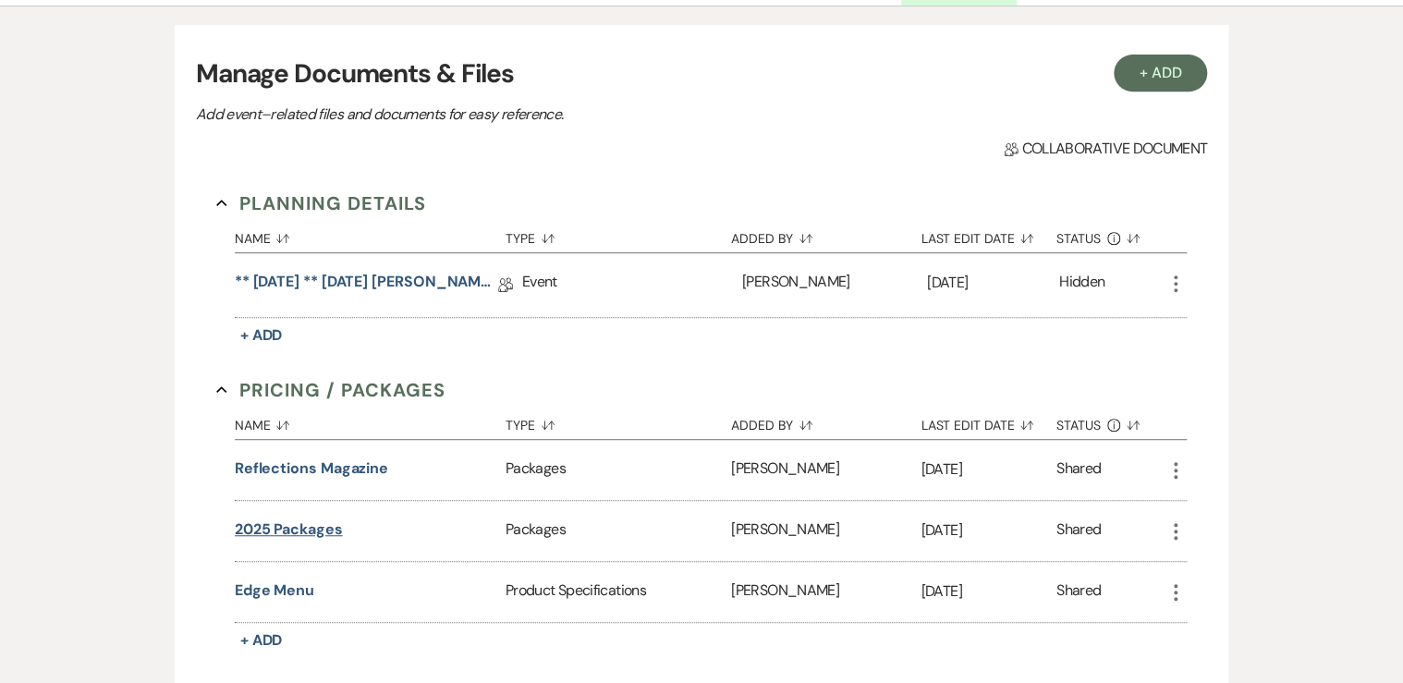
scroll to position [296, 0]
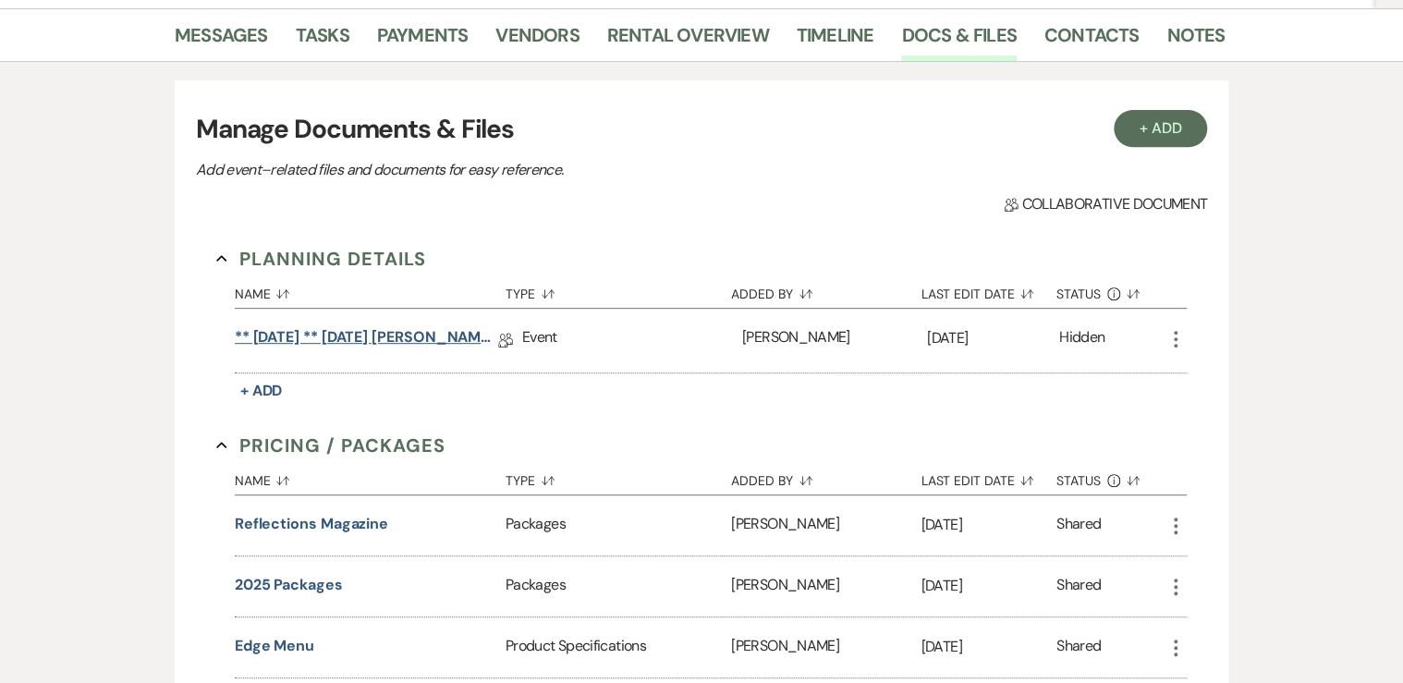
click at [393, 340] on link "** [DATE] ** [DATE] [PERSON_NAME], Succulent WITH BAR Wedding Details" at bounding box center [366, 340] width 263 height 29
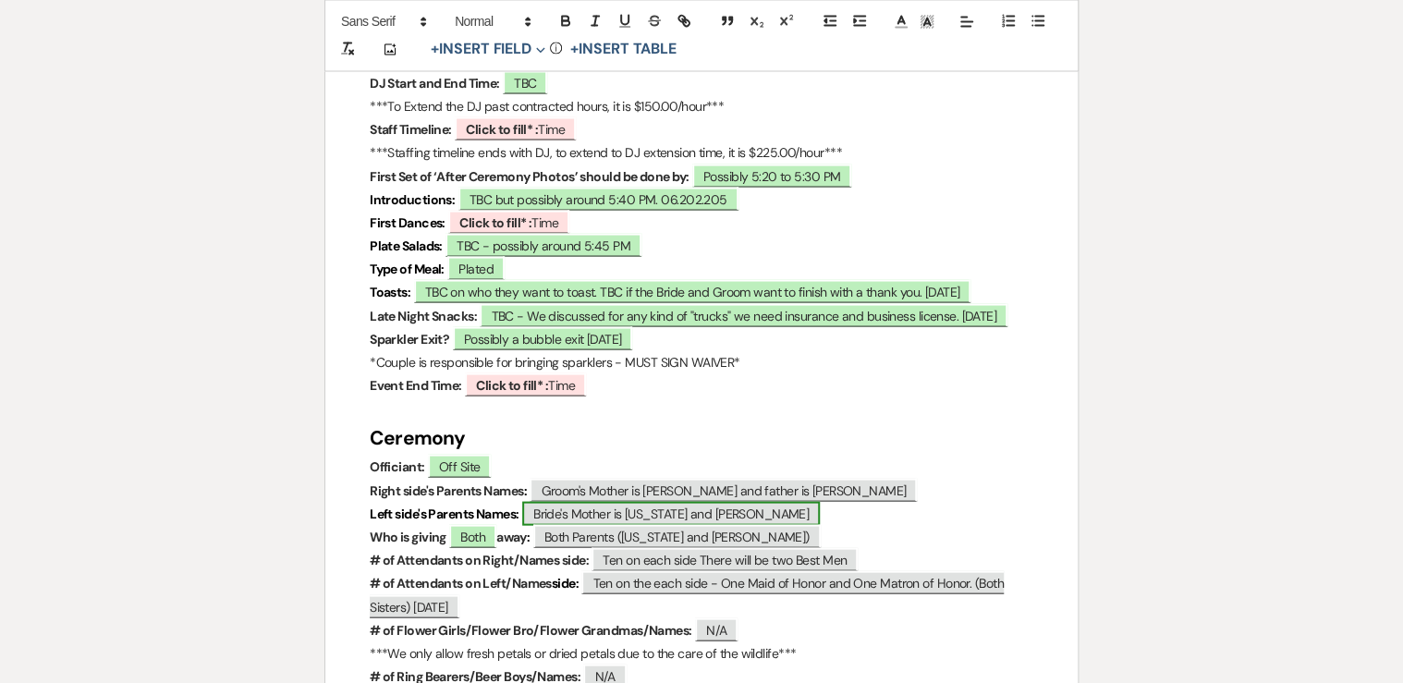
scroll to position [1922, 0]
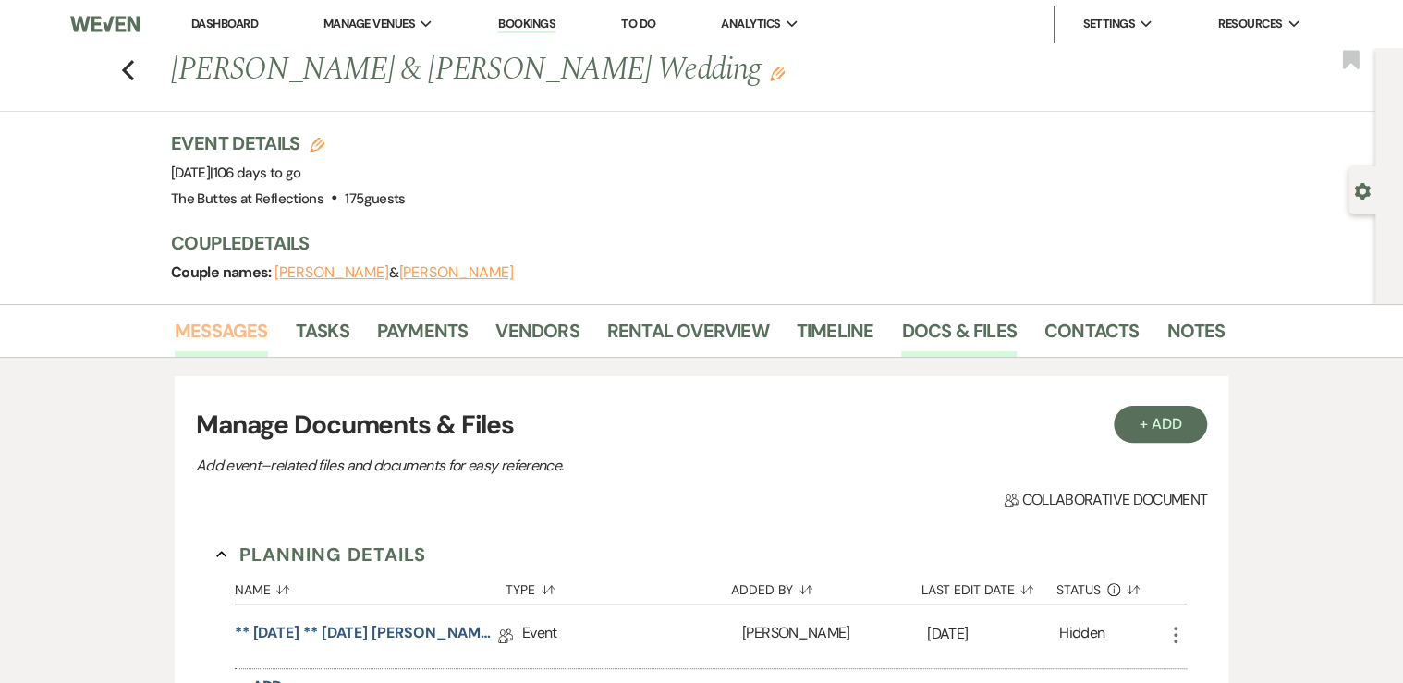
click at [231, 324] on link "Messages" at bounding box center [221, 336] width 93 height 41
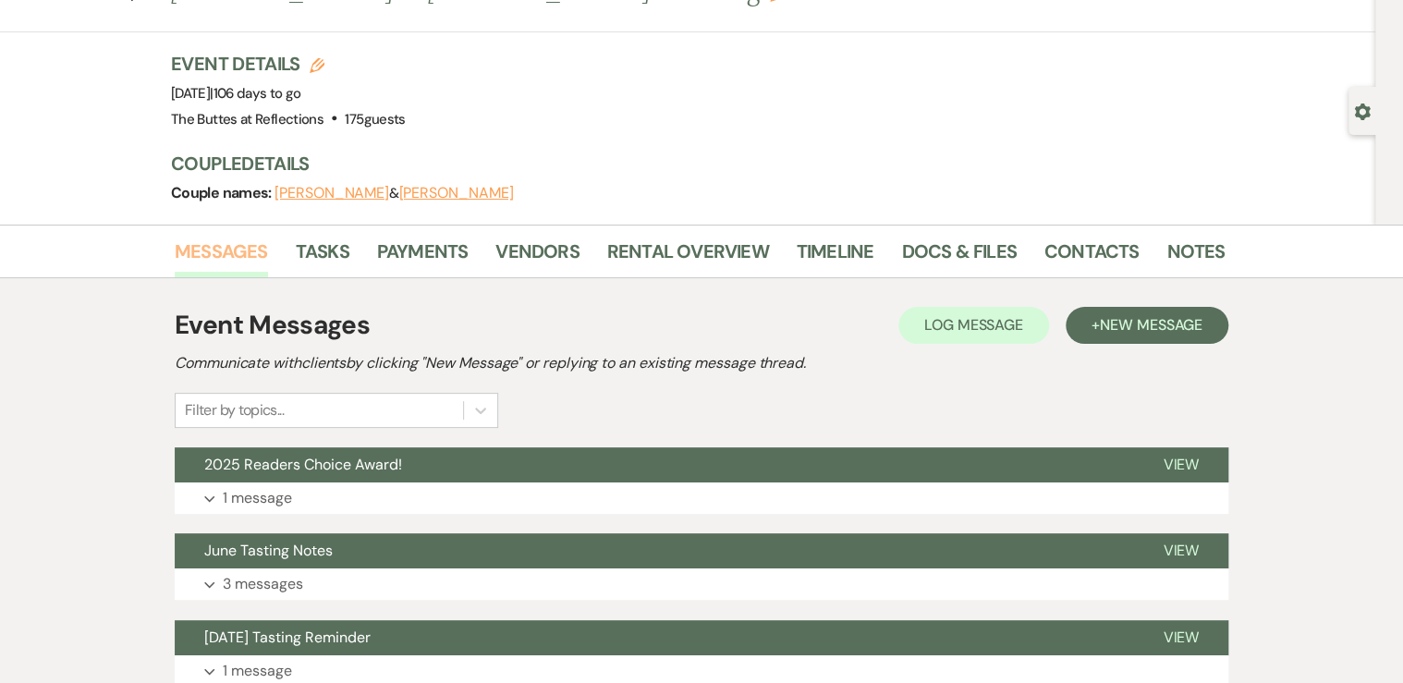
scroll to position [74, 0]
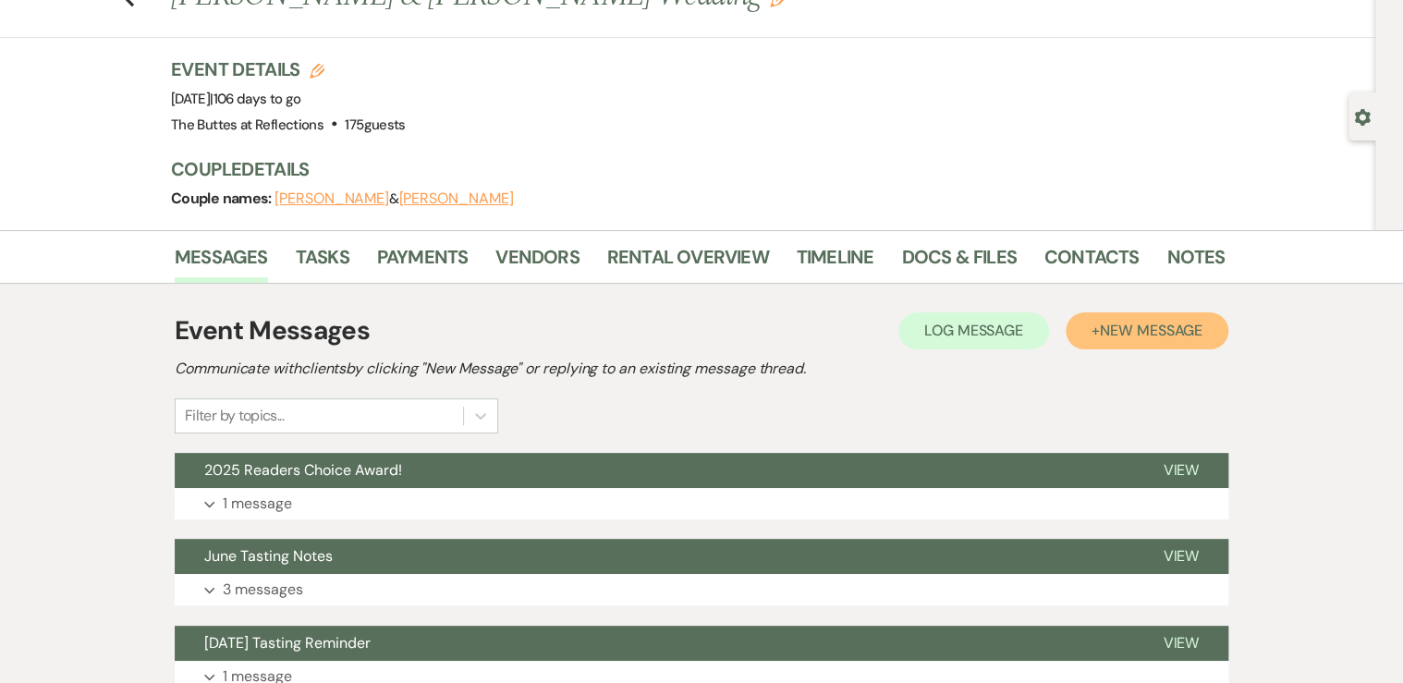
click at [1146, 329] on span "New Message" at bounding box center [1151, 330] width 103 height 19
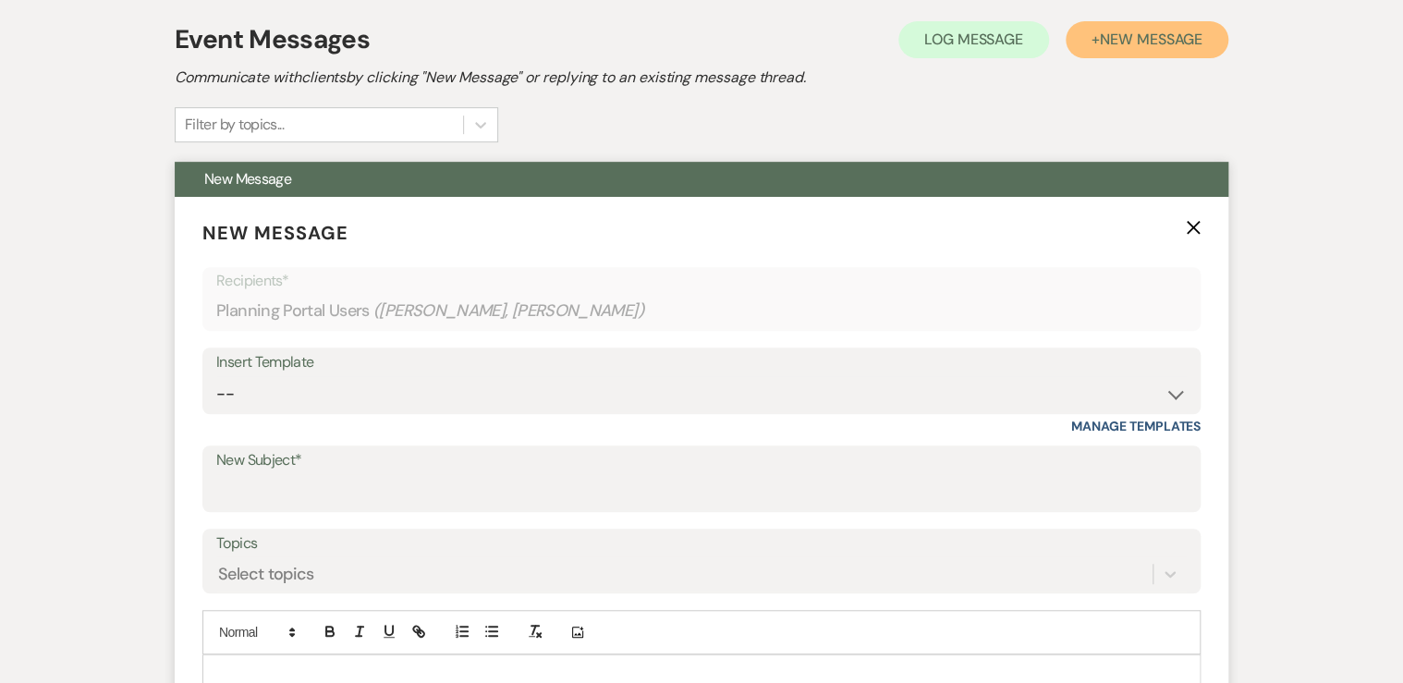
scroll to position [370, 0]
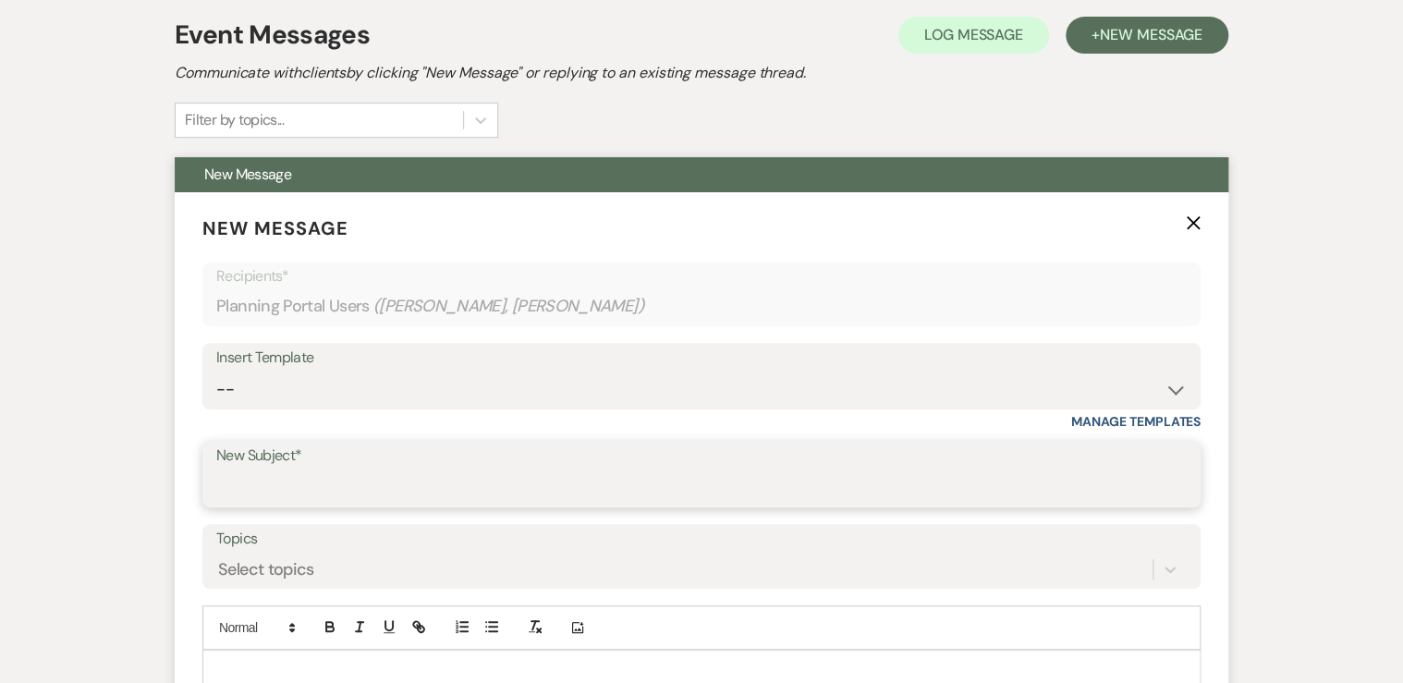
click at [271, 488] on input "New Subject*" at bounding box center [701, 487] width 970 height 36
type input "h"
type input "Photography"
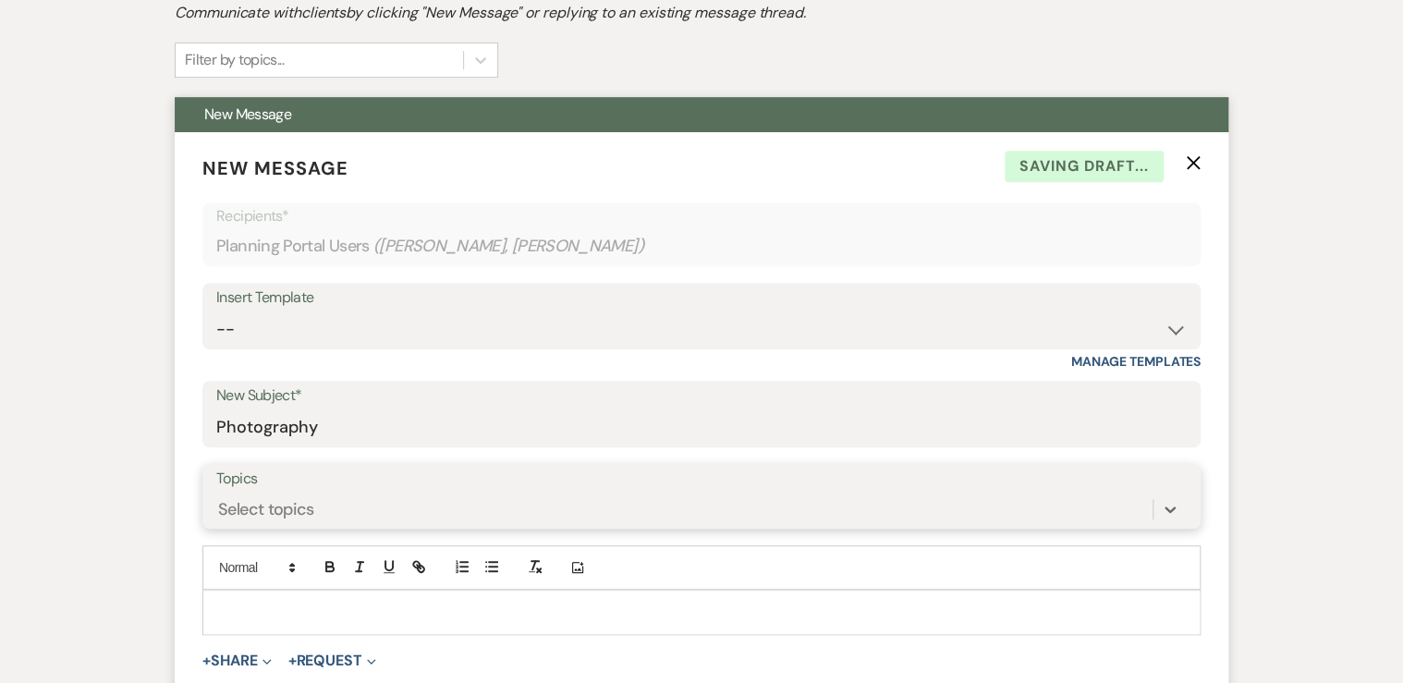
scroll to position [517, 0]
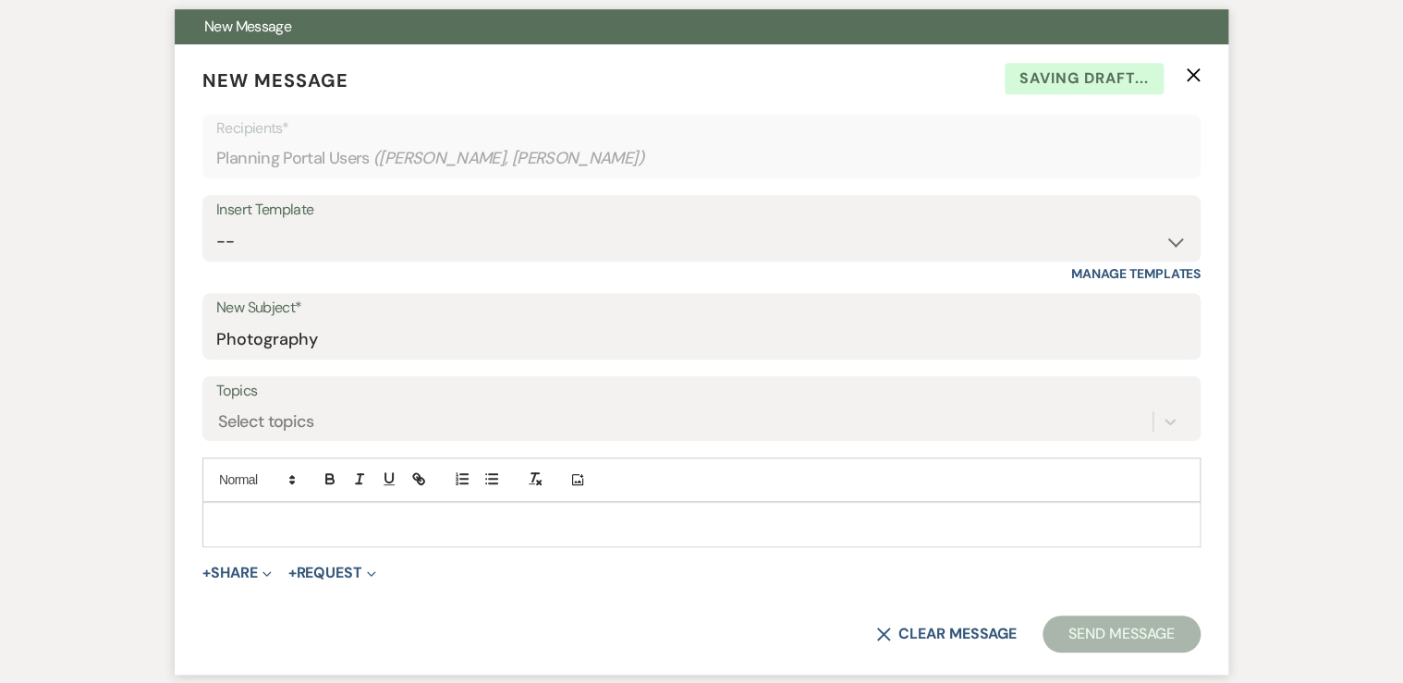
click at [245, 514] on p at bounding box center [701, 524] width 968 height 20
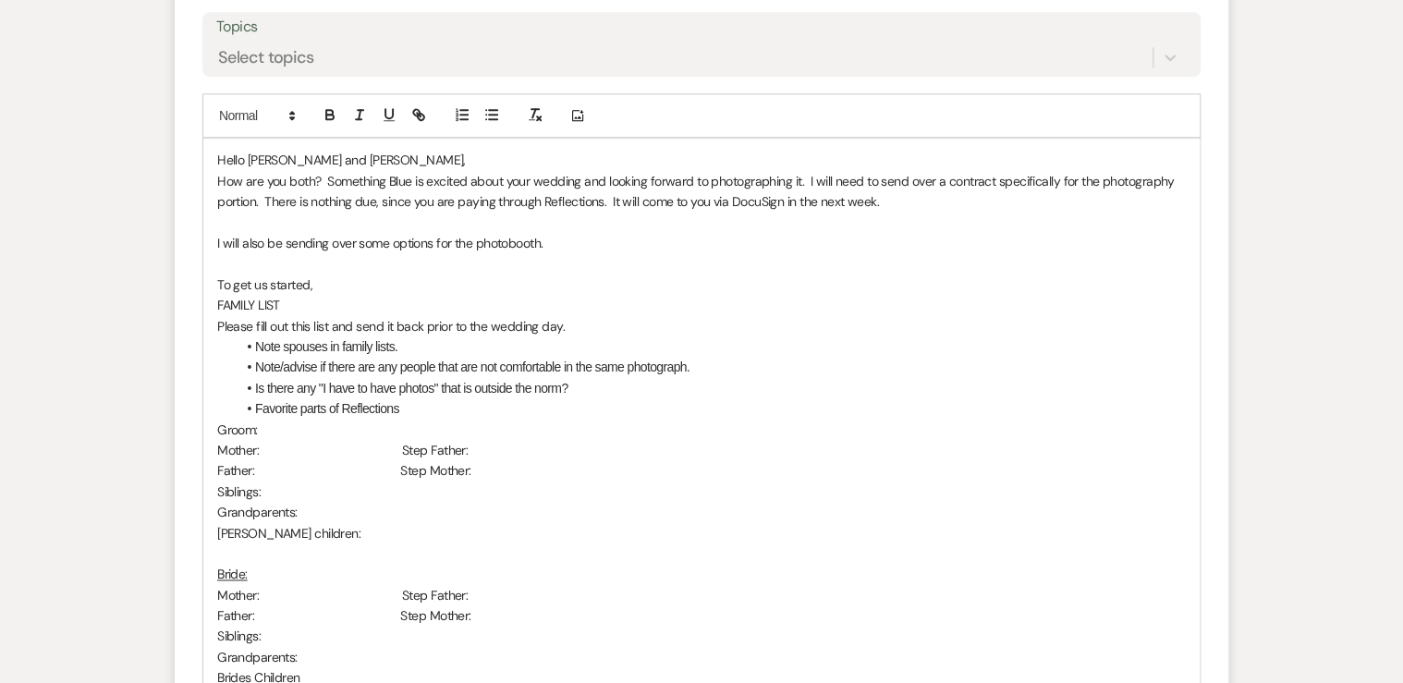
scroll to position [813, 0]
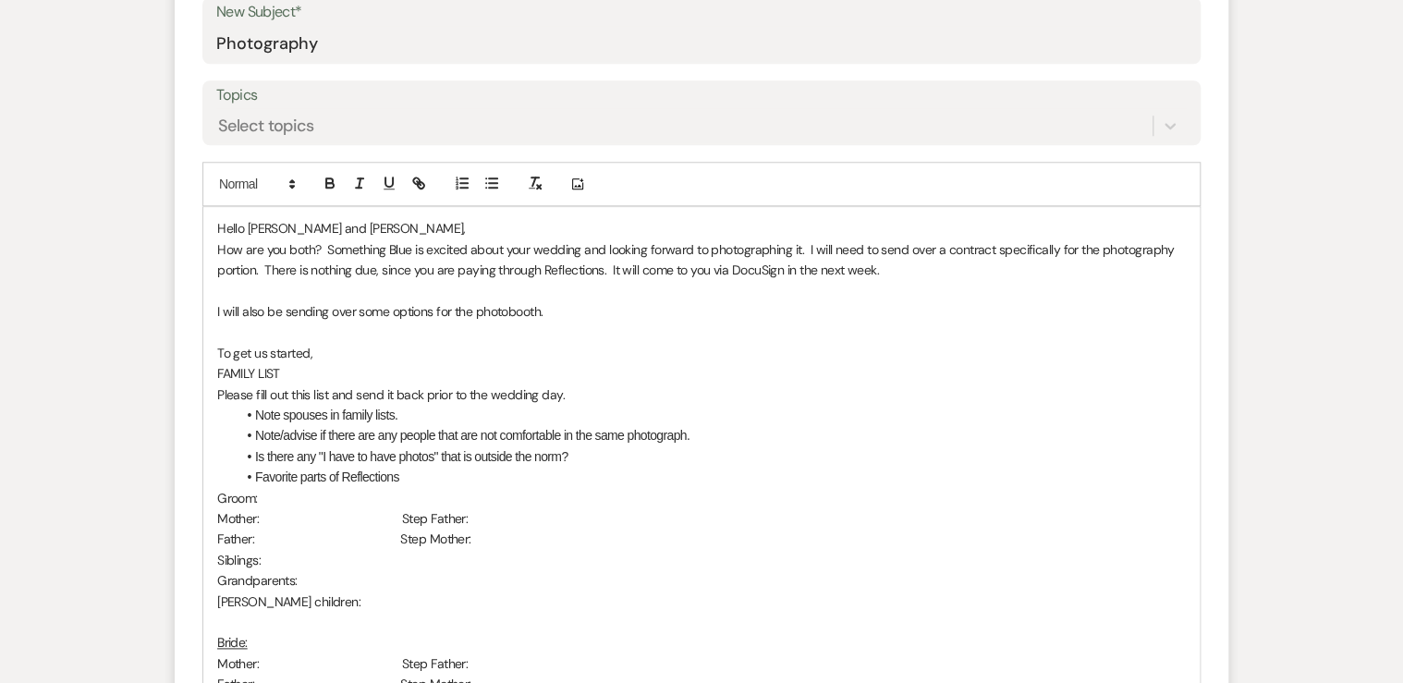
click at [547, 310] on p "I will also be sending over some options for the photobooth." at bounding box center [701, 311] width 968 height 20
click at [357, 310] on p "I will also be sending over some options for the photobooth" at bounding box center [701, 311] width 968 height 20
click at [678, 312] on p "I will also be sending over a timeline for photos and some options for the phot…" at bounding box center [701, 311] width 968 height 20
click at [307, 349] on p "To get us started," at bounding box center [701, 353] width 968 height 20
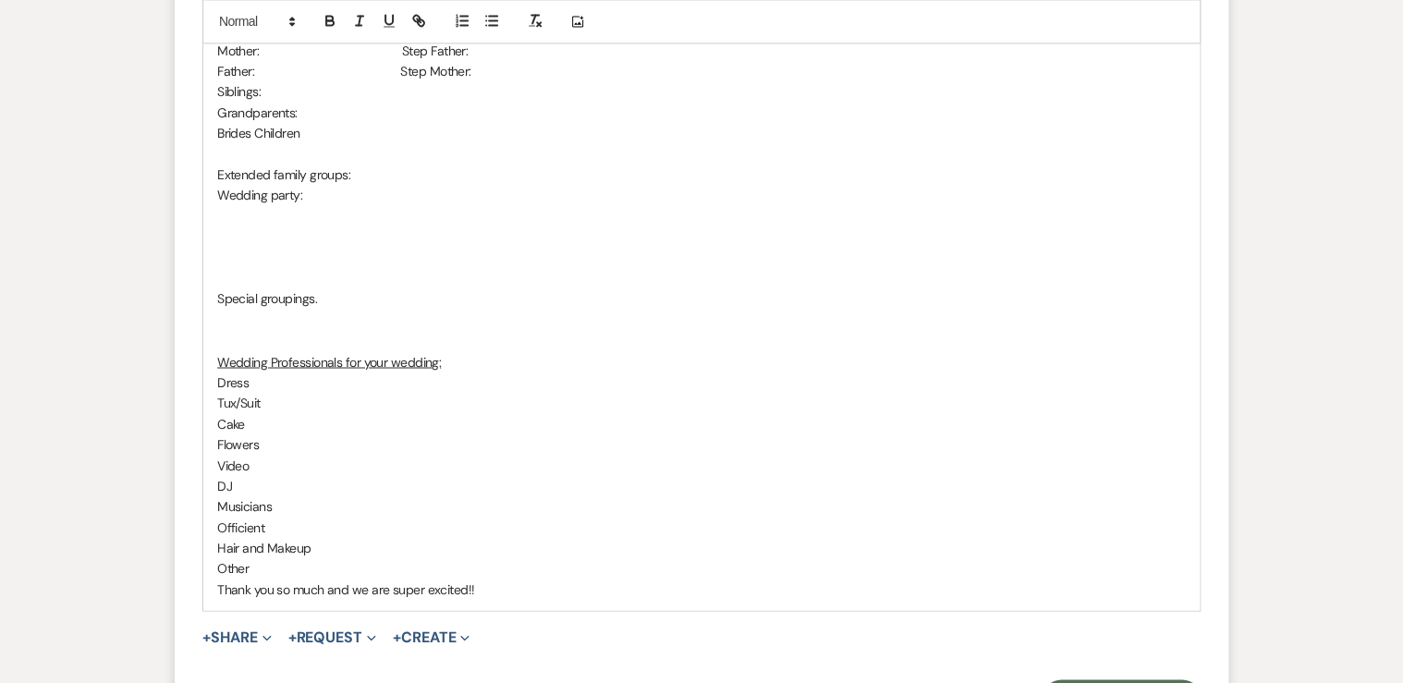
scroll to position [1479, 0]
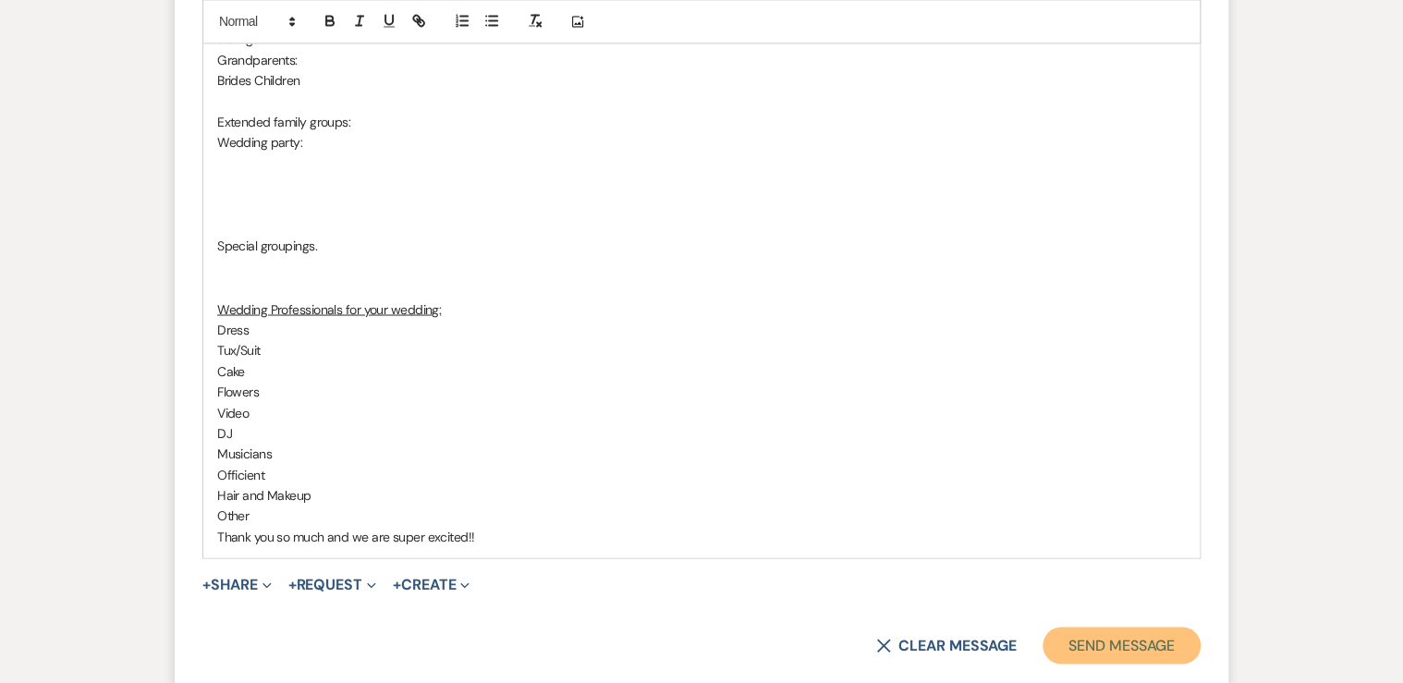
click at [1135, 643] on button "Send Message" at bounding box center [1121, 645] width 158 height 37
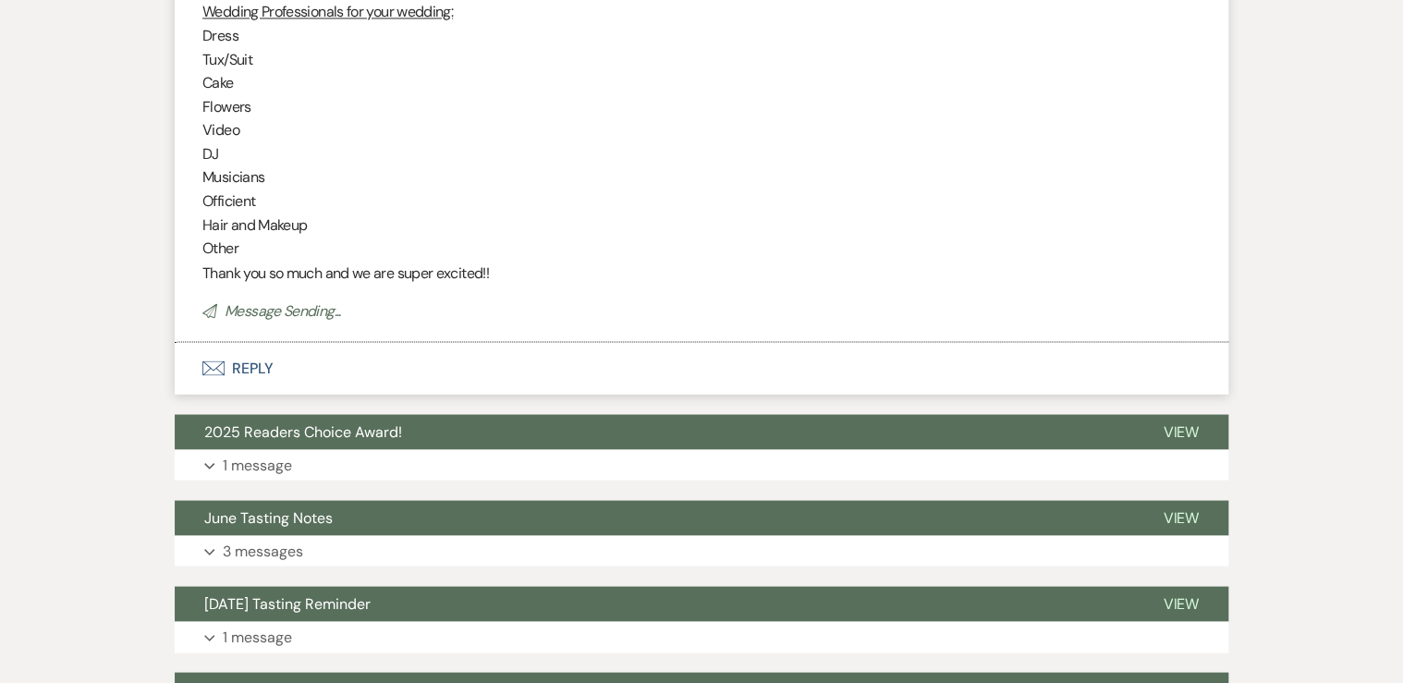
scroll to position [793, 0]
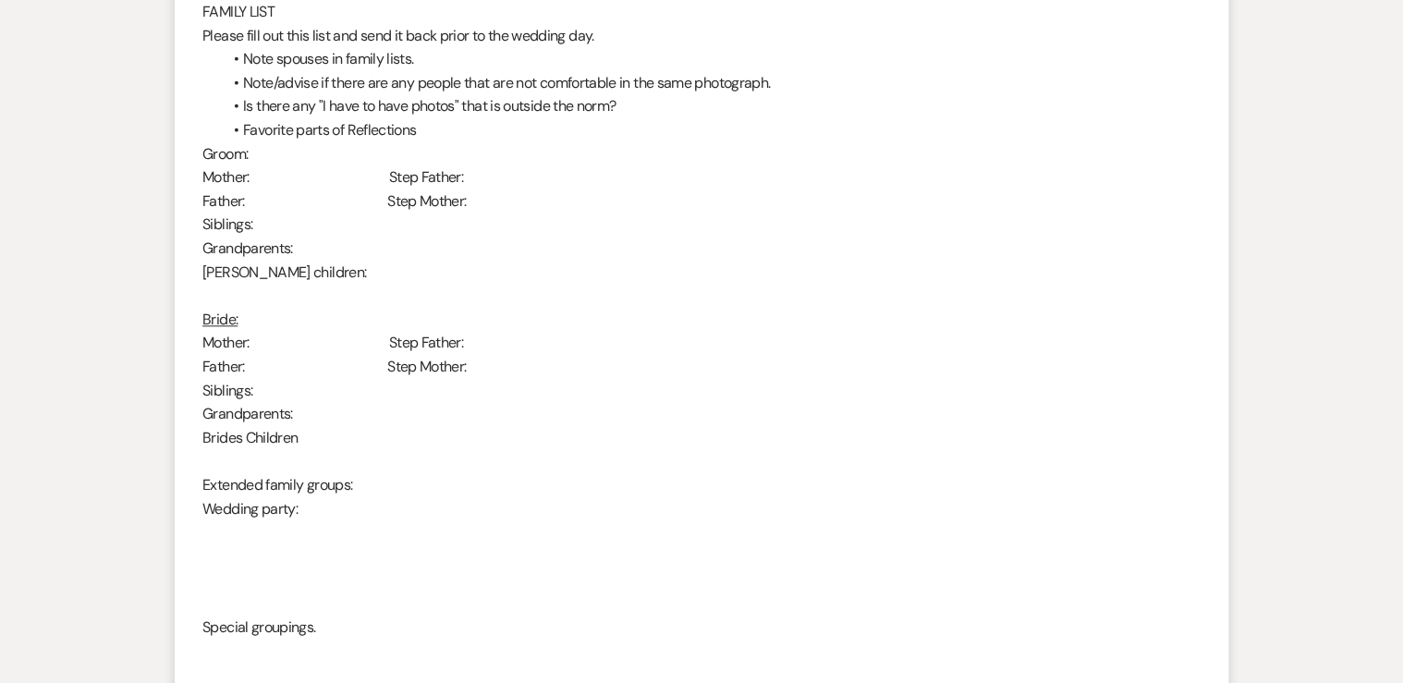
click at [808, 426] on p "Brides Children" at bounding box center [701, 438] width 998 height 24
click at [843, 429] on p "Brides Children" at bounding box center [701, 438] width 998 height 24
drag, startPoint x: 841, startPoint y: 432, endPoint x: 894, endPoint y: 437, distance: 53.0
click at [898, 447] on p "Brides Children" at bounding box center [701, 438] width 998 height 24
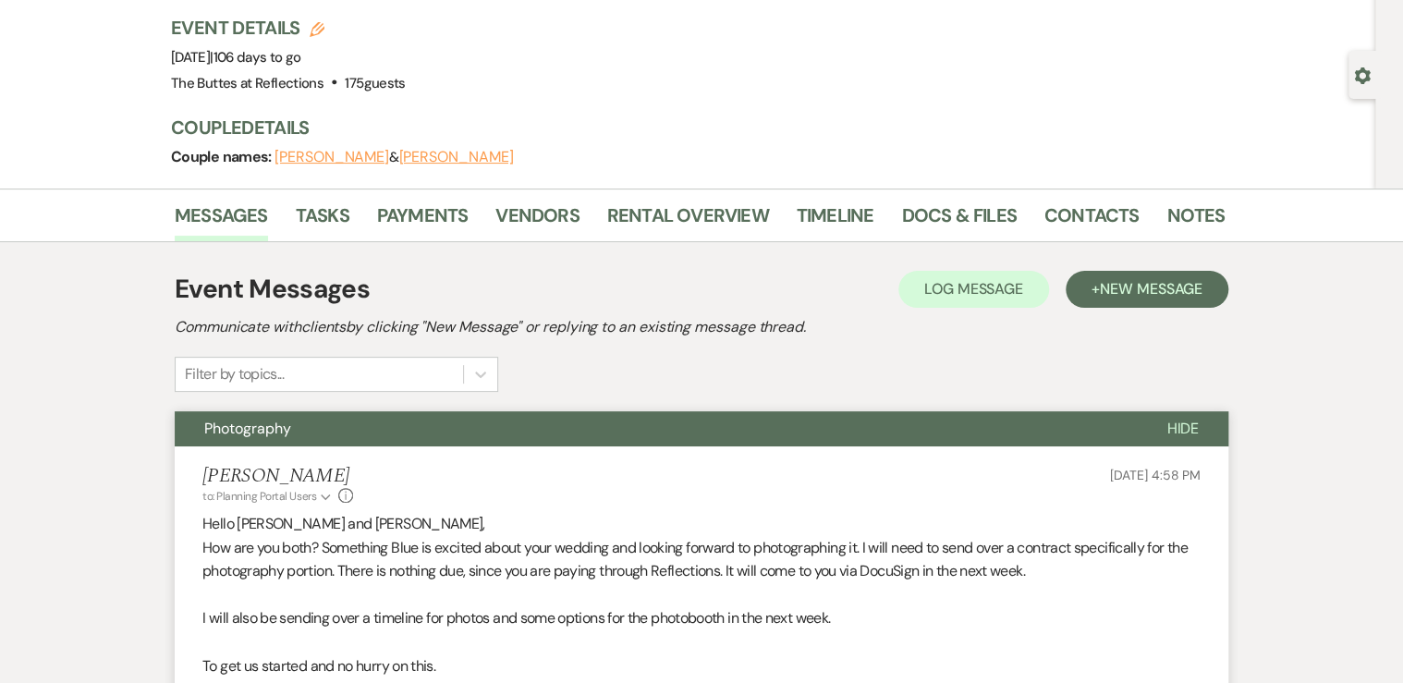
scroll to position [0, 0]
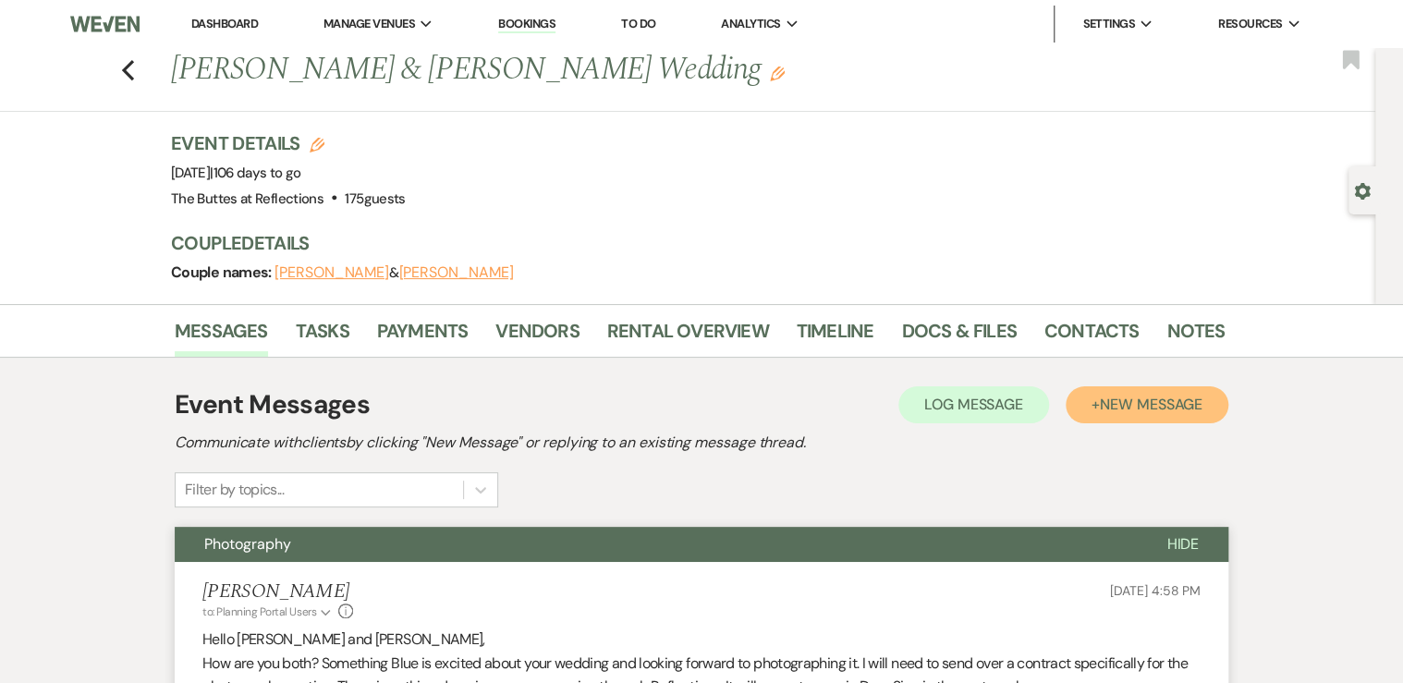
click at [1137, 405] on span "New Message" at bounding box center [1151, 404] width 103 height 19
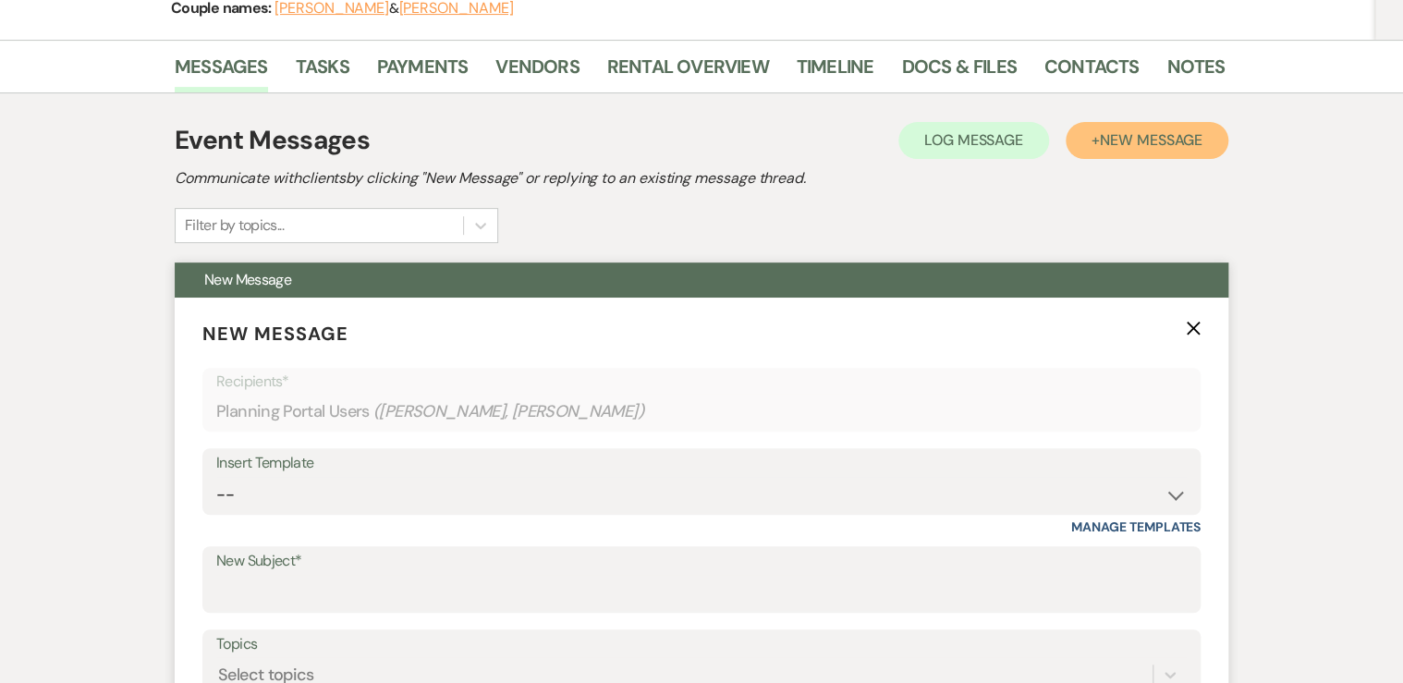
scroll to position [370, 0]
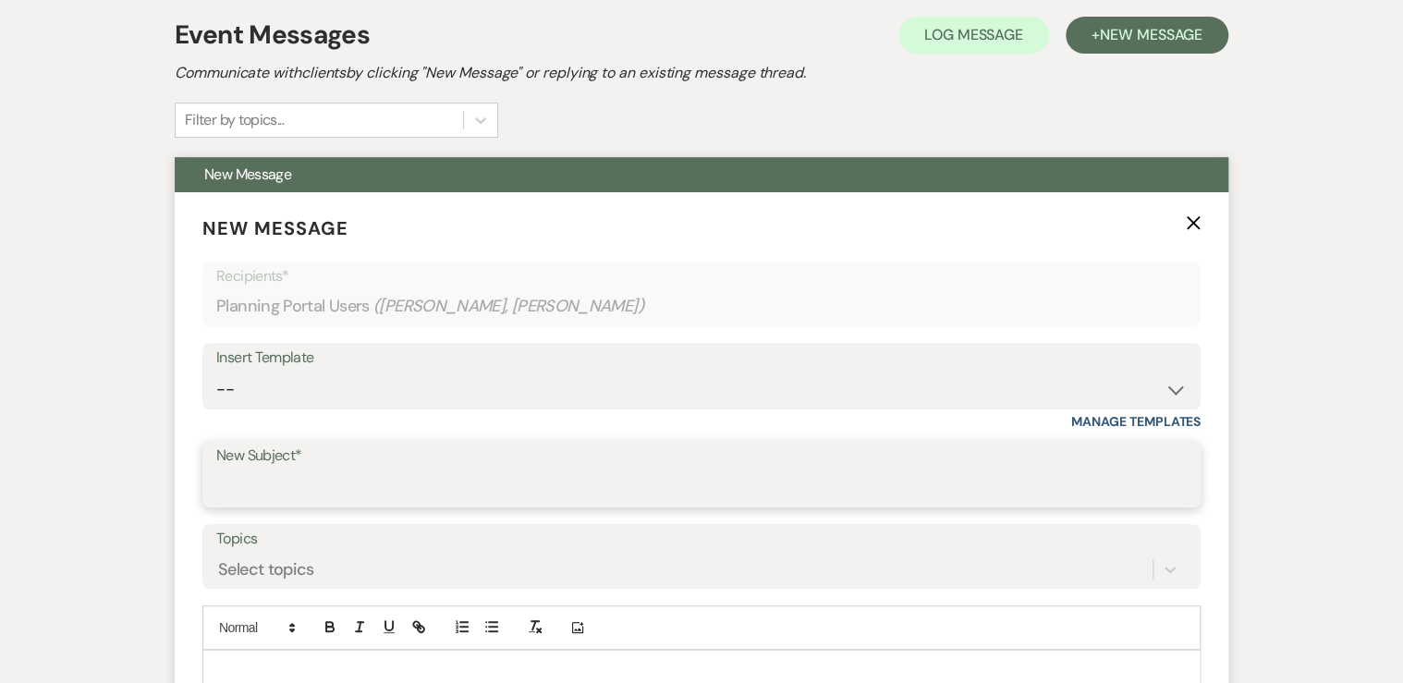
click at [266, 484] on input "New Subject*" at bounding box center [701, 487] width 970 height 36
type input "Hotel Reservation"
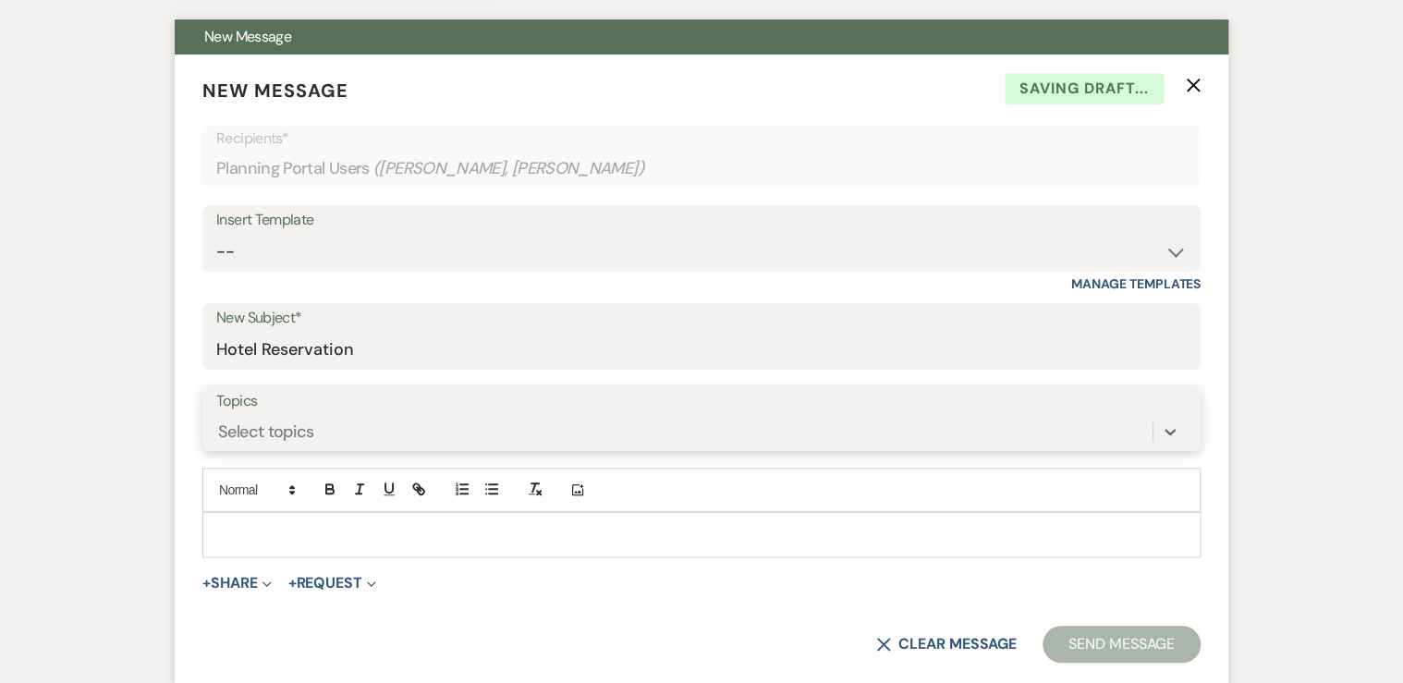
scroll to position [517, 0]
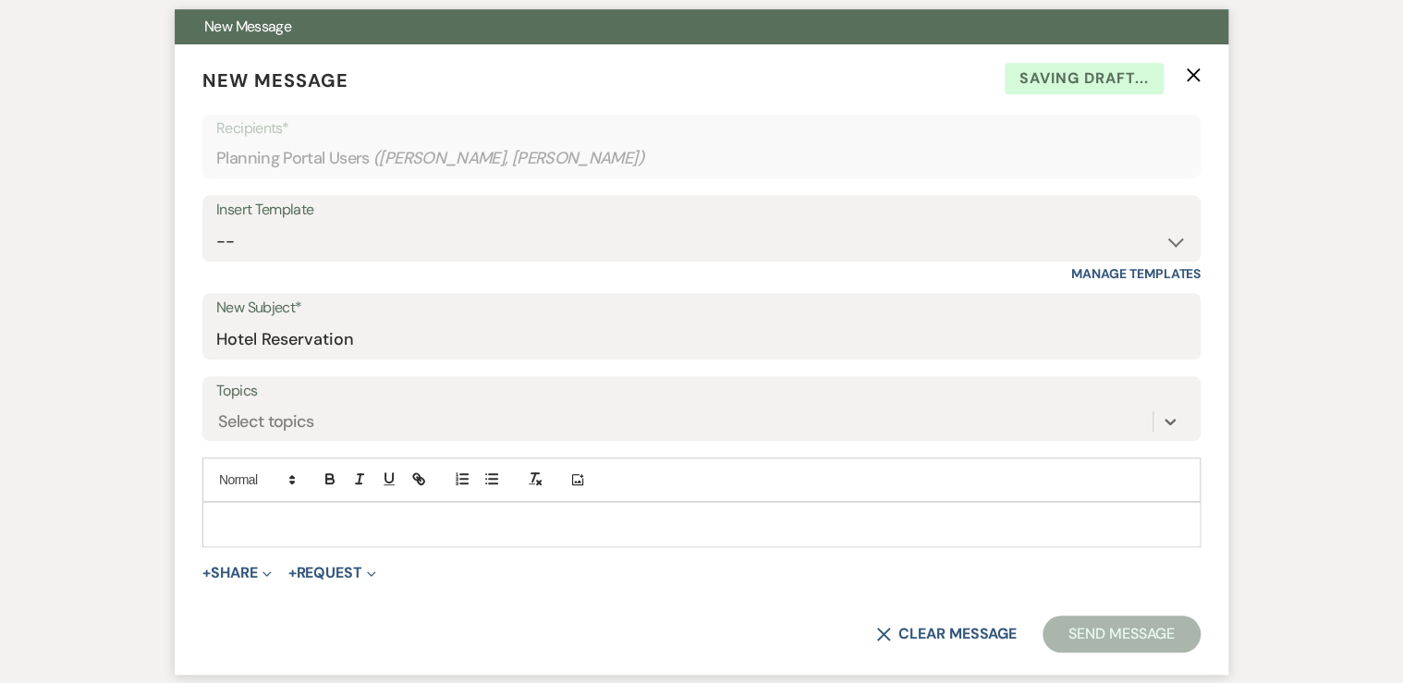
click at [271, 517] on p at bounding box center [701, 524] width 968 height 20
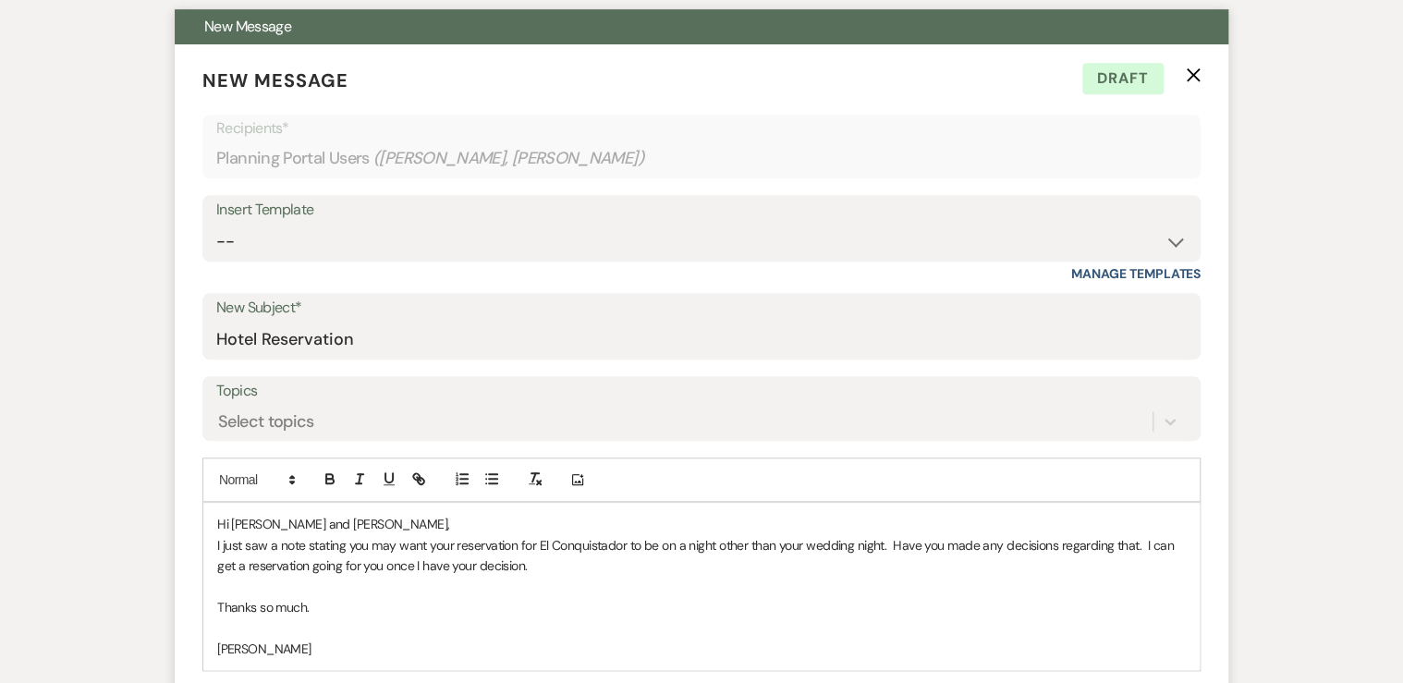
click at [1135, 540] on p "I just saw a note stating you may want your reservation for El Conquistador to …" at bounding box center [701, 556] width 968 height 42
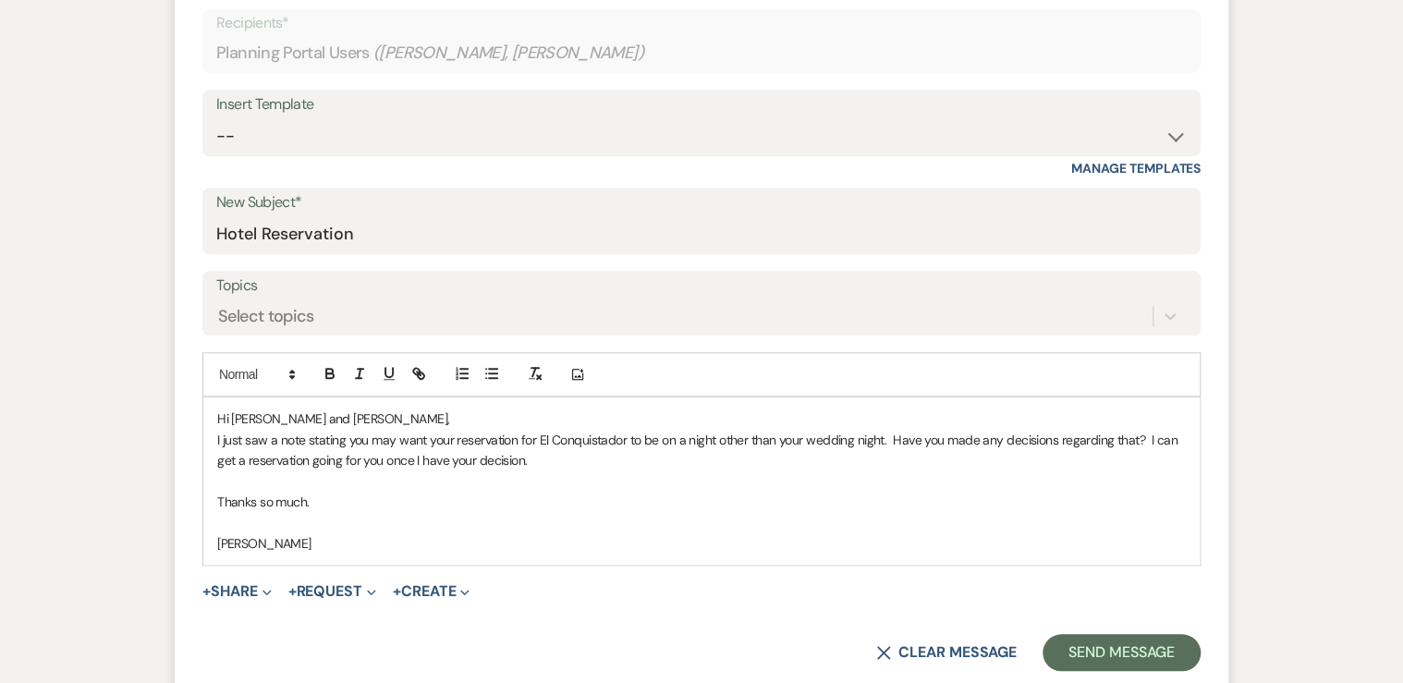
scroll to position [739, 0]
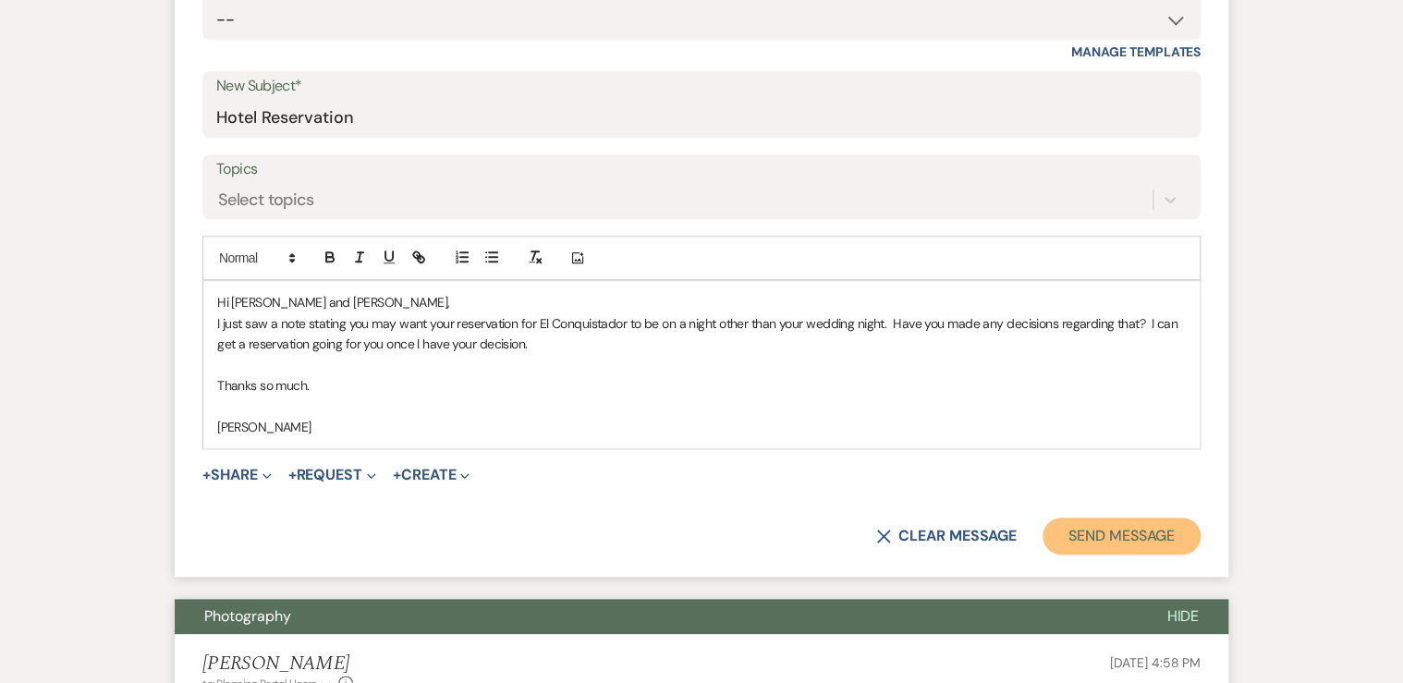
click at [1119, 538] on button "Send Message" at bounding box center [1121, 535] width 158 height 37
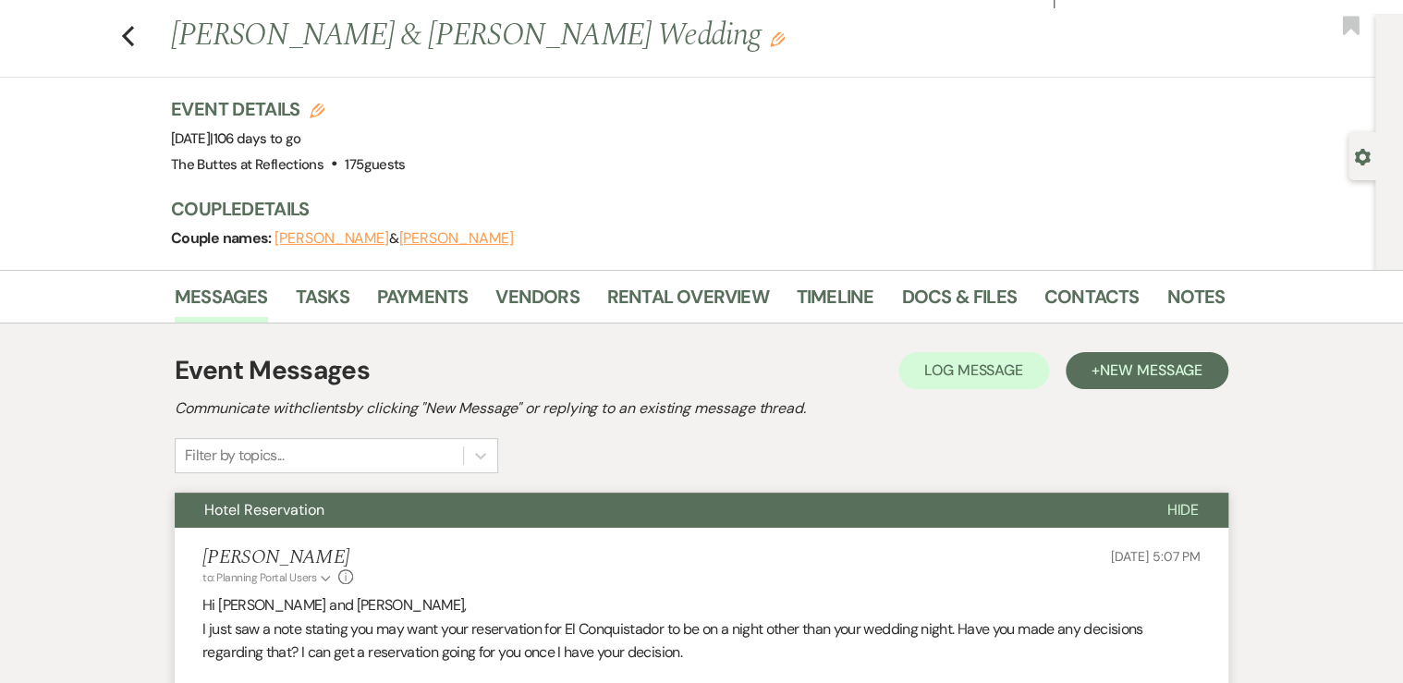
scroll to position [0, 0]
